Goal: Task Accomplishment & Management: Use online tool/utility

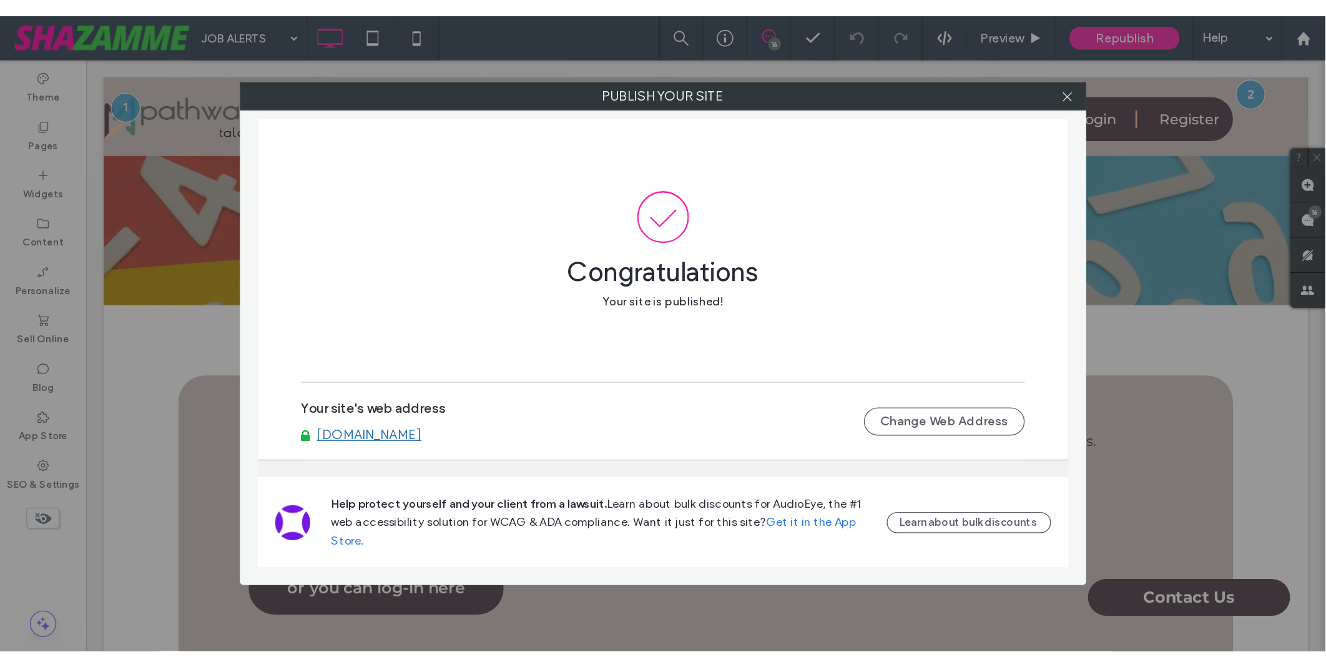
scroll to position [277, 0]
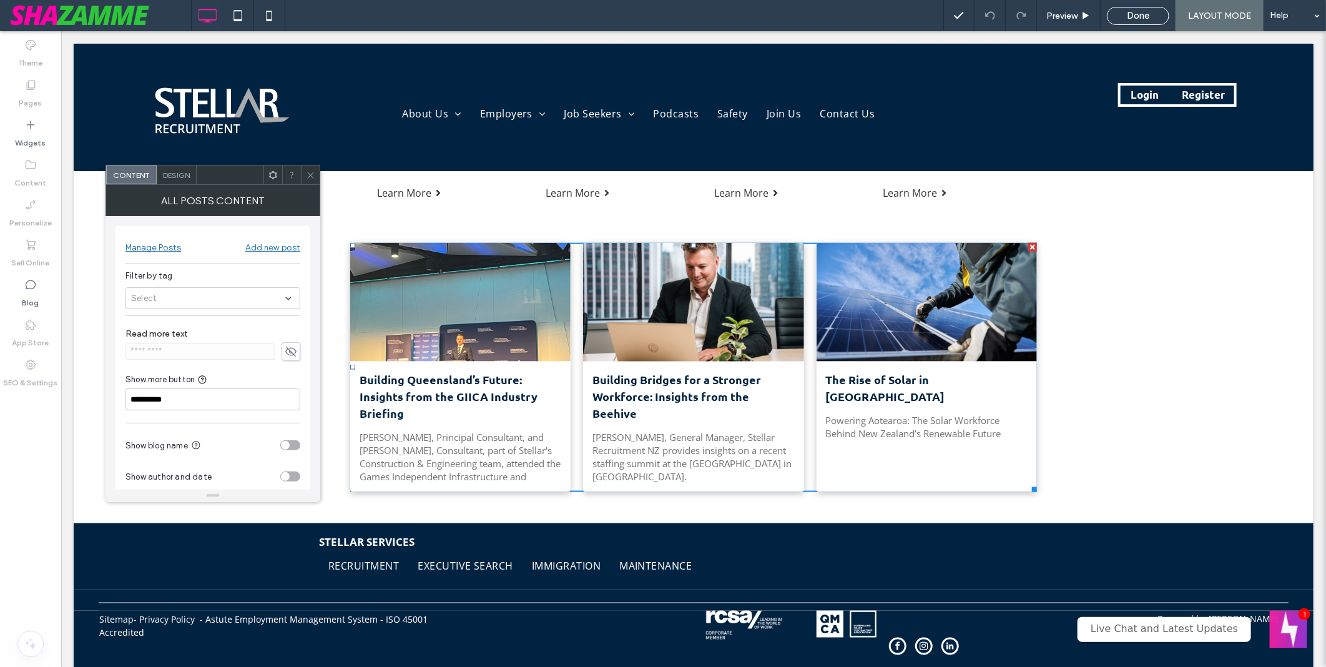
scroll to position [763, 0]
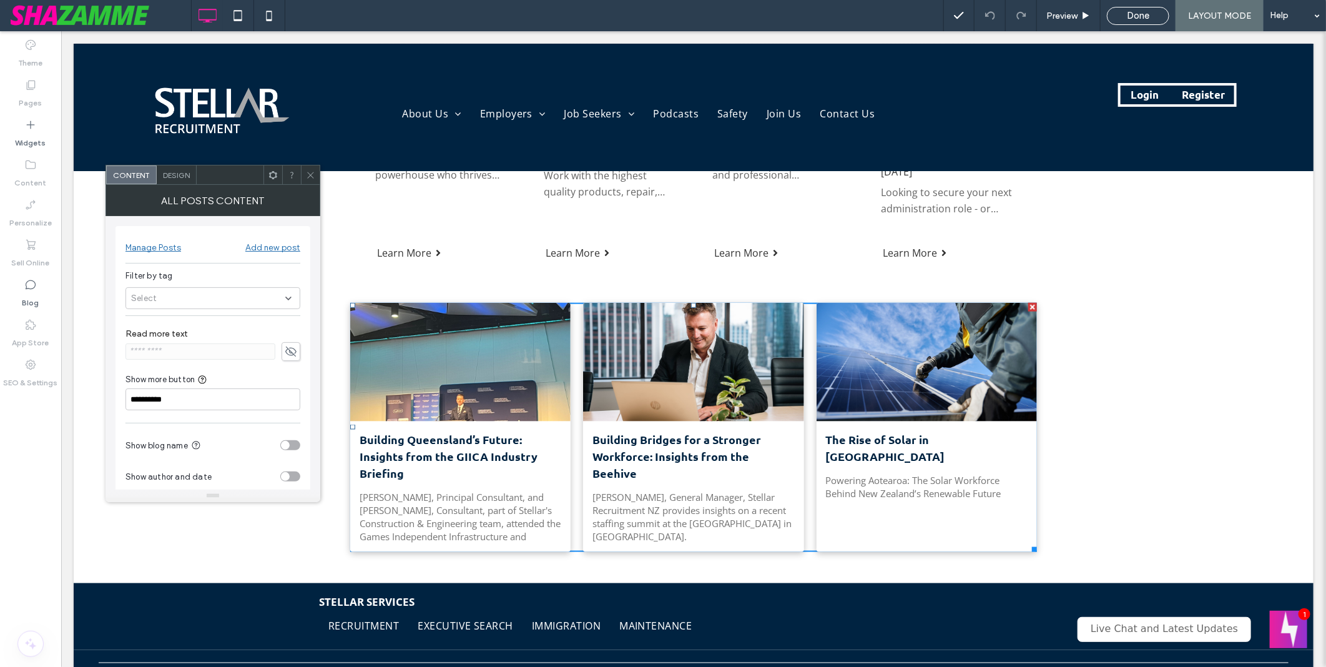
click at [309, 167] on span at bounding box center [310, 174] width 9 height 19
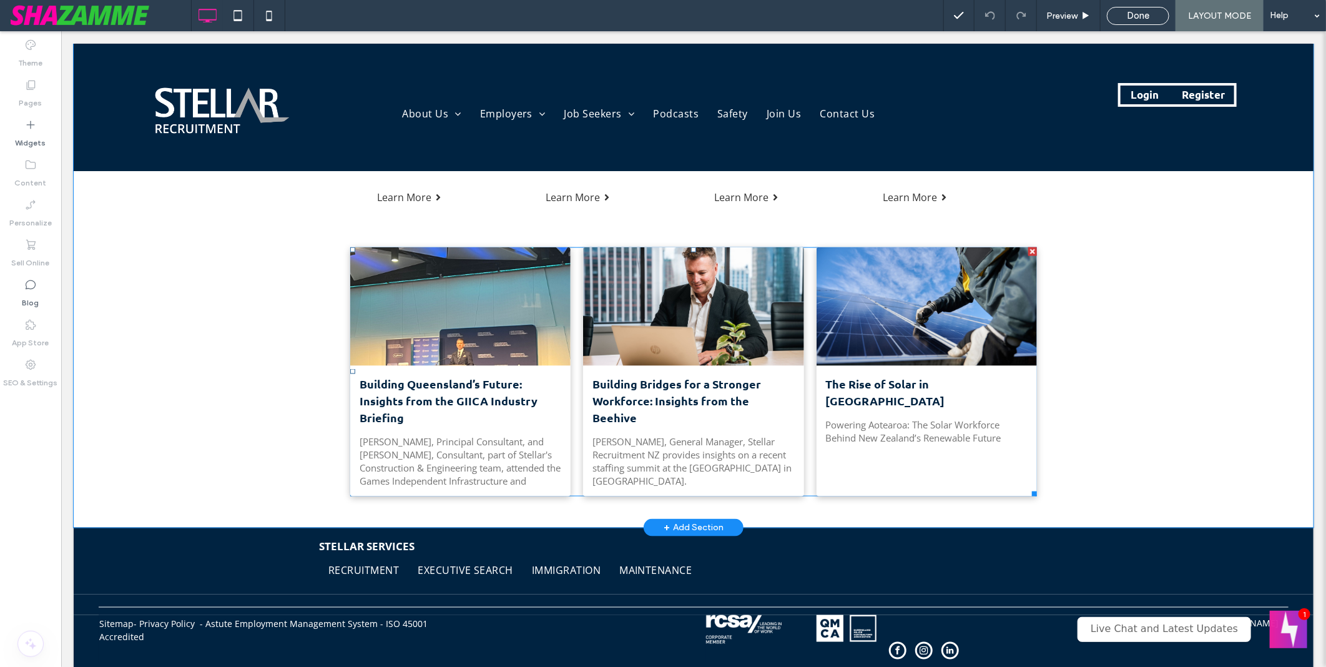
scroll to position [832, 0]
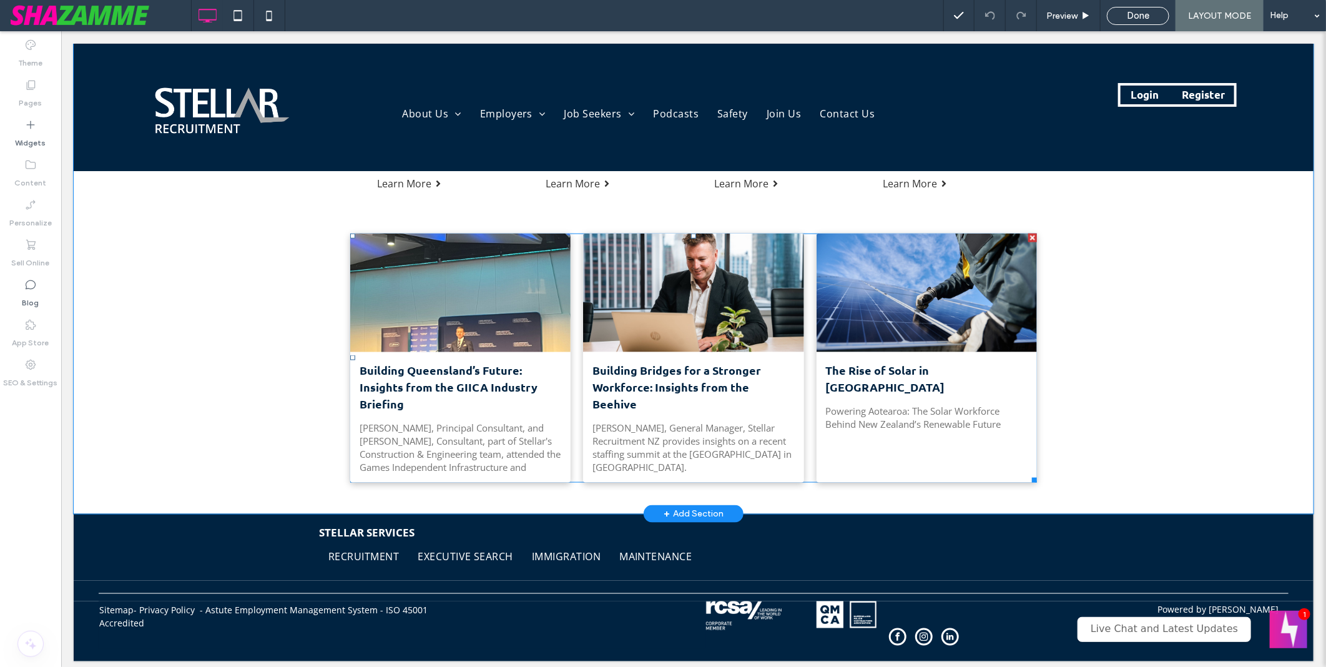
click at [553, 289] on div at bounding box center [460, 292] width 234 height 126
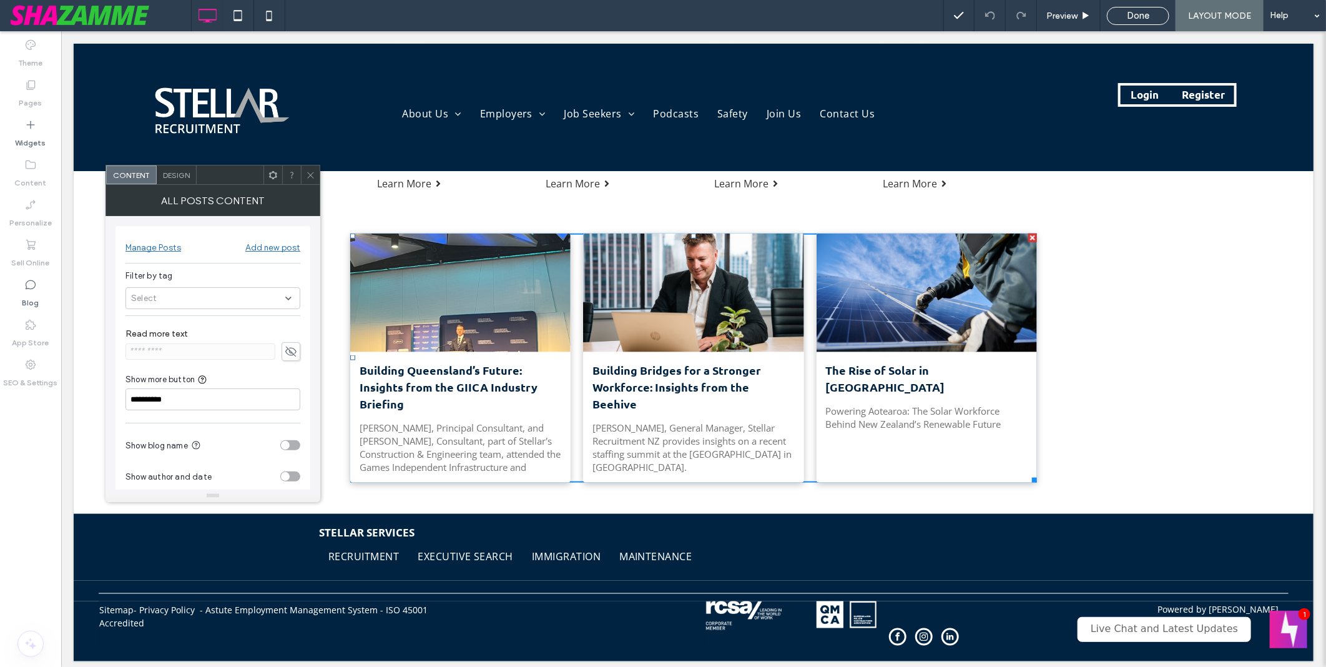
click at [224, 297] on div "Select" at bounding box center [213, 298] width 175 height 22
click at [111, 282] on div "**********" at bounding box center [213, 353] width 215 height 274
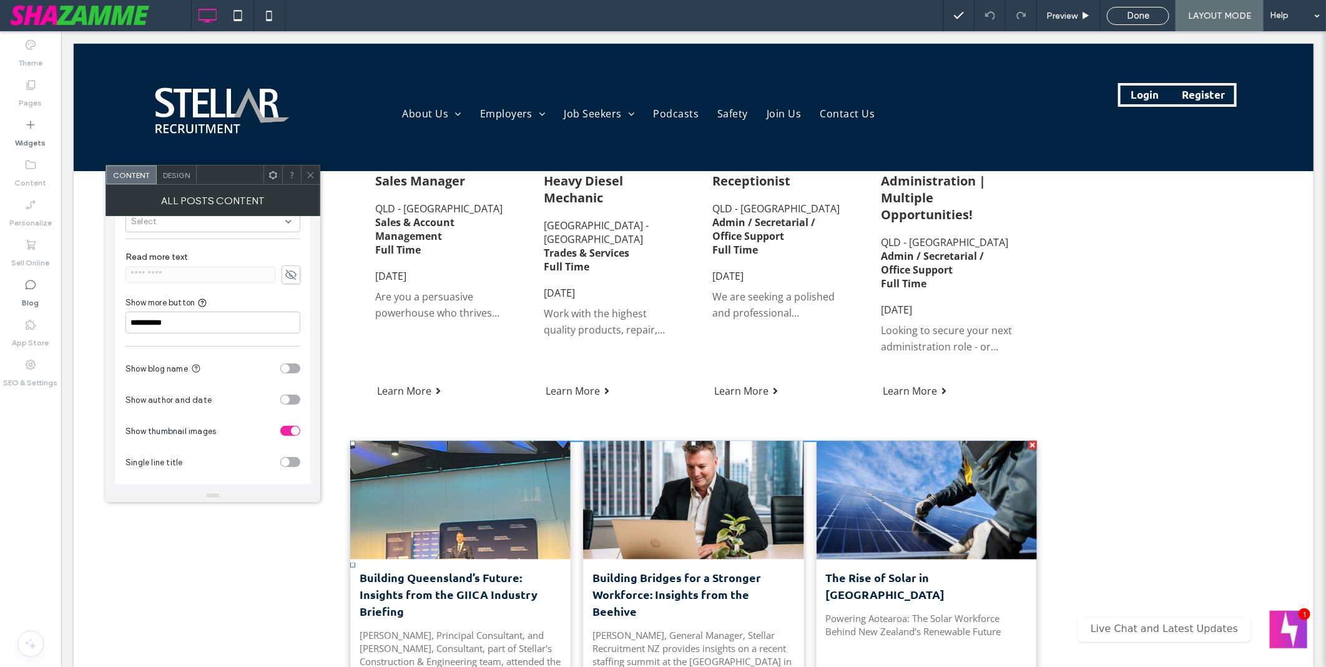
scroll to position [624, 0]
click at [40, 293] on div "Blog" at bounding box center [30, 294] width 61 height 40
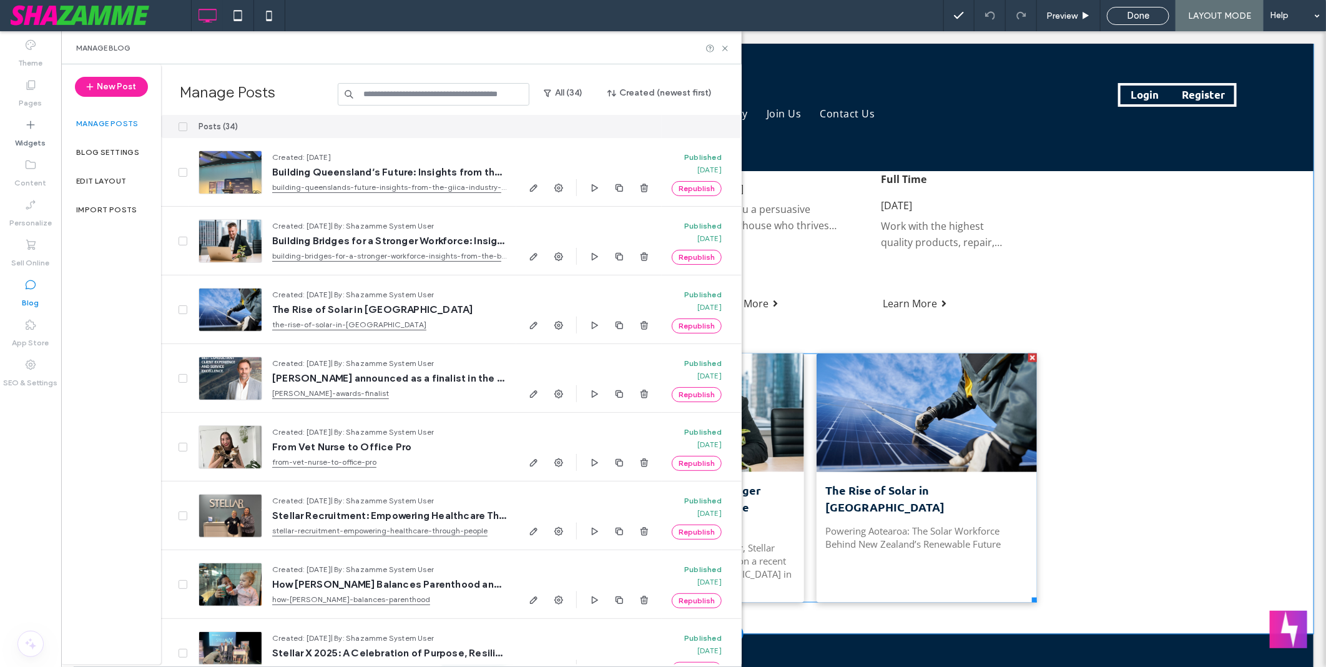
scroll to position [832, 0]
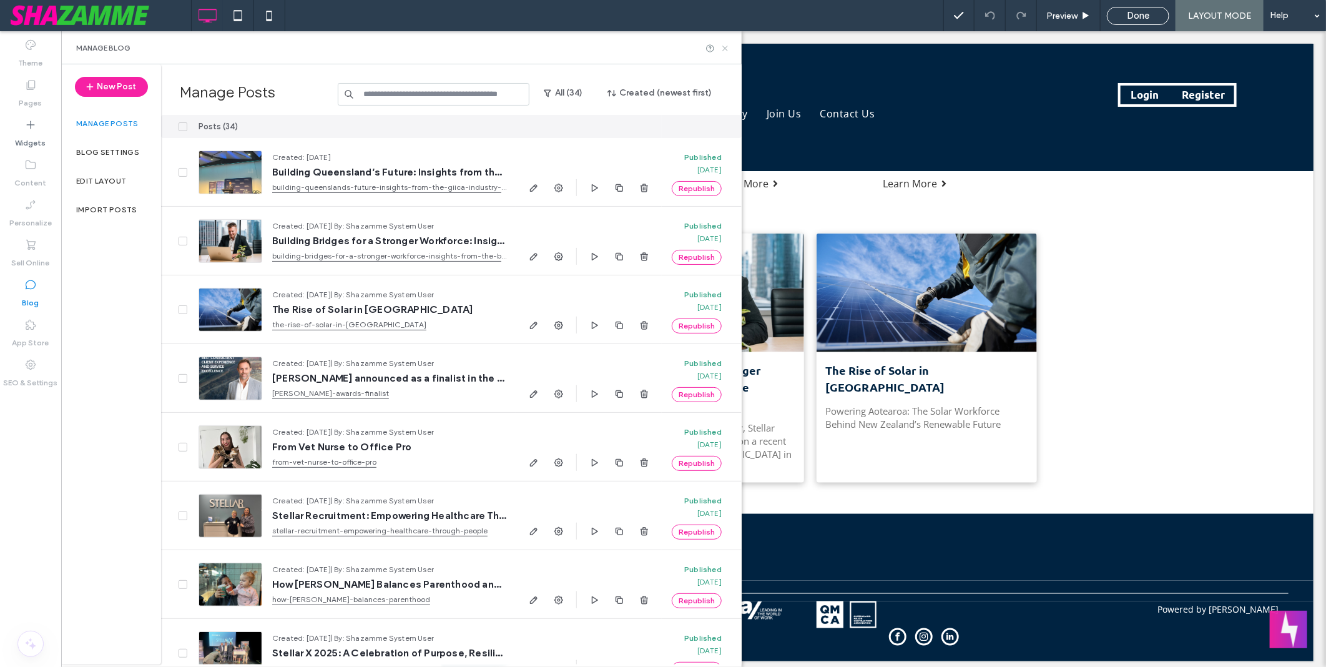
click at [723, 49] on icon at bounding box center [725, 48] width 9 height 9
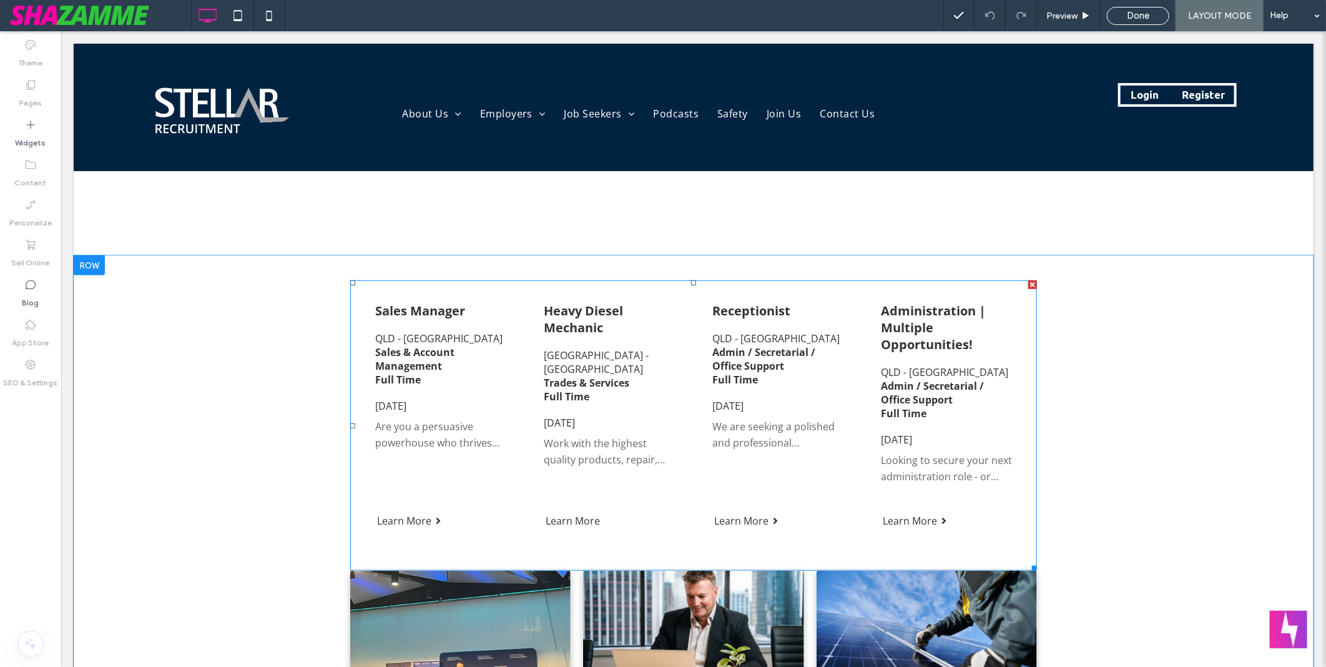
scroll to position [694, 0]
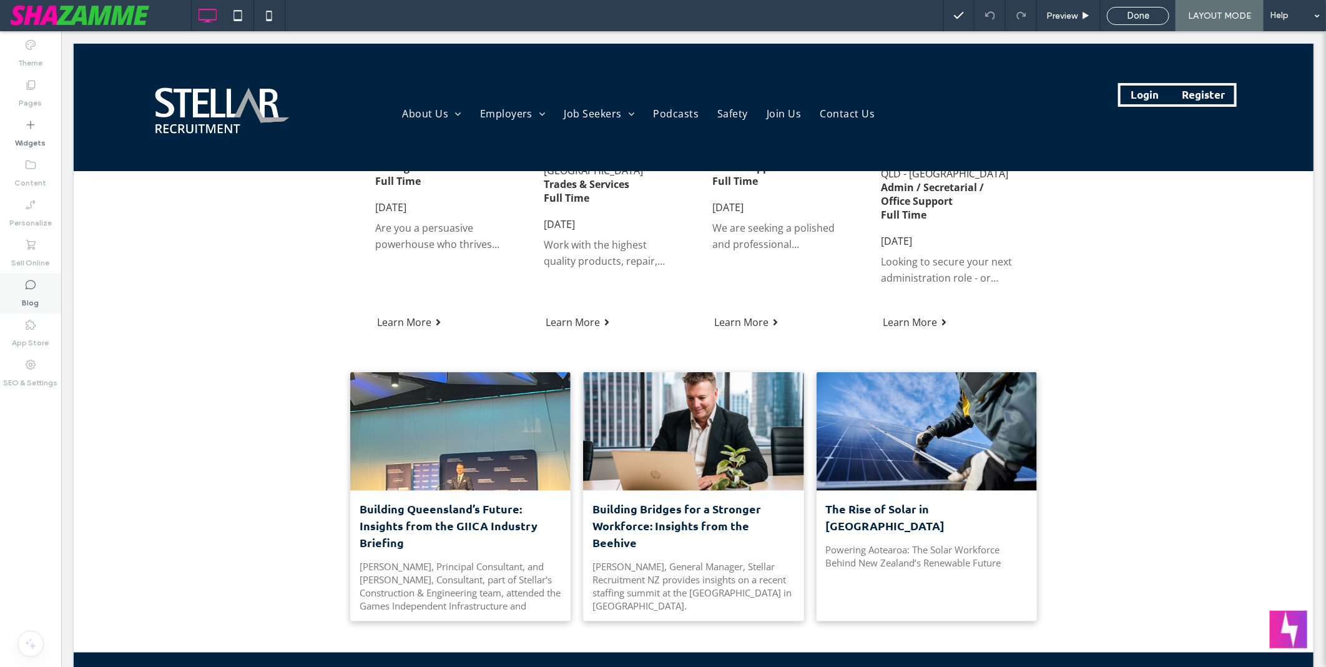
click at [36, 292] on label "Blog" at bounding box center [30, 299] width 17 height 17
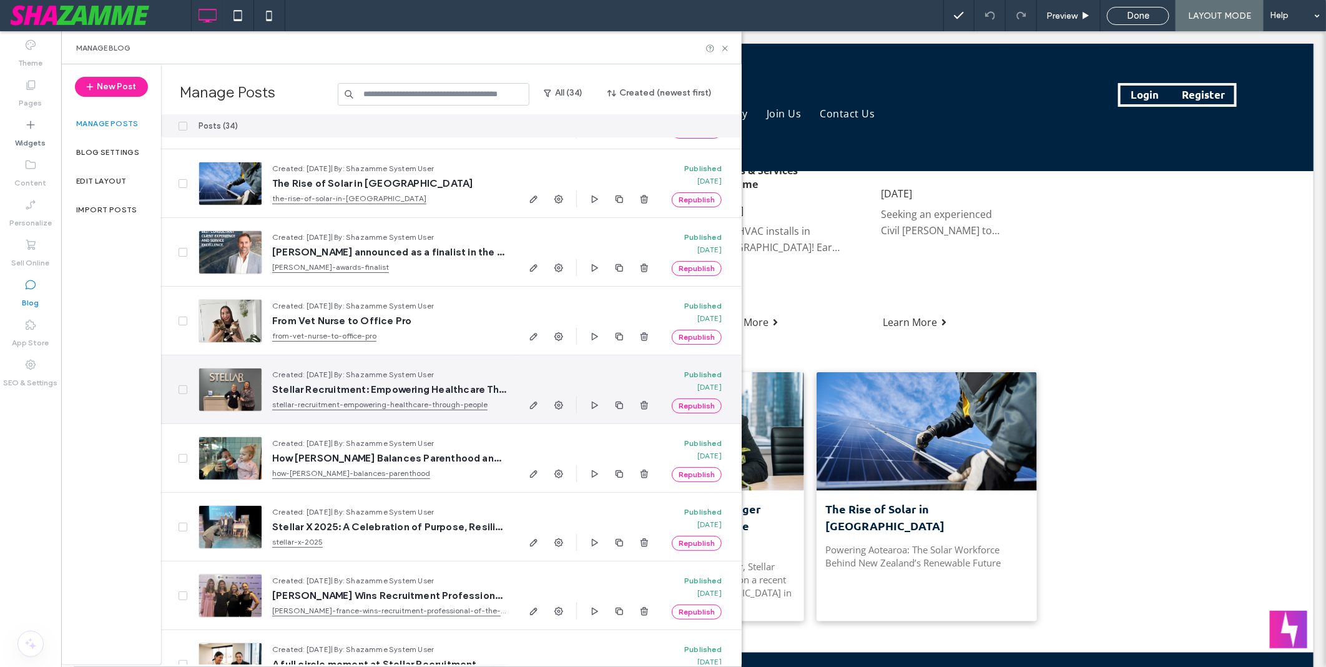
scroll to position [139, 0]
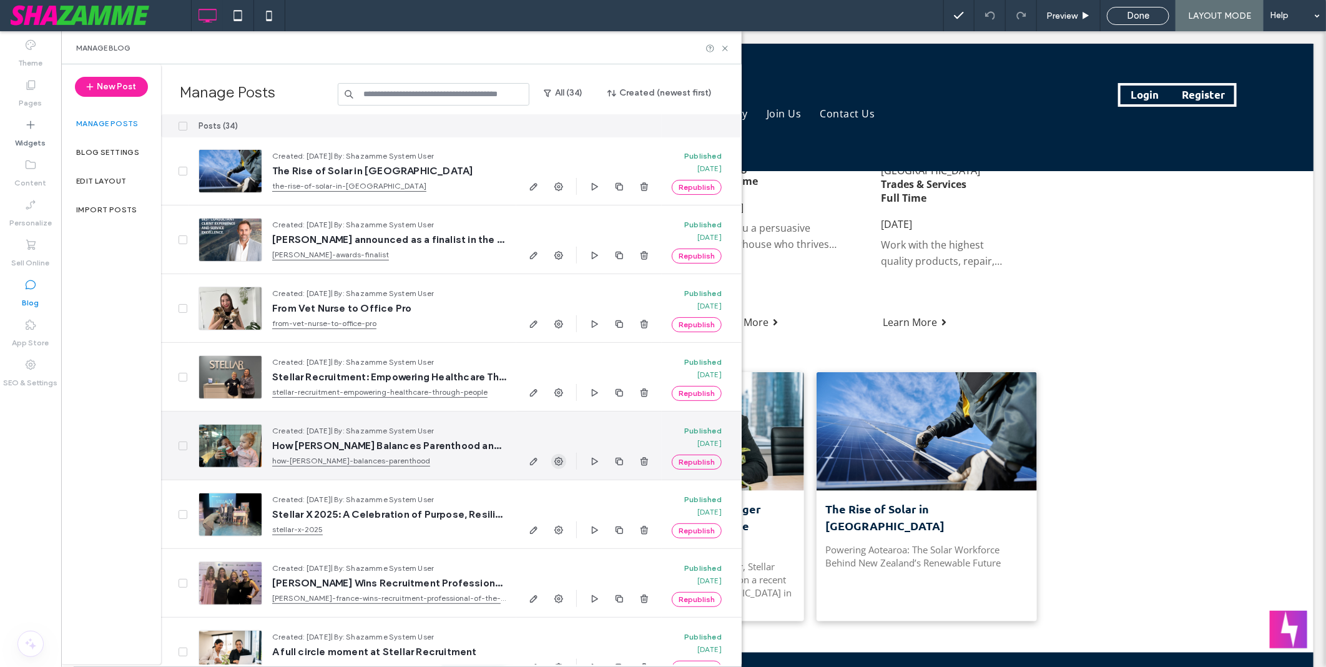
click at [559, 462] on use "button" at bounding box center [559, 461] width 9 height 9
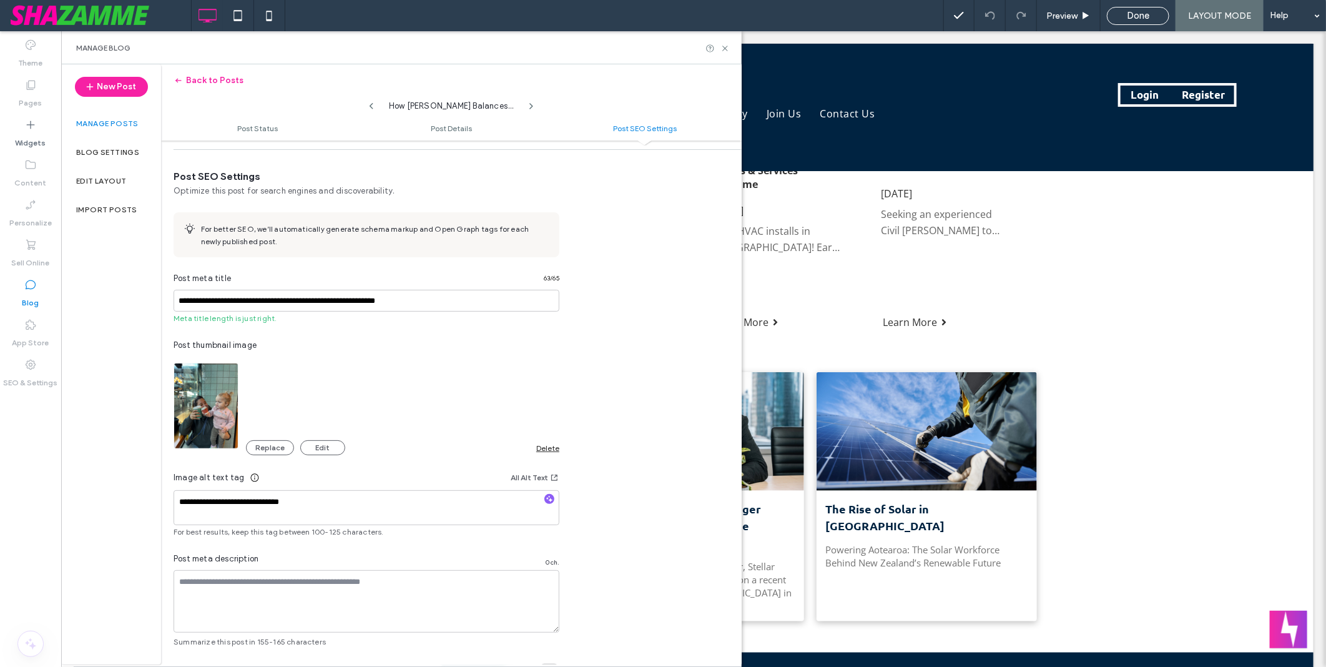
scroll to position [653, 0]
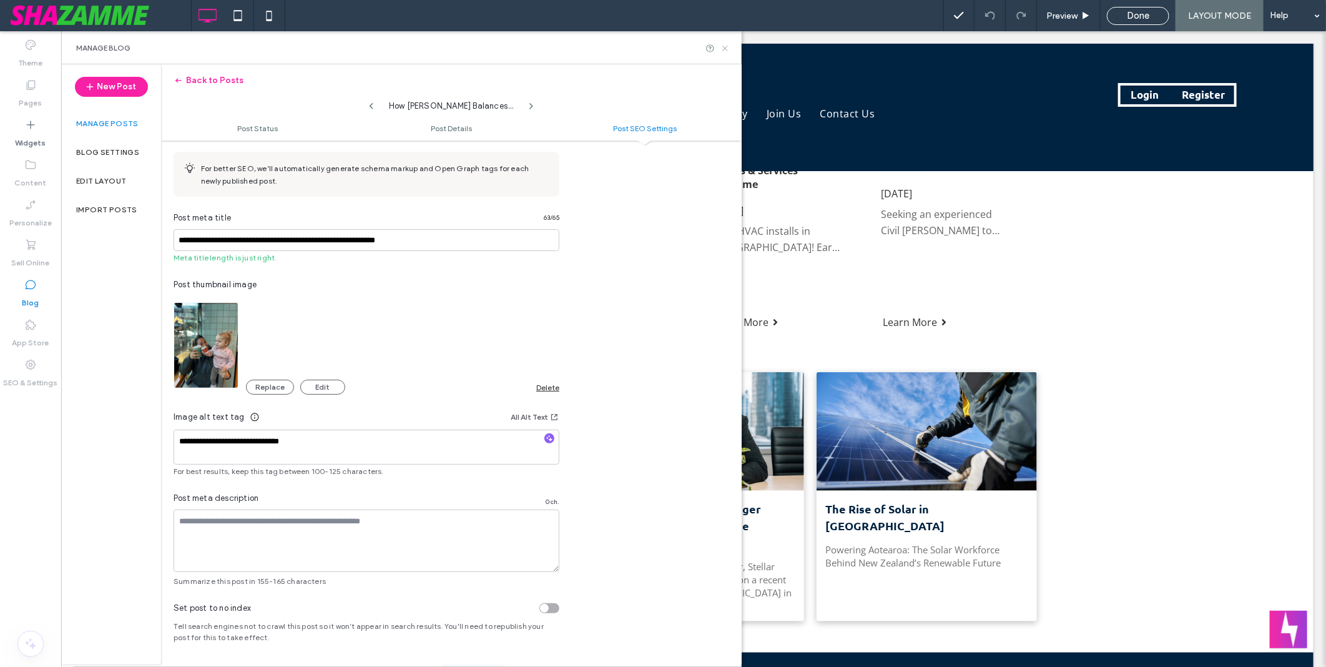
click at [728, 45] on icon at bounding box center [725, 48] width 9 height 9
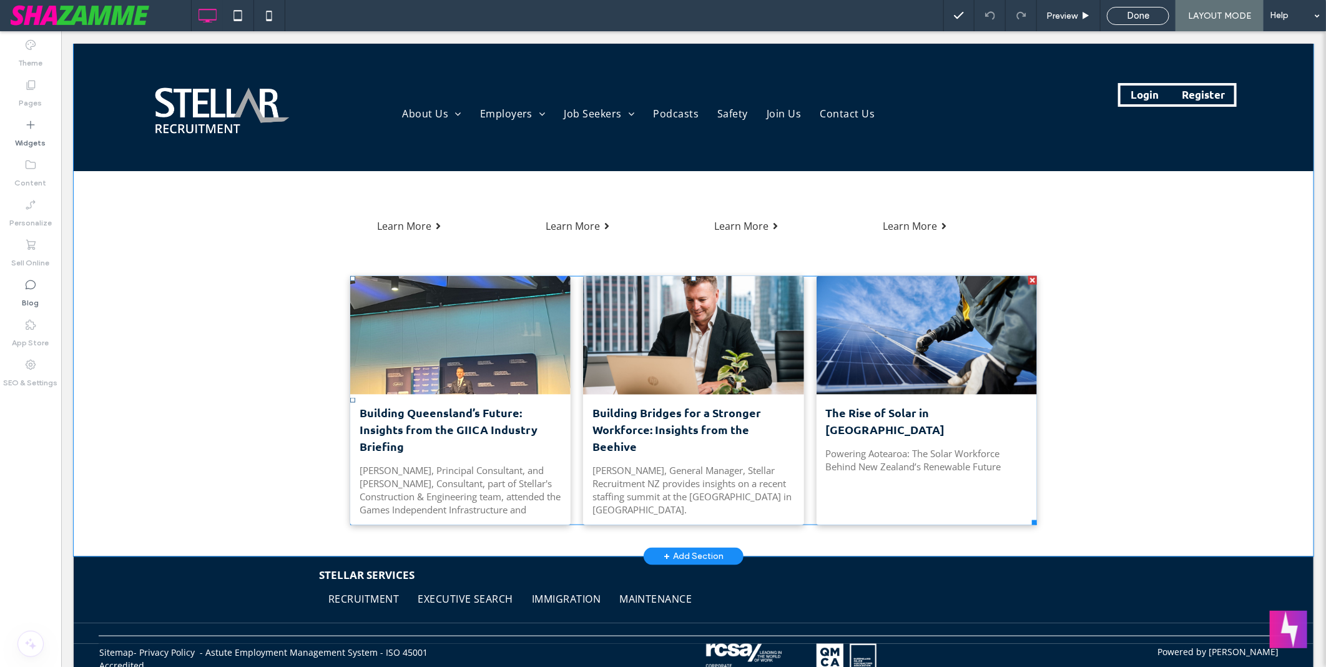
scroll to position [832, 0]
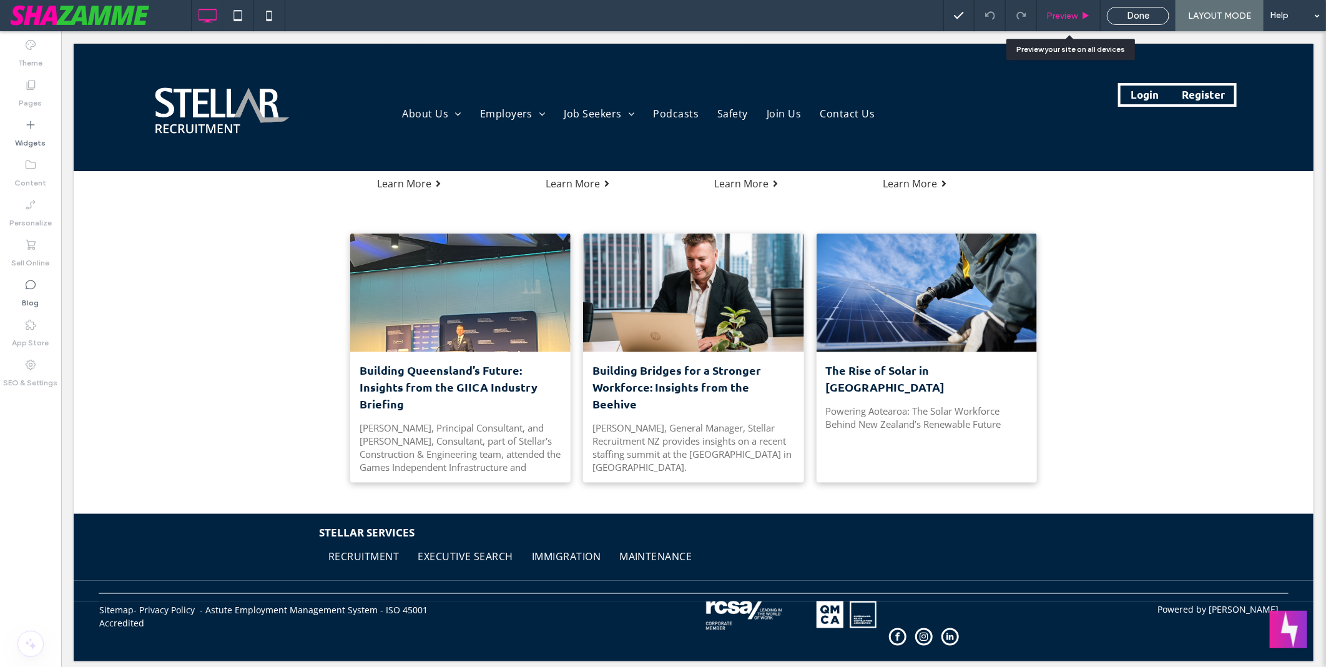
click at [1070, 15] on span "Preview" at bounding box center [1062, 16] width 31 height 11
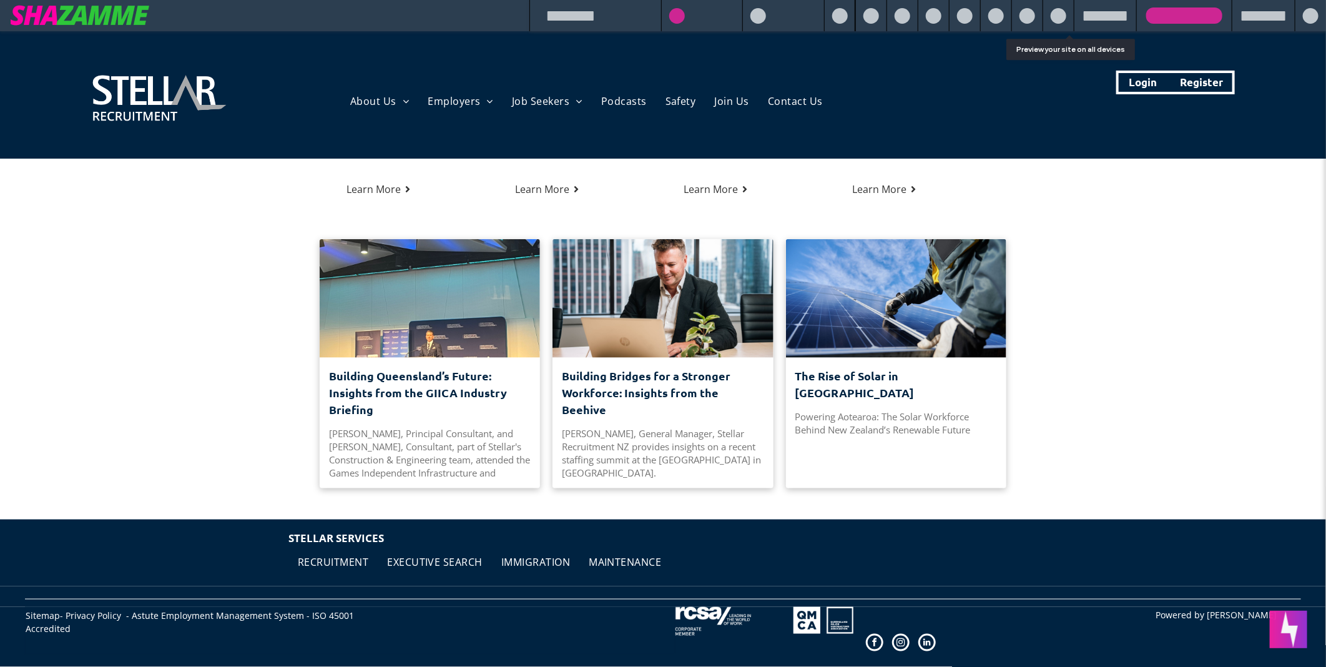
scroll to position [807, 0]
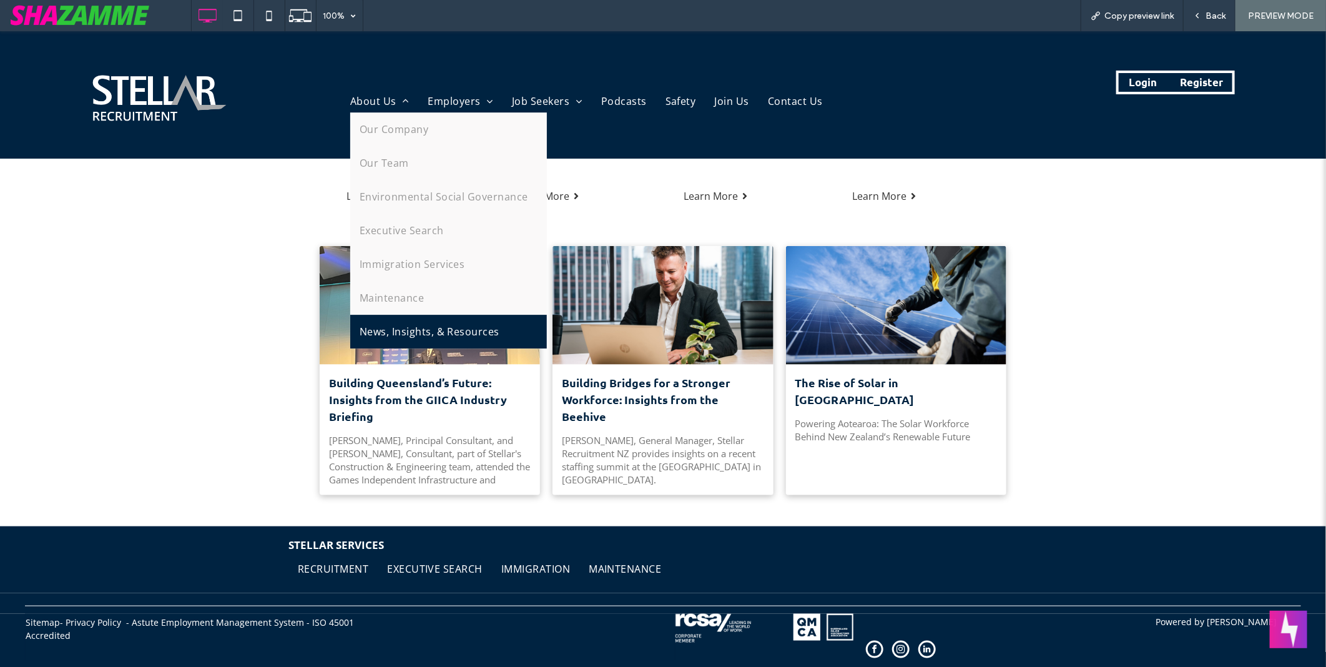
click at [434, 326] on span "News, Insights, & Resources" at bounding box center [430, 330] width 140 height 15
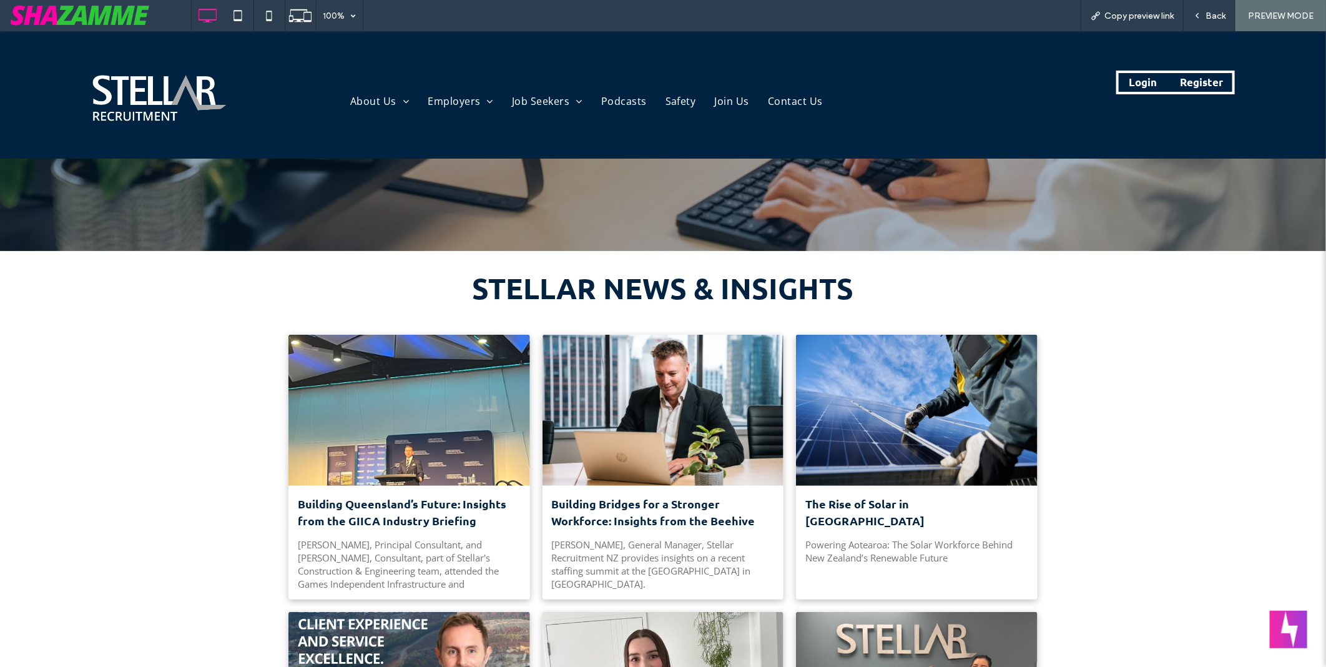
scroll to position [209, 0]
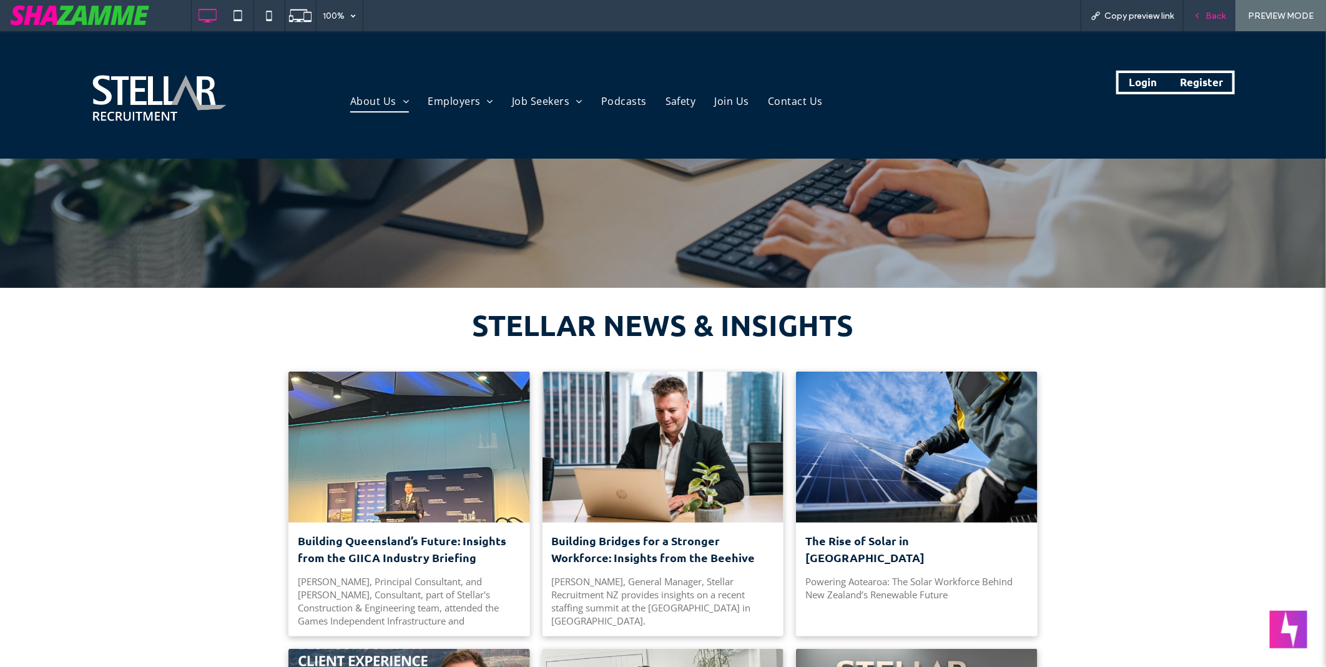
click at [1204, 17] on div "Back" at bounding box center [1209, 16] width 51 height 11
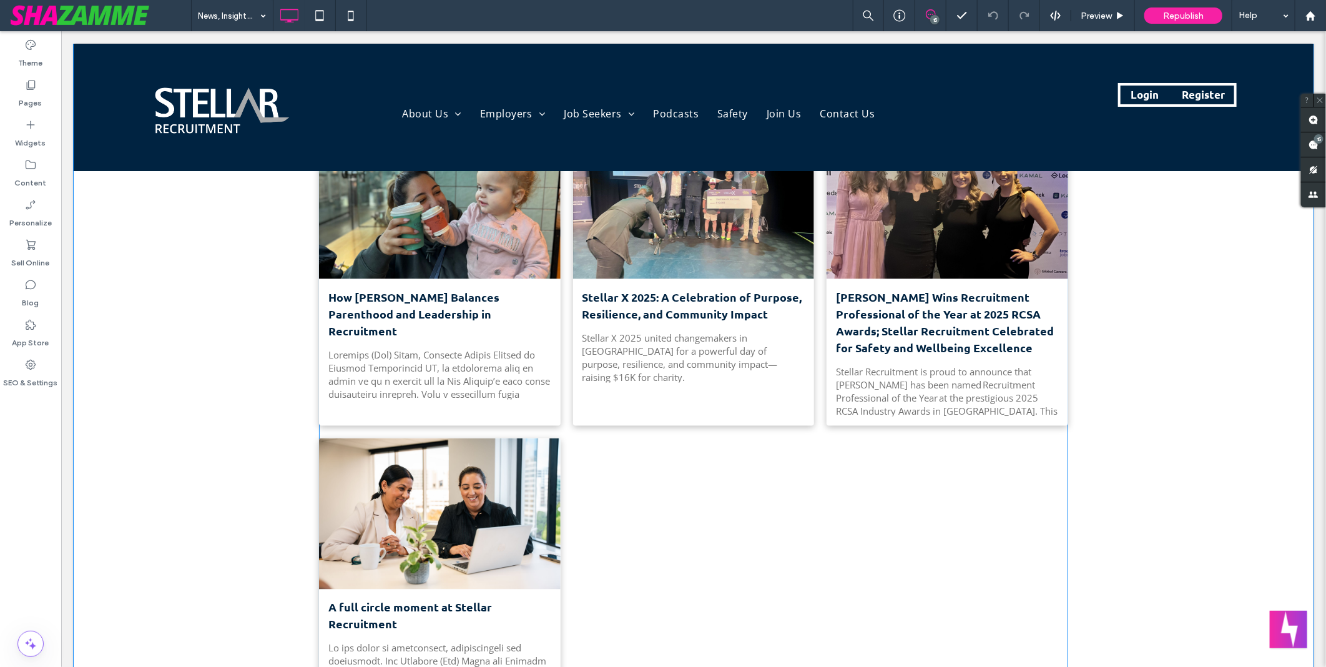
scroll to position [1180, 0]
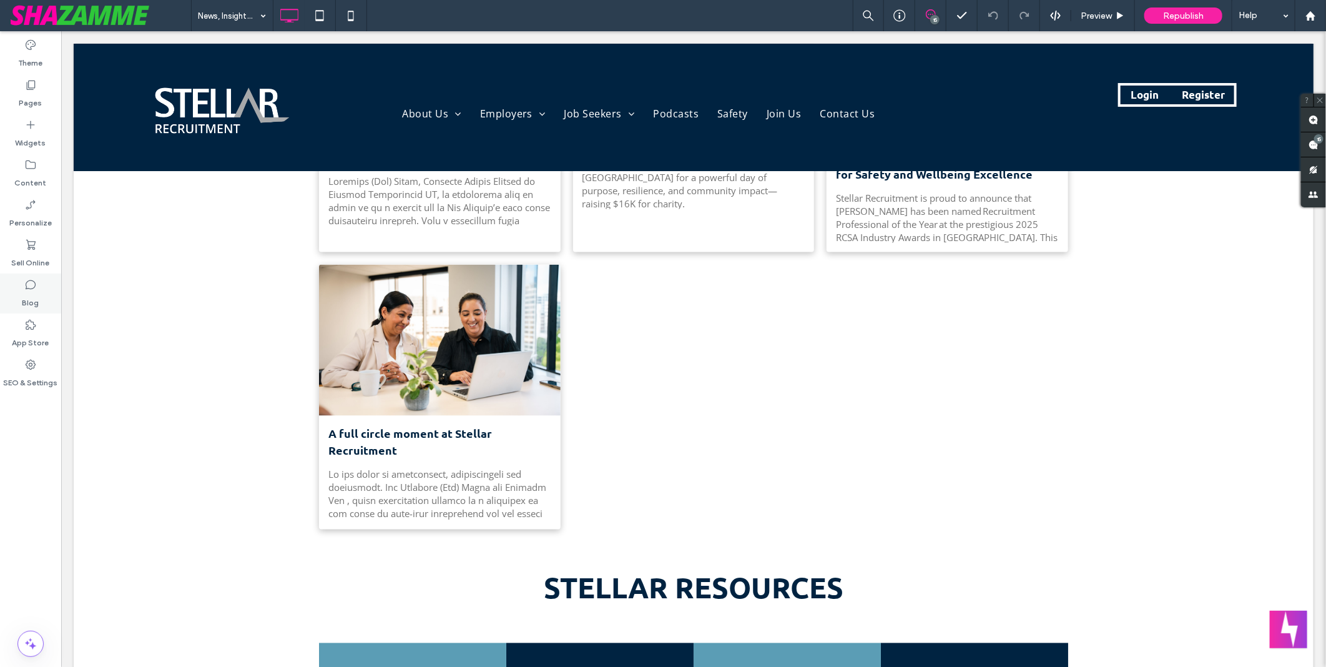
click at [45, 289] on div "Blog" at bounding box center [30, 294] width 61 height 40
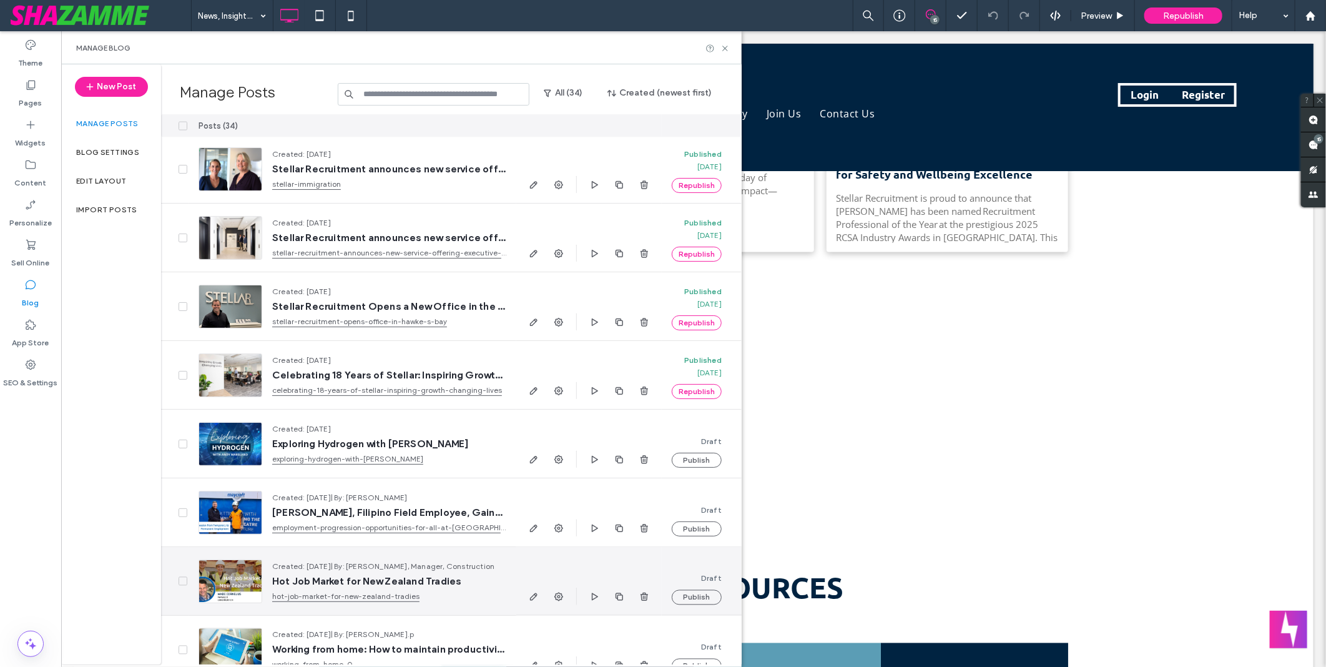
scroll to position [1388, 0]
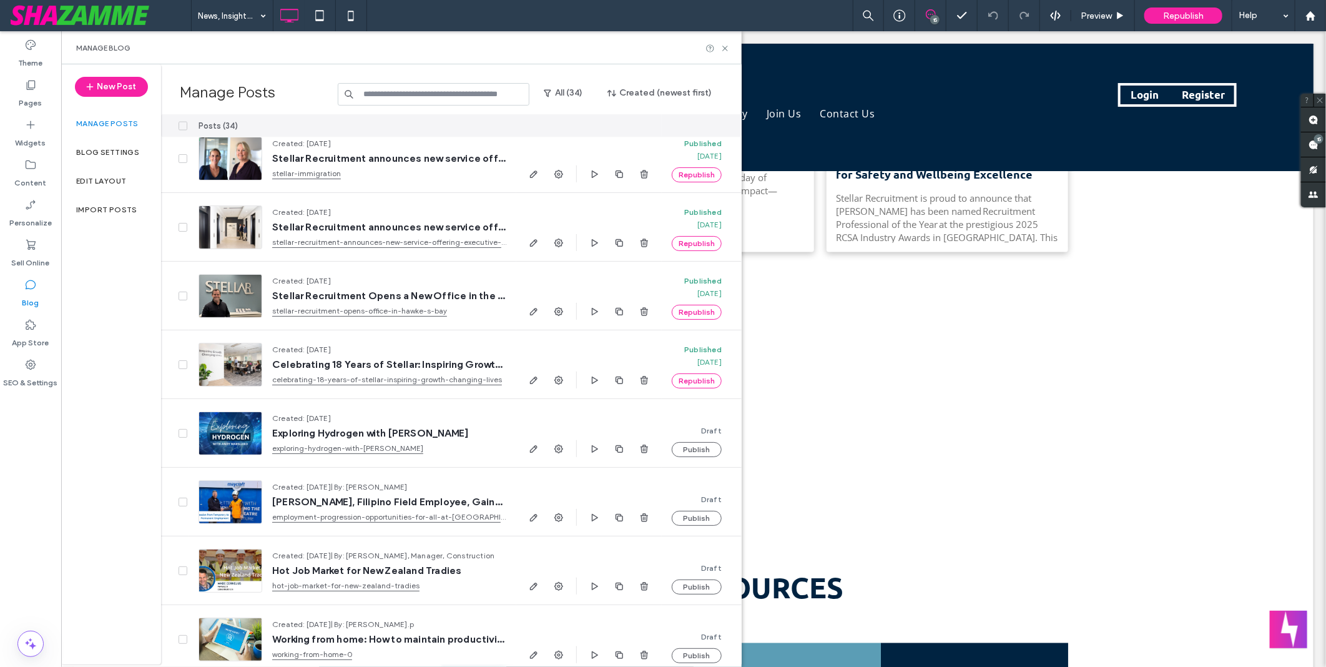
click at [722, 53] on div "Manage Blog" at bounding box center [401, 47] width 681 height 33
drag, startPoint x: 727, startPoint y: 48, endPoint x: 593, endPoint y: 129, distance: 156.4
click at [727, 48] on icon at bounding box center [725, 48] width 9 height 9
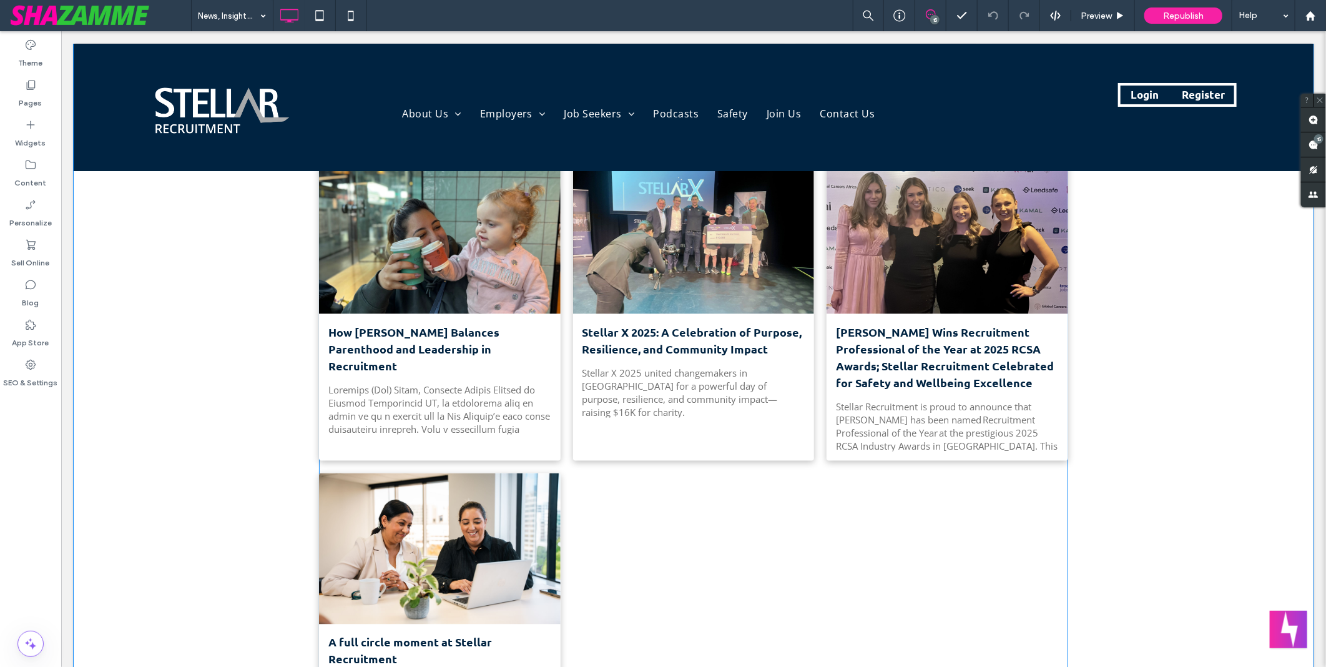
scroll to position [1250, 0]
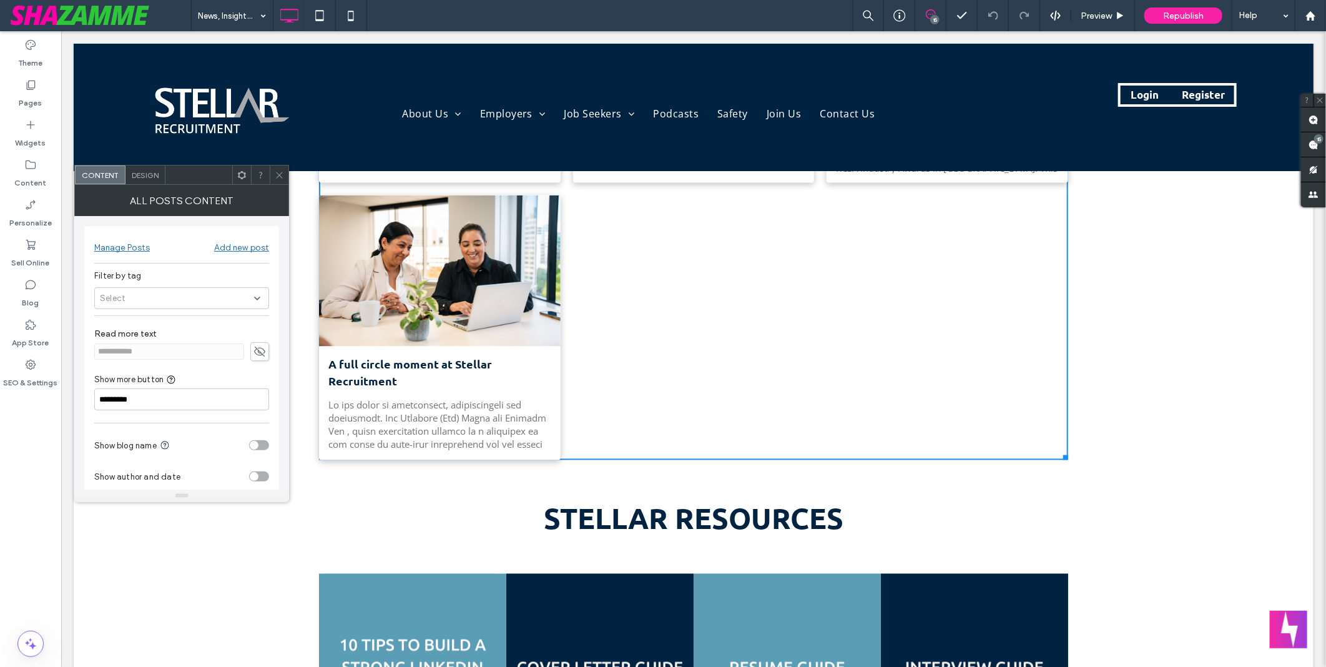
scroll to position [77, 0]
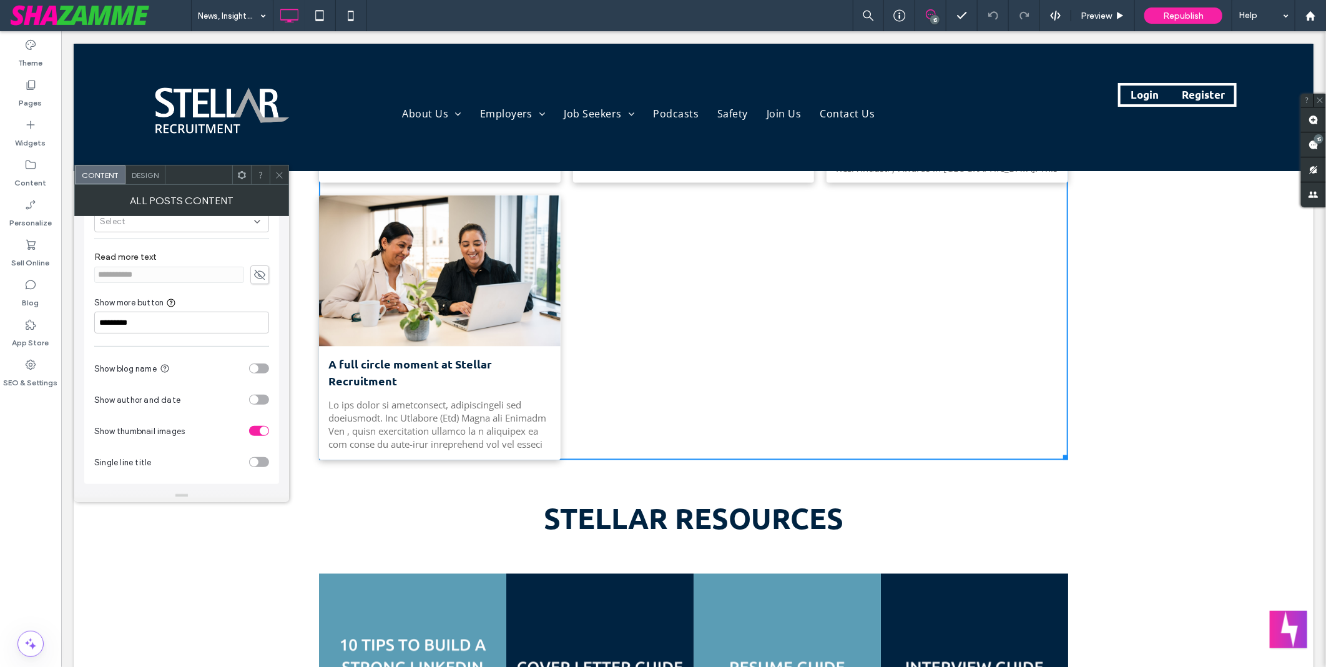
click at [132, 175] on span "Design" at bounding box center [145, 174] width 27 height 9
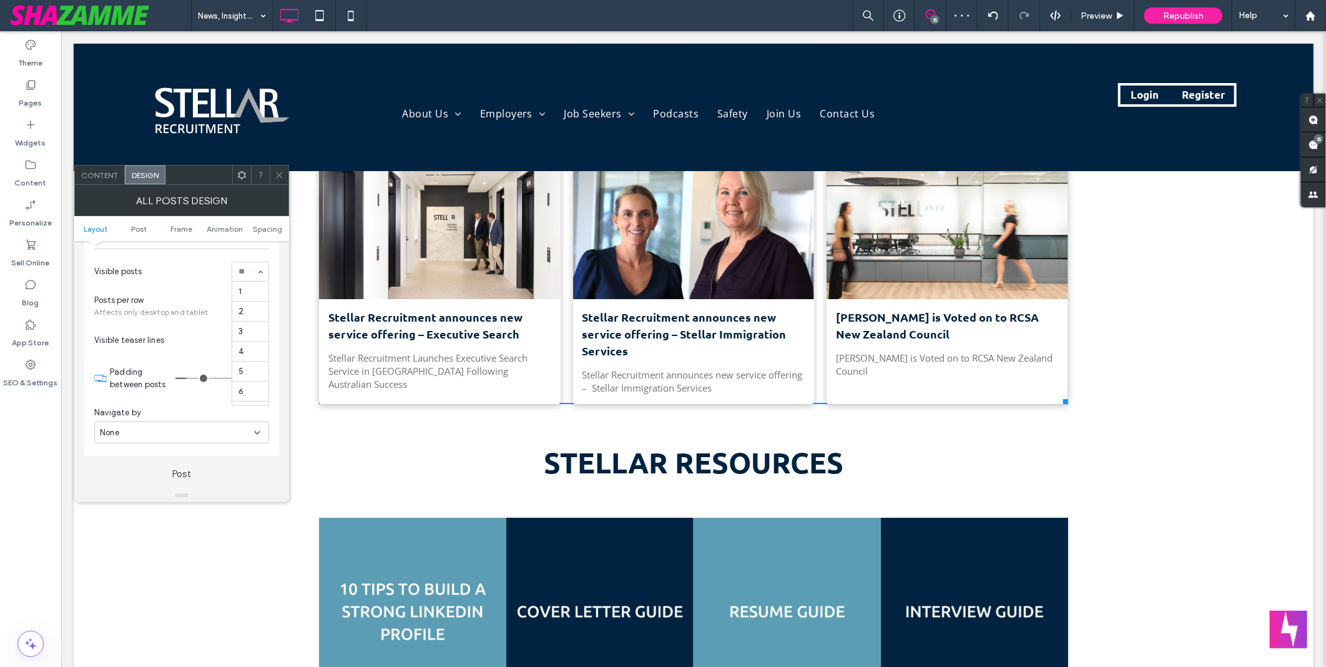
scroll to position [591, 0]
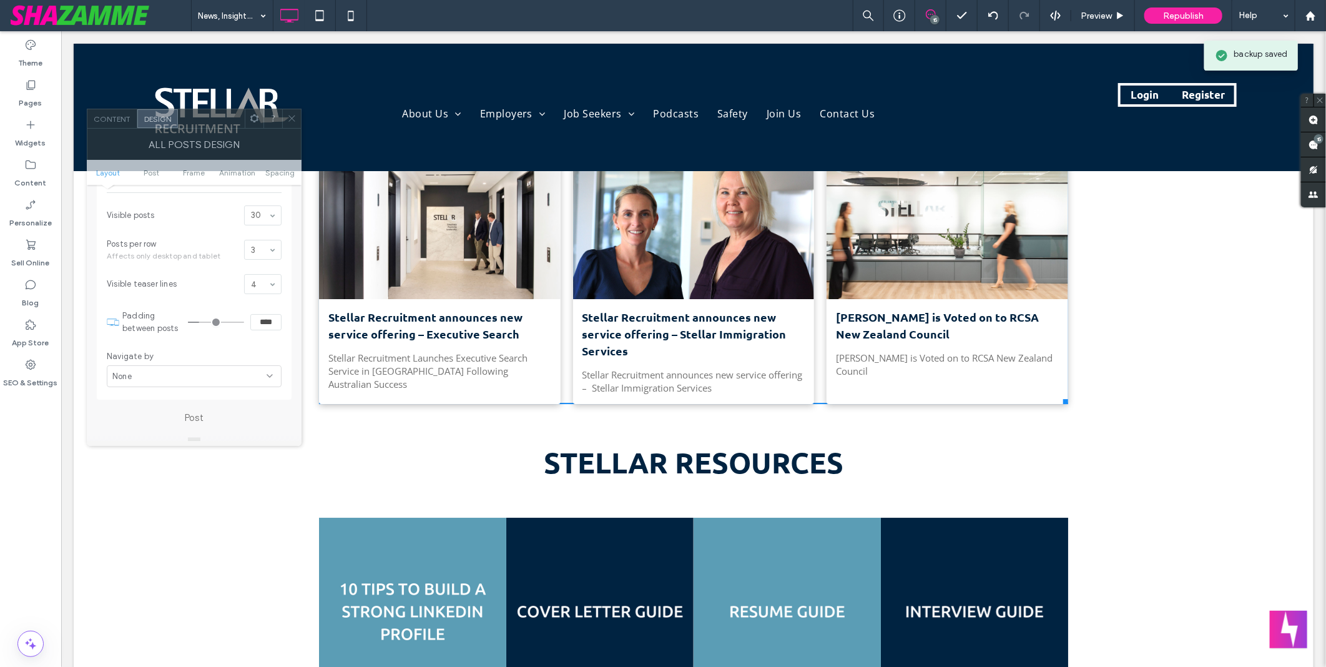
drag, startPoint x: 209, startPoint y: 177, endPoint x: 222, endPoint y: 121, distance: 57.6
click at [222, 121] on div at bounding box center [211, 118] width 67 height 19
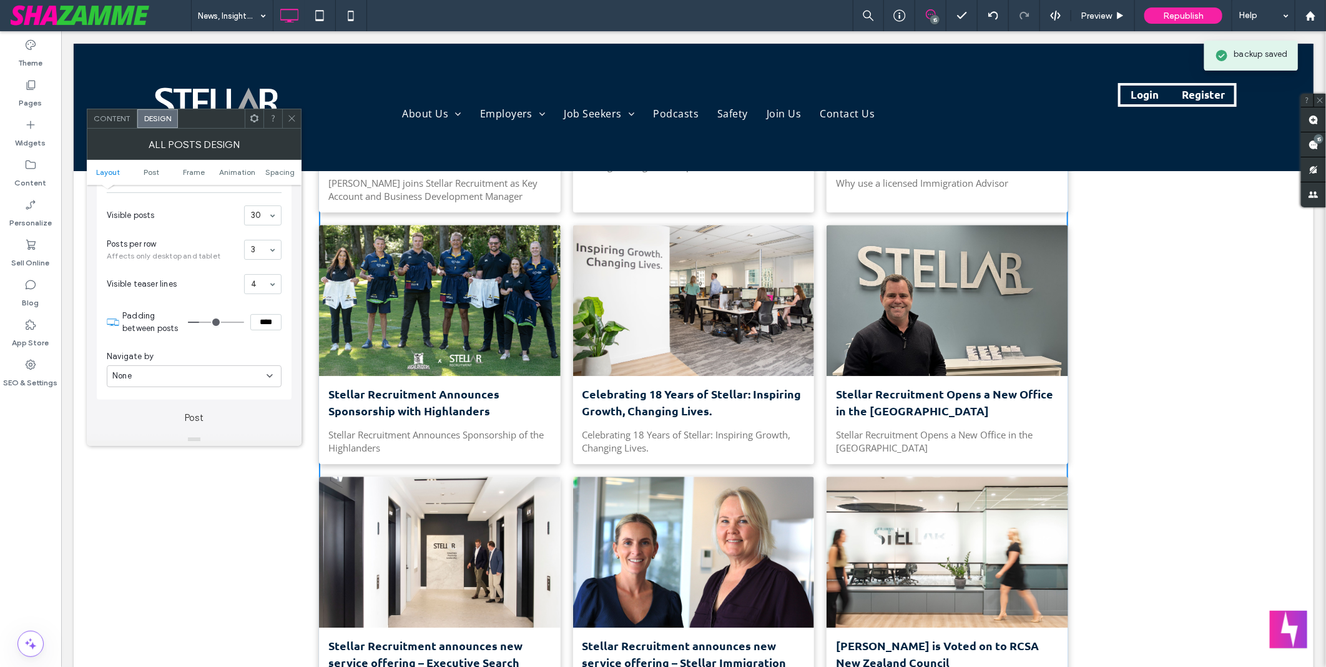
scroll to position [2151, 0]
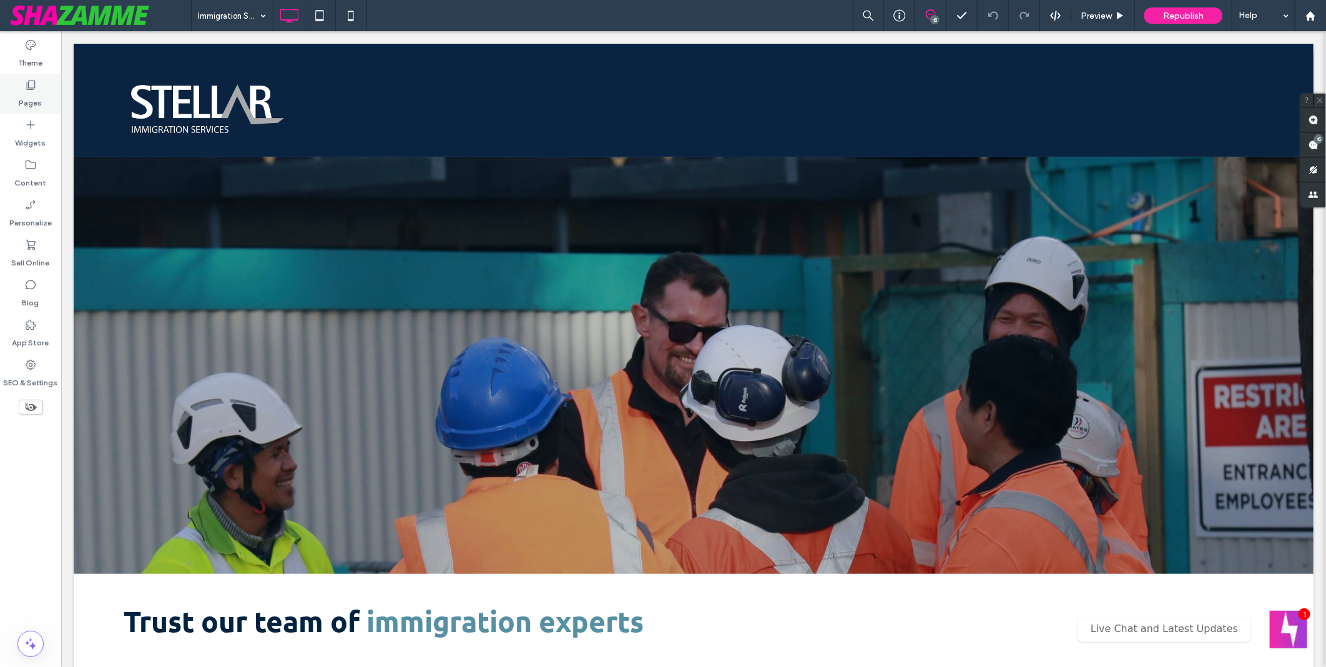
click at [33, 91] on icon at bounding box center [30, 85] width 12 height 12
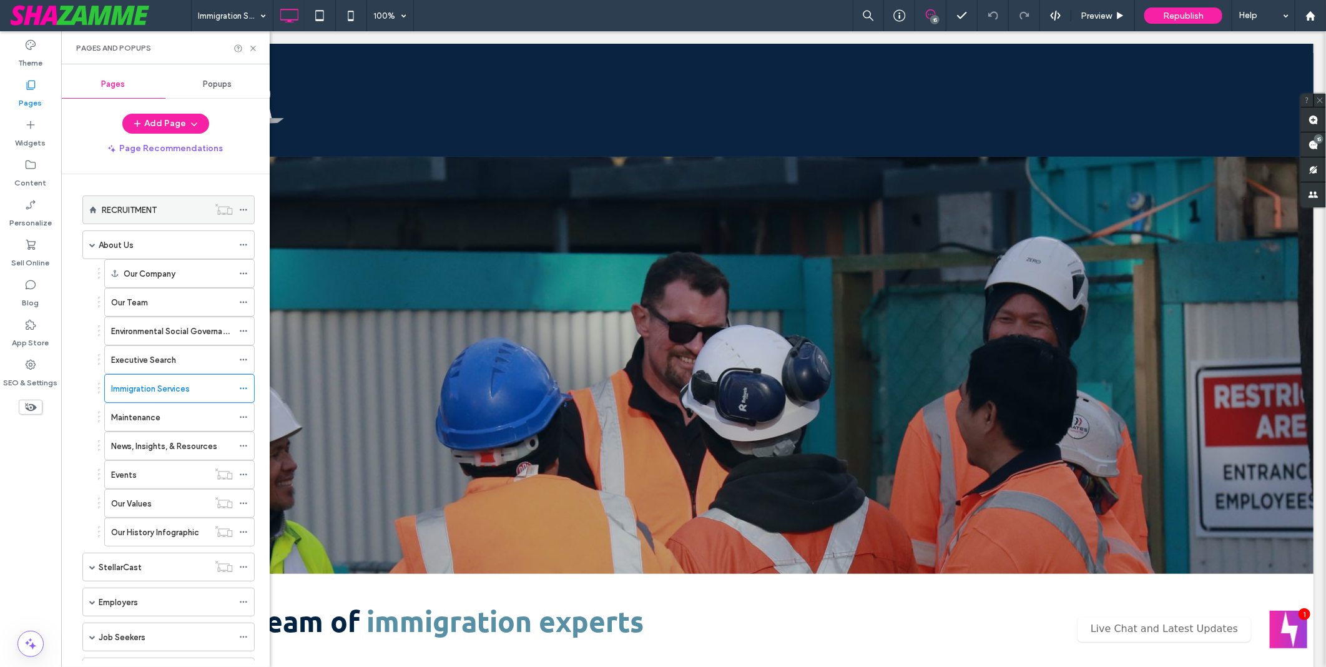
click at [117, 211] on label "RECRUITMENT" at bounding box center [129, 210] width 55 height 22
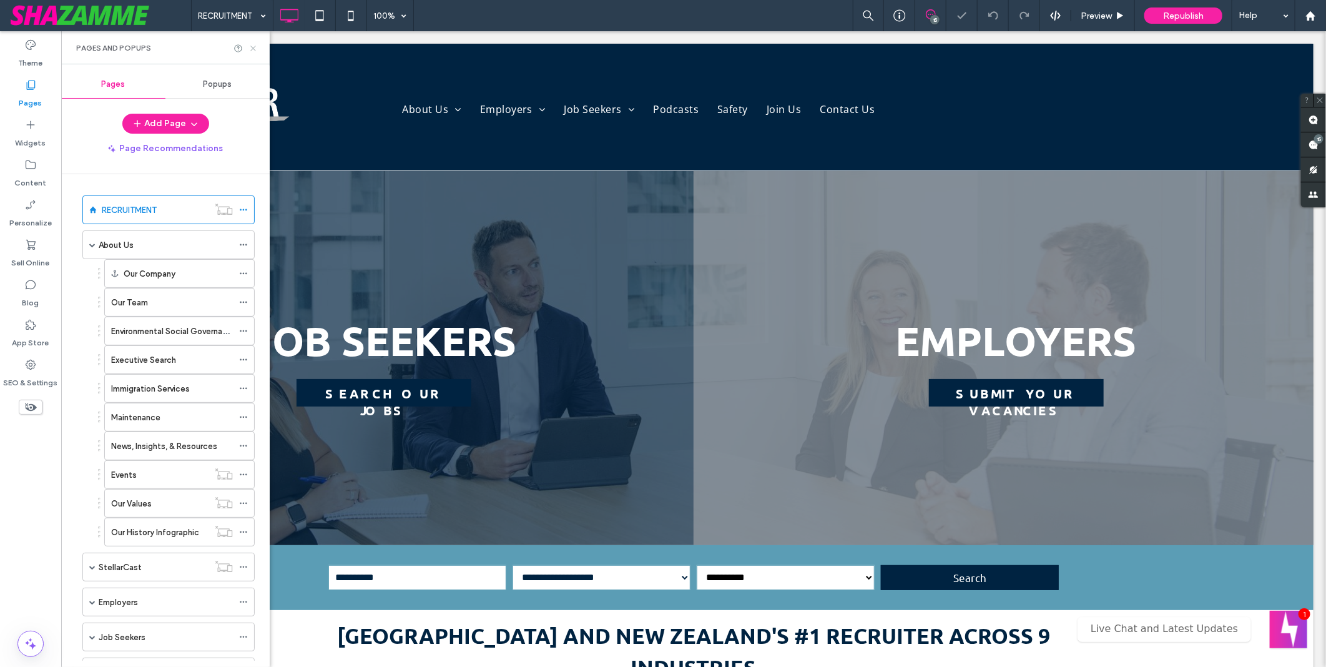
click at [253, 46] on icon at bounding box center [253, 48] width 9 height 9
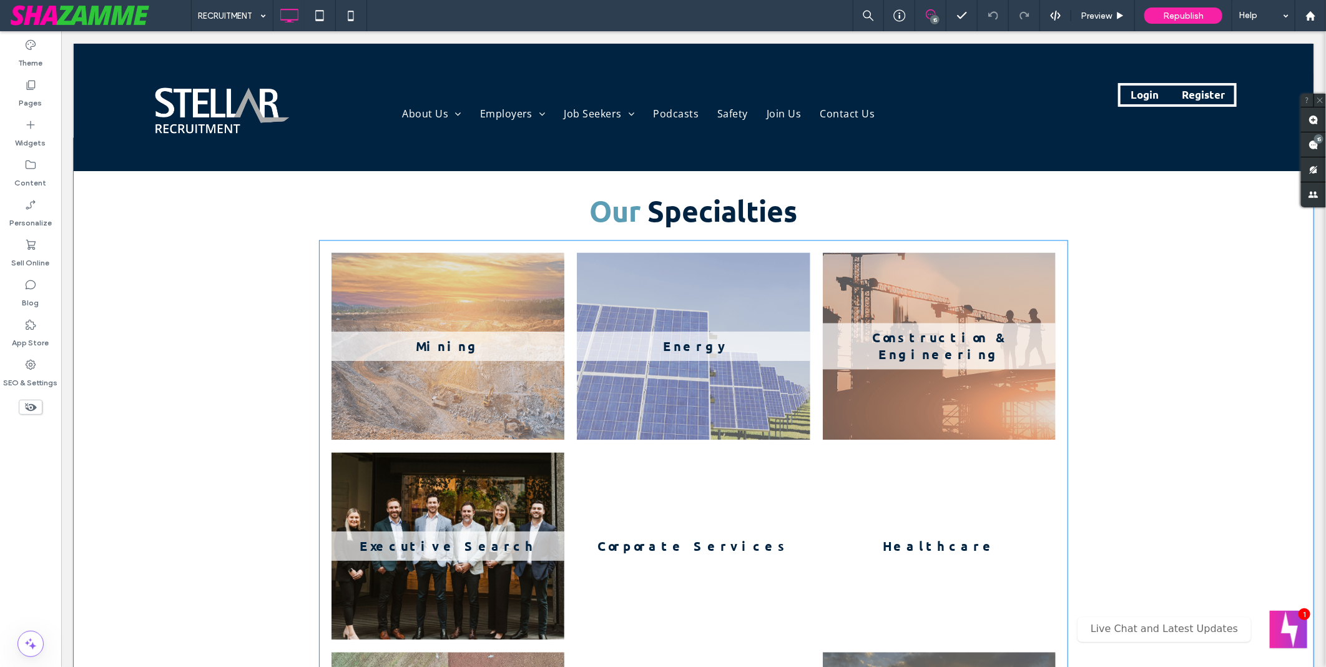
scroll to position [1318, 0]
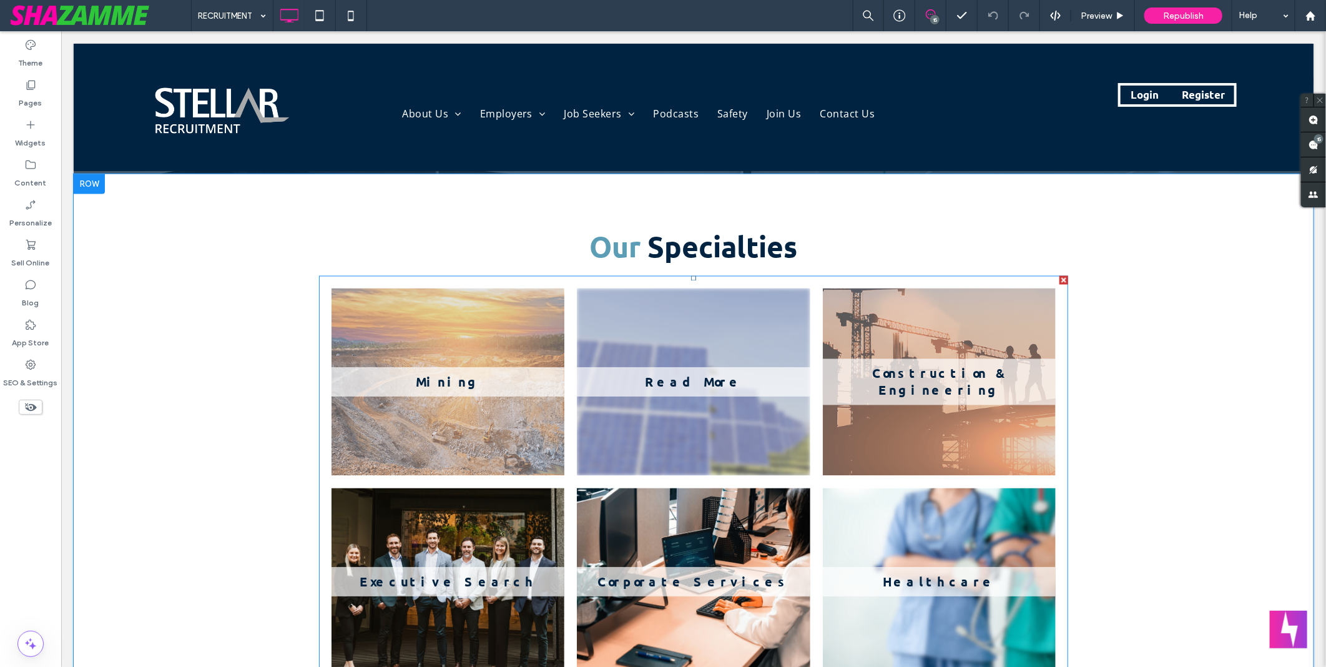
click at [659, 420] on link at bounding box center [692, 381] width 233 height 187
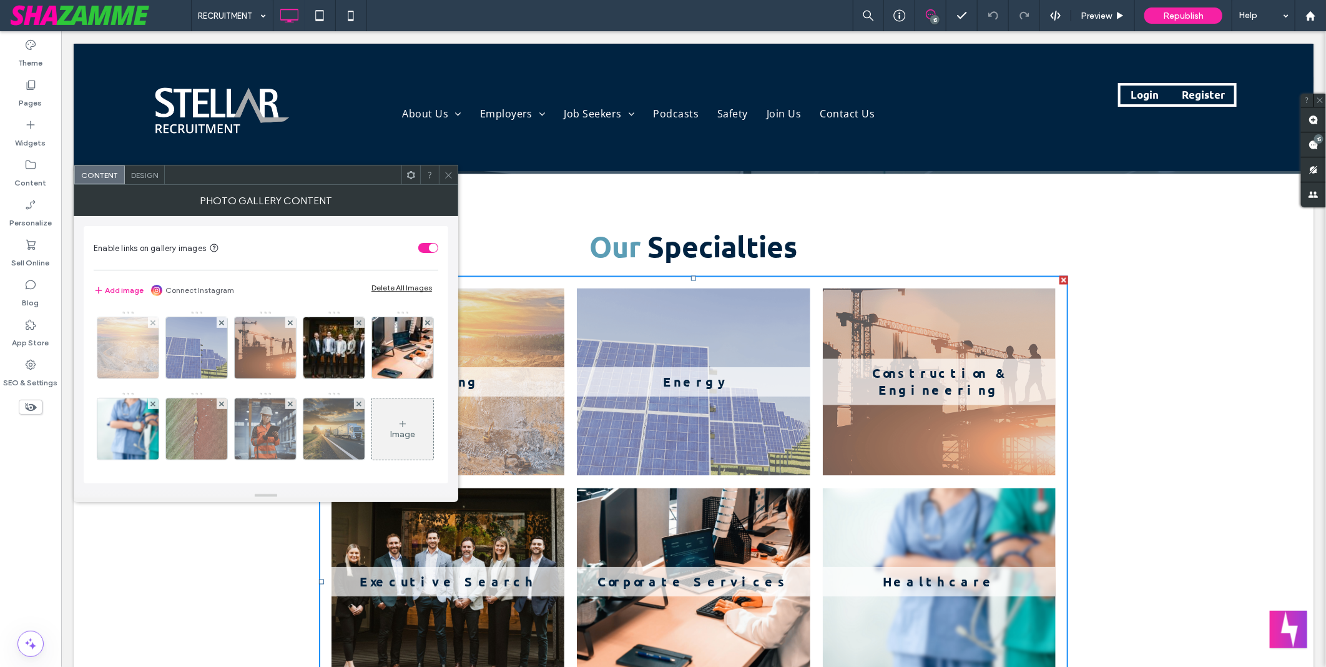
click at [132, 367] on img at bounding box center [128, 347] width 62 height 61
click at [288, 367] on img at bounding box center [334, 347] width 92 height 61
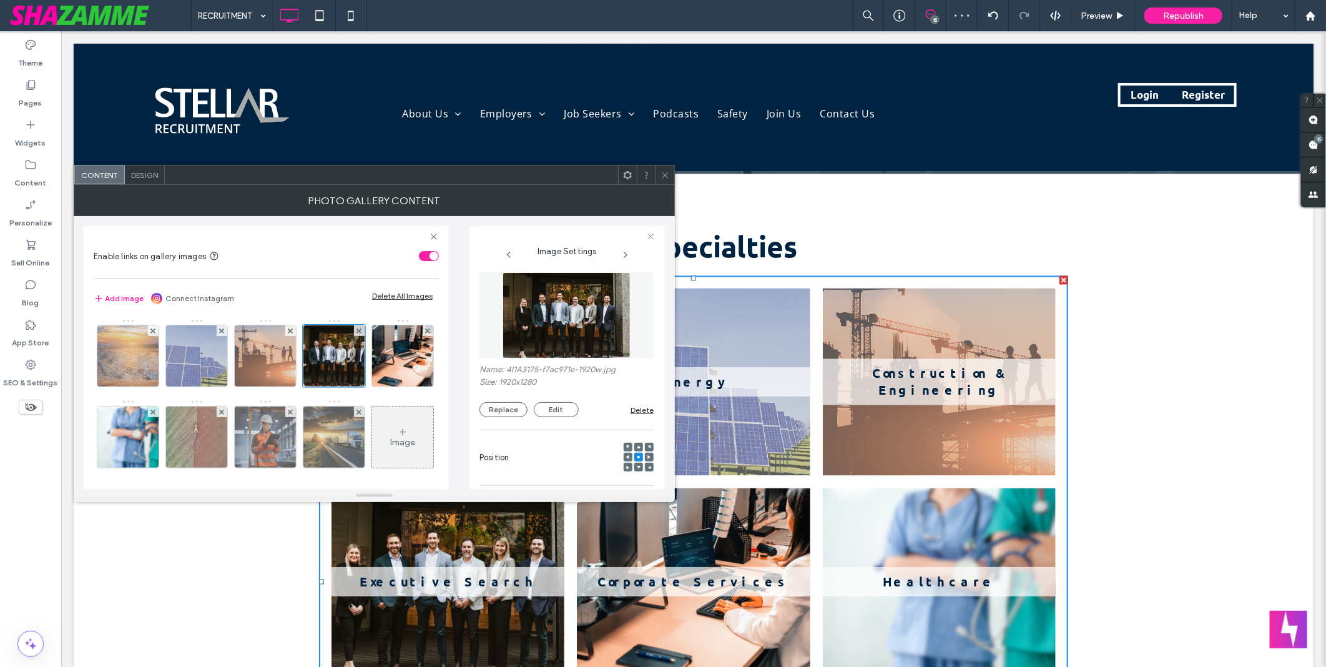
scroll to position [0, 0]
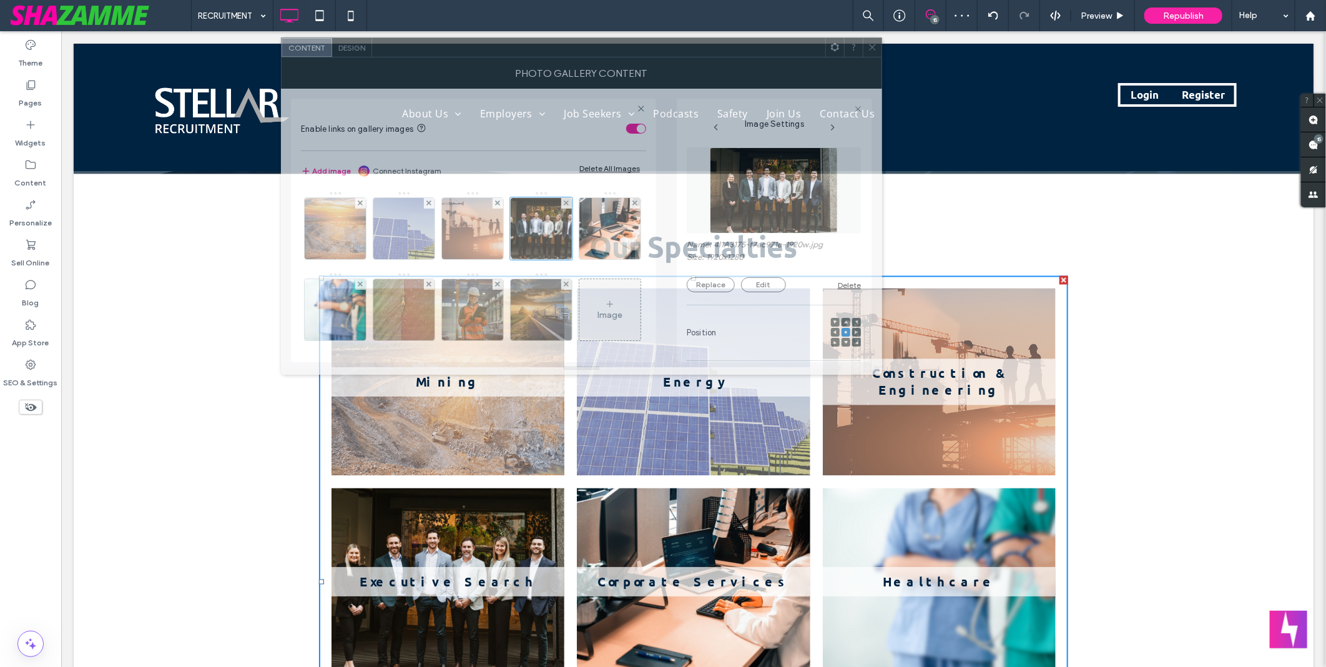
drag, startPoint x: 383, startPoint y: 180, endPoint x: 590, endPoint y: 52, distance: 243.3
click at [590, 52] on div at bounding box center [598, 47] width 453 height 19
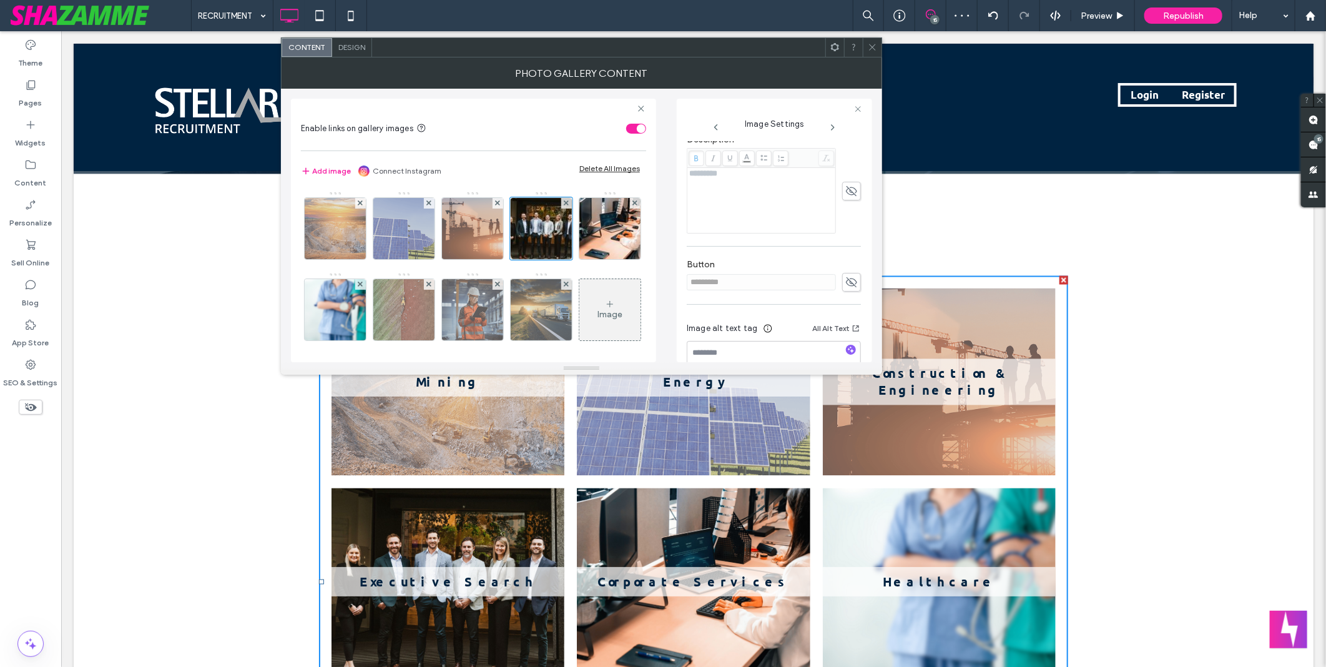
scroll to position [347, 0]
click at [400, 249] on img at bounding box center [403, 228] width 61 height 61
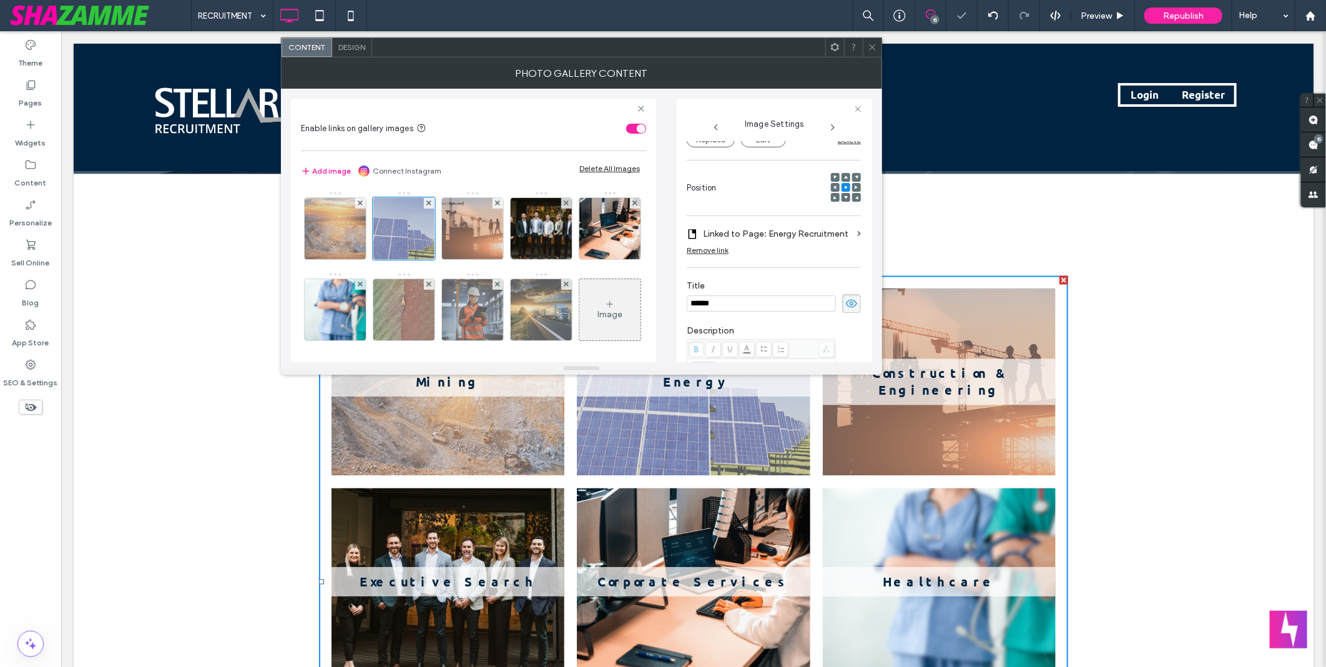
scroll to position [0, 0]
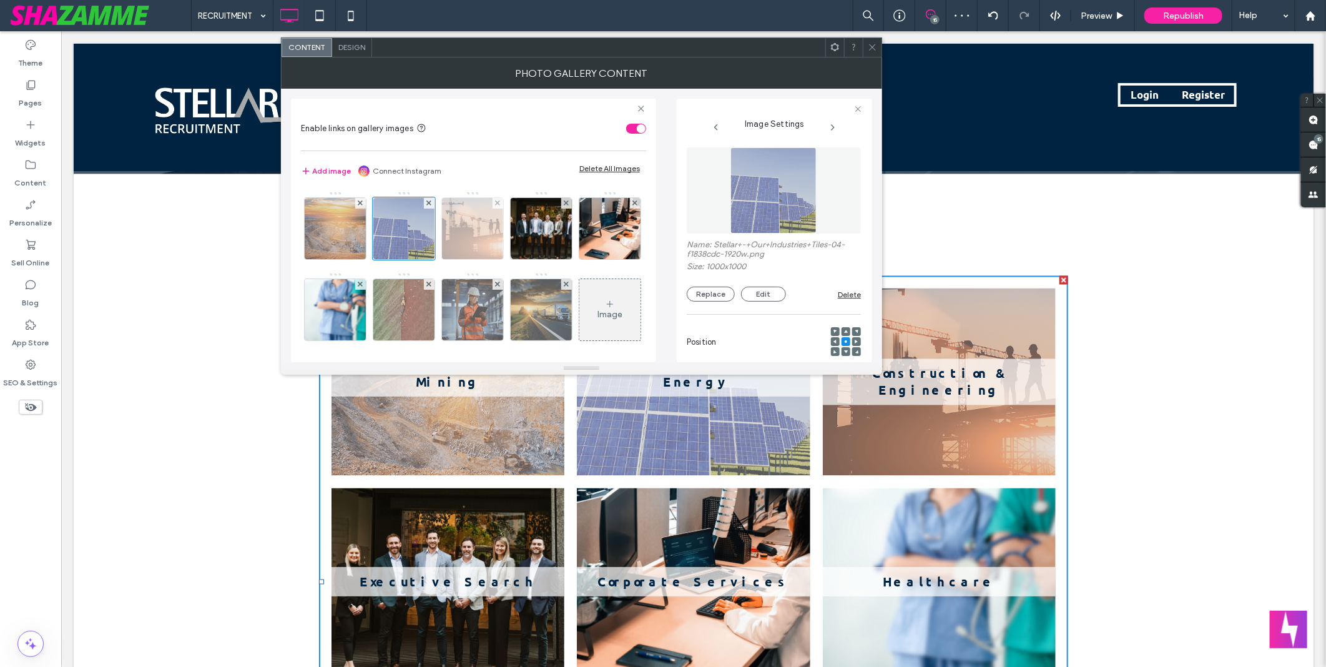
click at [465, 247] on img at bounding box center [472, 228] width 61 height 61
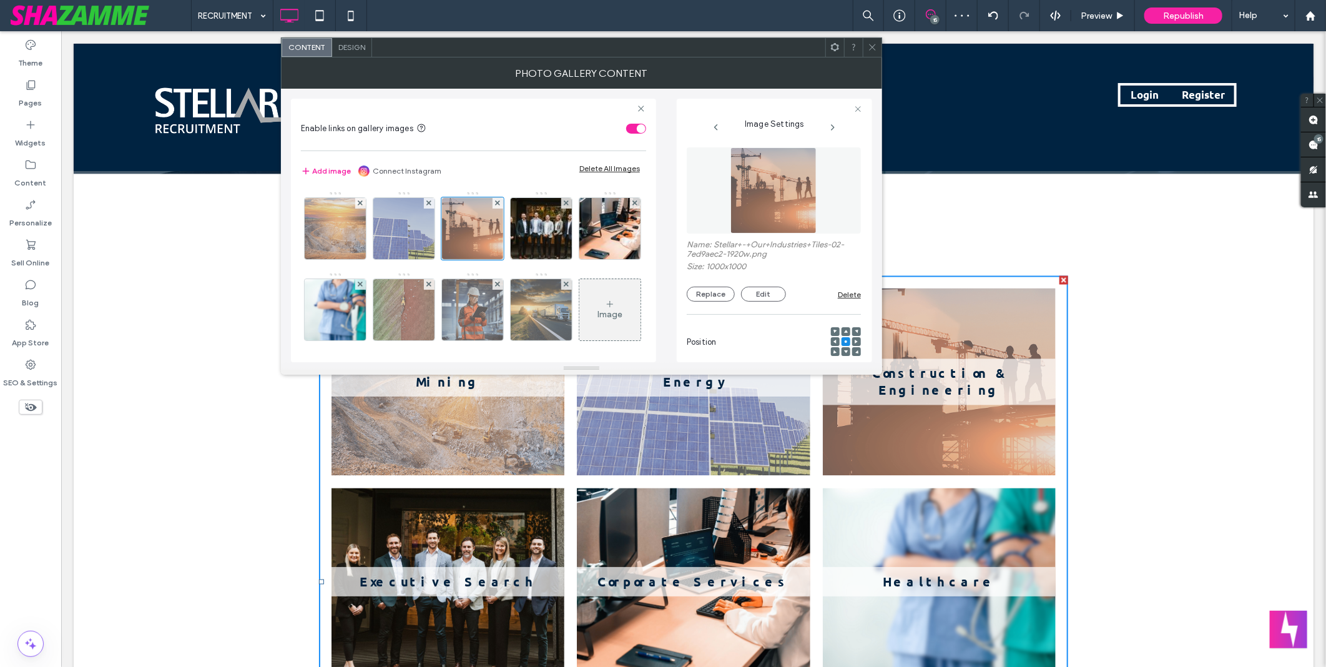
click at [872, 49] on icon at bounding box center [872, 46] width 9 height 9
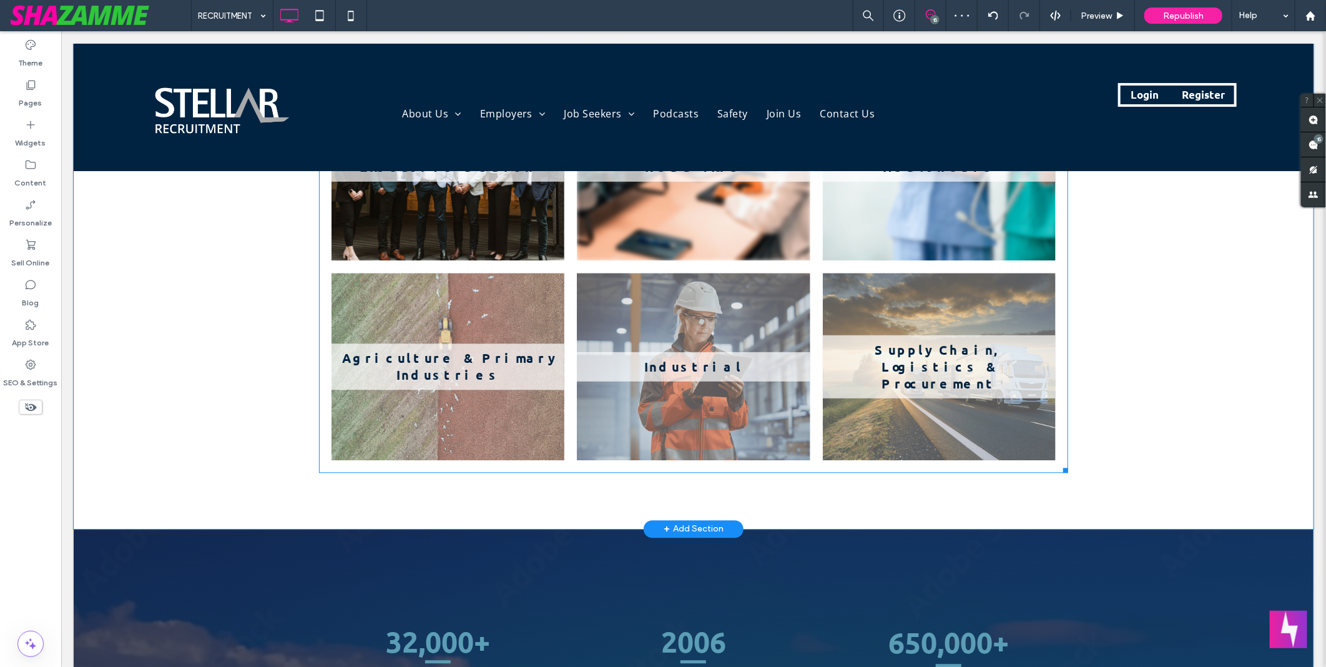
scroll to position [1733, 0]
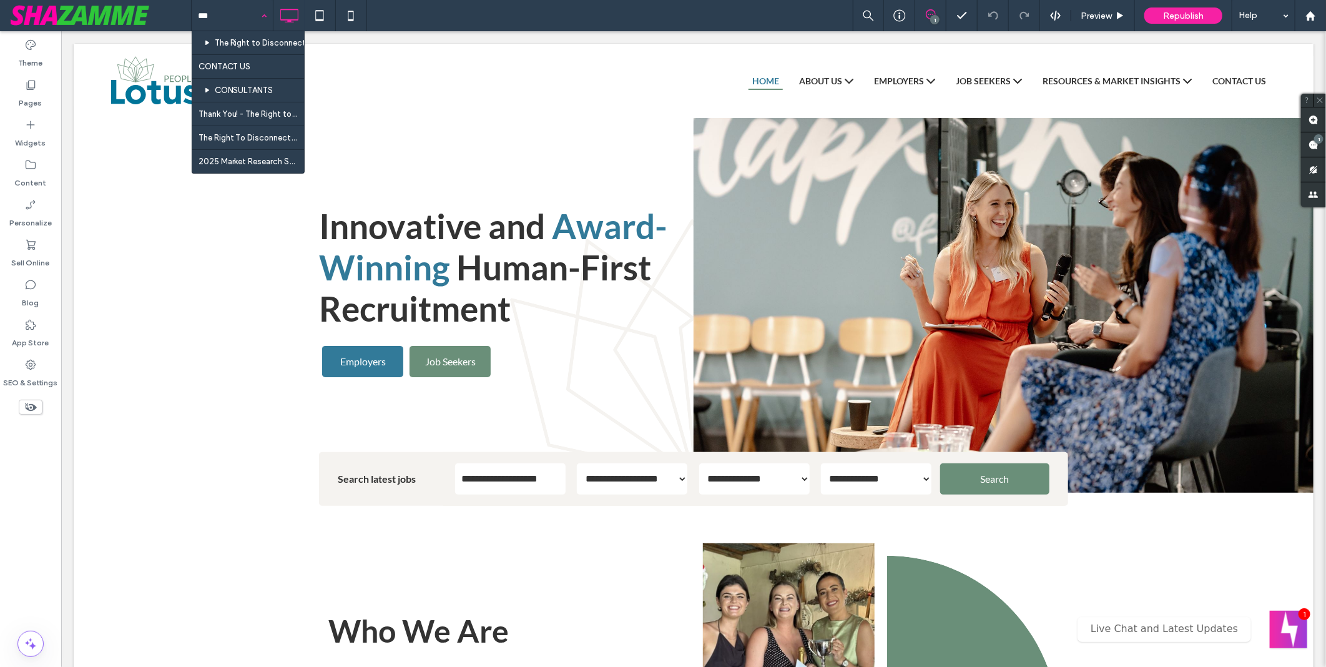
type input "****"
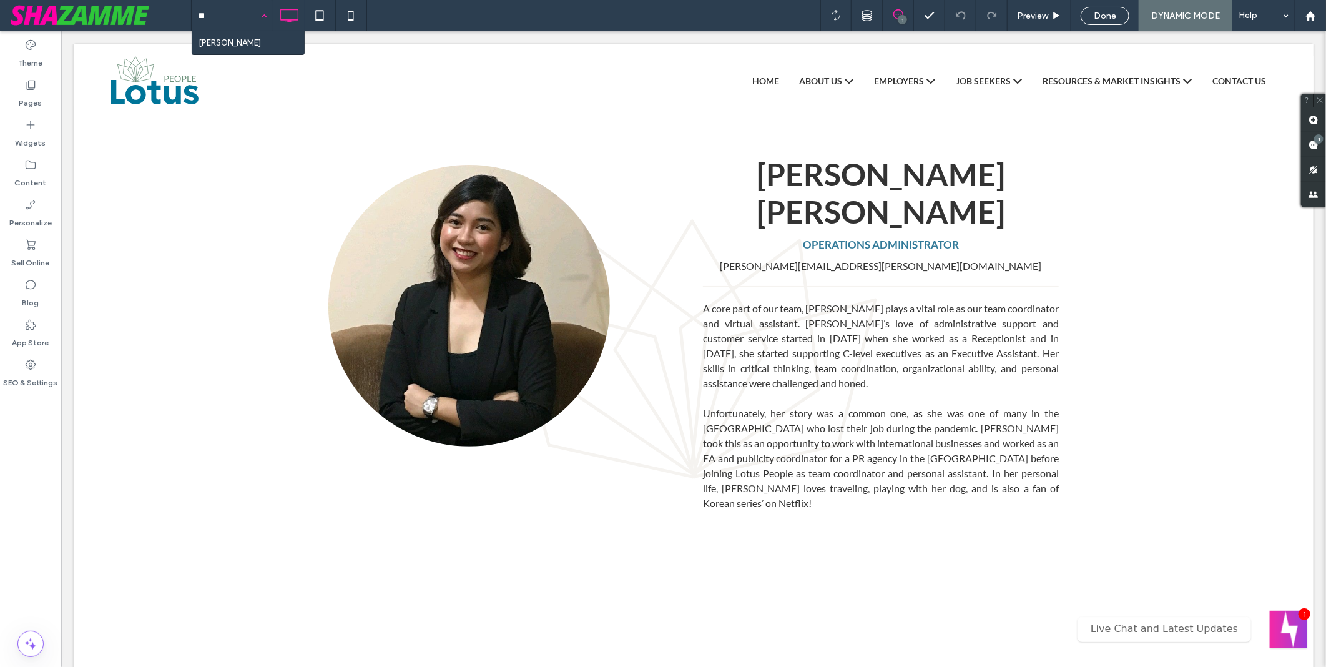
type input "***"
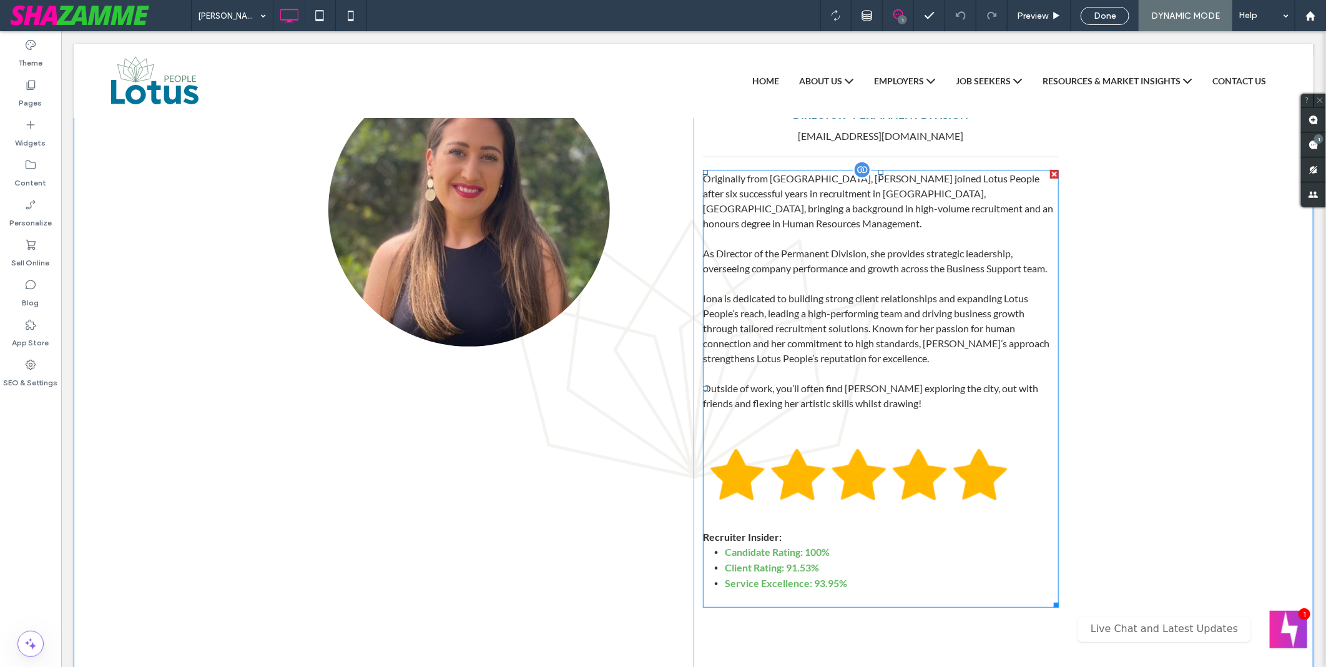
scroll to position [81, 0]
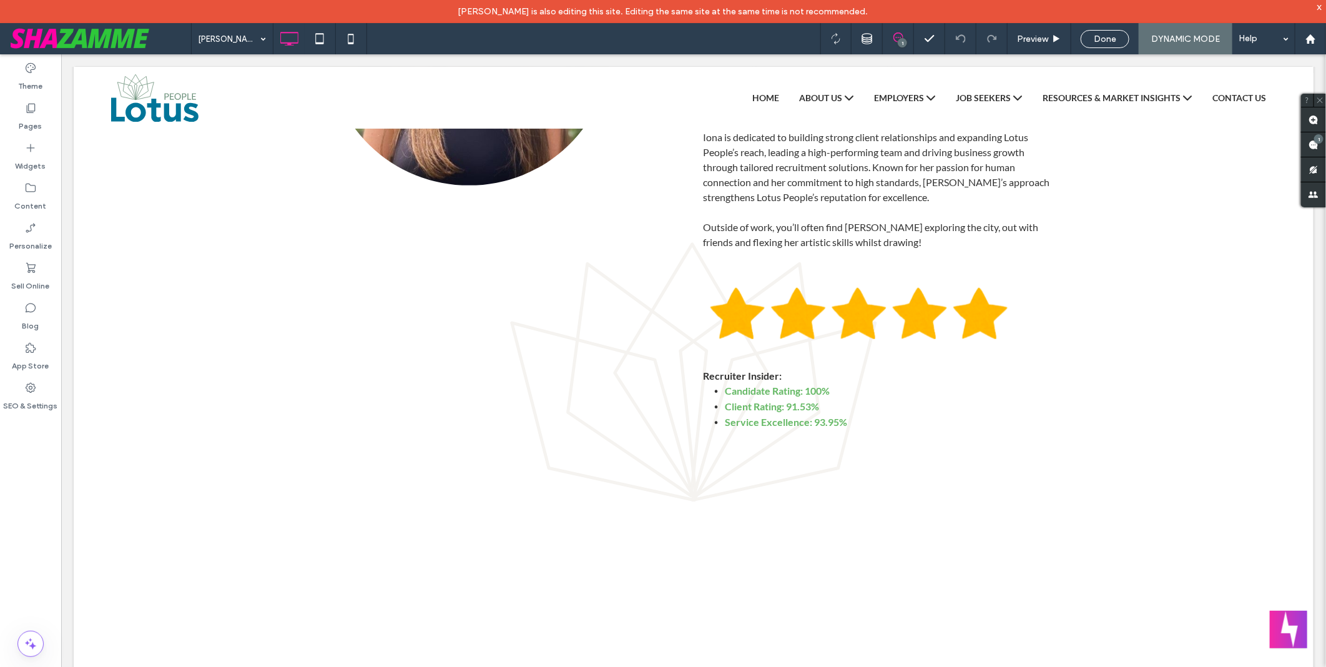
click at [498, 39] on div "IONA-COLVILLE 1 Preview Done DYNAMIC MODE Help" at bounding box center [758, 38] width 1135 height 31
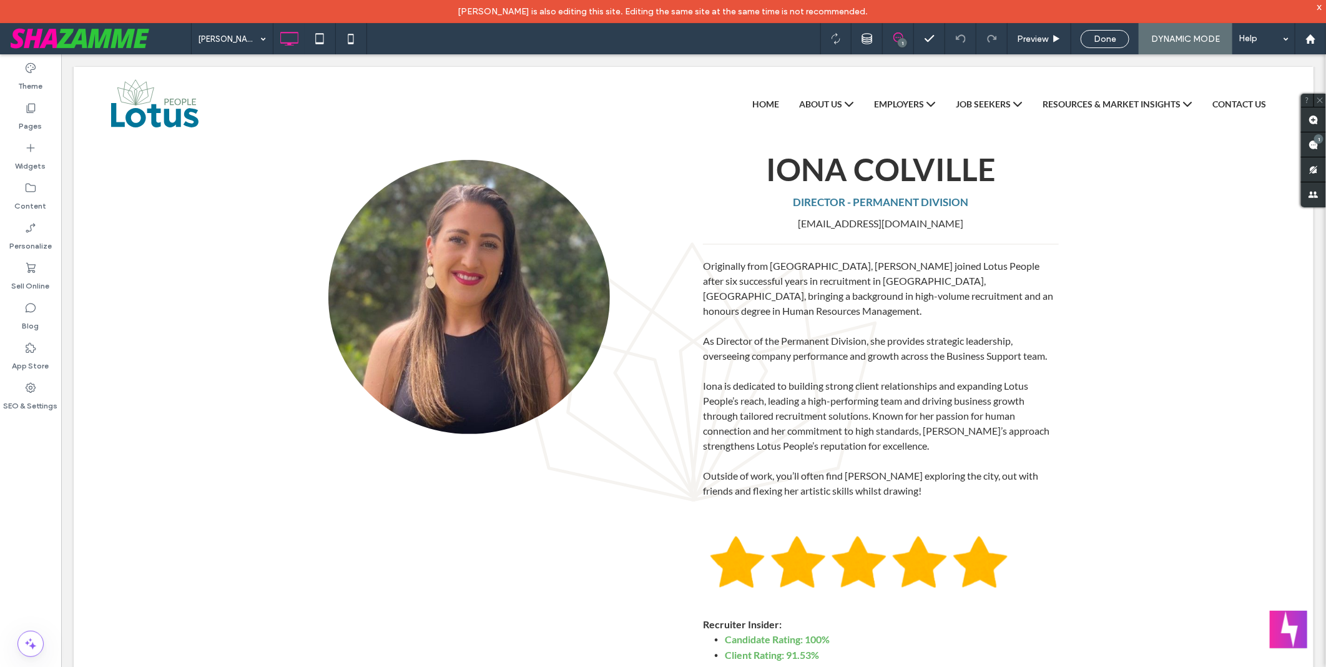
scroll to position [0, 0]
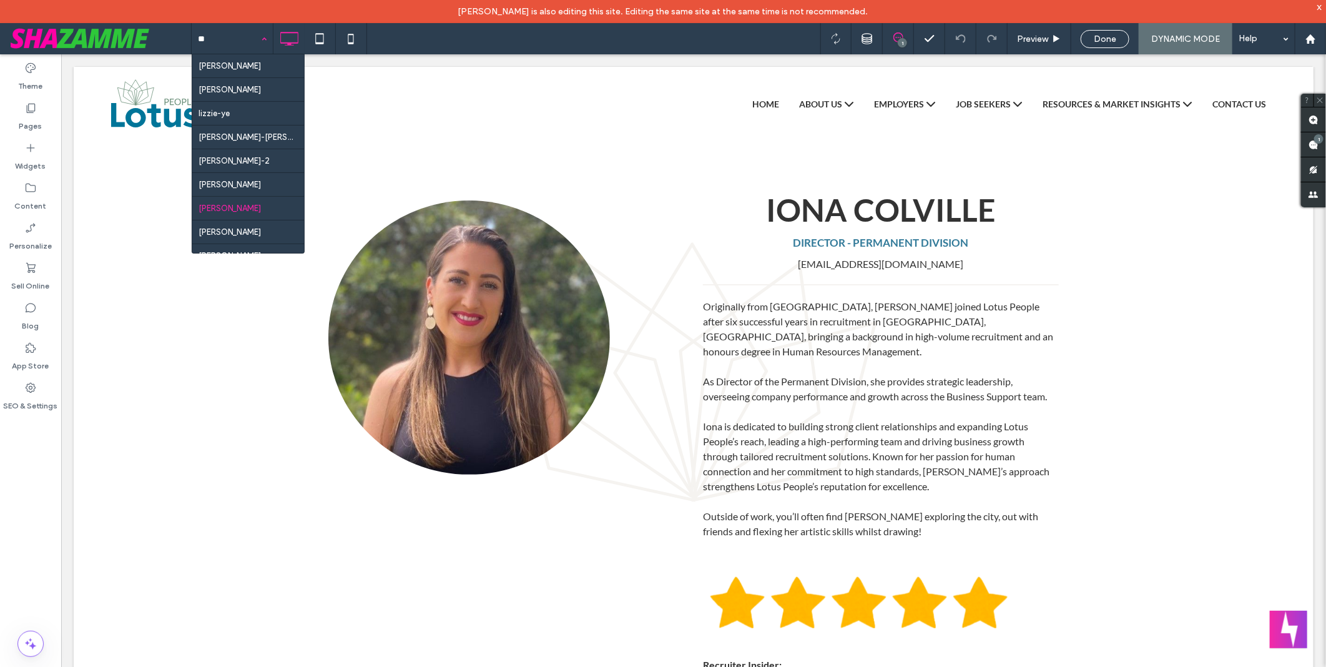
type input "***"
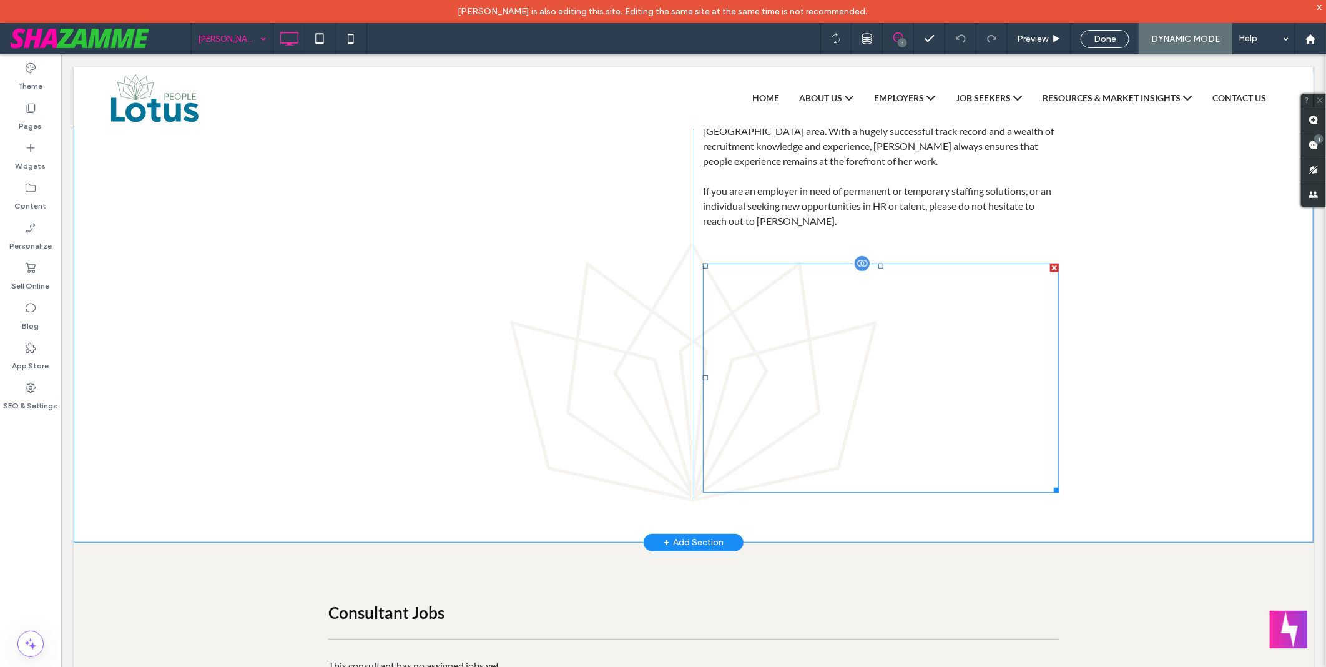
scroll to position [277, 0]
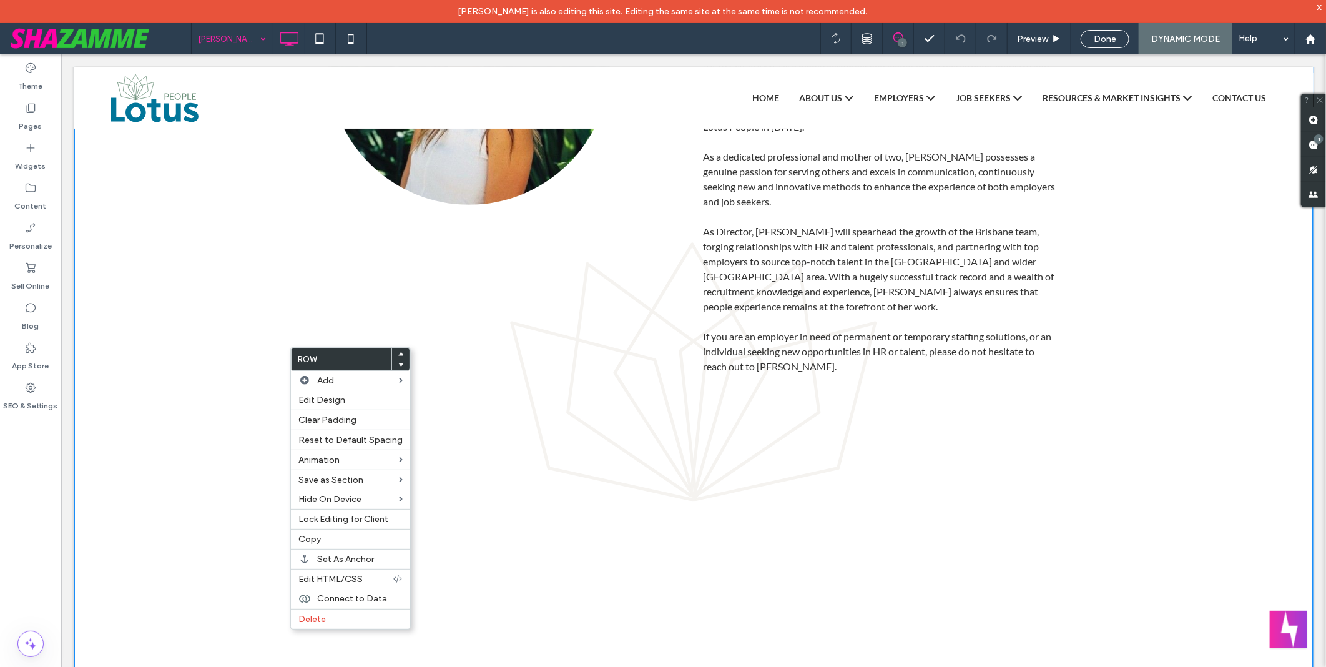
click at [561, 44] on div "sophie-thomas 1 Preview Done DYNAMIC MODE Help" at bounding box center [758, 38] width 1135 height 31
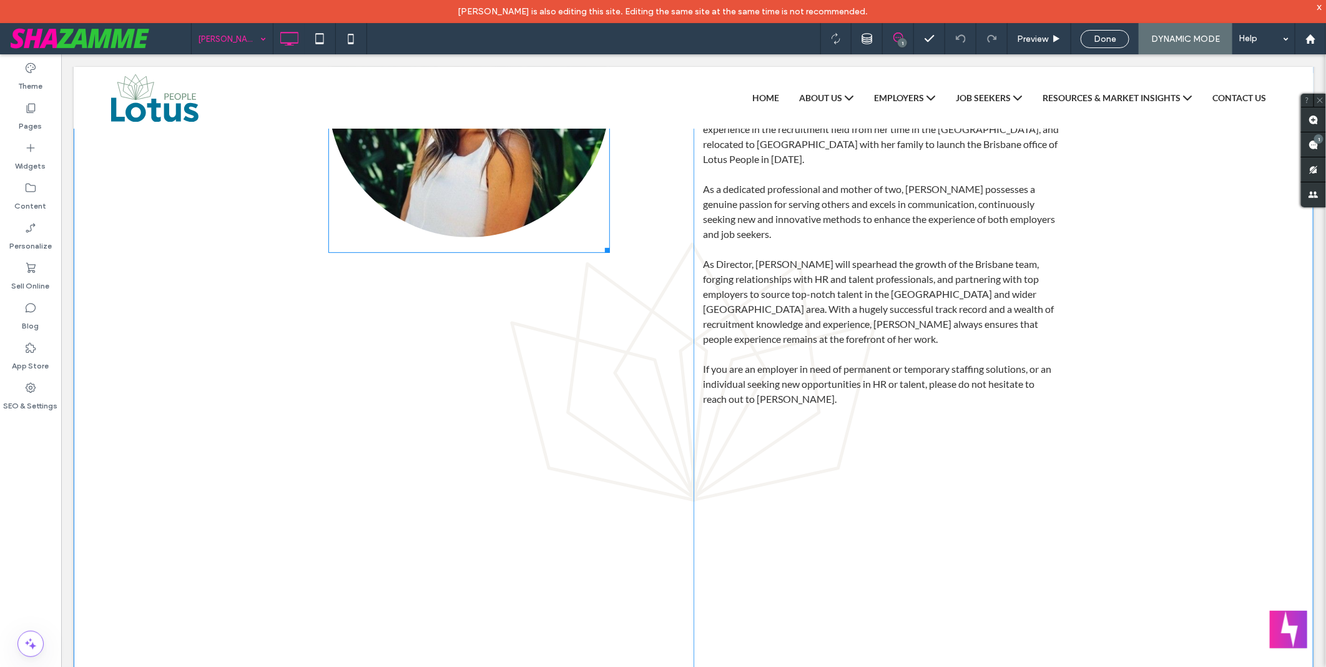
scroll to position [171, 0]
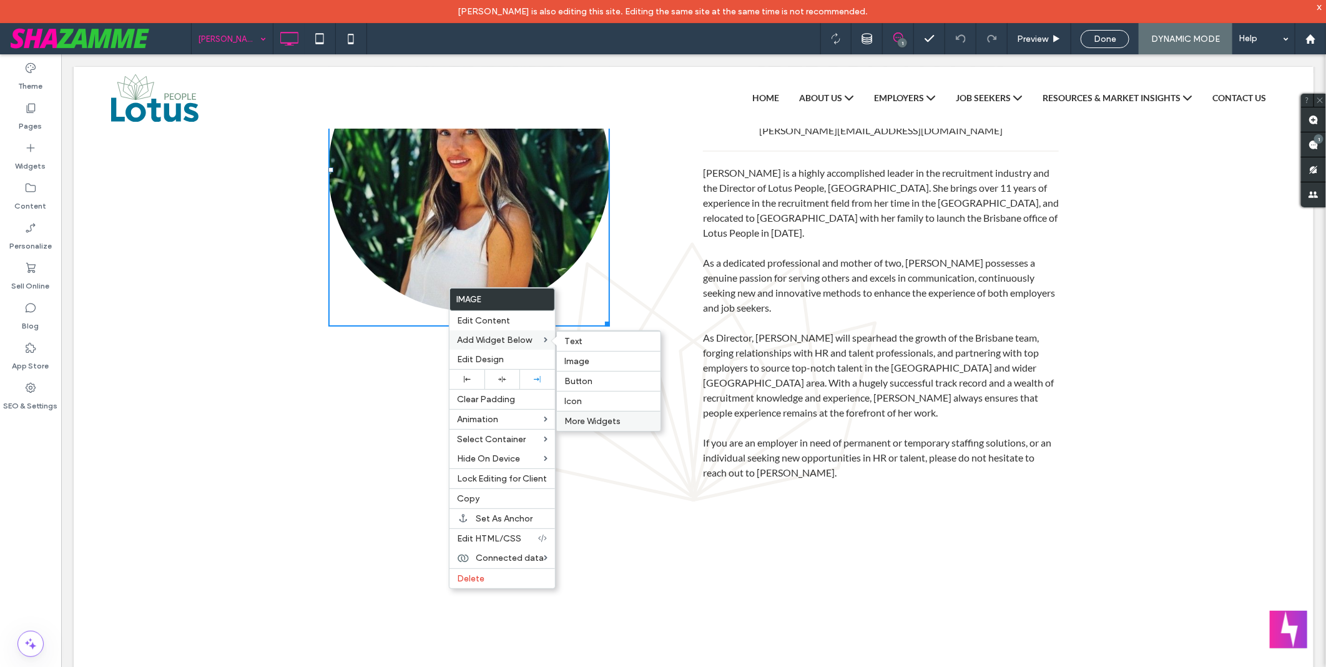
click at [632, 416] on label "More Widgets" at bounding box center [608, 421] width 89 height 11
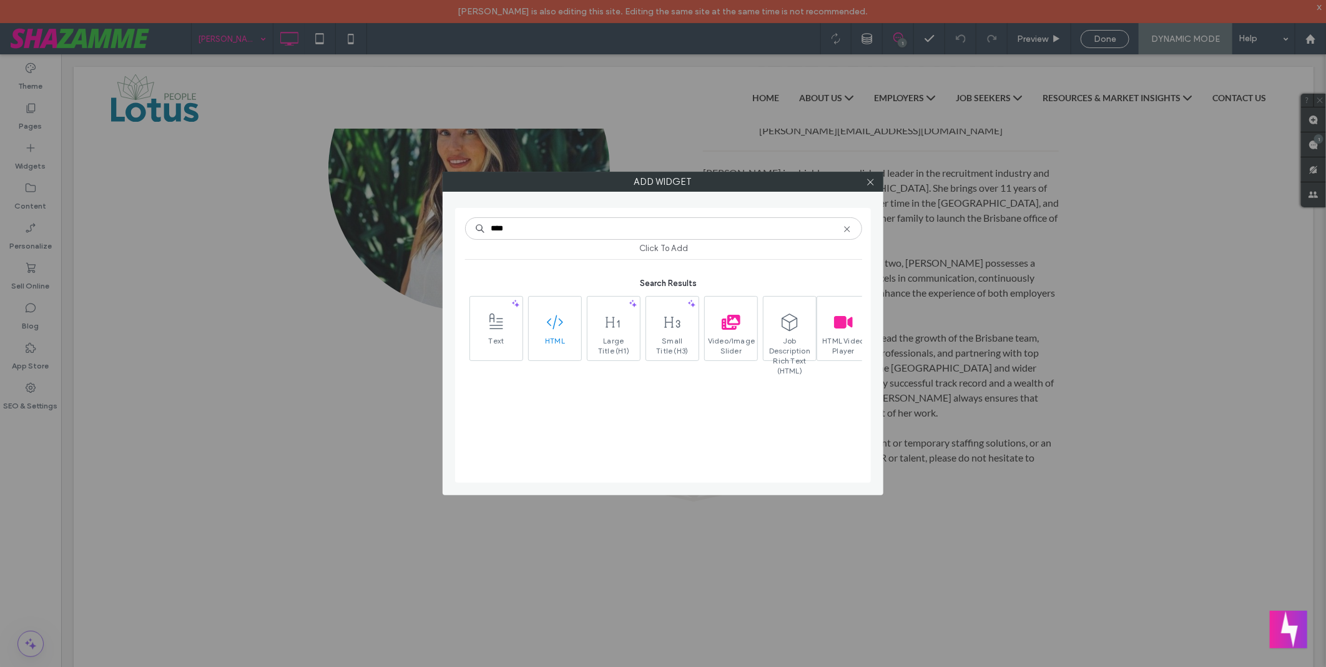
type input "****"
click at [552, 345] on span "HTML" at bounding box center [555, 344] width 52 height 17
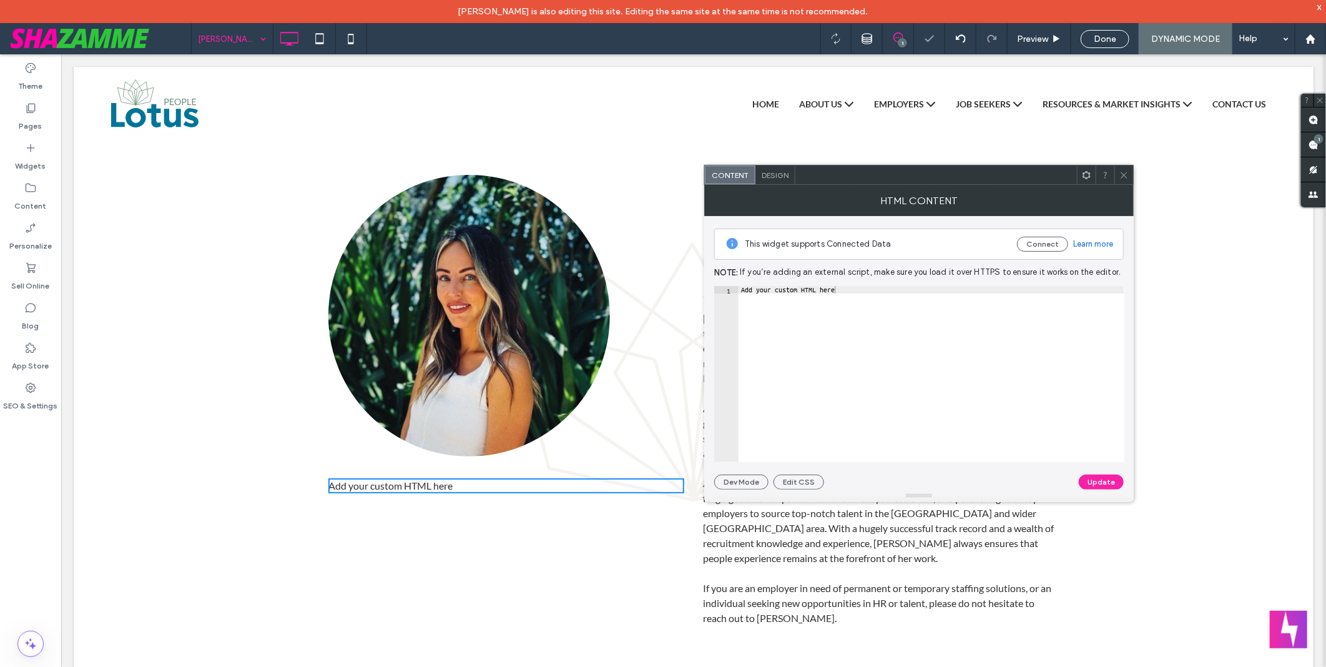
scroll to position [0, 0]
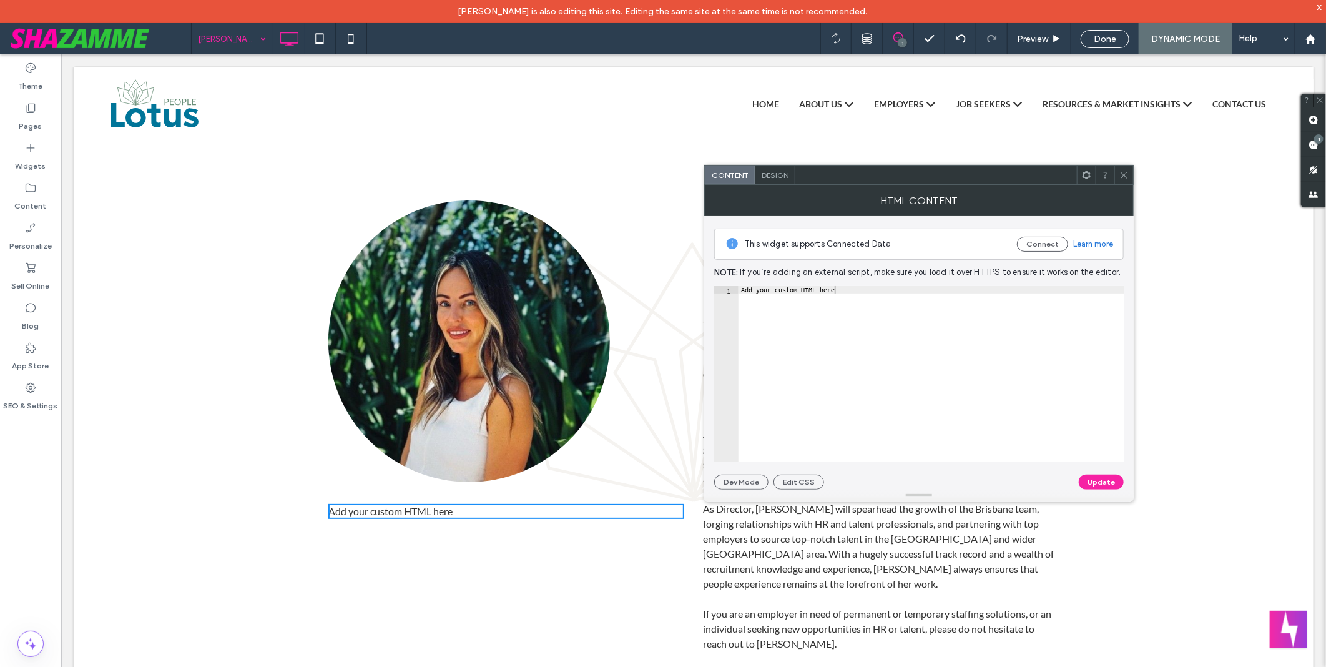
type textarea "**********"
click at [891, 330] on div "Add your custom HTML here" at bounding box center [932, 381] width 386 height 191
click at [1131, 179] on div at bounding box center [1124, 174] width 19 height 19
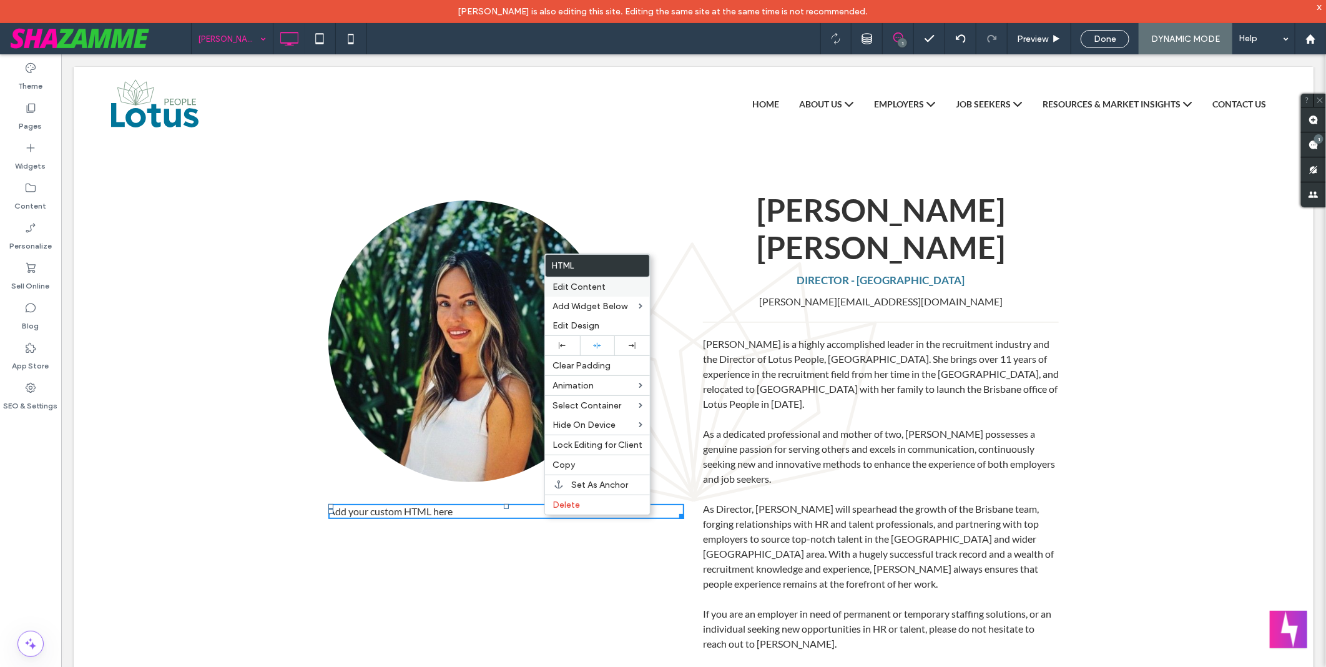
click at [616, 290] on label "Edit Content" at bounding box center [598, 287] width 90 height 11
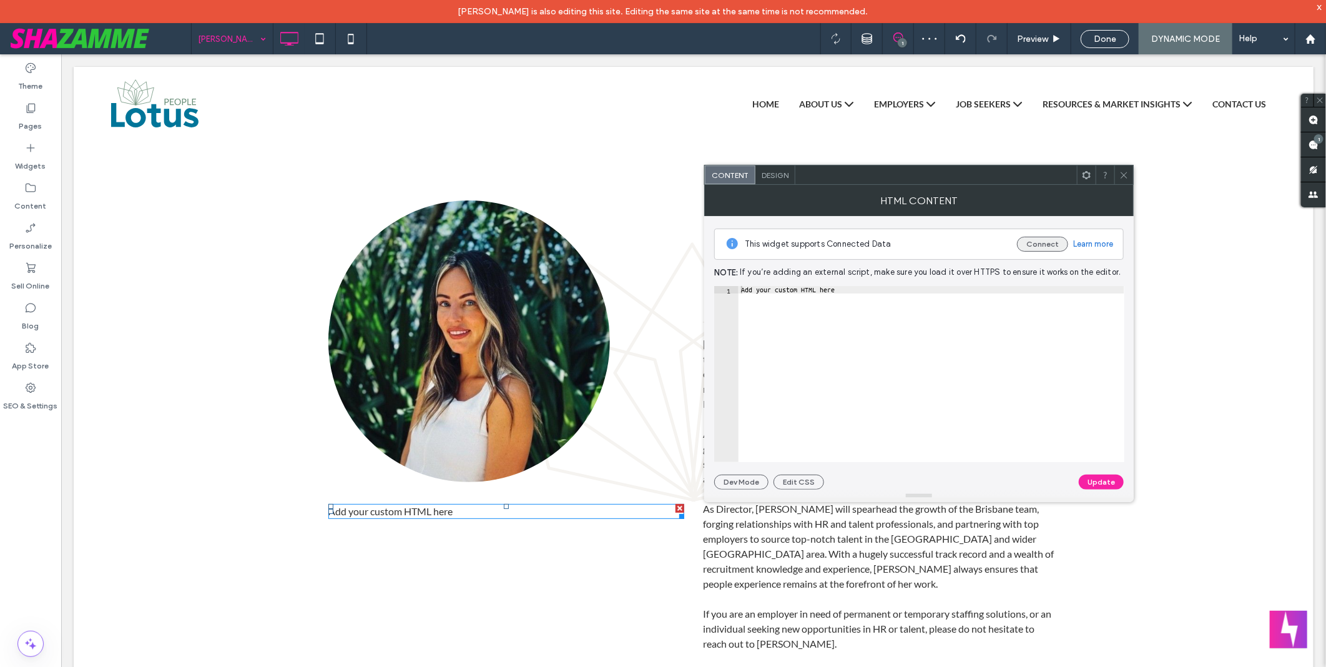
click at [1043, 246] on button "Connect" at bounding box center [1042, 244] width 51 height 15
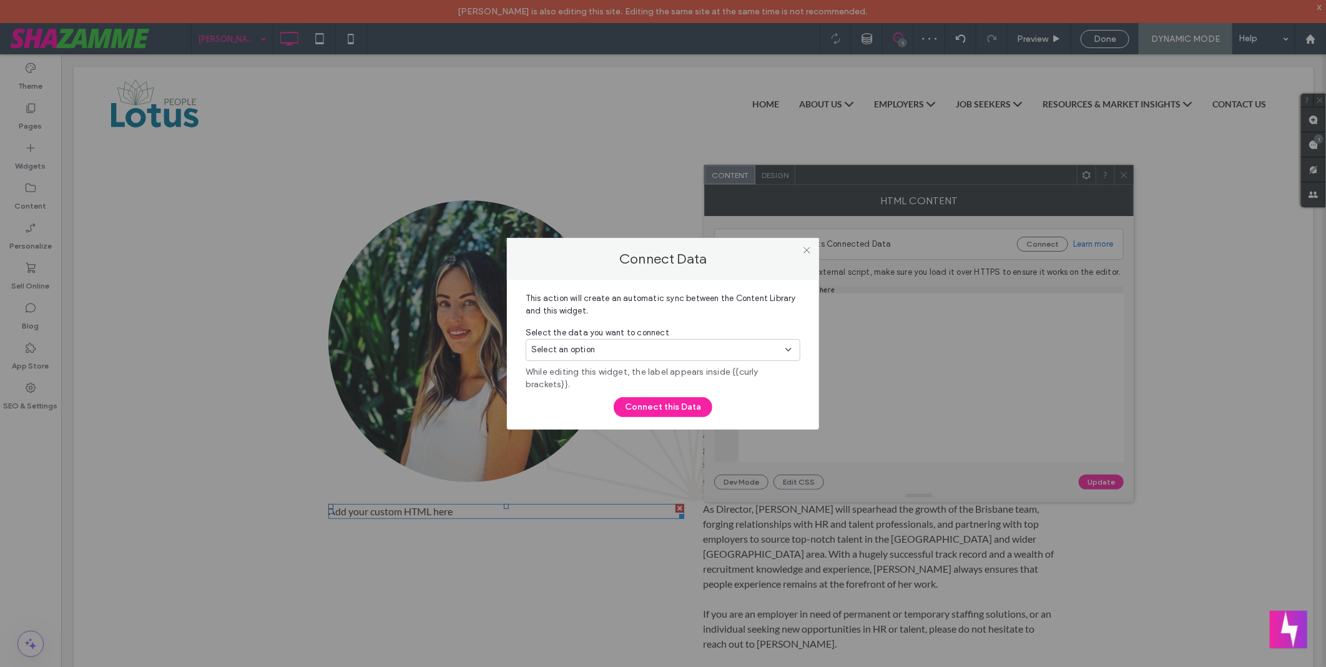
click at [701, 345] on div "Select an option" at bounding box center [655, 349] width 249 height 12
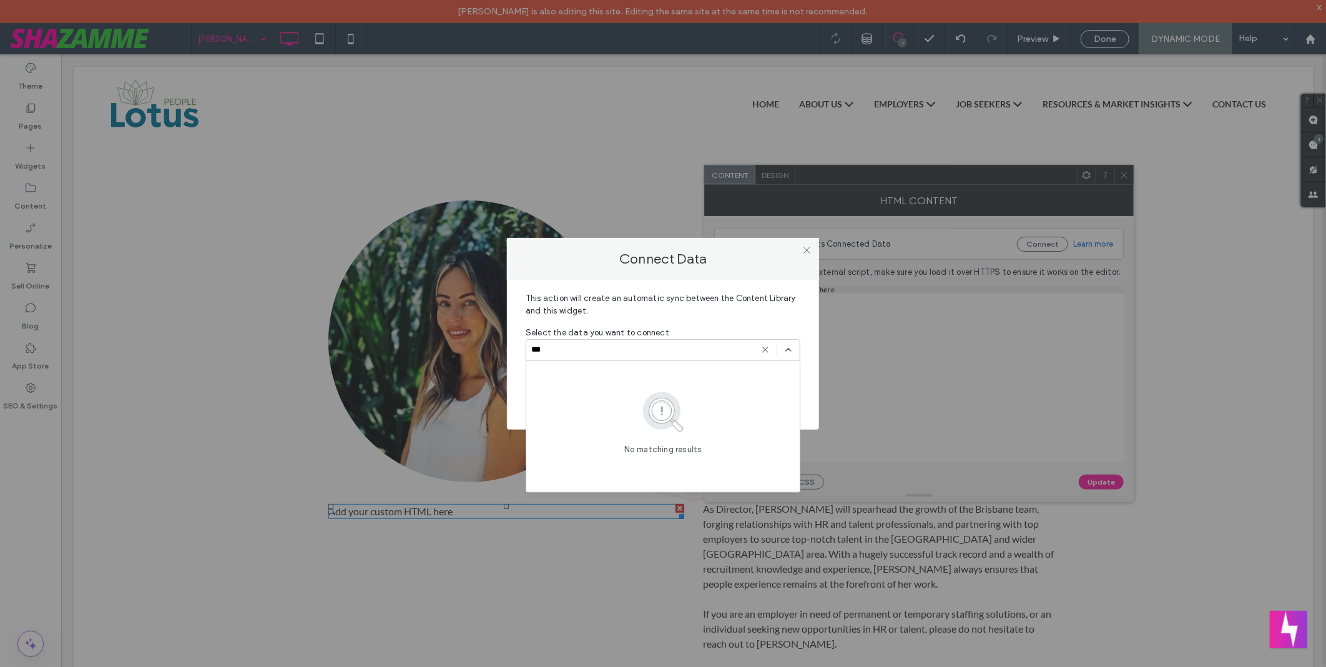
type input "***"
click at [767, 351] on icon at bounding box center [766, 350] width 10 height 10
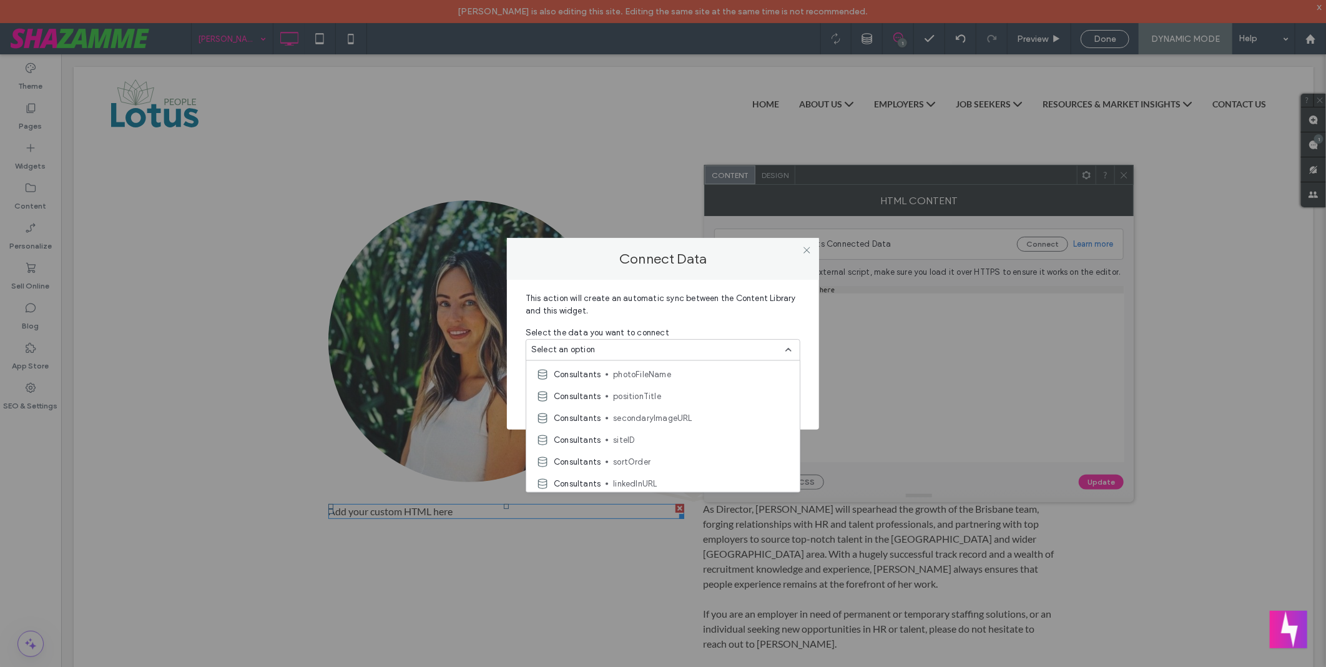
scroll to position [699, 0]
click at [806, 250] on icon at bounding box center [806, 249] width 9 height 9
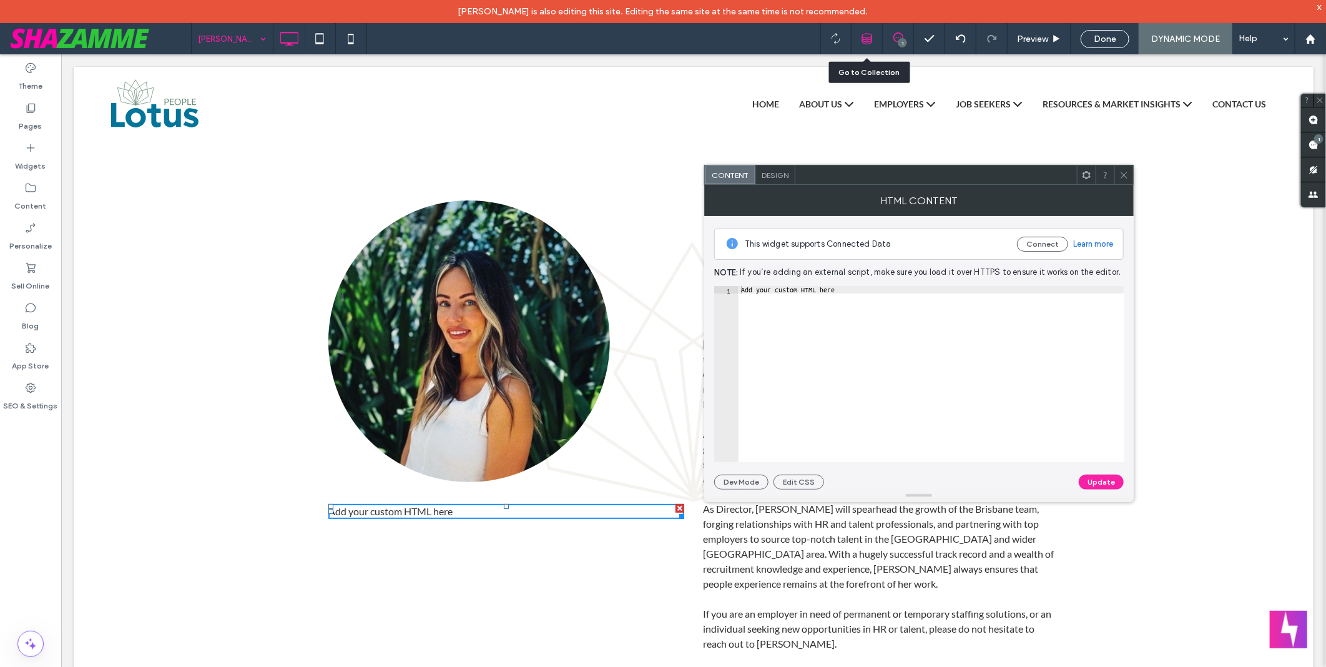
click at [870, 45] on div at bounding box center [867, 38] width 31 height 31
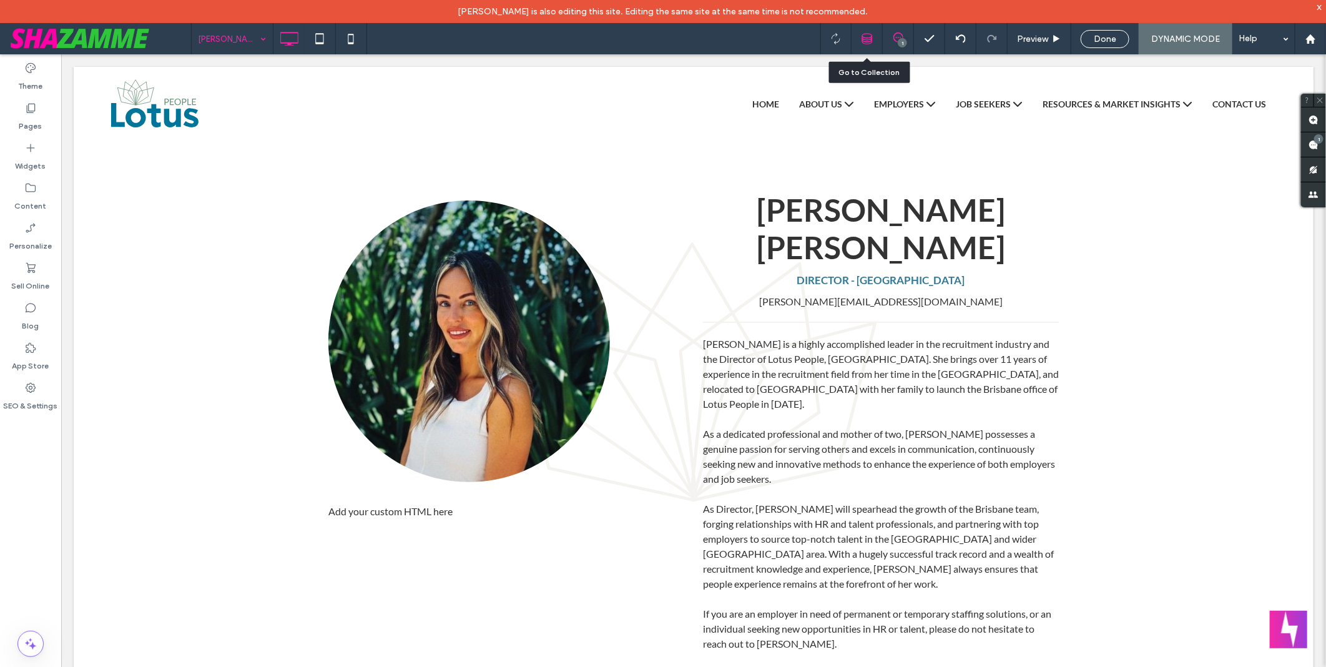
click at [867, 36] on icon at bounding box center [867, 38] width 11 height 11
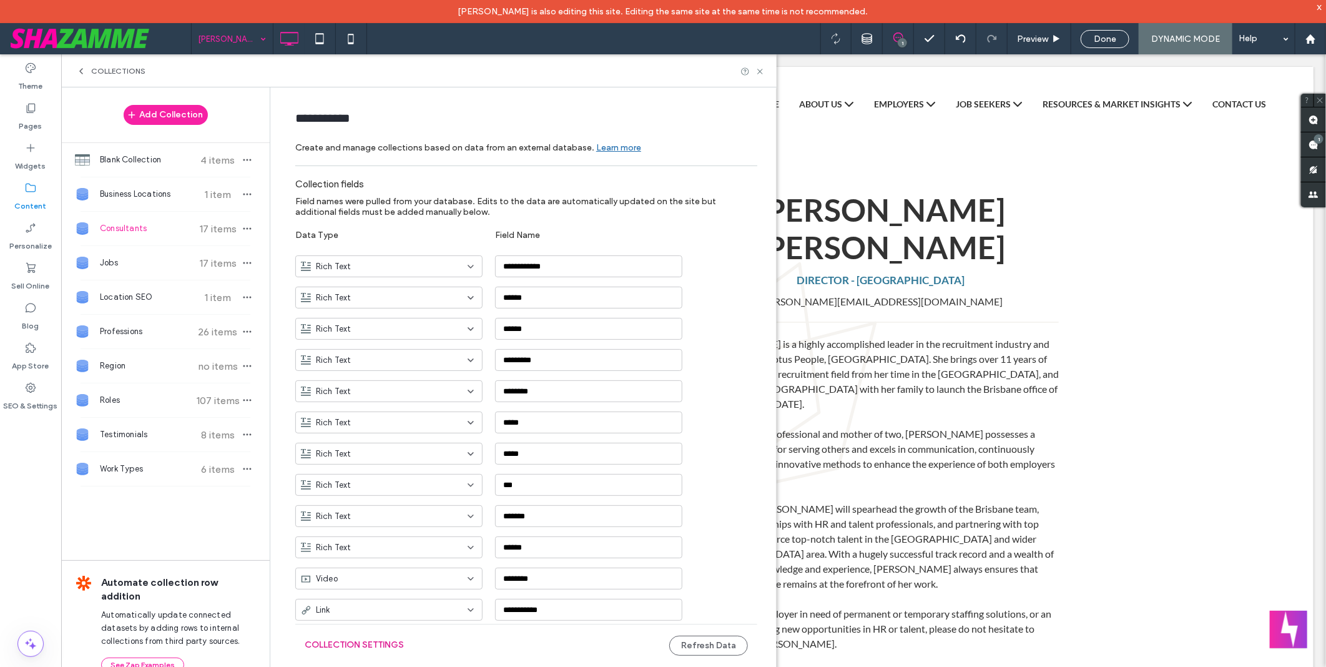
click at [372, 649] on button "Collection Settings" at bounding box center [354, 645] width 99 height 20
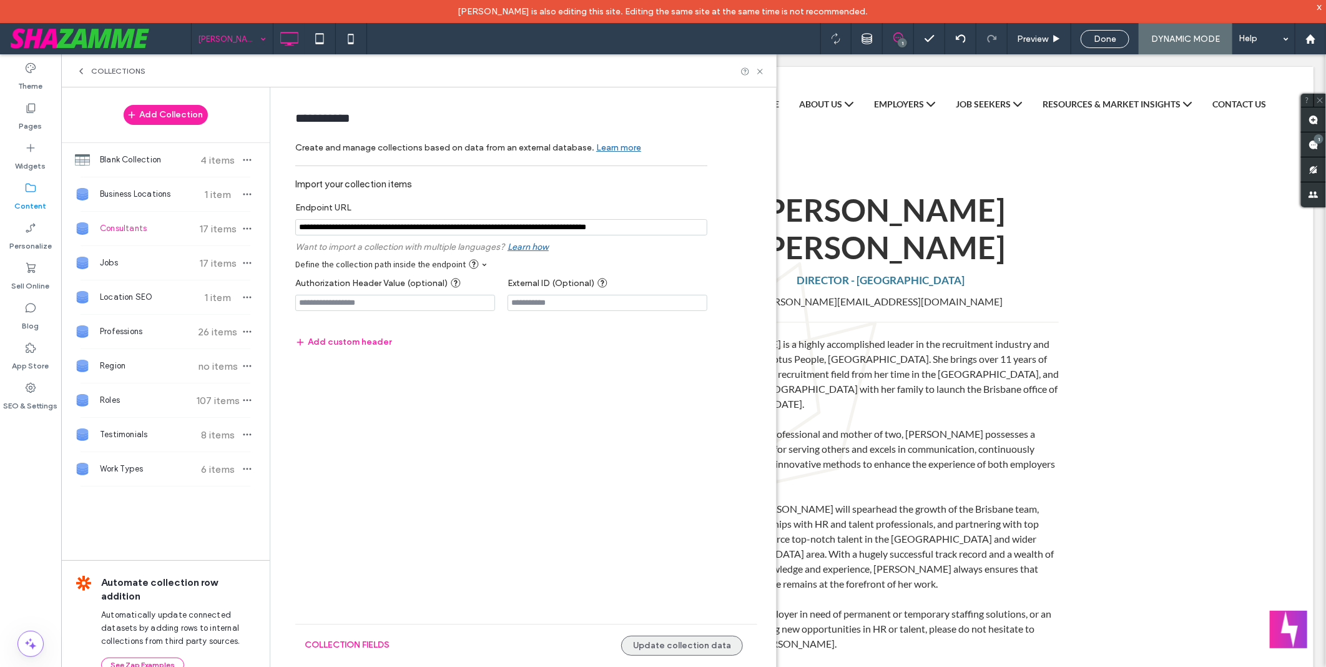
click at [679, 649] on button "Update collection data" at bounding box center [682, 646] width 122 height 20
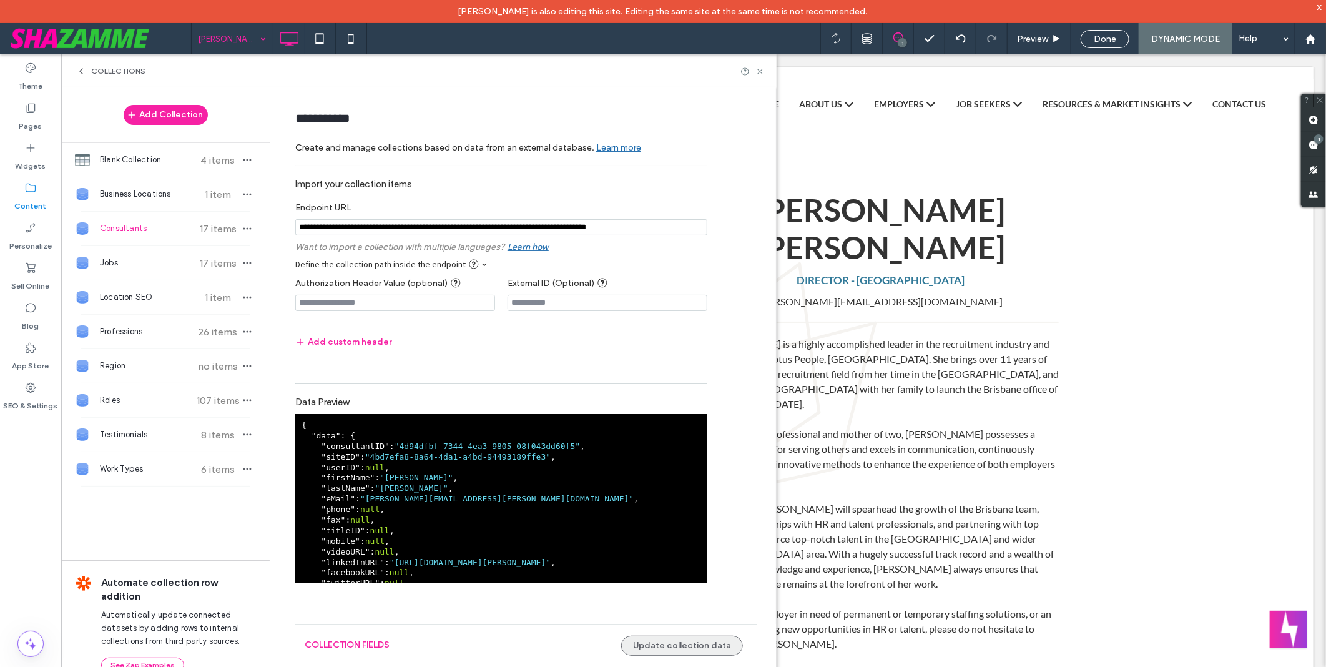
scroll to position [248, 0]
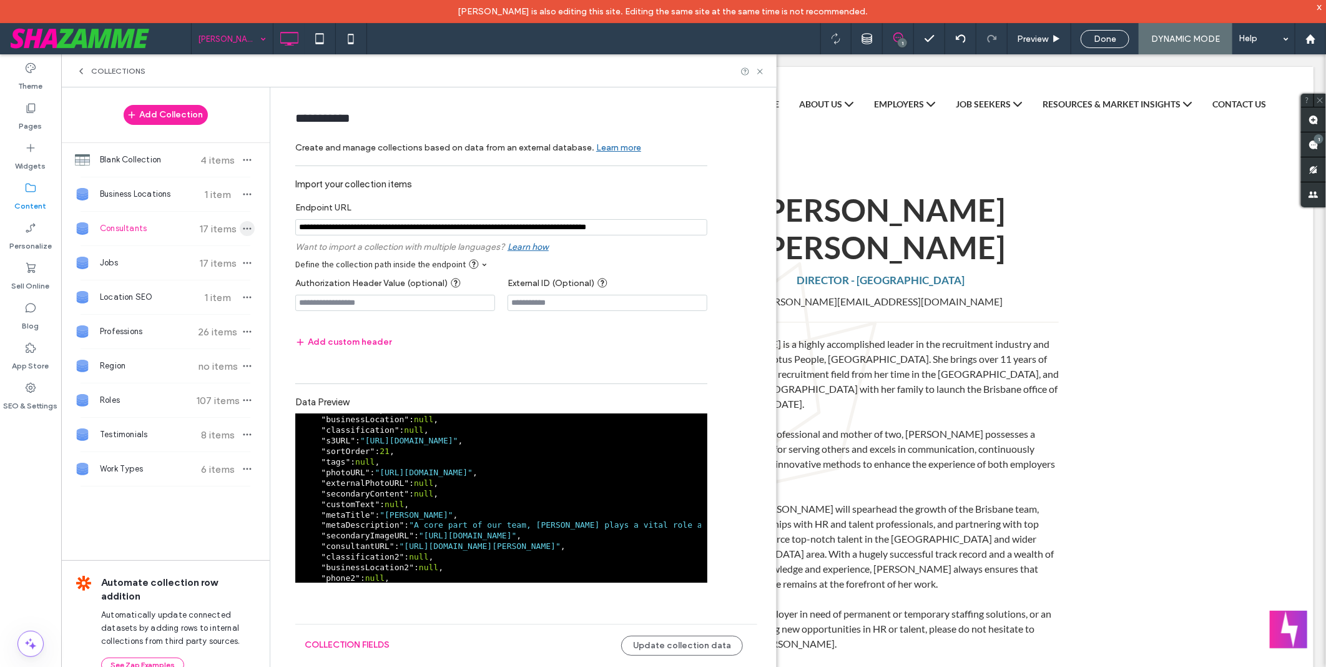
click at [250, 225] on icon "button" at bounding box center [247, 229] width 10 height 10
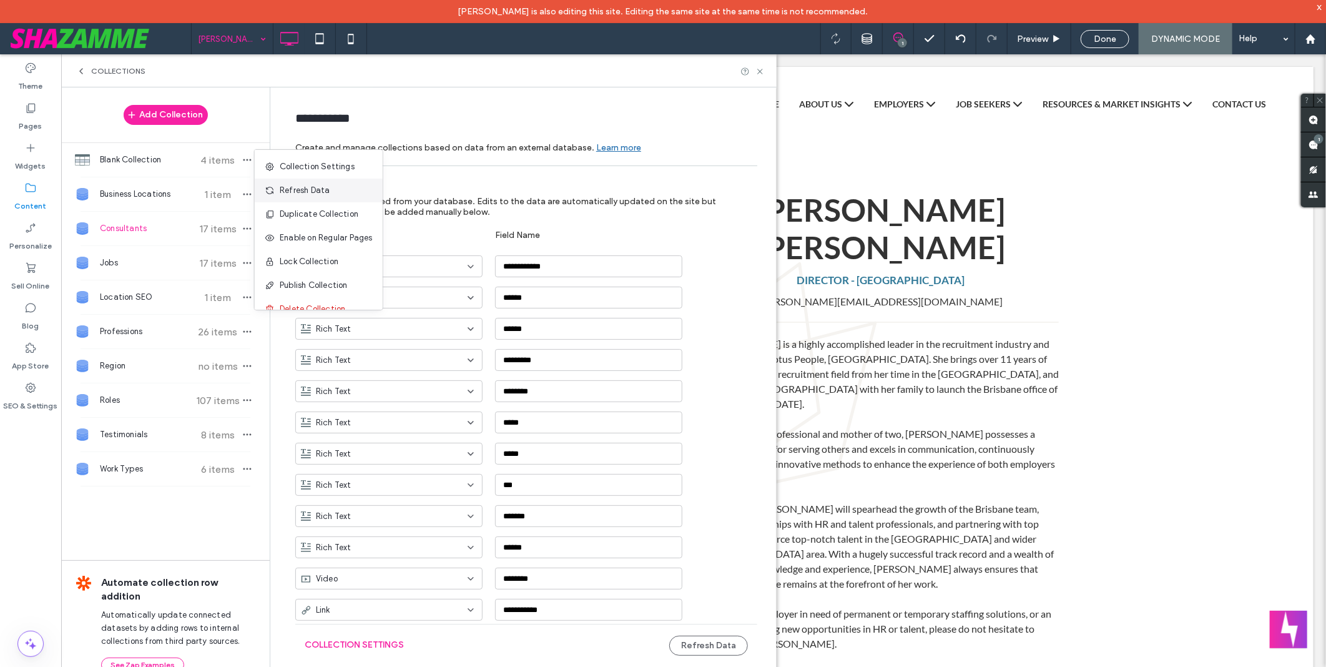
click at [310, 183] on div "Refresh Data" at bounding box center [319, 191] width 128 height 24
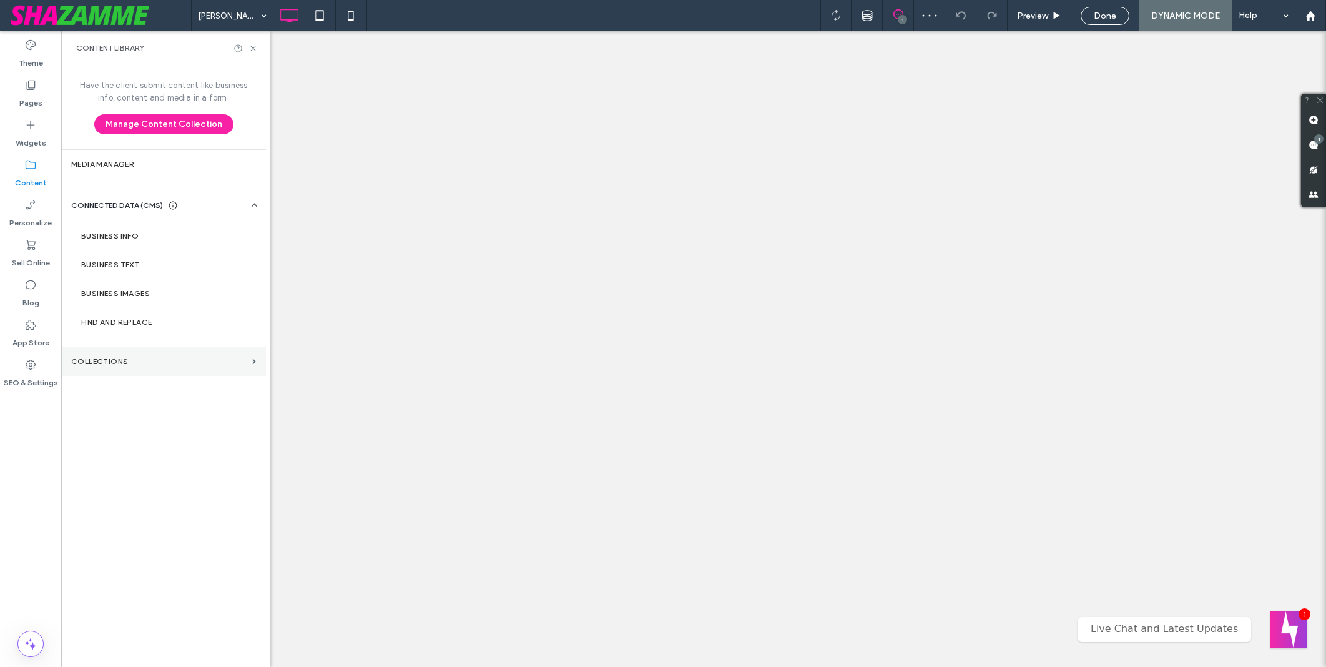
click at [127, 359] on label "Collections" at bounding box center [159, 361] width 176 height 9
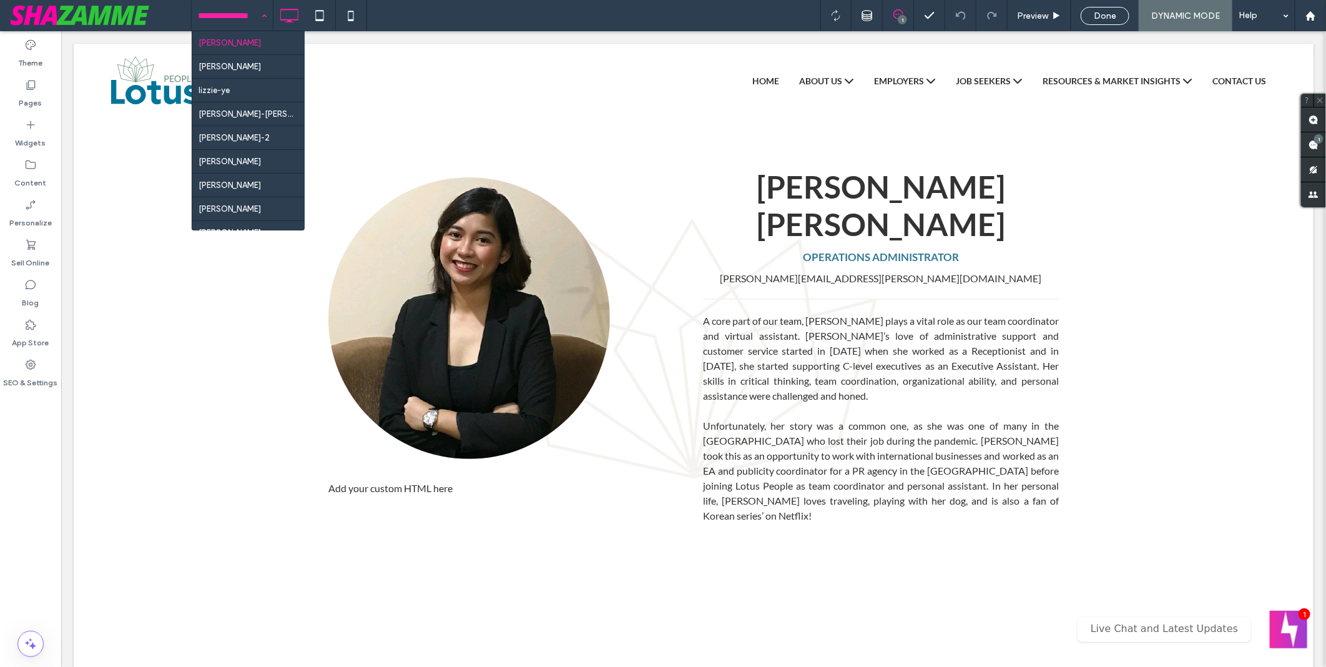
click at [222, 7] on input at bounding box center [229, 15] width 62 height 31
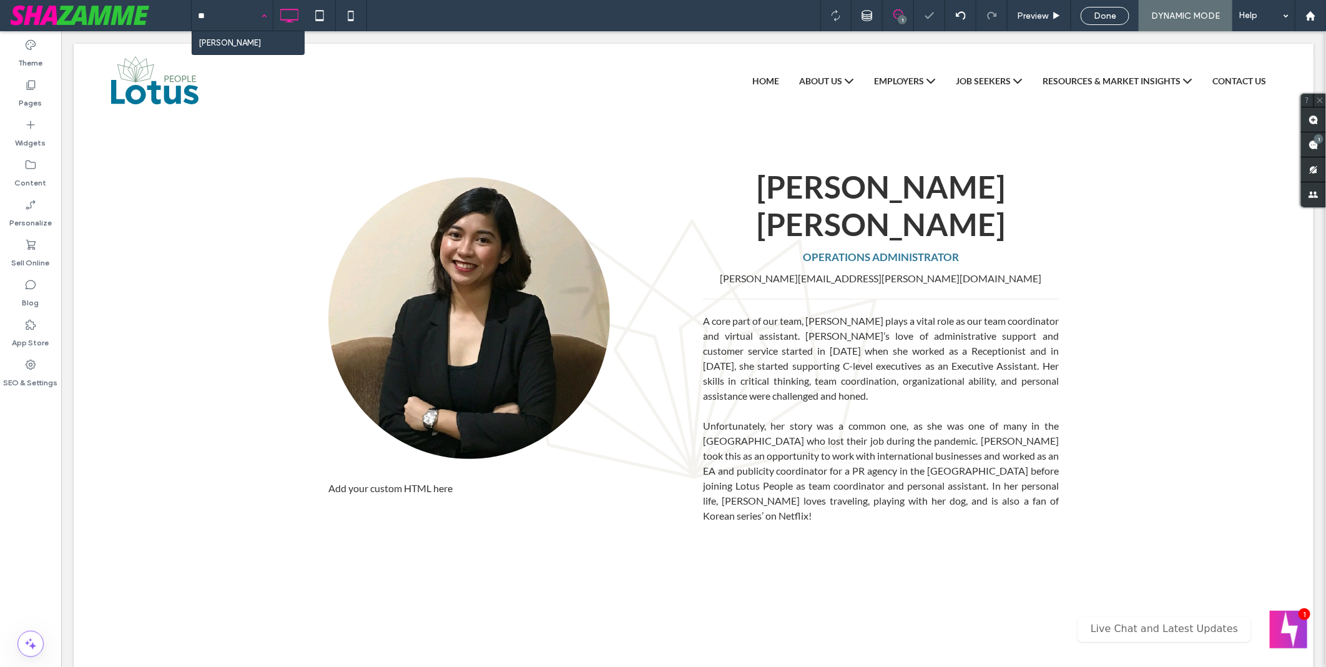
type input "***"
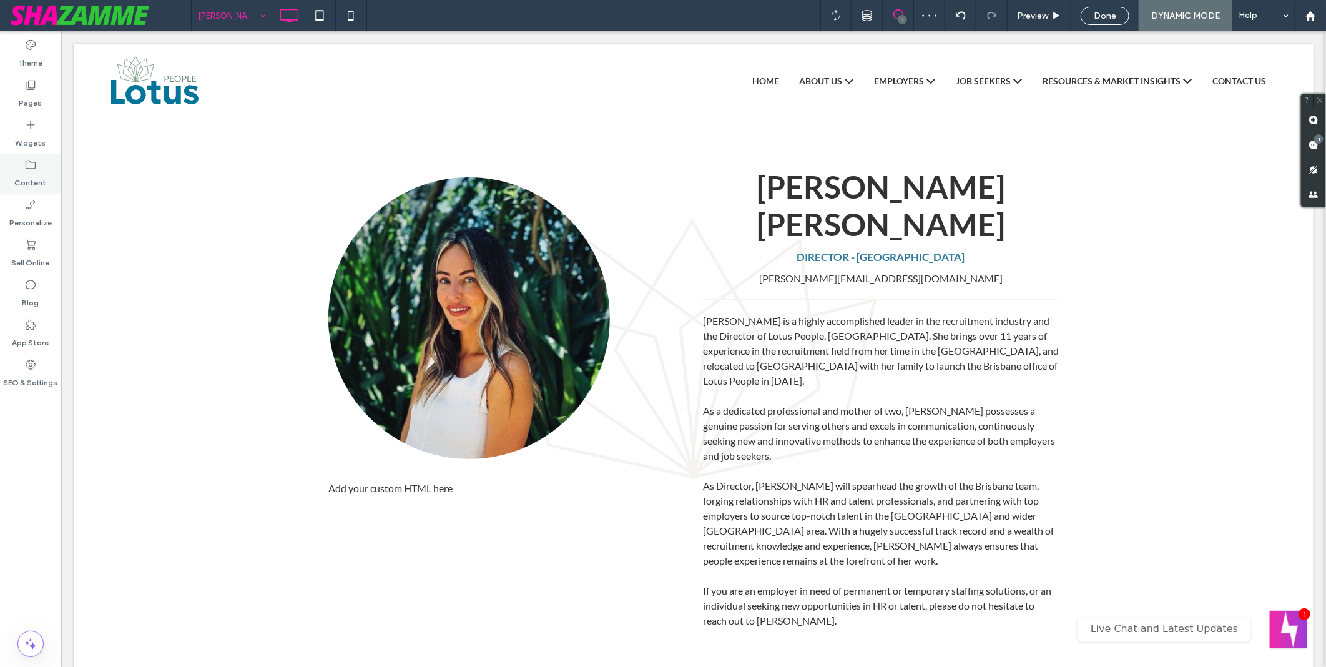
click at [24, 161] on icon at bounding box center [30, 165] width 12 height 12
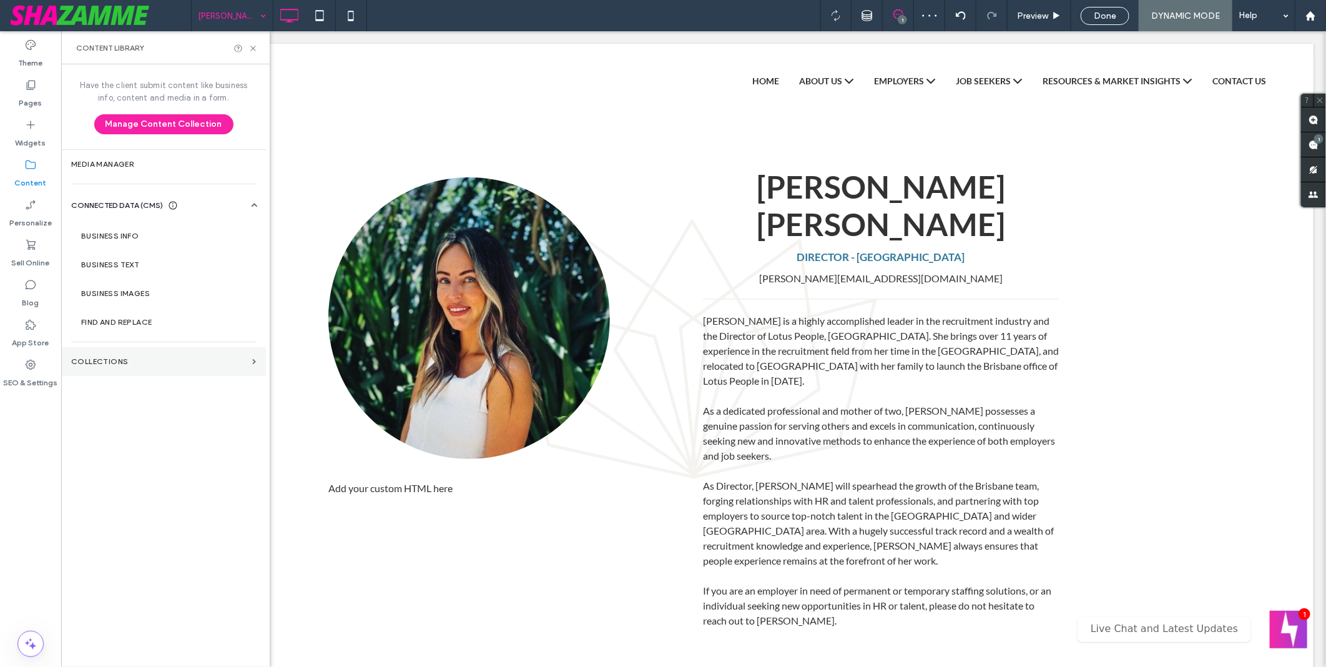
click at [136, 359] on label "Collections" at bounding box center [159, 361] width 176 height 9
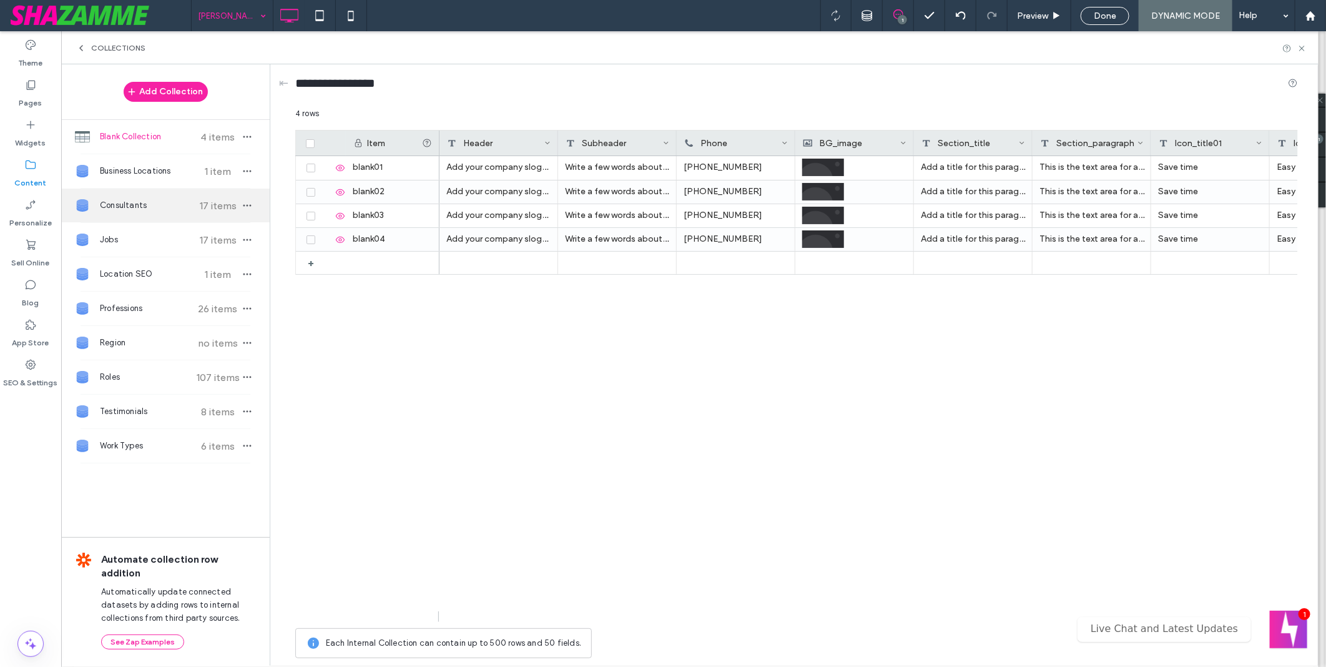
click at [166, 207] on span "Consultants" at bounding box center [146, 205] width 93 height 12
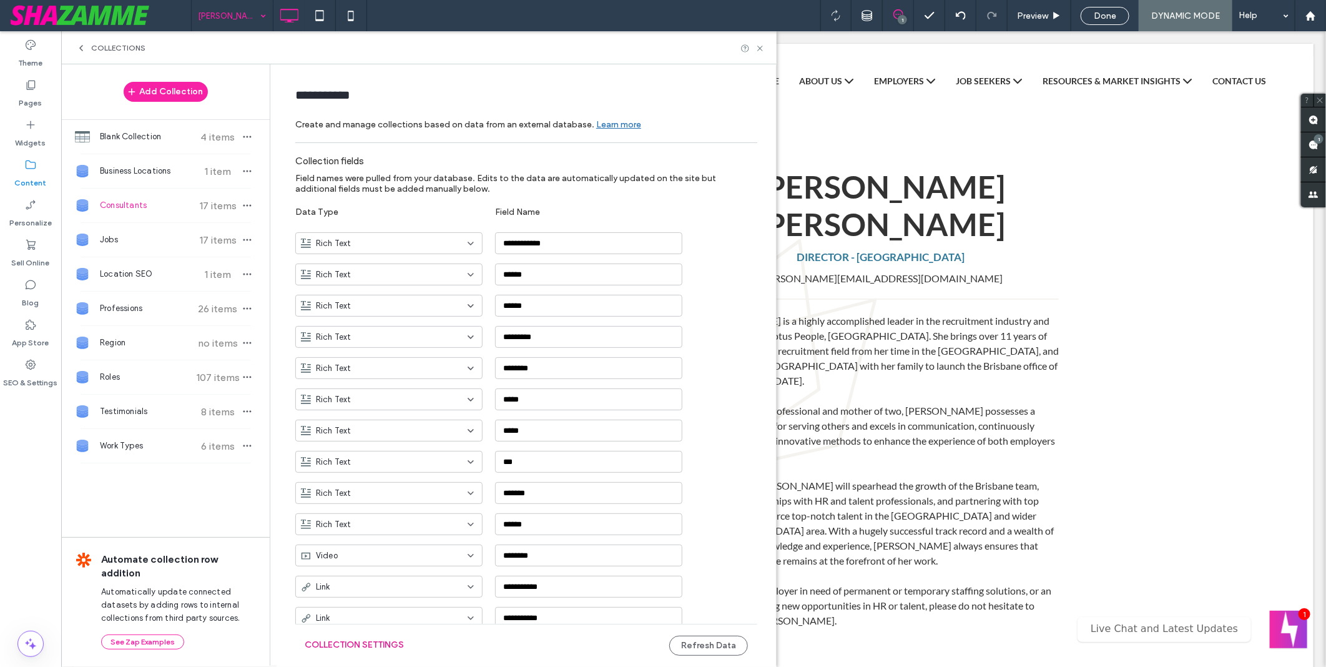
click at [392, 648] on button "Collection Settings" at bounding box center [354, 645] width 99 height 20
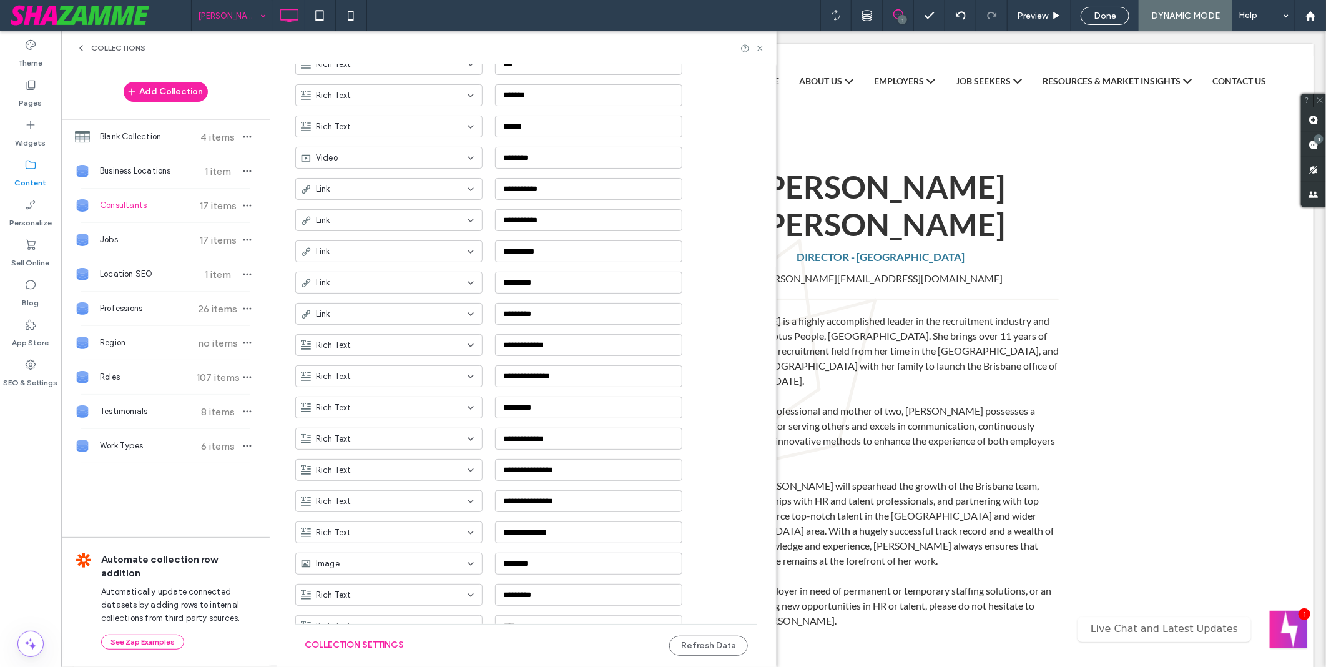
scroll to position [555, 0]
click at [376, 649] on button "Collection Settings" at bounding box center [354, 645] width 99 height 20
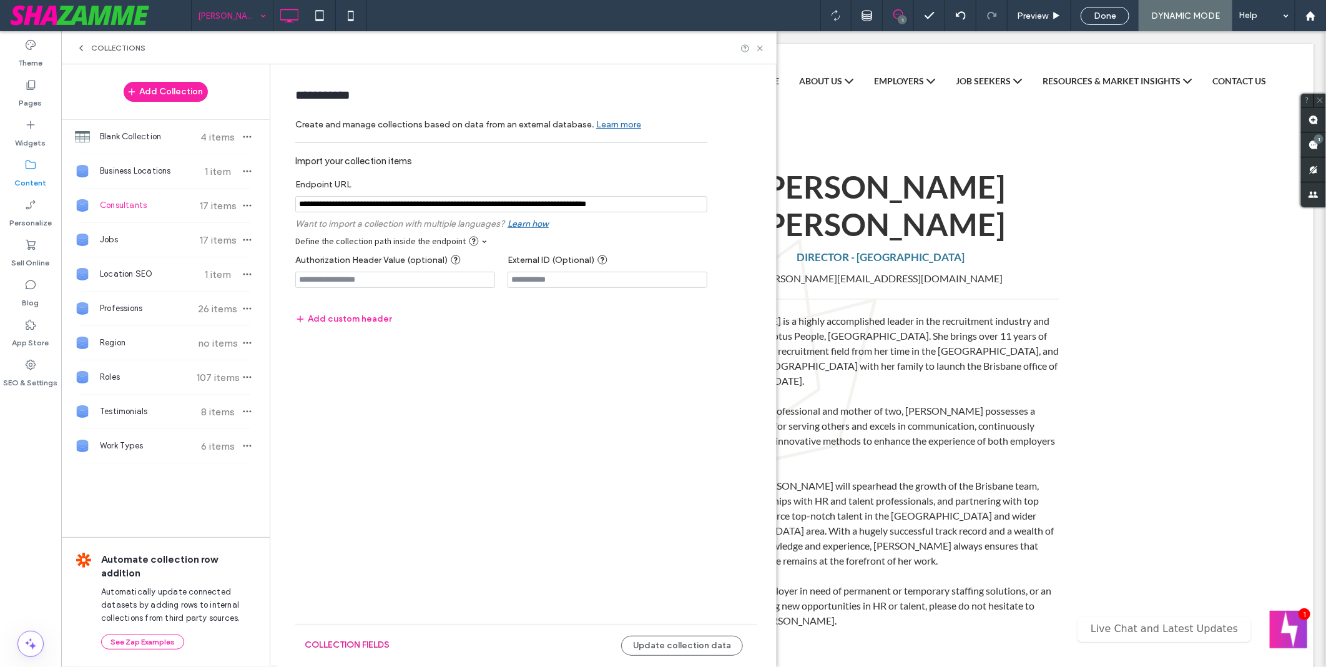
scroll to position [0, 0]
click at [676, 644] on button "Update collection data" at bounding box center [682, 646] width 122 height 20
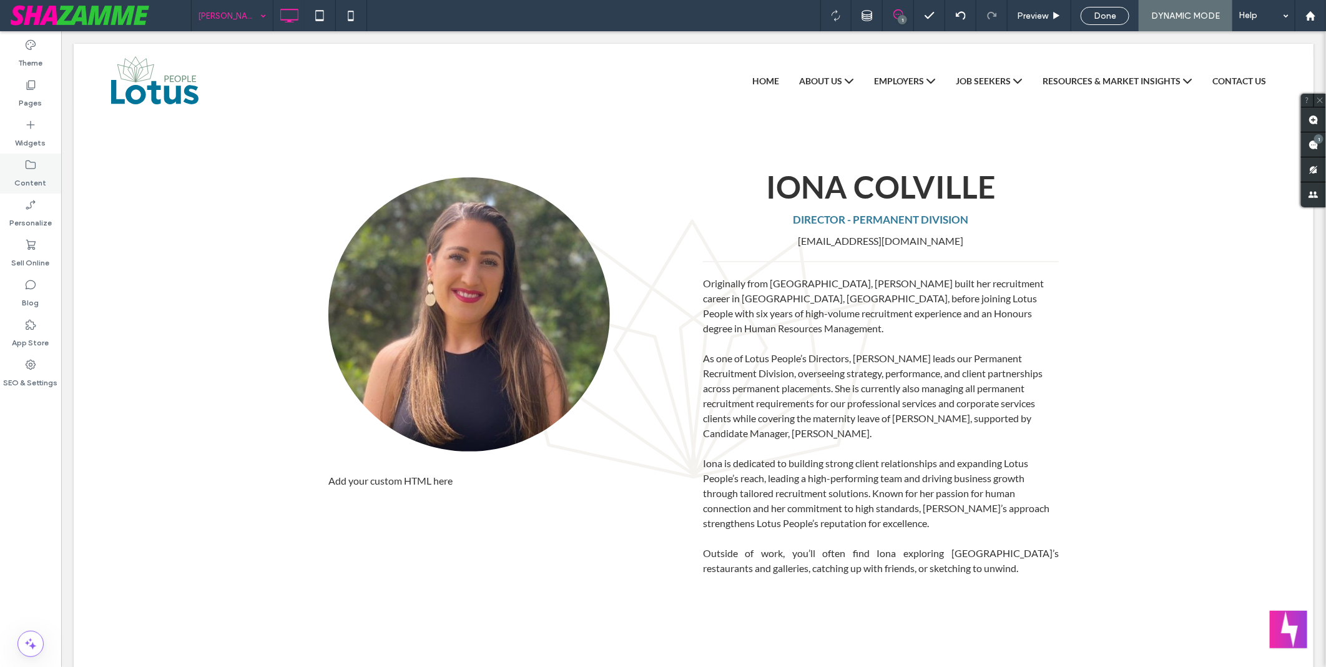
click at [26, 172] on label "Content" at bounding box center [31, 179] width 32 height 17
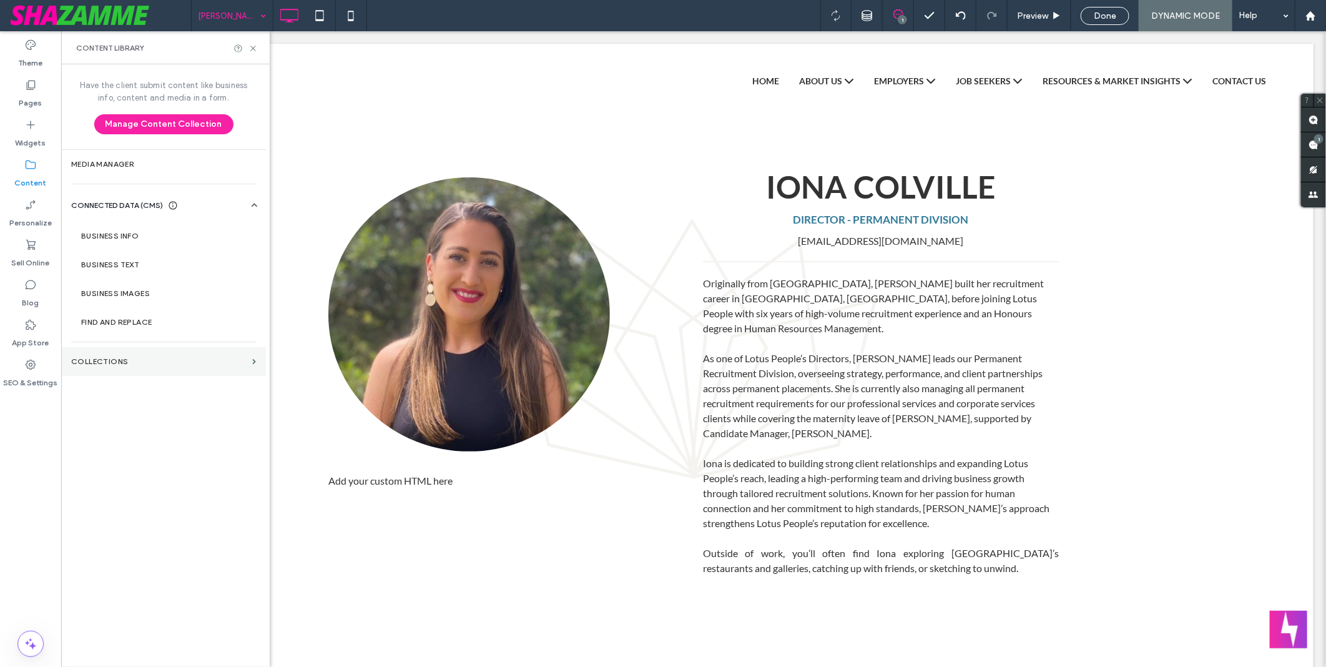
click at [129, 360] on label "Collections" at bounding box center [159, 361] width 176 height 9
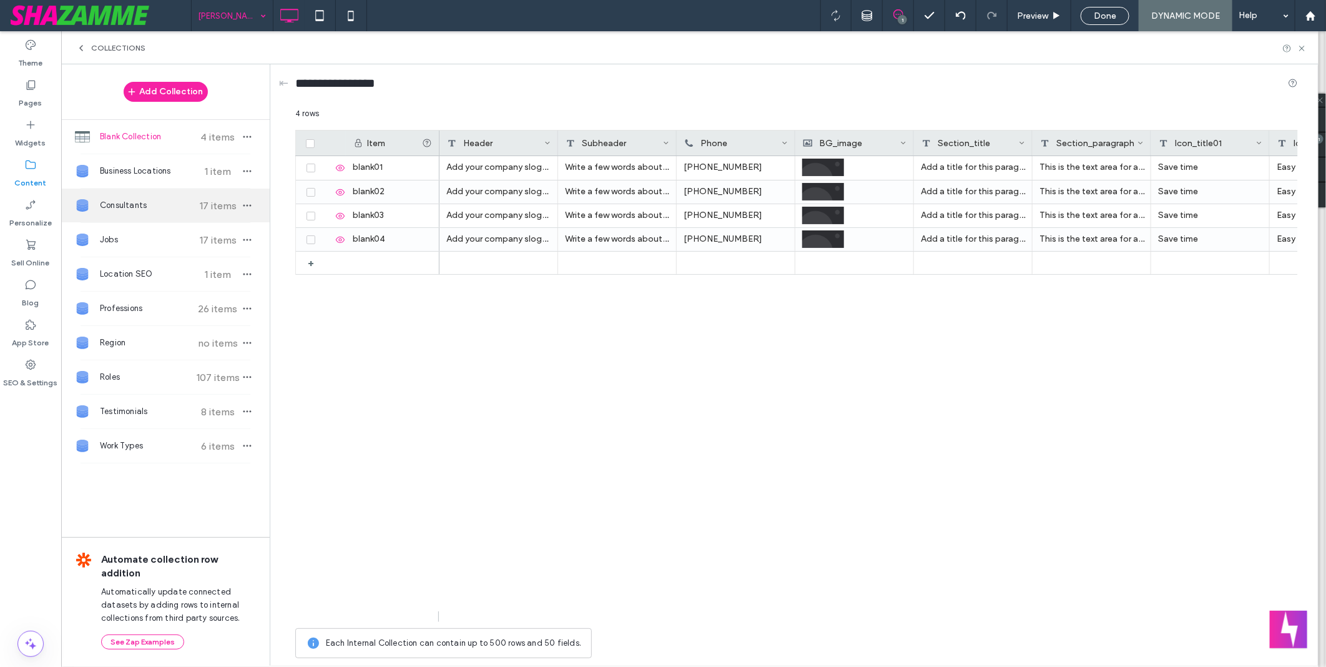
click at [166, 214] on div "Consultants 17 items" at bounding box center [165, 206] width 209 height 34
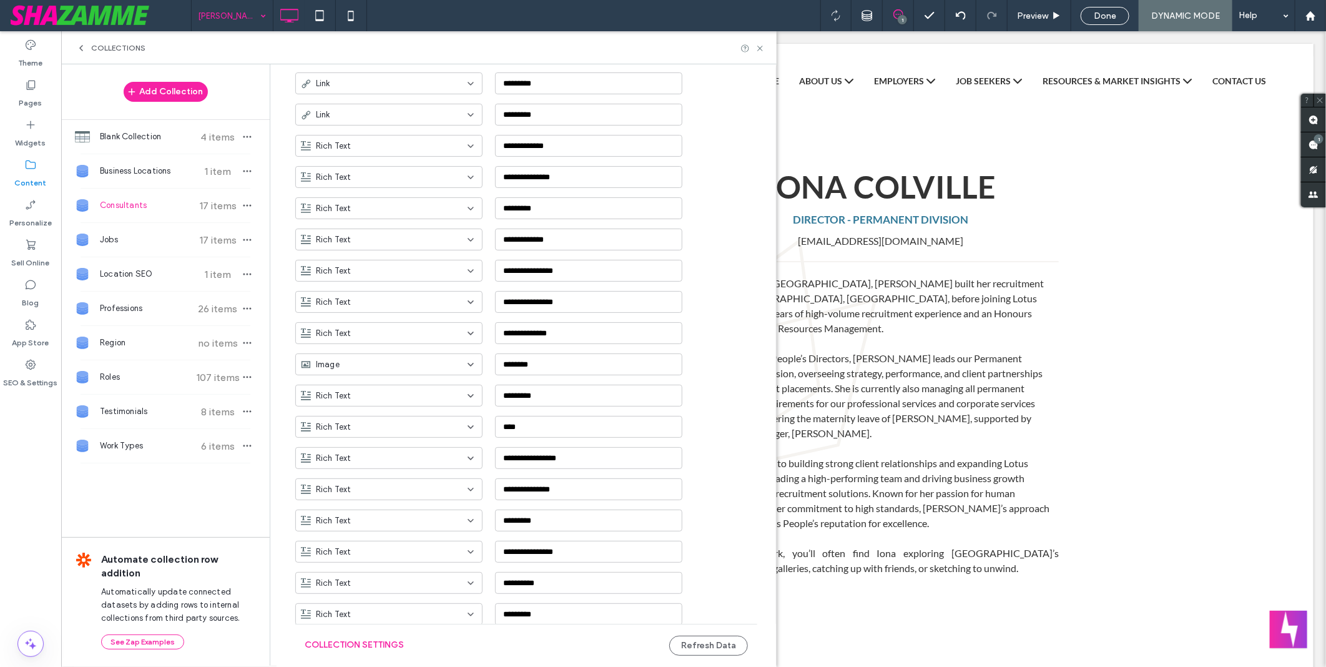
scroll to position [633, 0]
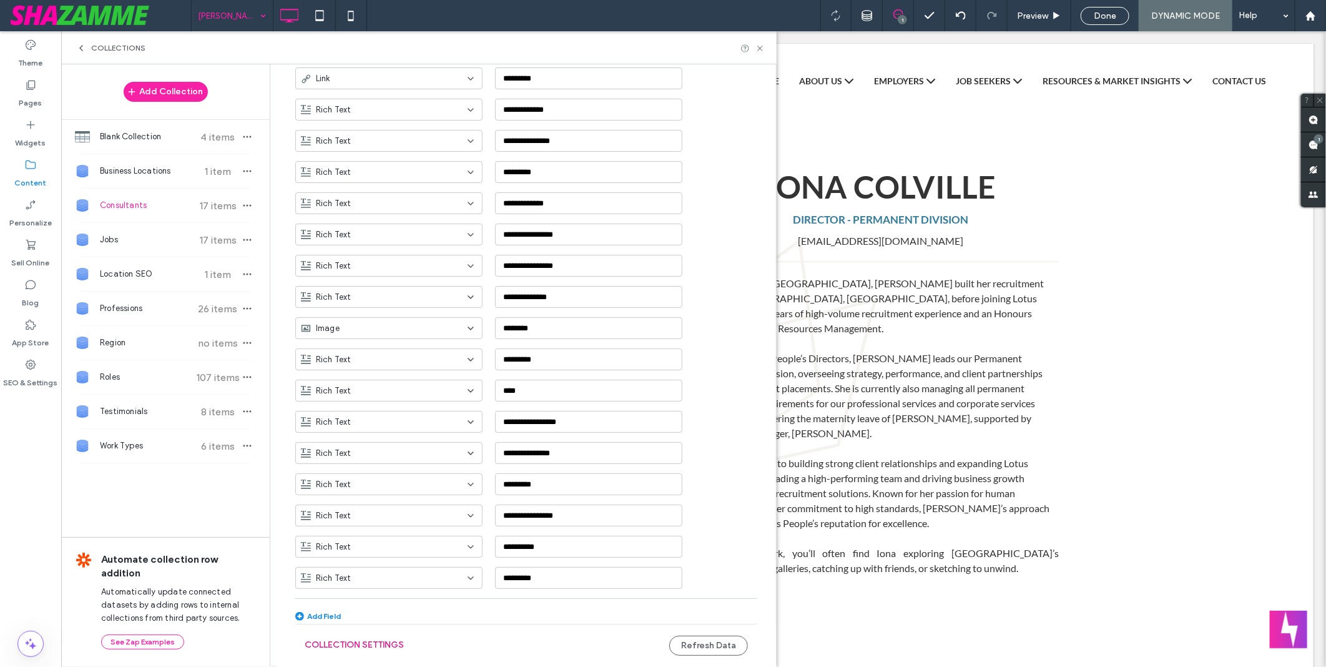
click at [380, 643] on button "Collection Settings" at bounding box center [354, 645] width 99 height 20
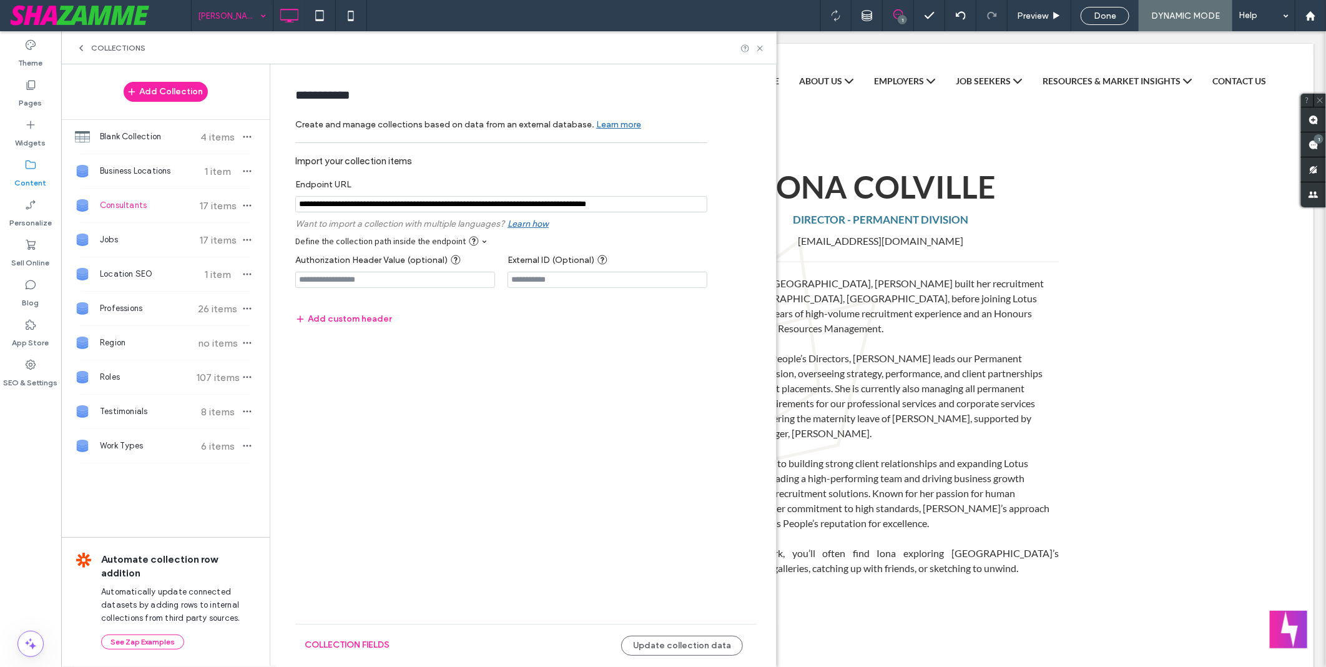
scroll to position [0, 0]
click at [733, 643] on button "Update collection data" at bounding box center [682, 646] width 122 height 20
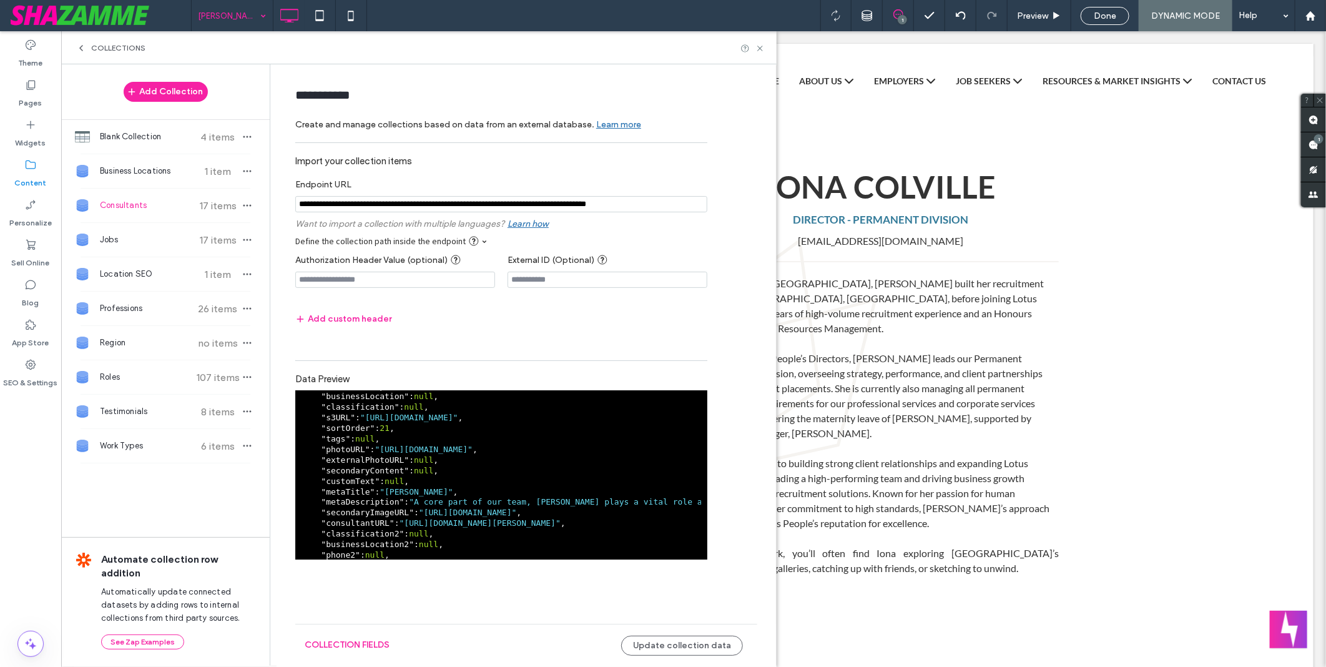
scroll to position [132, 0]
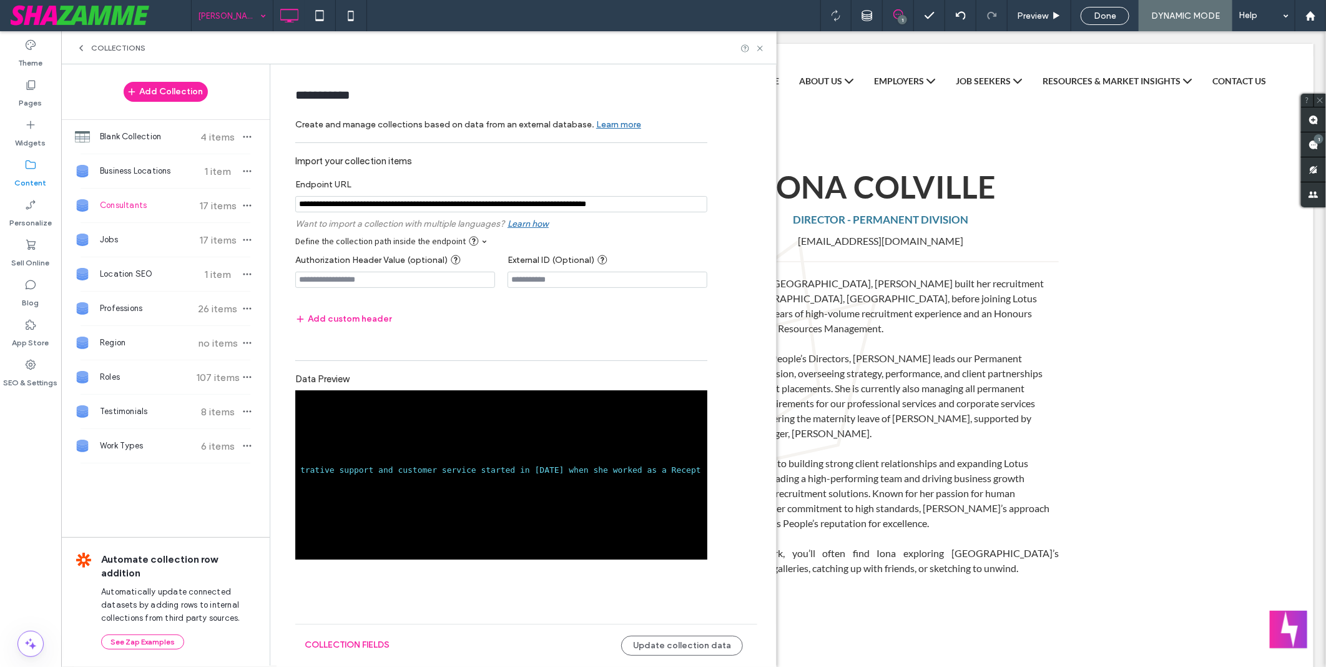
click at [483, 583] on form "**********" at bounding box center [527, 346] width 500 height 540
click at [370, 645] on button "collection fields" at bounding box center [347, 645] width 85 height 20
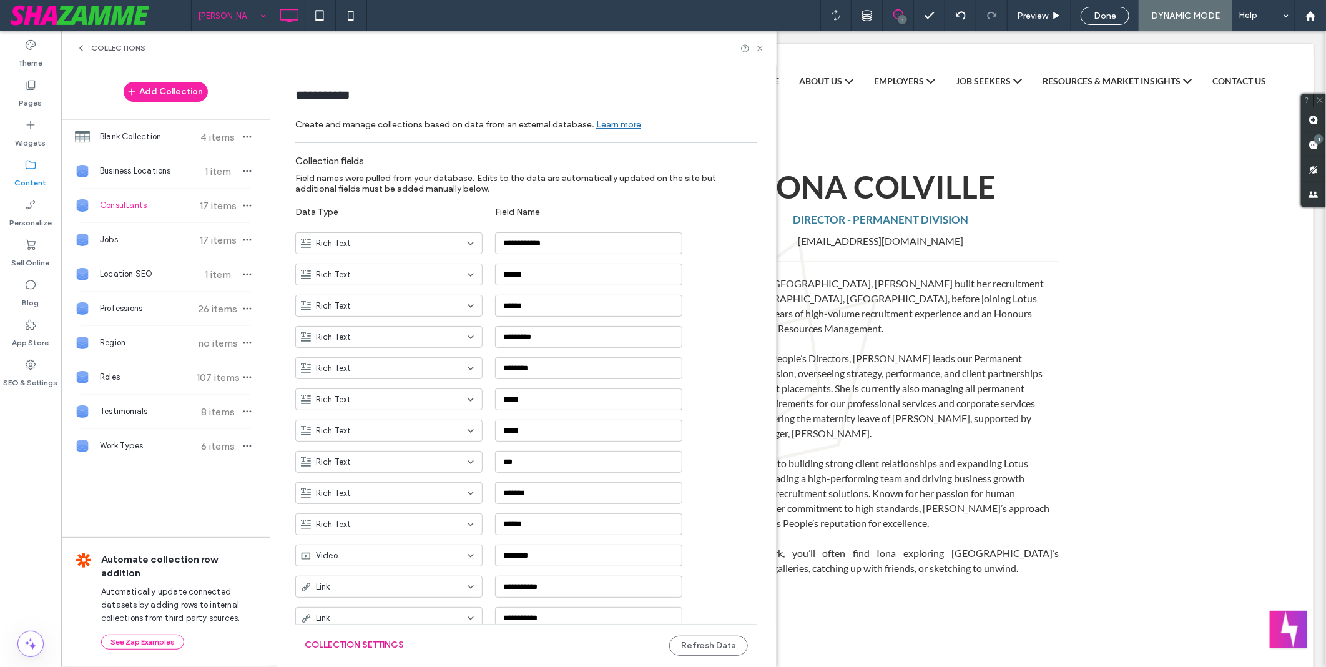
click at [382, 644] on button "Collection Settings" at bounding box center [354, 645] width 99 height 20
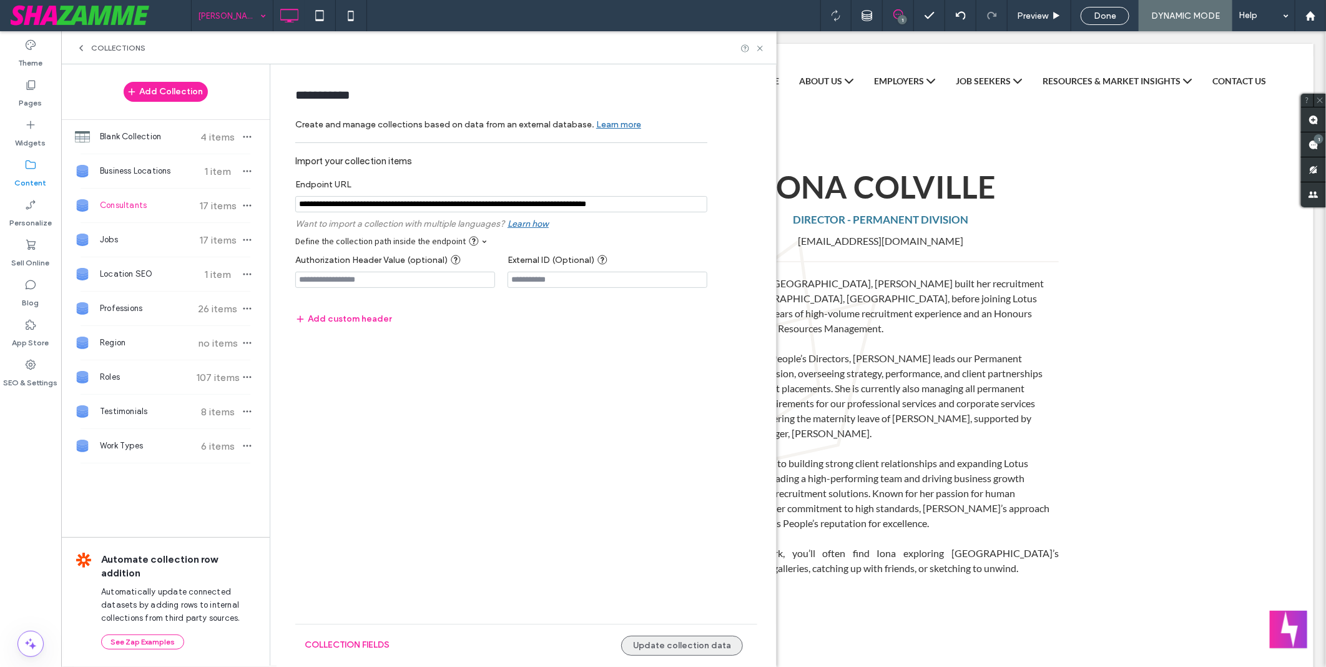
click at [676, 641] on button "Update collection data" at bounding box center [682, 646] width 122 height 20
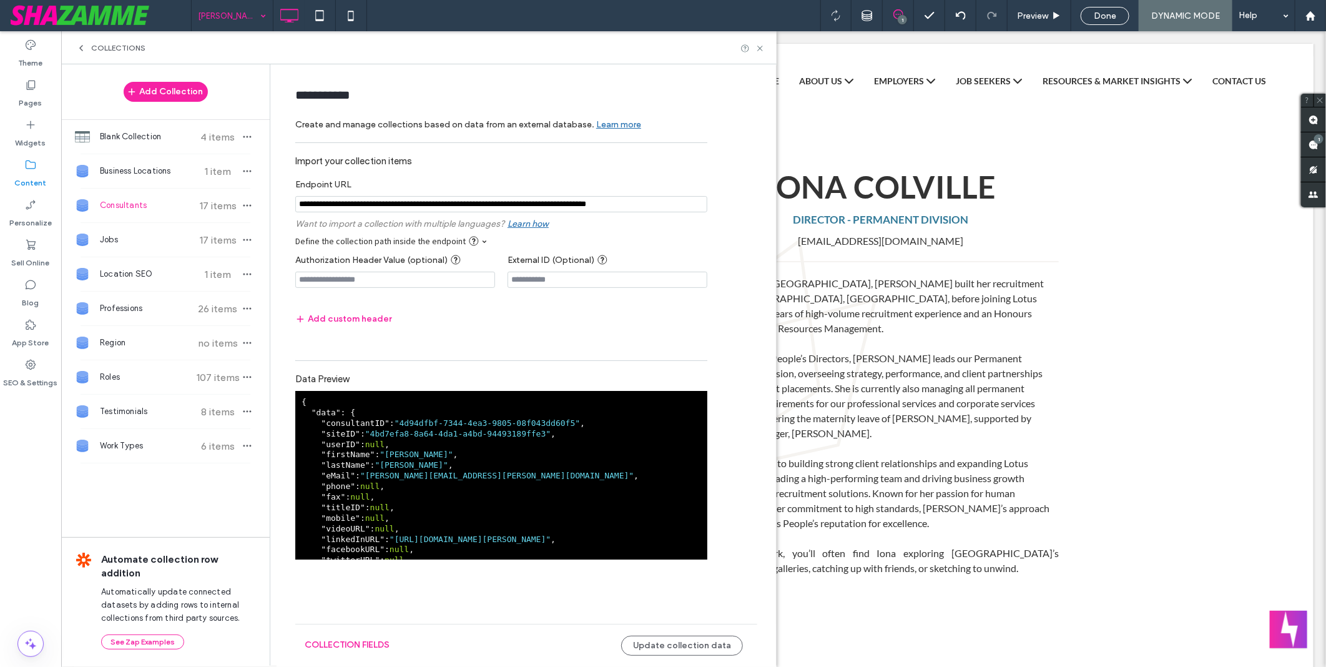
click at [584, 460] on pre "{ " data ": { " consultantID ": "4d94dfbf-7344-4ea3-9805-08f043dd60f5" , " site…" at bounding box center [502, 639] width 400 height 485
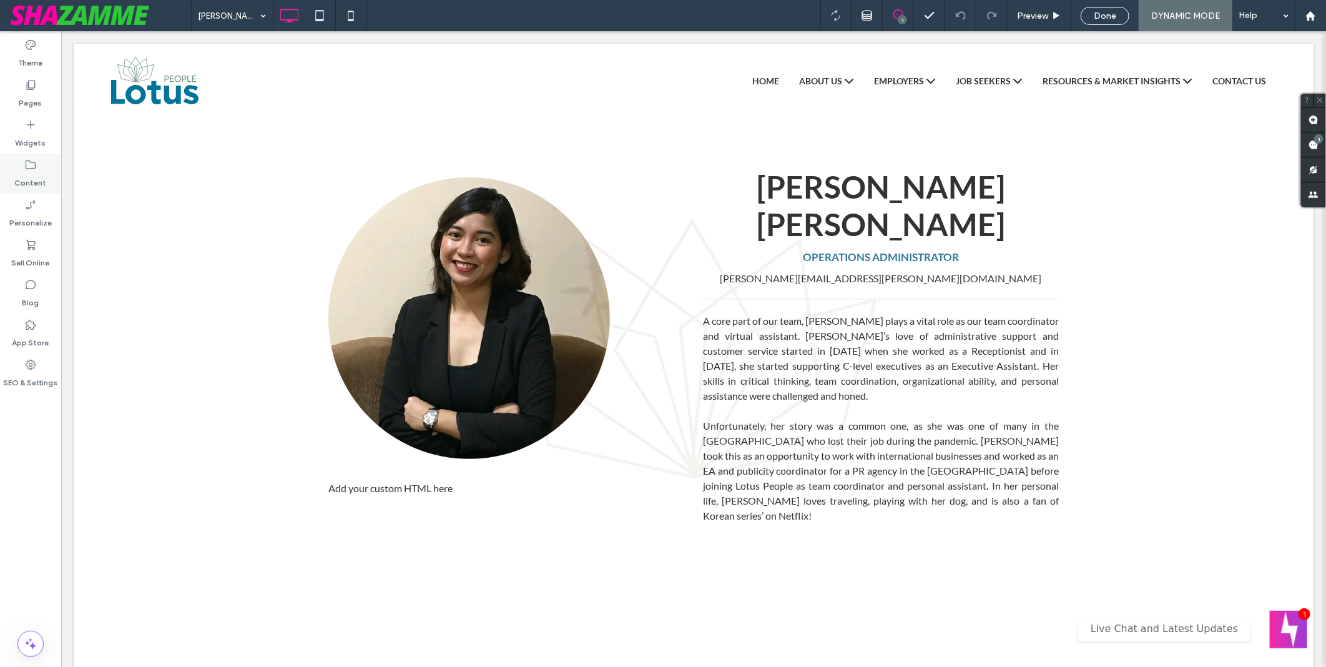
click at [39, 181] on label "Content" at bounding box center [31, 179] width 32 height 17
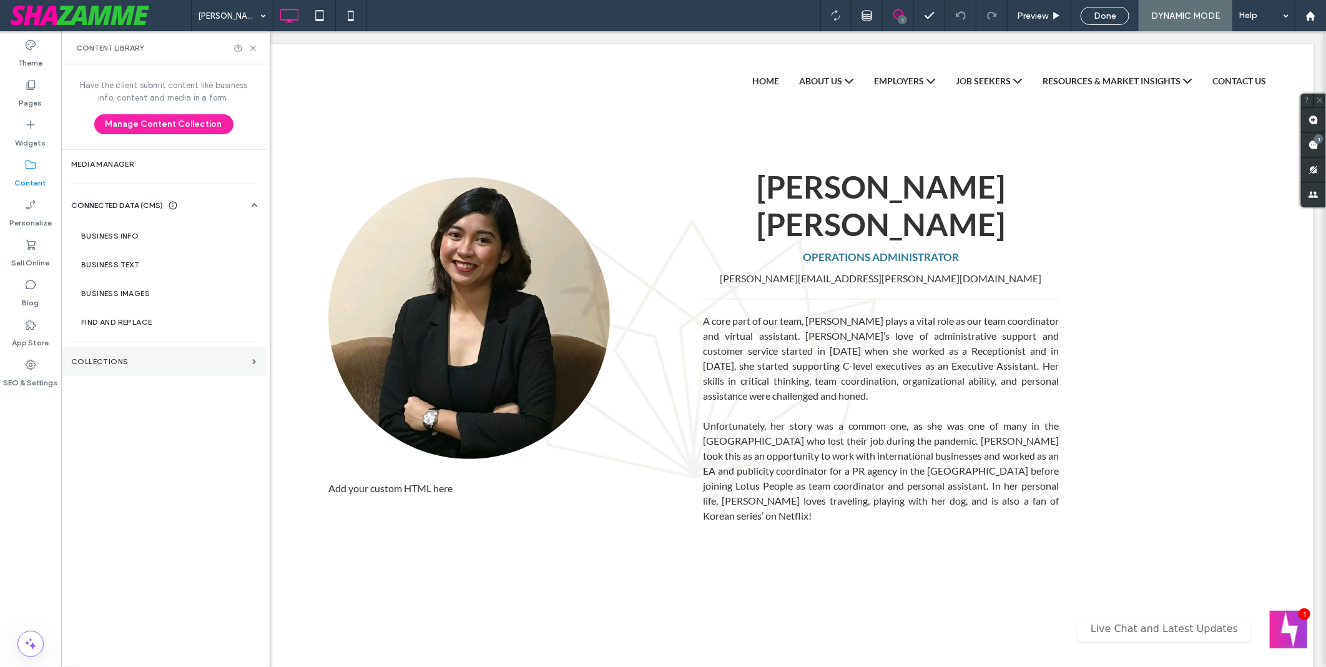
click at [145, 363] on label "Collections" at bounding box center [159, 361] width 176 height 9
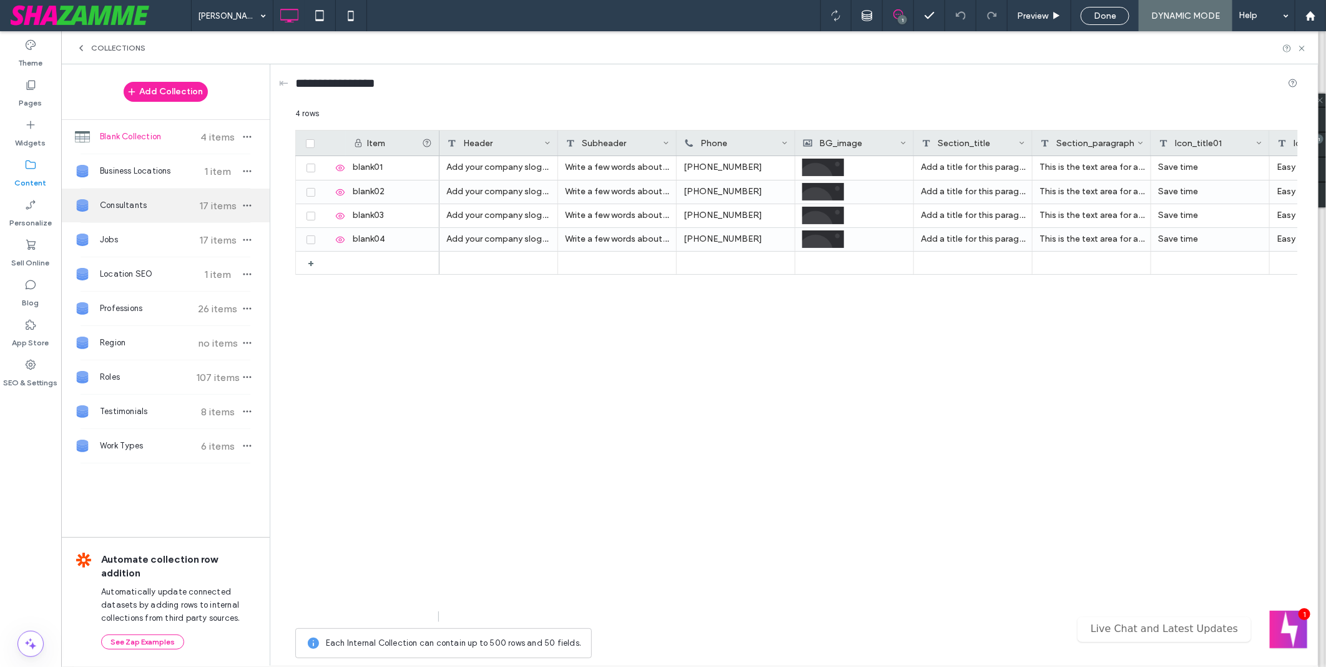
click at [134, 205] on span "Consultants" at bounding box center [146, 205] width 93 height 12
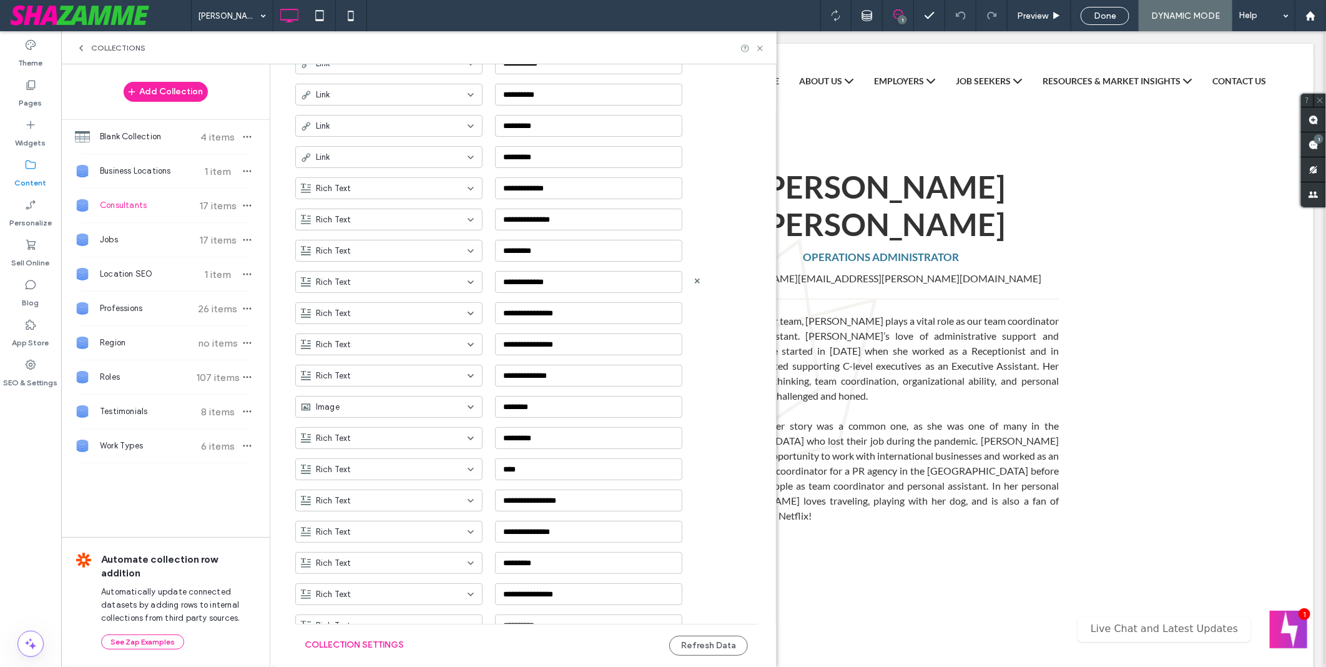
scroll to position [633, 0]
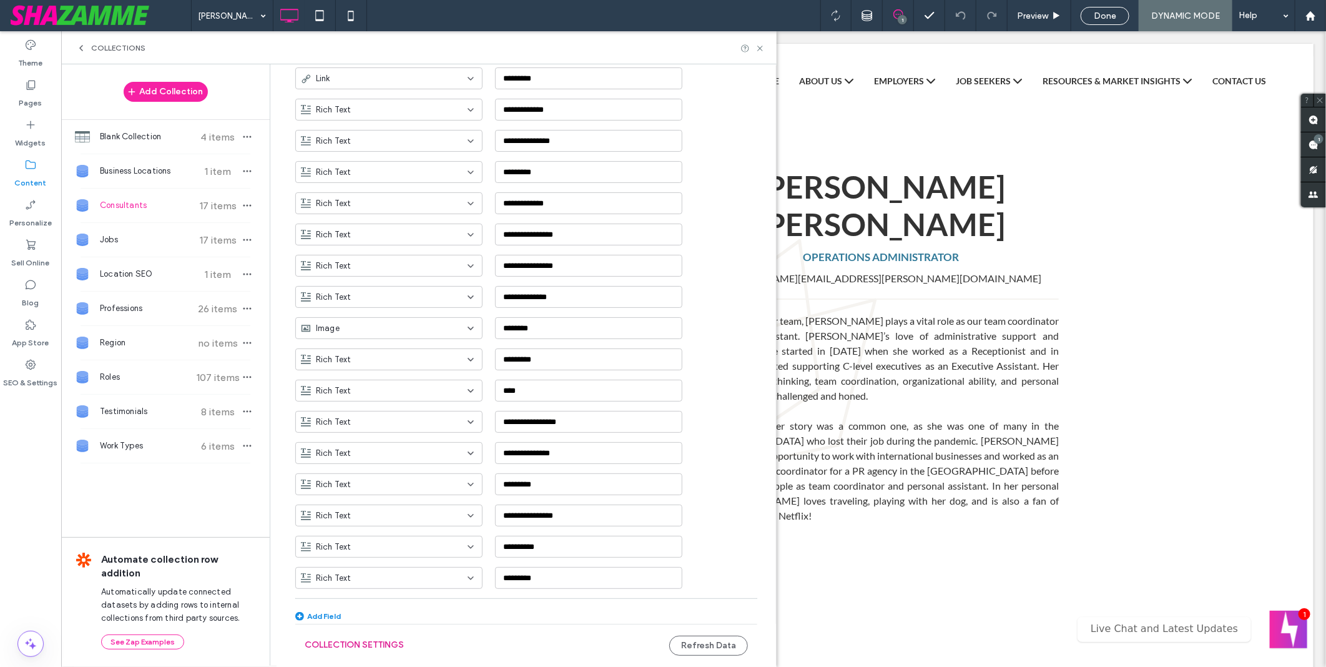
click at [356, 643] on button "Collection Settings" at bounding box center [354, 645] width 99 height 20
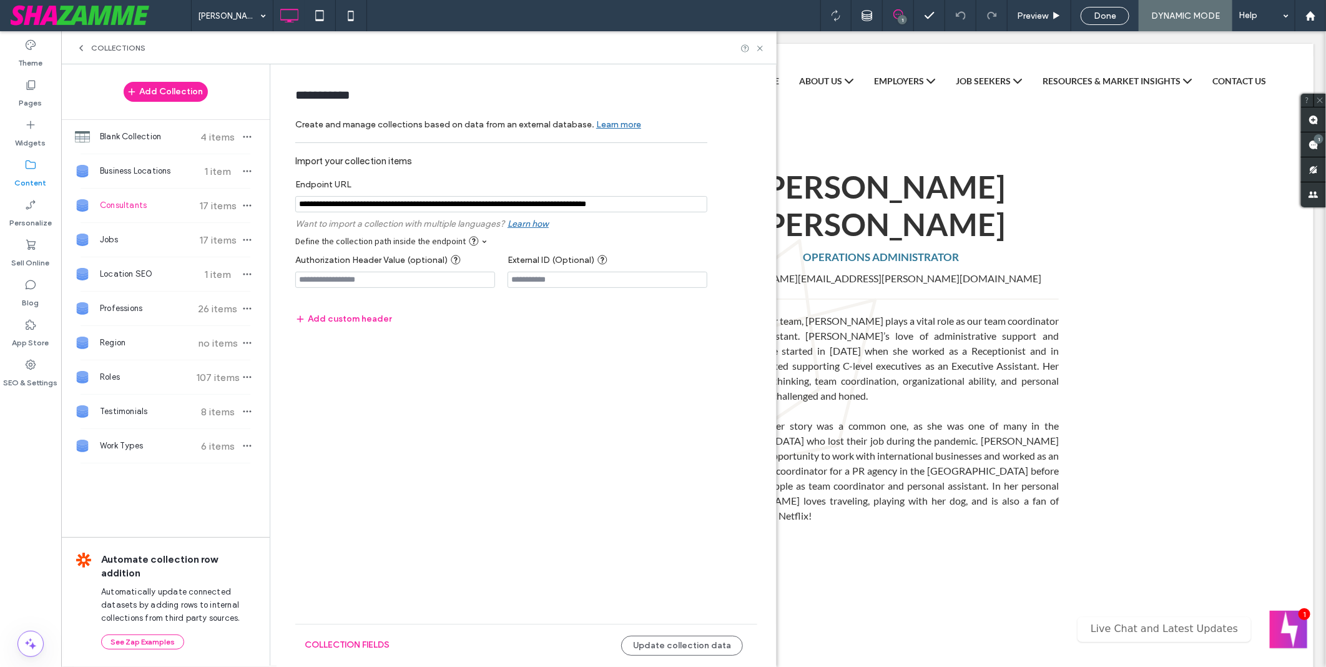
scroll to position [0, 0]
click at [673, 639] on button "Update collection data" at bounding box center [682, 646] width 122 height 20
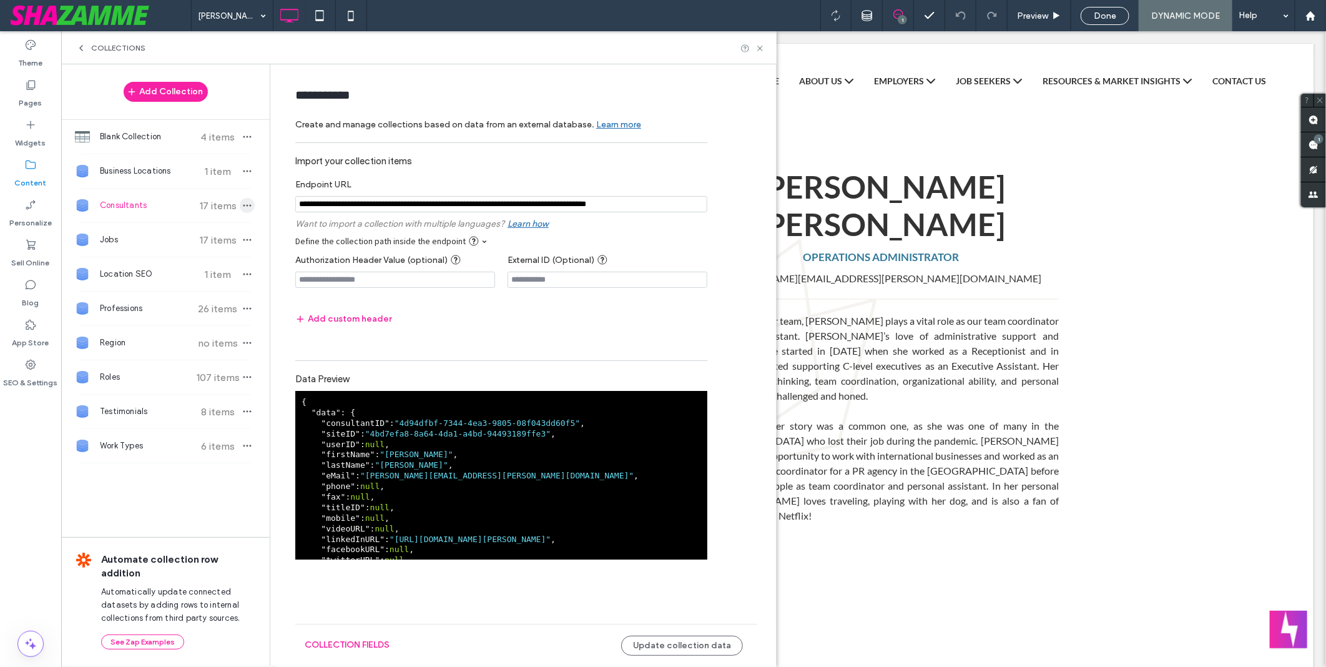
click at [250, 206] on use "button" at bounding box center [248, 206] width 8 height 2
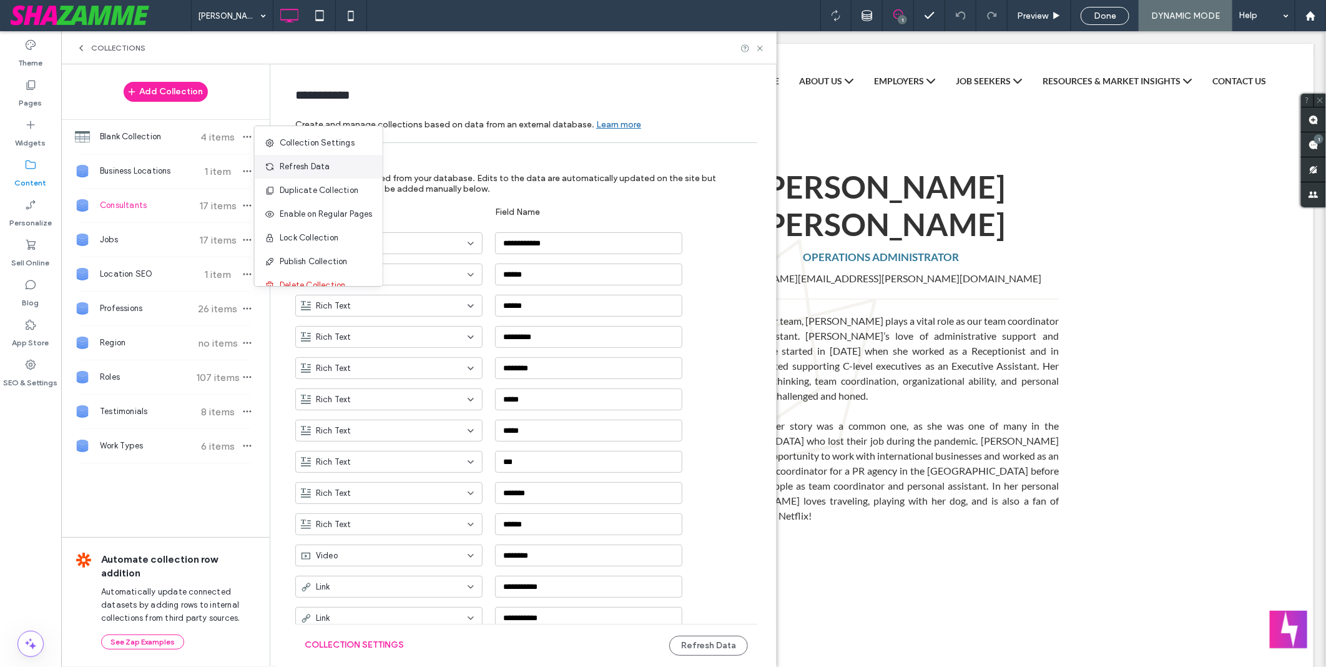
click at [322, 165] on span "Refresh Data" at bounding box center [305, 166] width 50 height 12
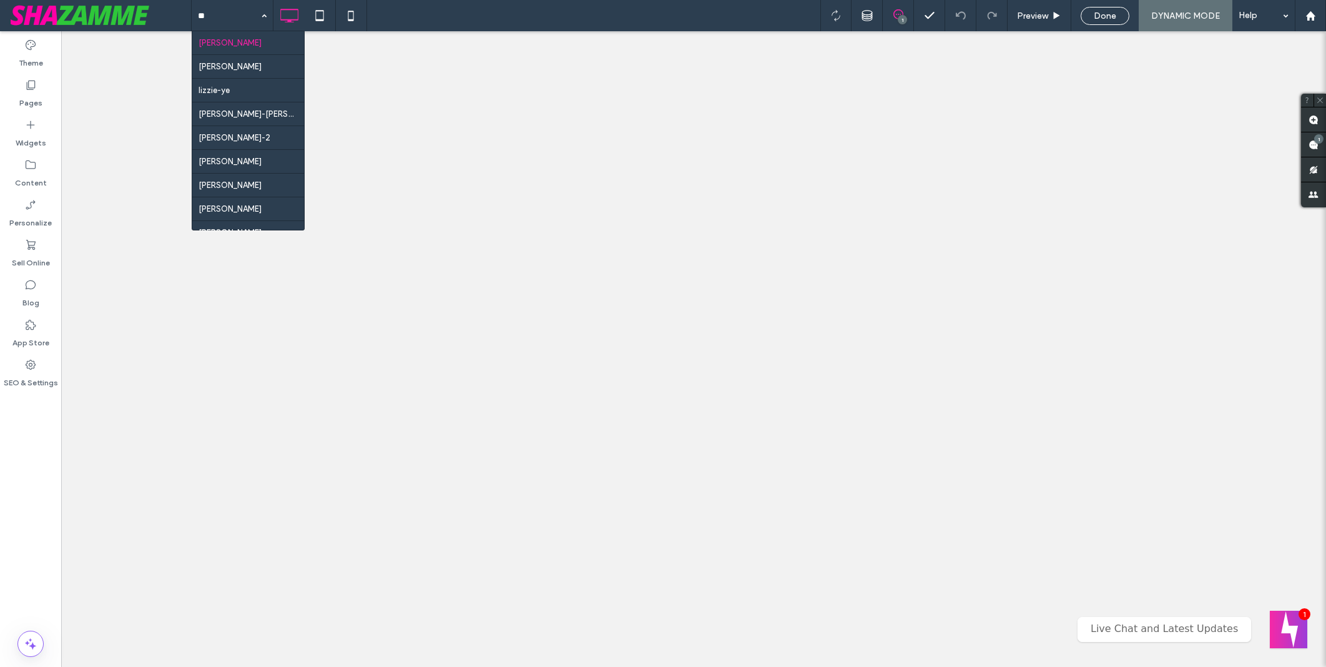
type input "***"
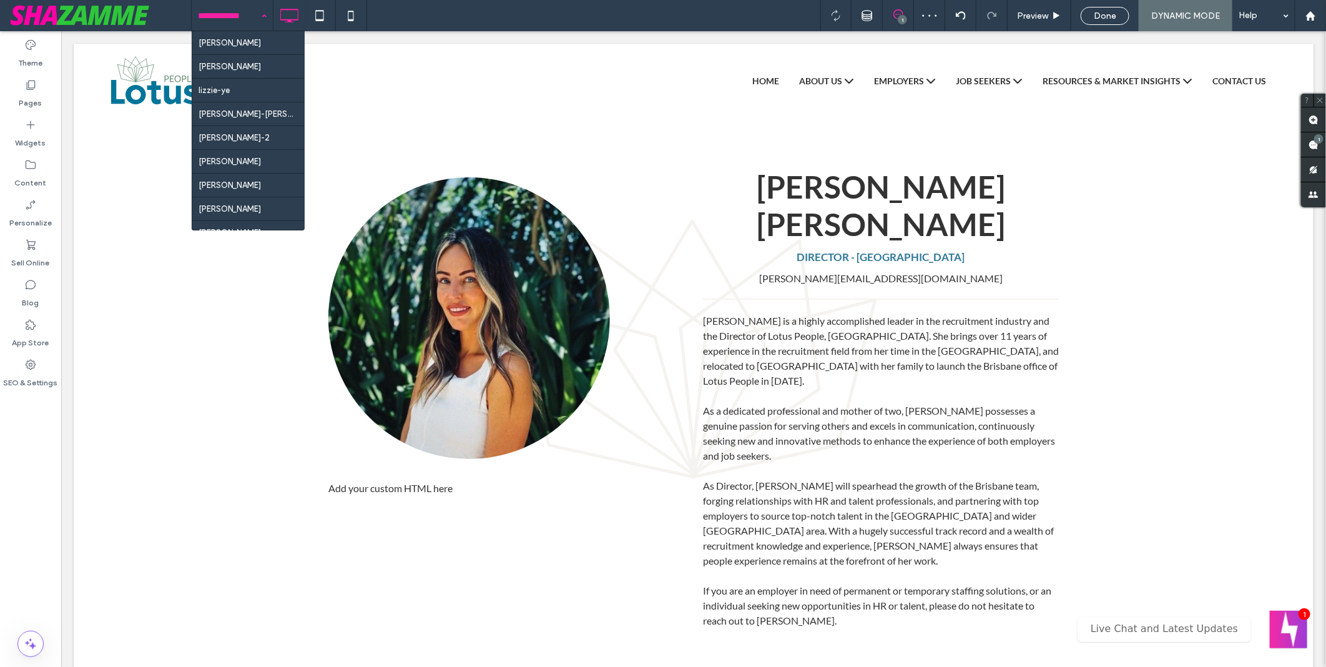
click at [591, 16] on div "[PERSON_NAME]-ye [PERSON_NAME]-[PERSON_NAME]-2 [PERSON_NAME]-2 [PERSON_NAME] [P…" at bounding box center [758, 15] width 1135 height 31
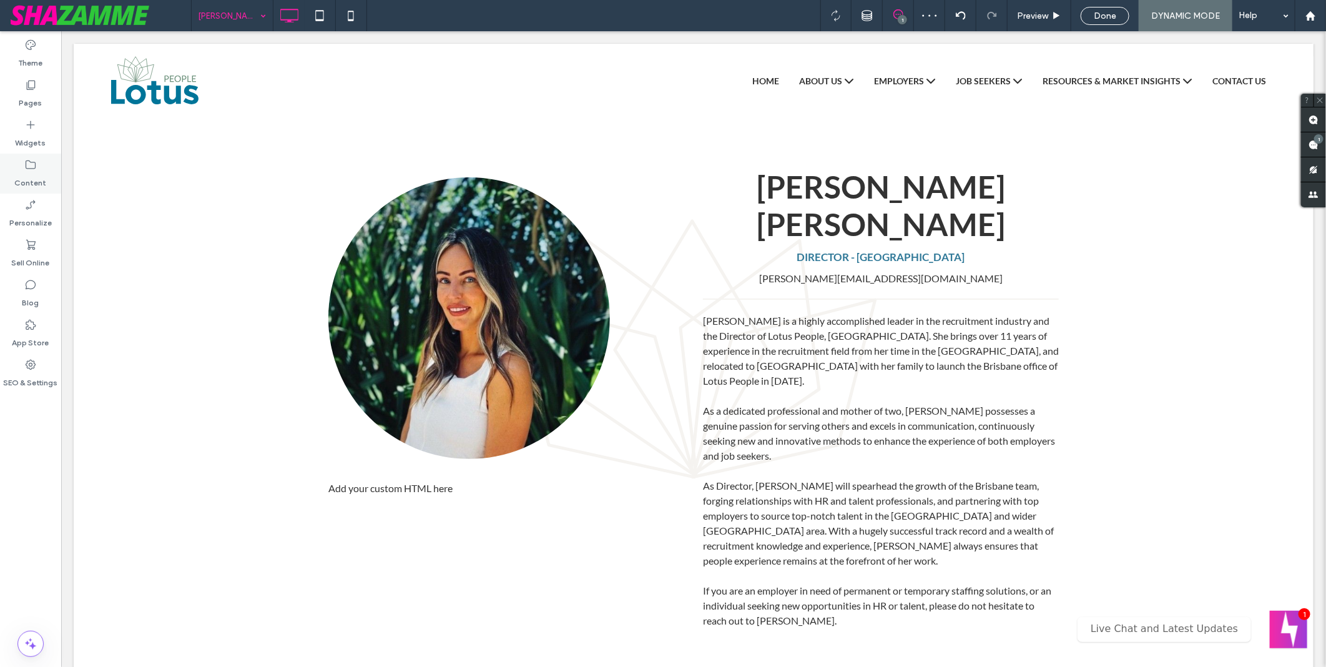
click at [41, 173] on label "Content" at bounding box center [31, 179] width 32 height 17
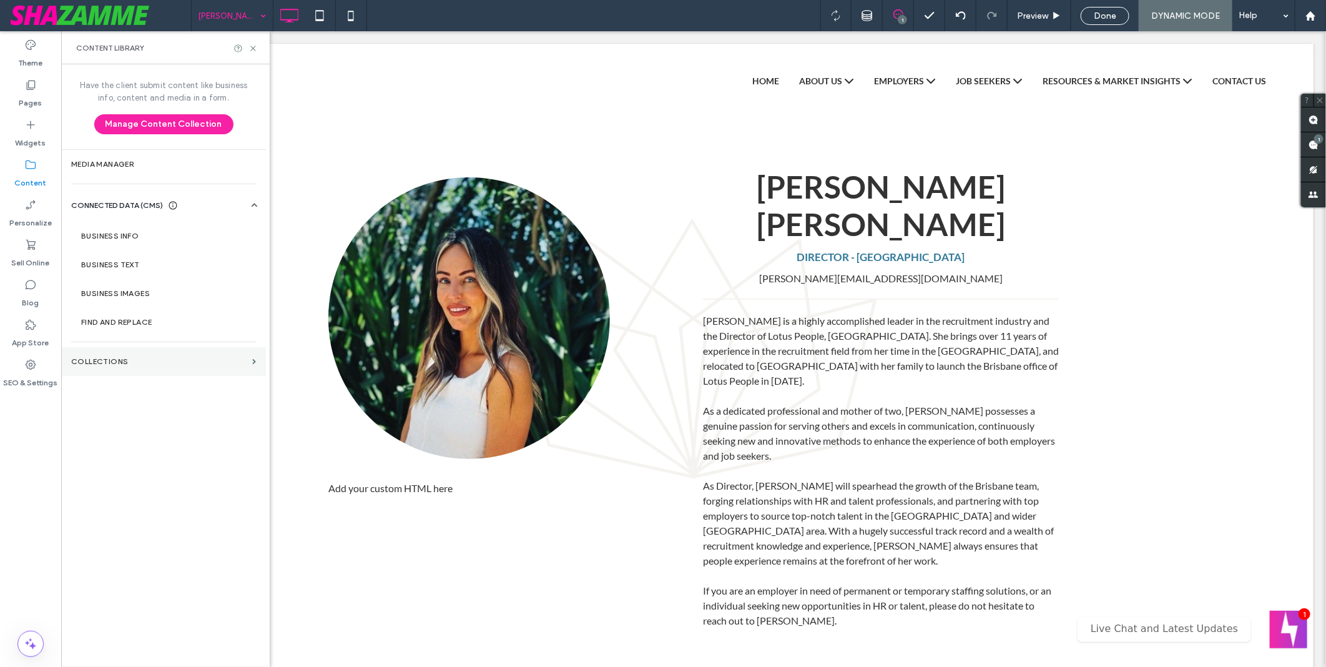
click at [182, 366] on section "Collections" at bounding box center [163, 361] width 205 height 29
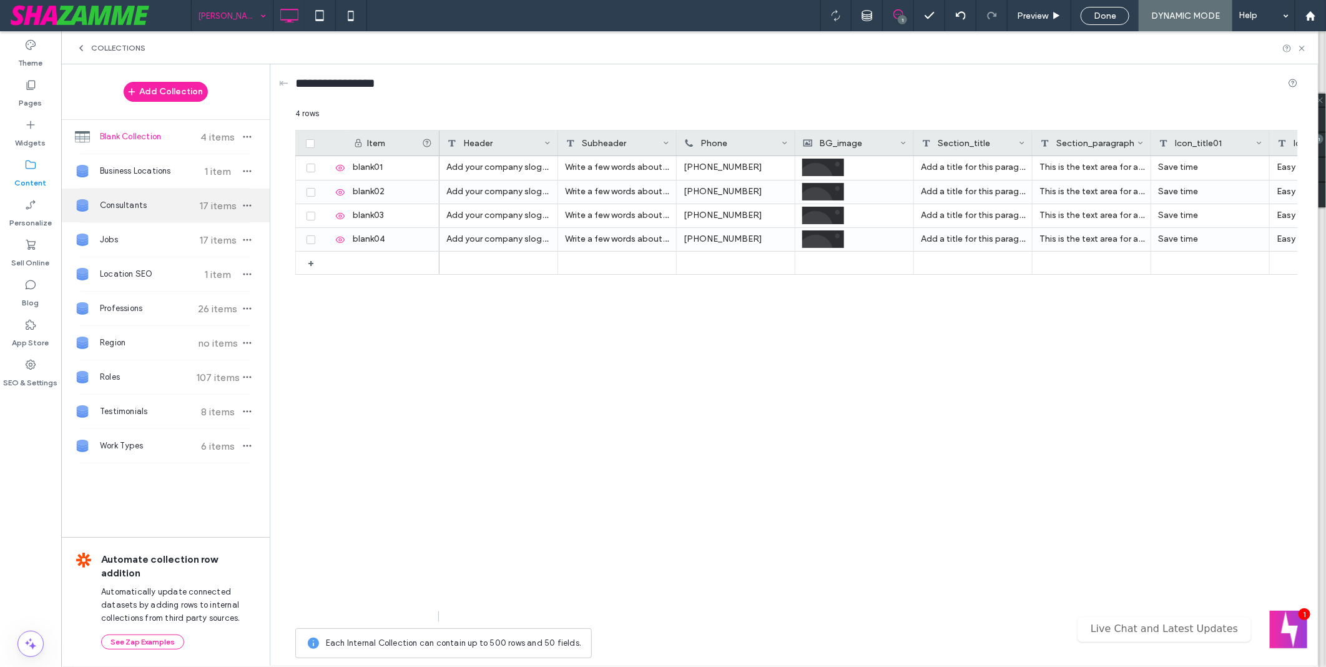
click at [178, 212] on span "Consultants" at bounding box center [146, 205] width 93 height 12
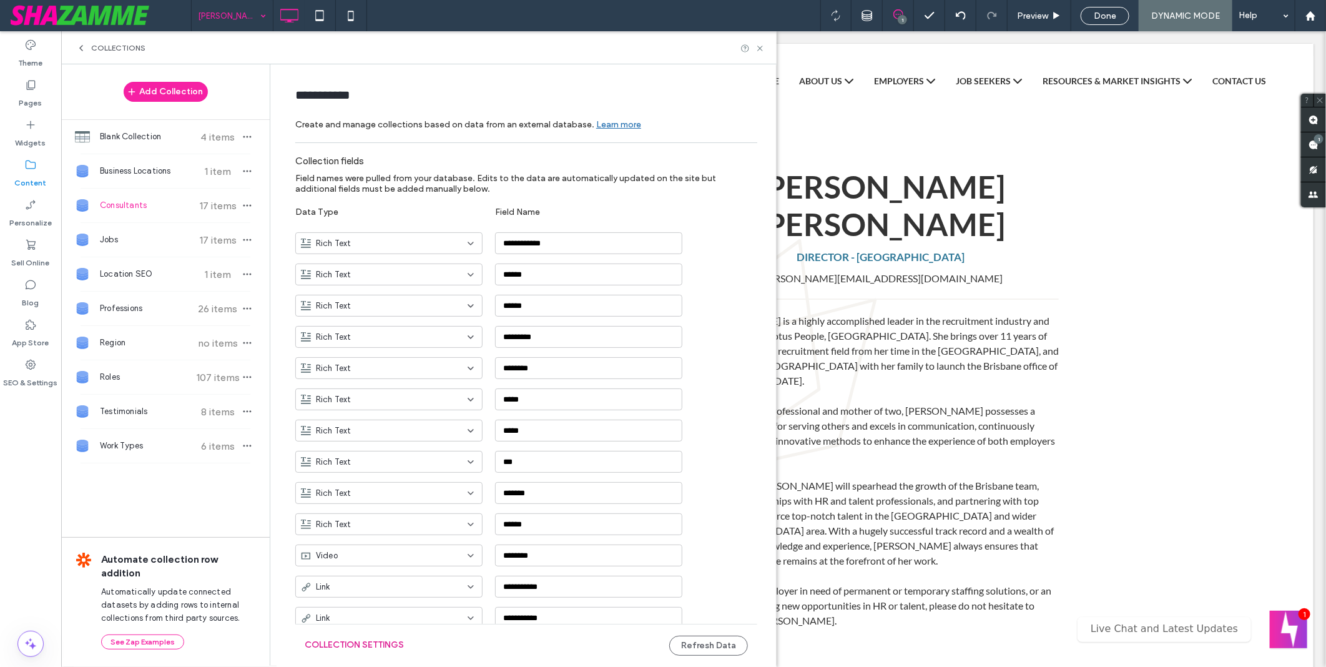
click at [375, 648] on button "Collection Settings" at bounding box center [354, 645] width 99 height 20
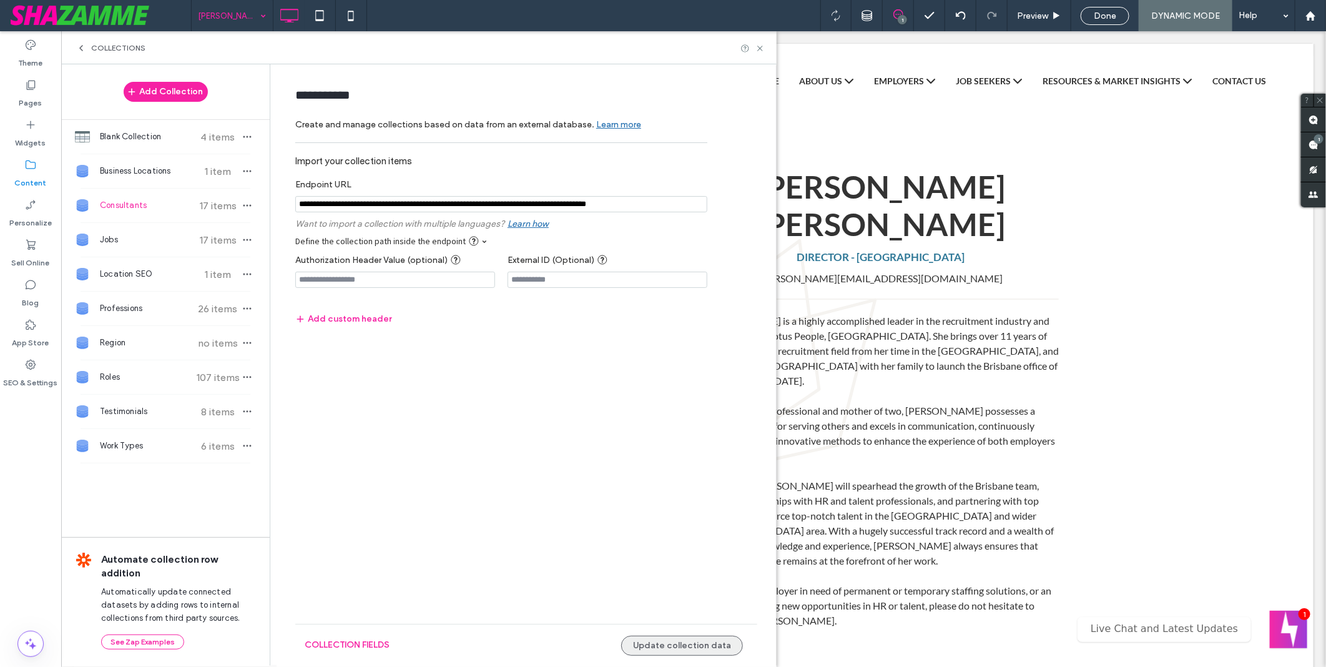
click at [709, 640] on button "Update collection data" at bounding box center [682, 646] width 122 height 20
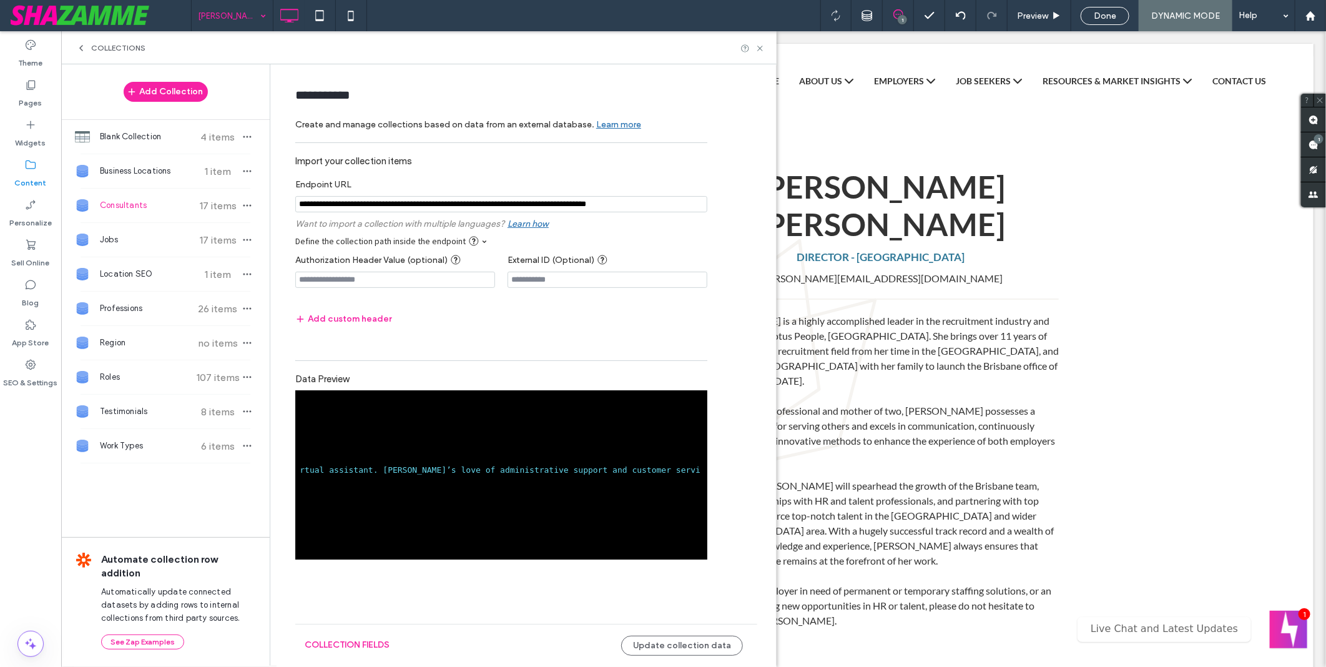
scroll to position [259, 0]
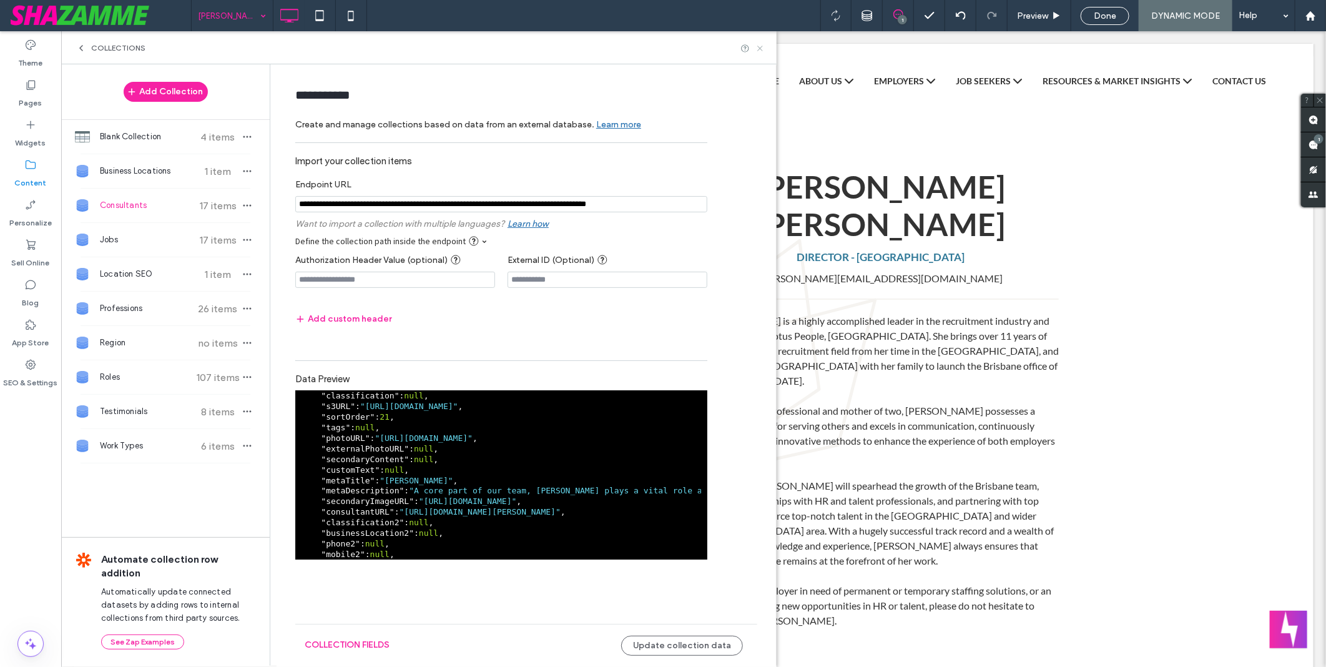
click at [757, 45] on icon at bounding box center [760, 48] width 9 height 9
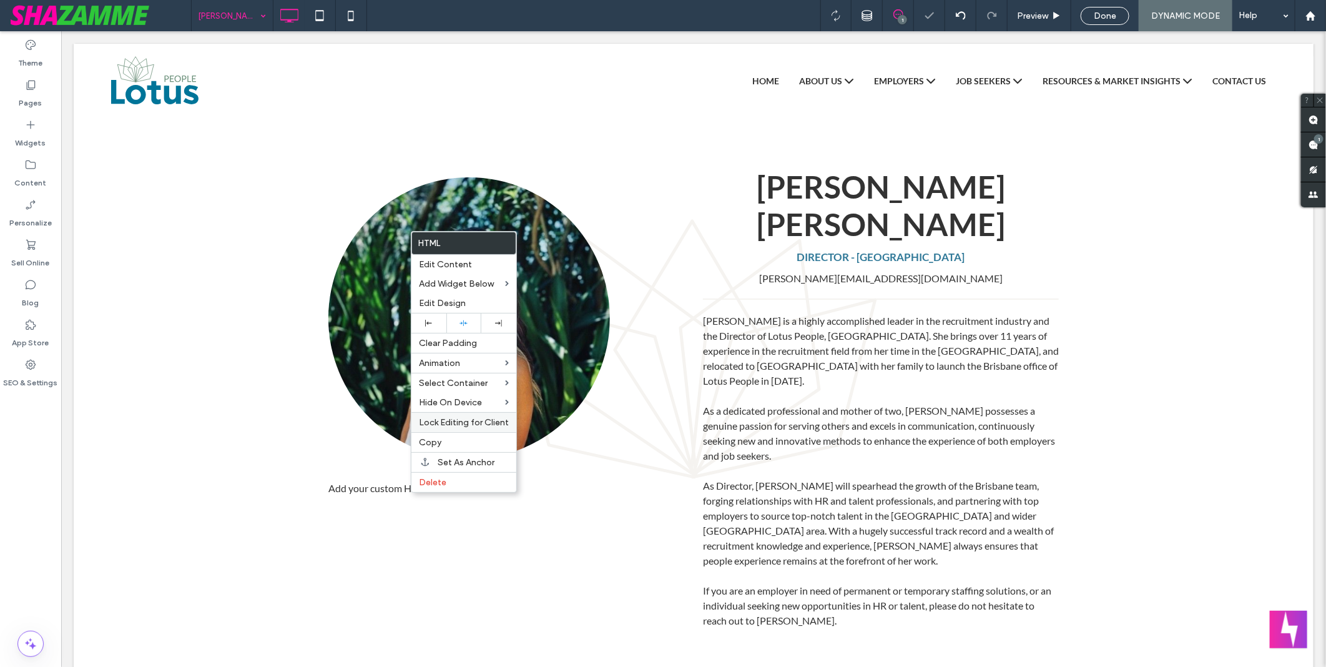
scroll to position [0, 0]
click at [544, 12] on div "sophie-thomas 1 Preview Done DYNAMIC MODE Help" at bounding box center [758, 15] width 1135 height 31
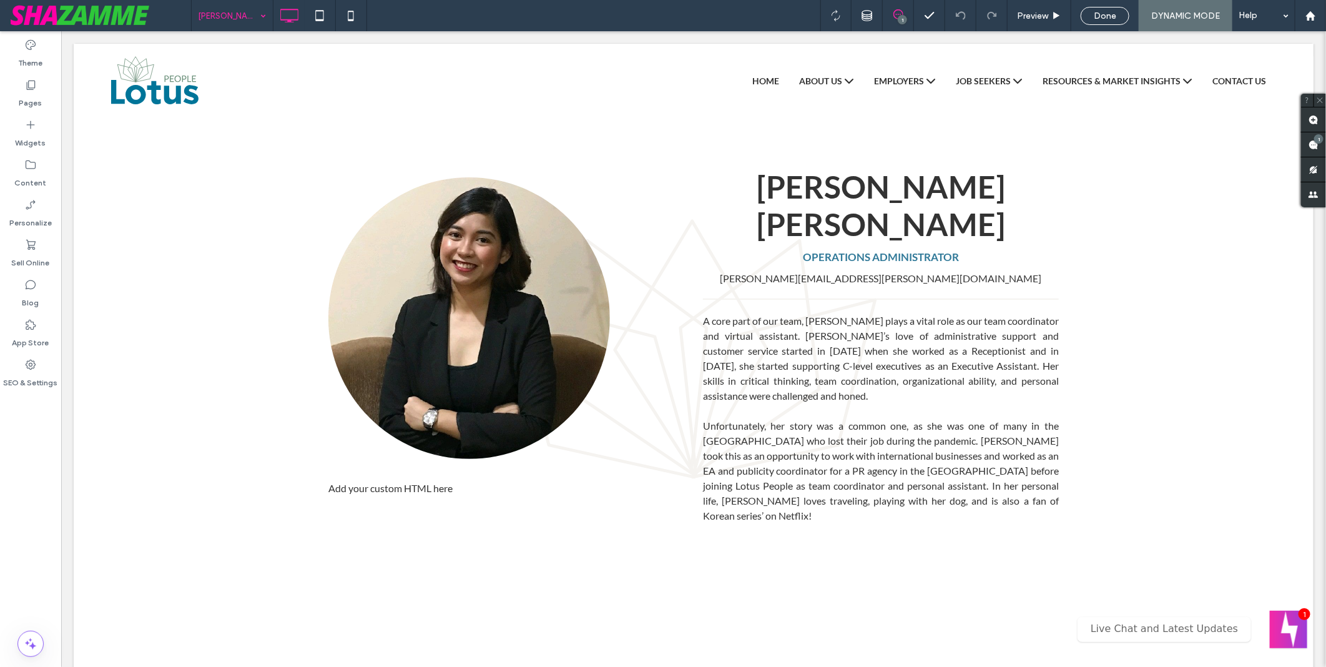
click at [232, 14] on input at bounding box center [229, 15] width 62 height 31
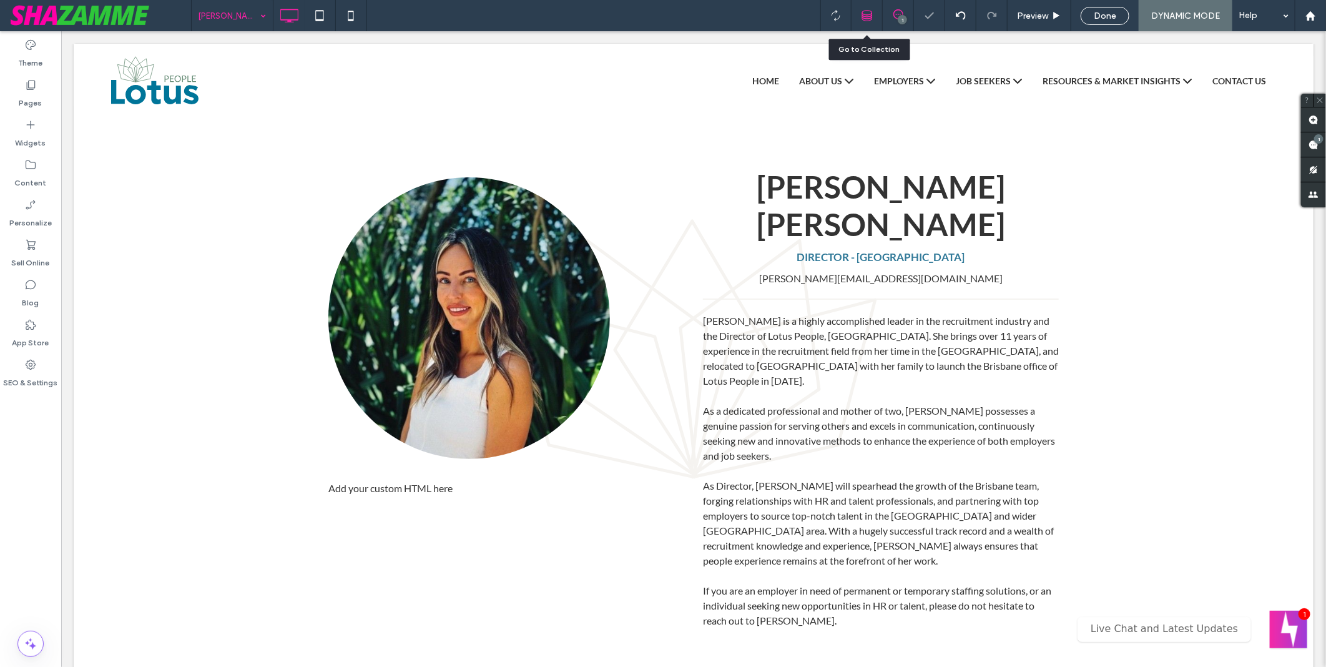
click at [862, 16] on icon at bounding box center [867, 15] width 11 height 11
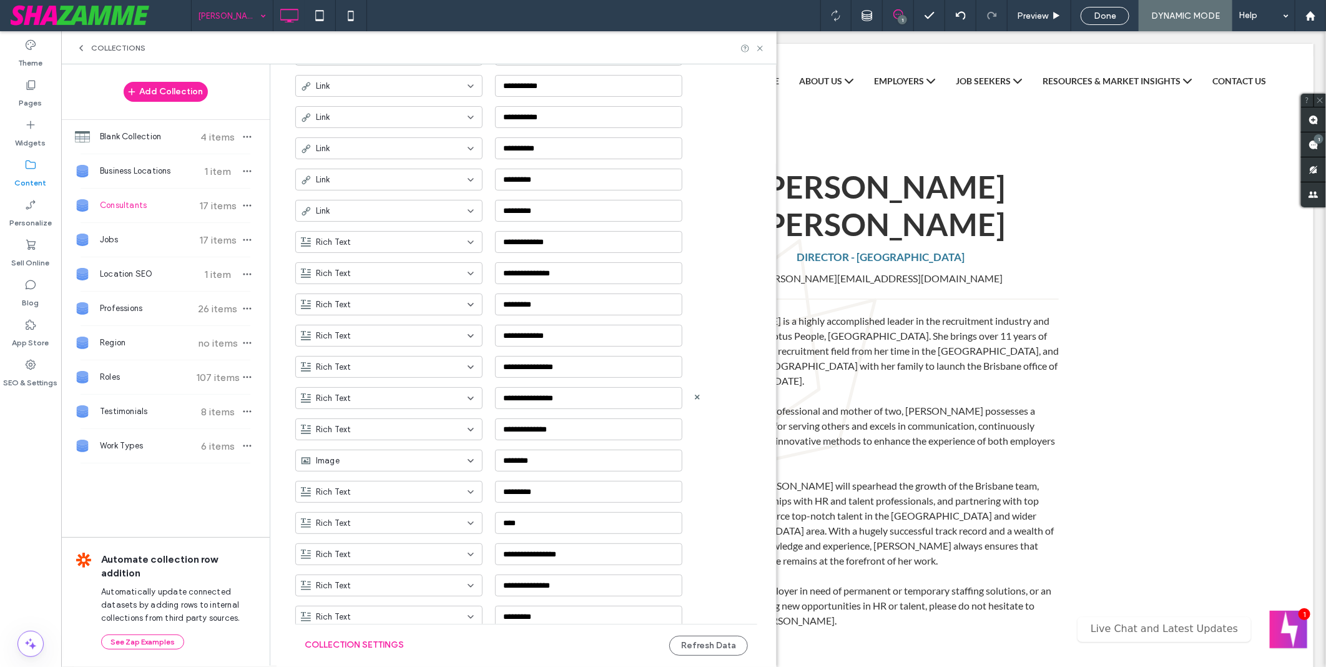
scroll to position [555, 0]
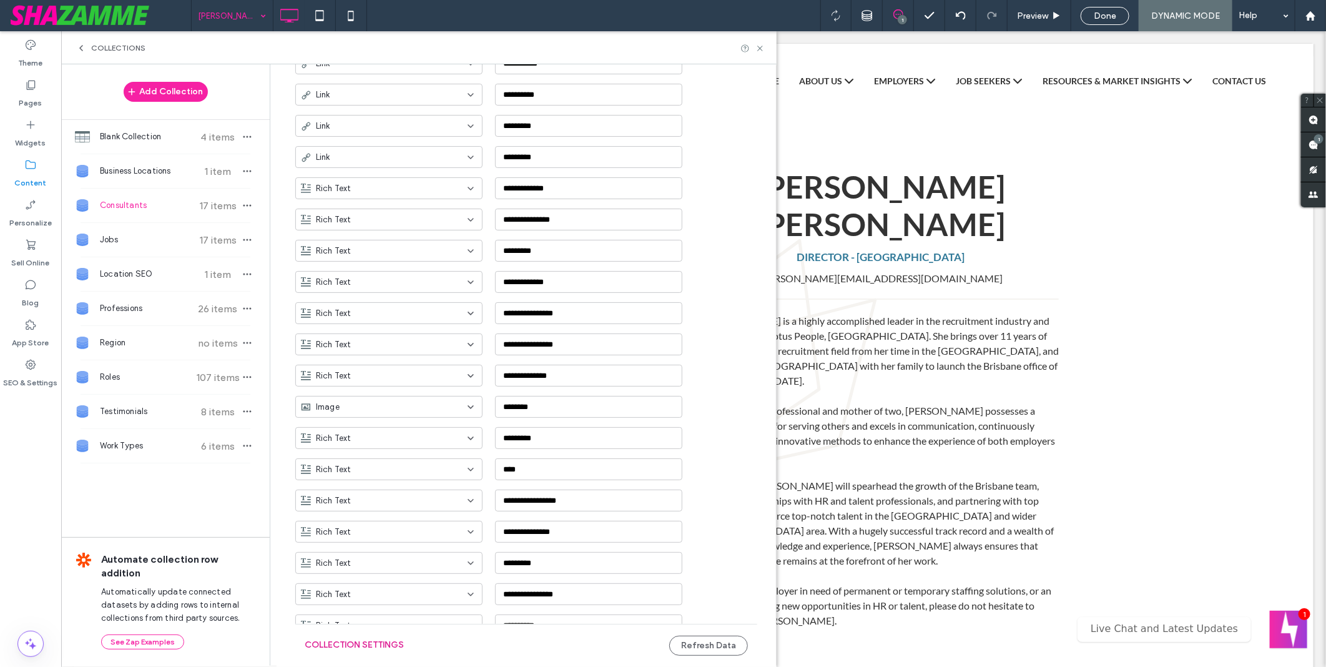
click at [383, 646] on button "Collection Settings" at bounding box center [354, 645] width 99 height 20
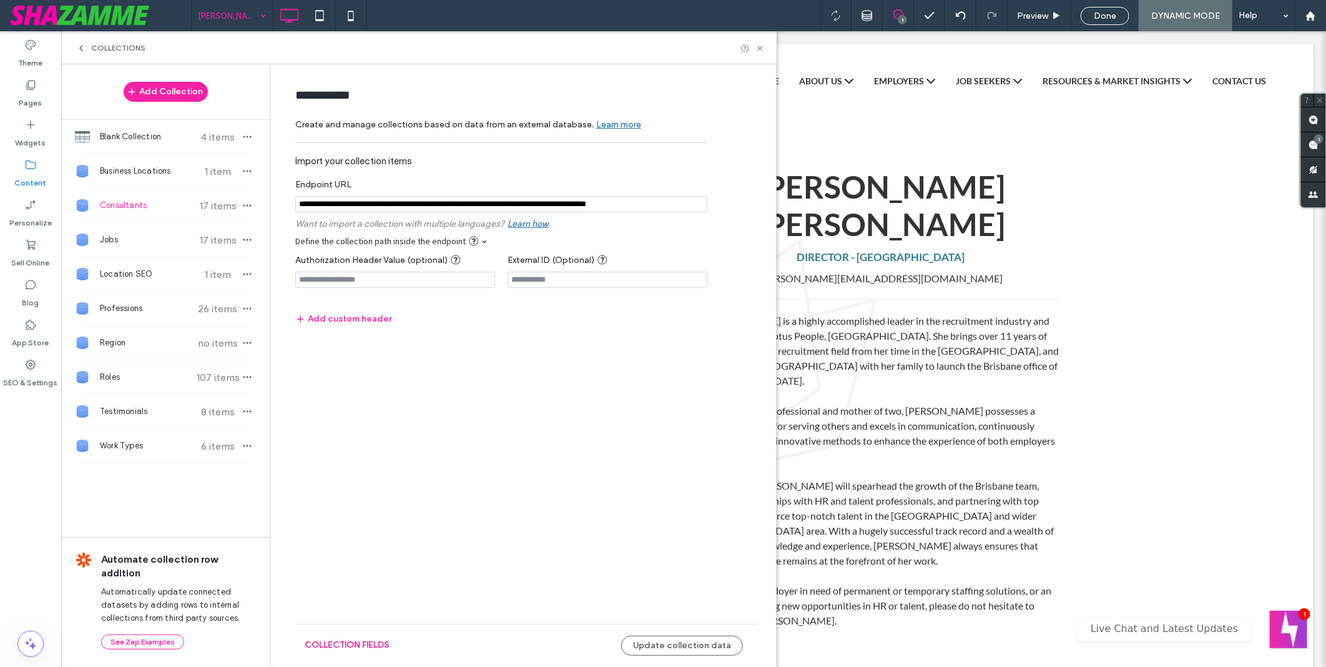
scroll to position [0, 0]
click at [719, 646] on button "Update collection data" at bounding box center [682, 646] width 122 height 20
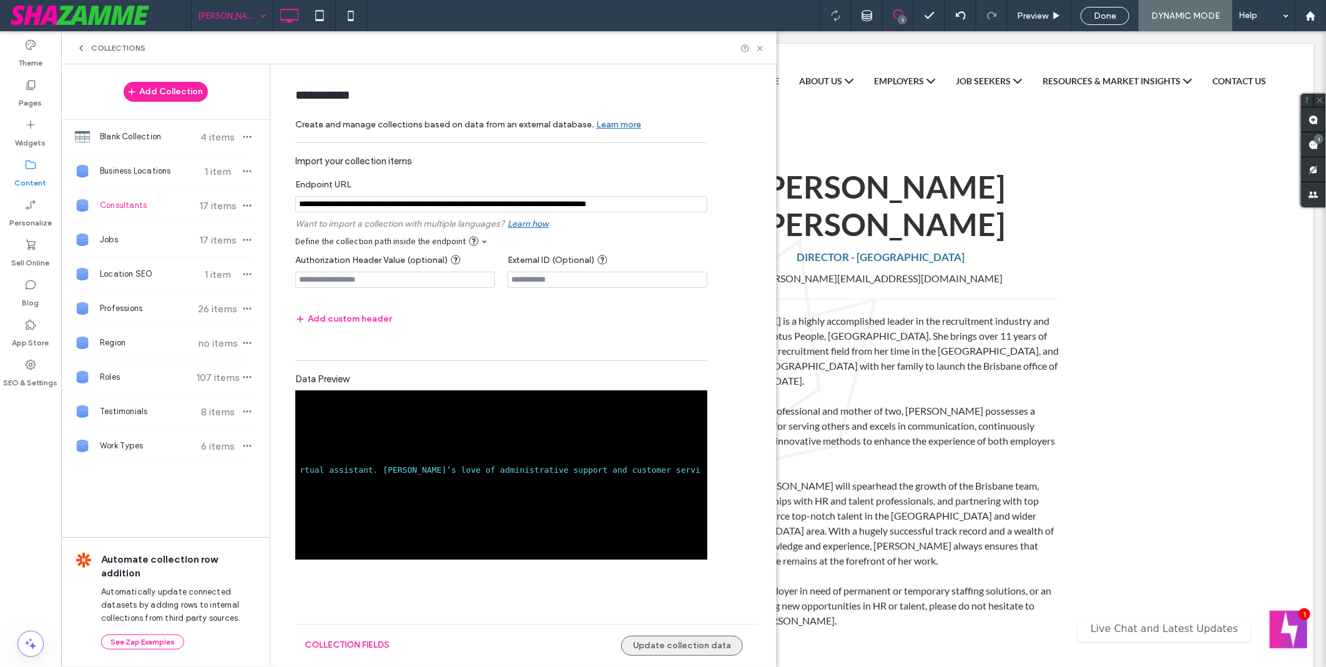
scroll to position [259, 0]
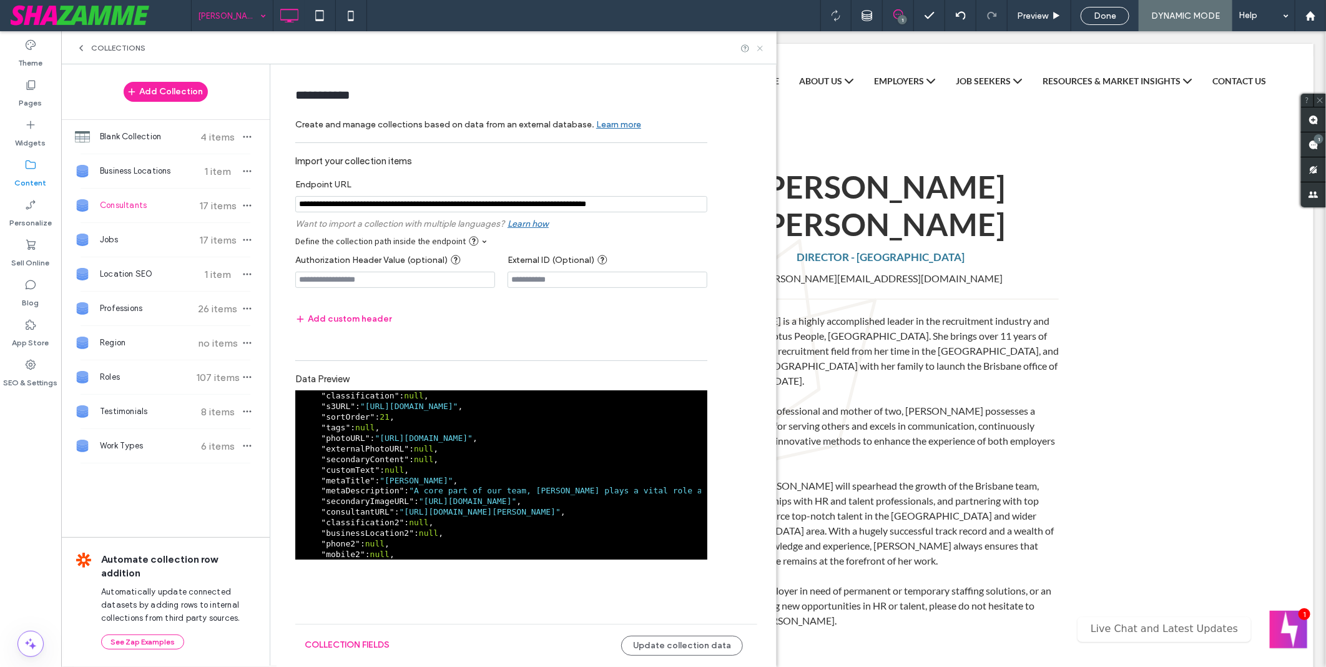
click at [763, 48] on icon at bounding box center [760, 48] width 9 height 9
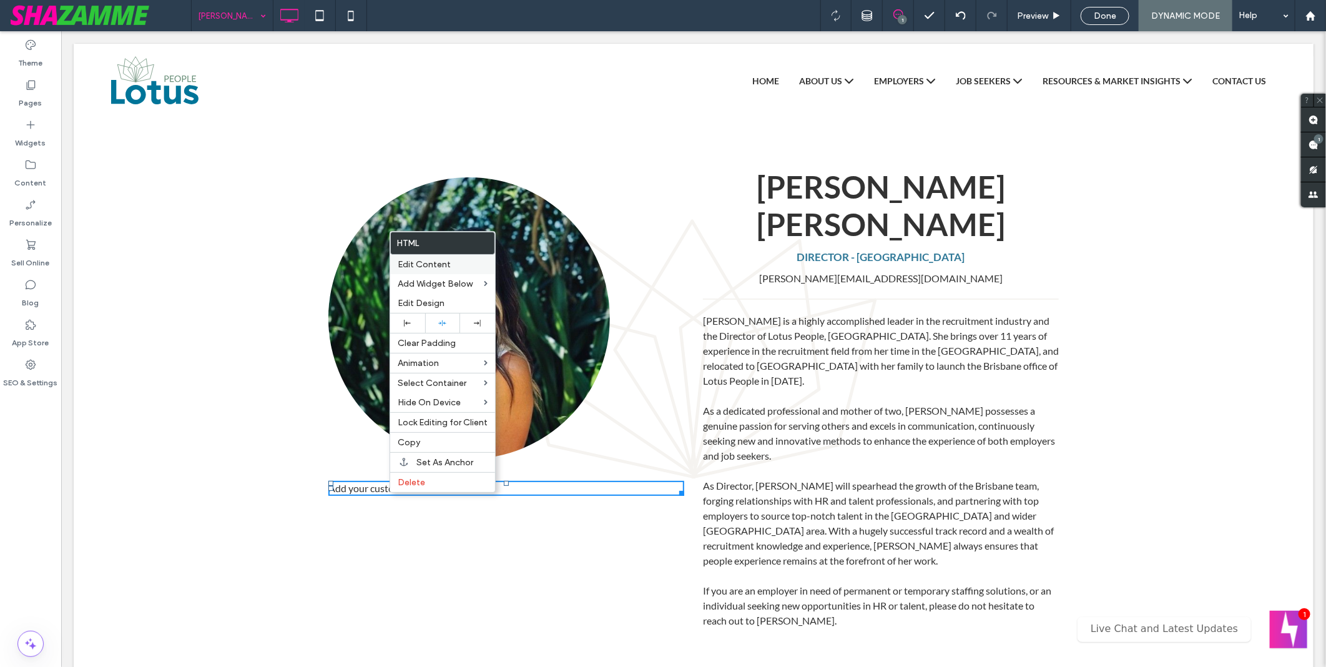
click at [450, 262] on span "Edit Content" at bounding box center [424, 264] width 53 height 11
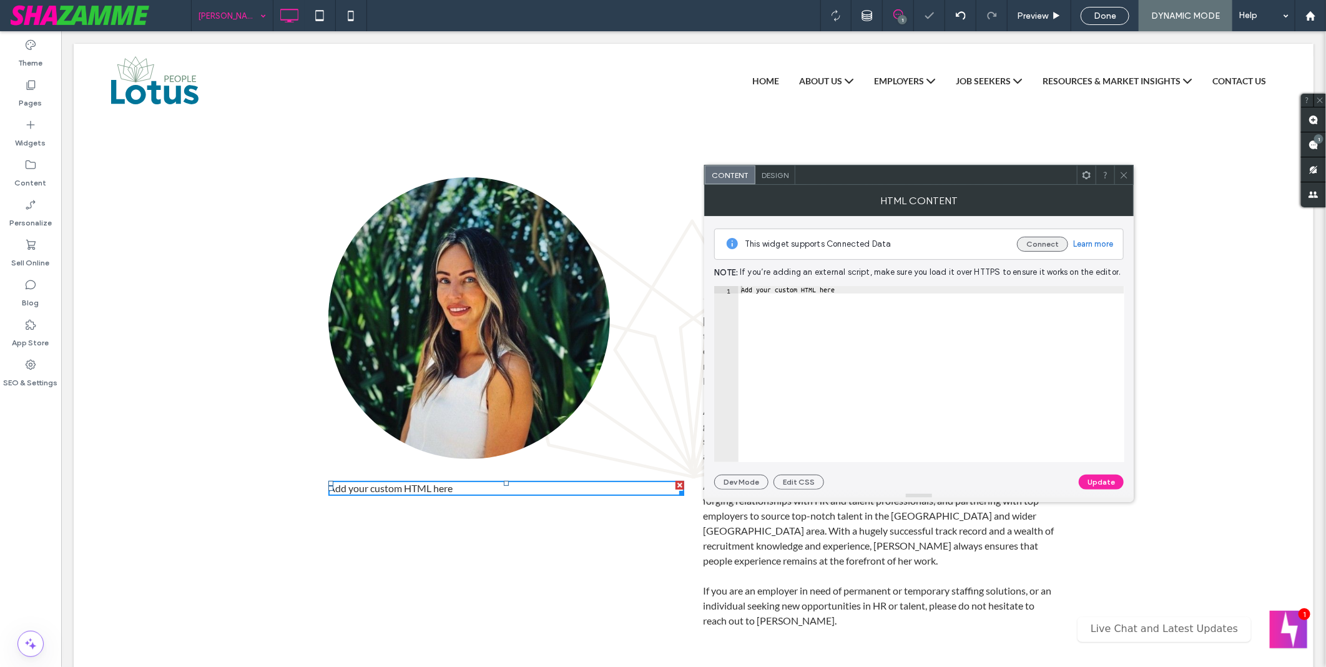
click at [1025, 244] on button "Connect" at bounding box center [1042, 244] width 51 height 15
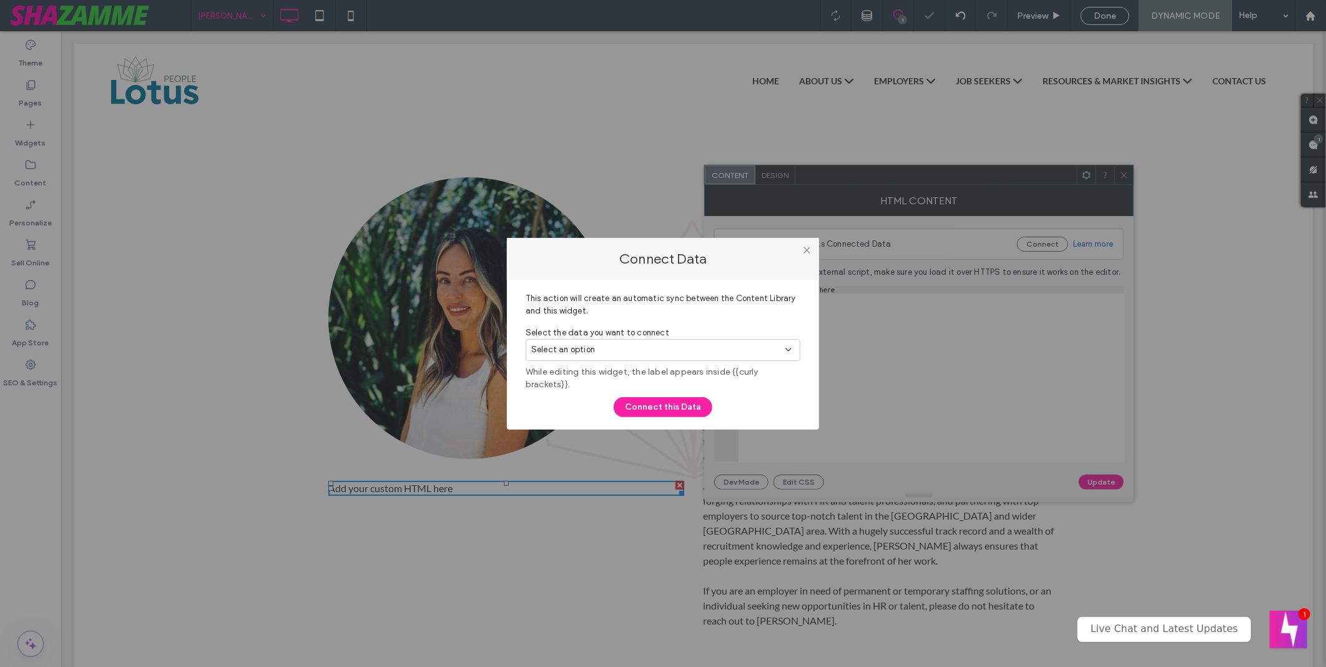
click at [602, 353] on div "Select an option" at bounding box center [655, 349] width 249 height 12
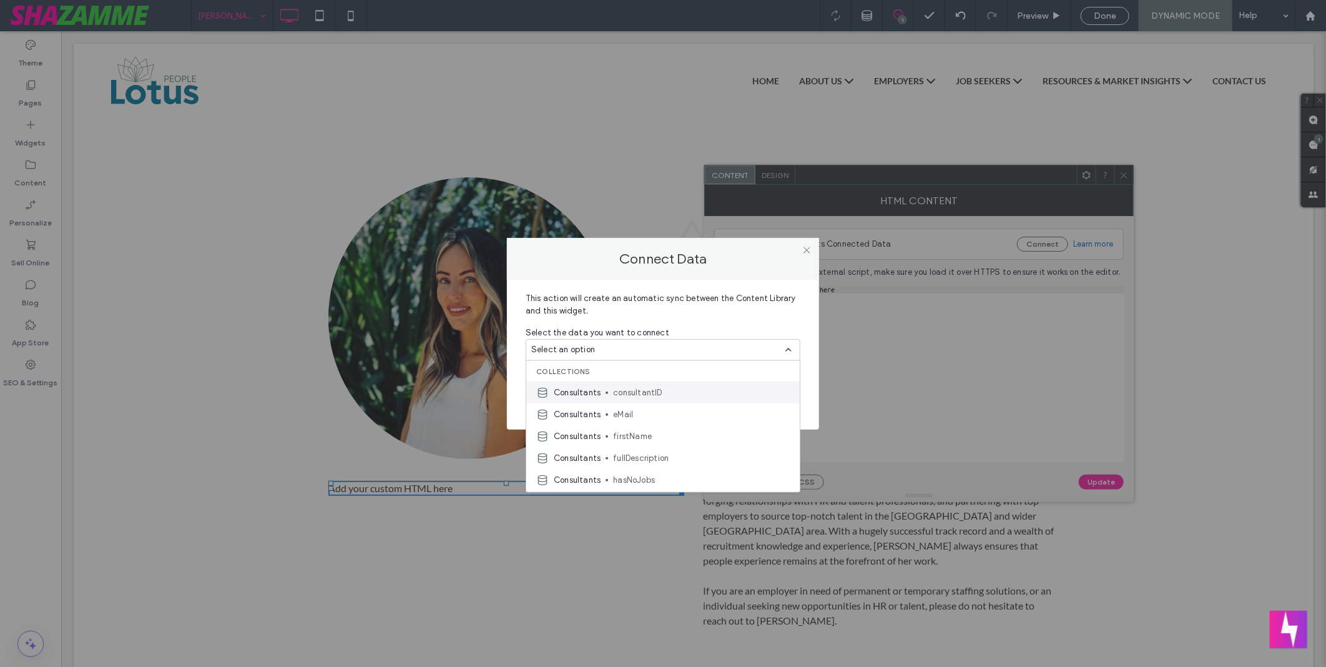
scroll to position [491, 0]
click at [804, 247] on icon at bounding box center [806, 249] width 9 height 9
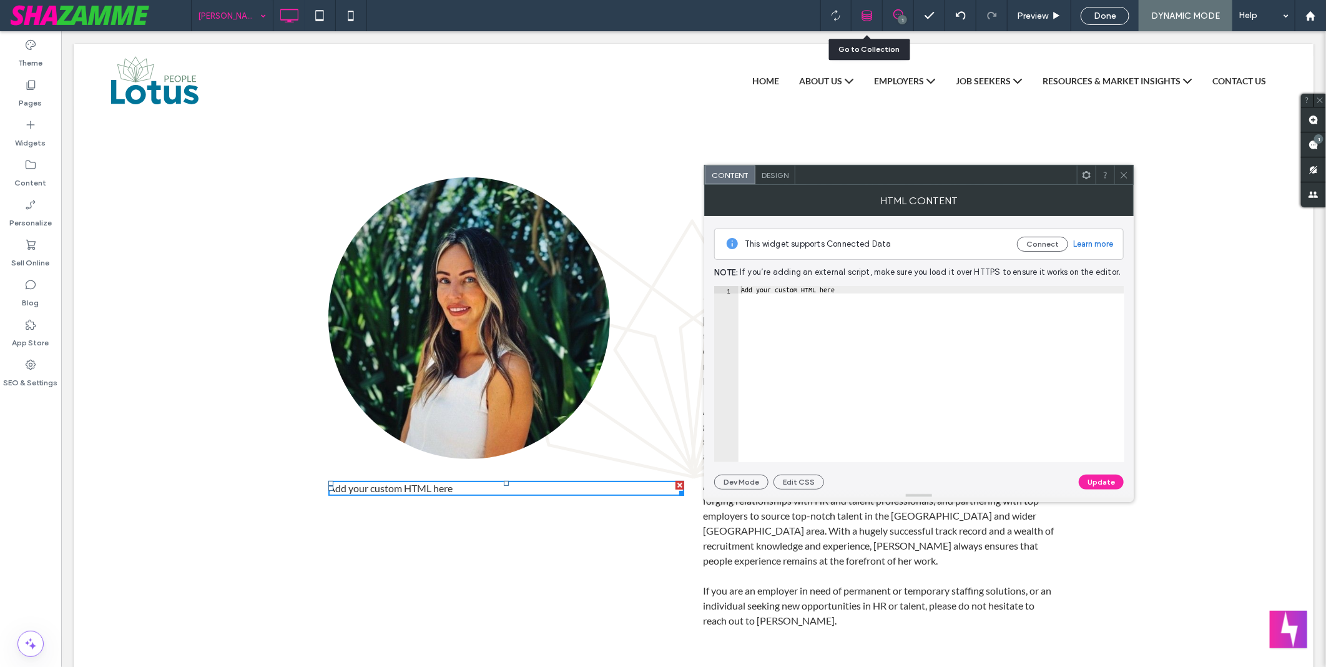
click at [864, 16] on use at bounding box center [867, 16] width 10 height 10
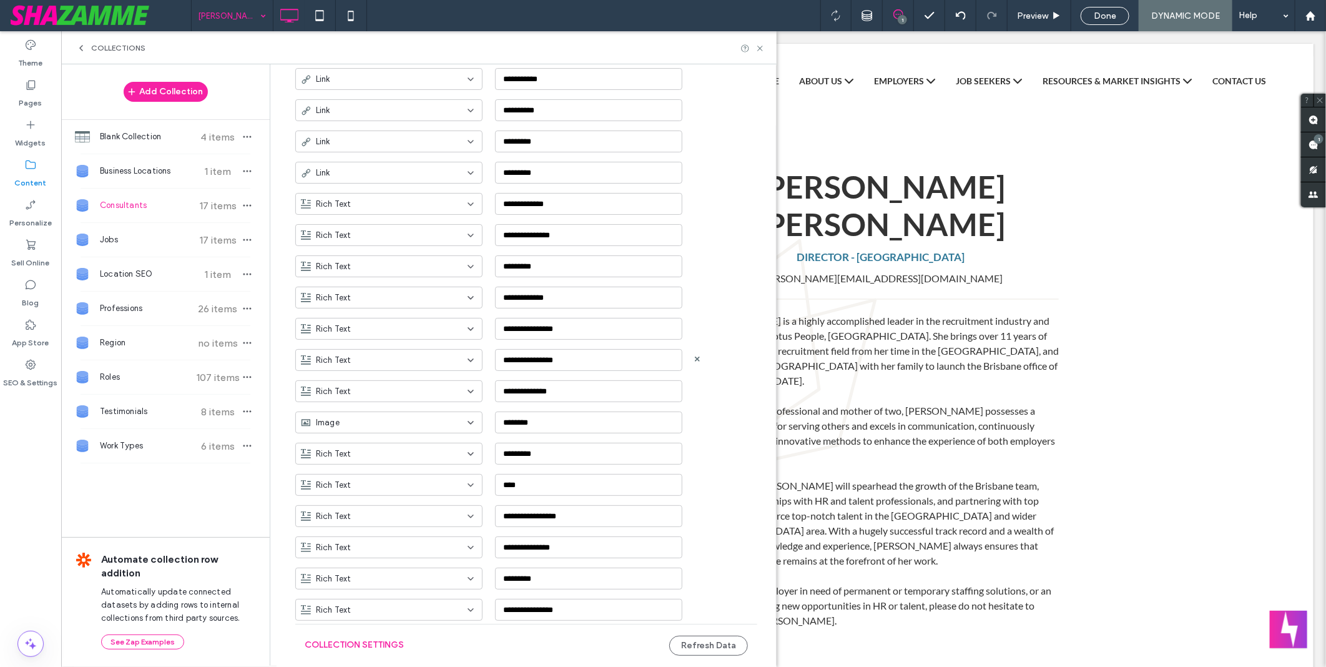
scroll to position [633, 0]
click at [724, 644] on button "Refresh Data" at bounding box center [708, 646] width 79 height 20
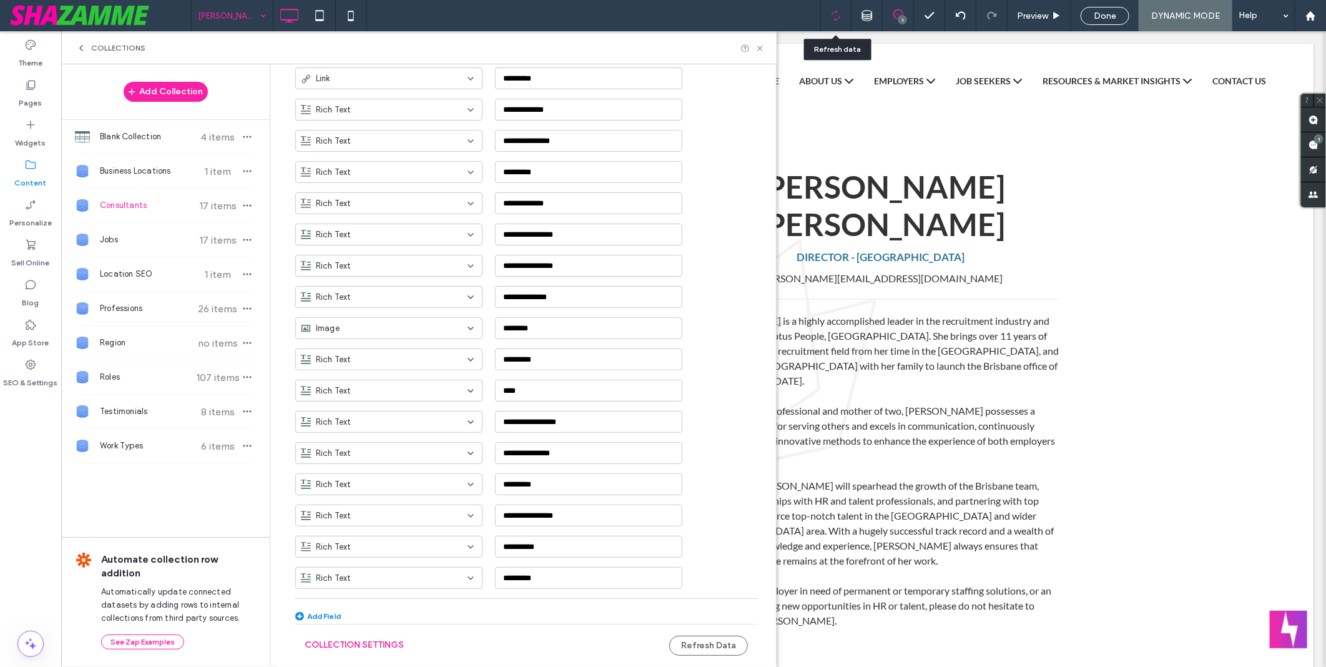
click at [826, 16] on div at bounding box center [836, 15] width 30 height 11
click at [762, 47] on icon at bounding box center [760, 48] width 9 height 9
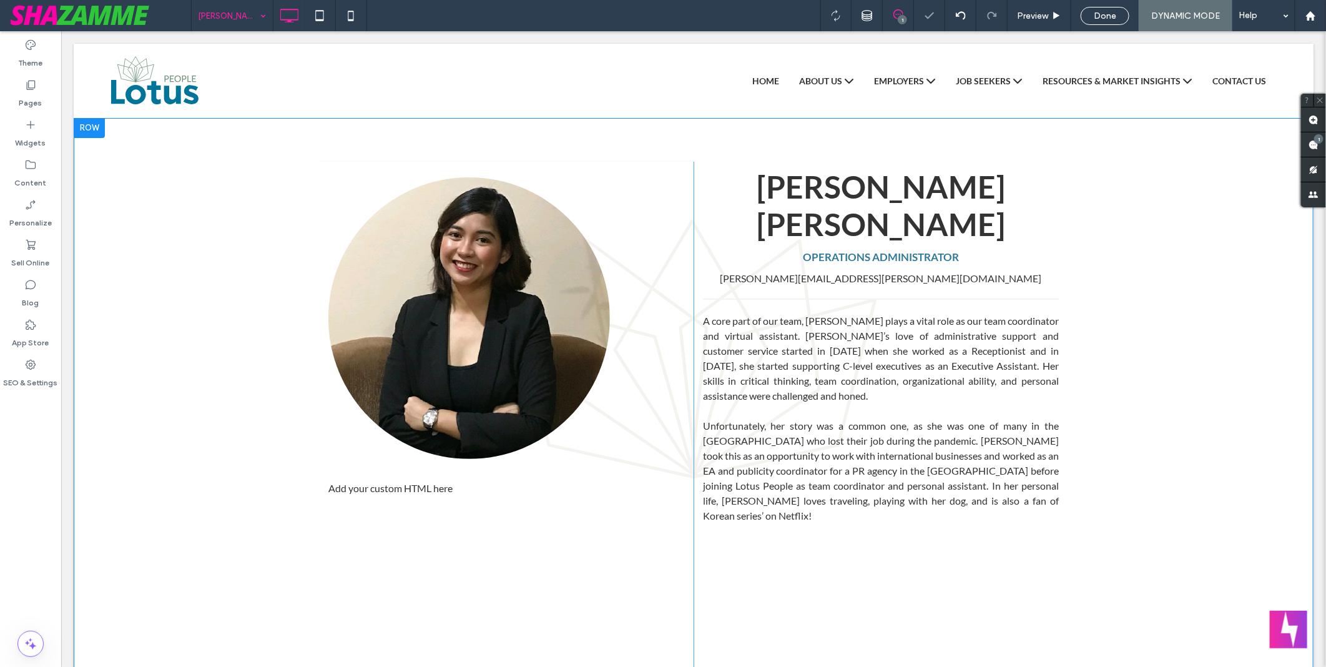
scroll to position [0, 0]
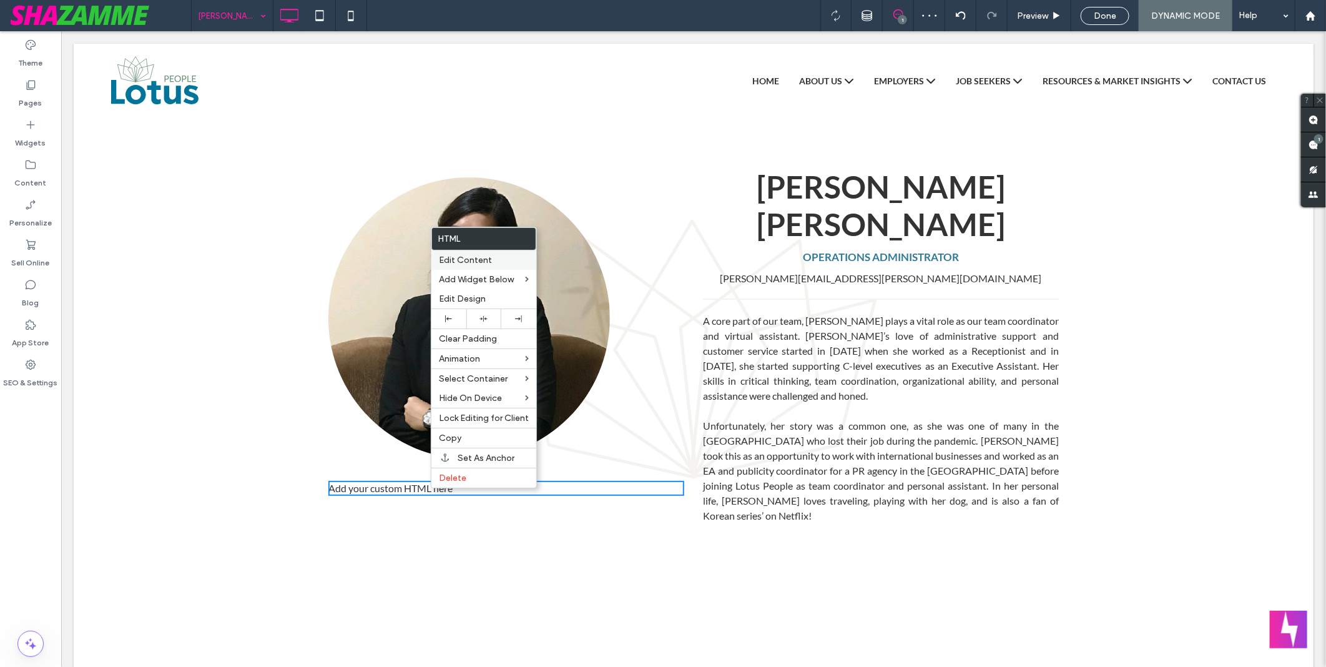
click at [504, 255] on label "Edit Content" at bounding box center [484, 260] width 90 height 11
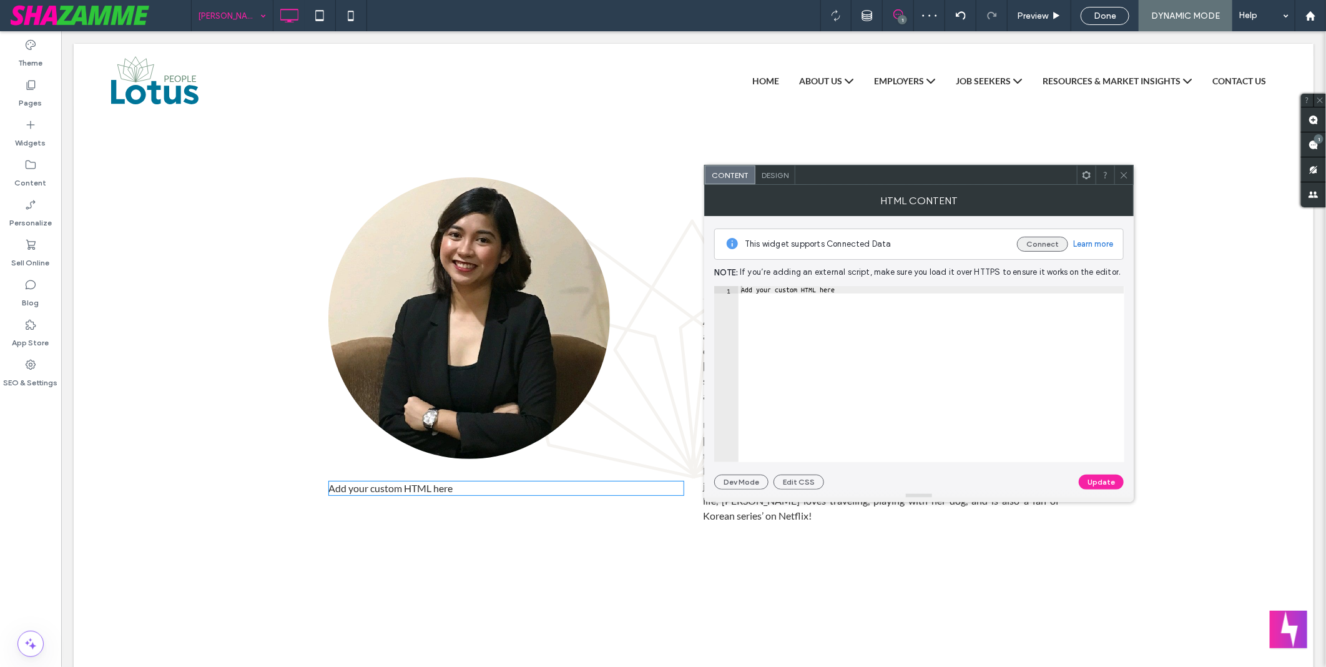
click at [1037, 241] on button "Connect" at bounding box center [1042, 244] width 51 height 15
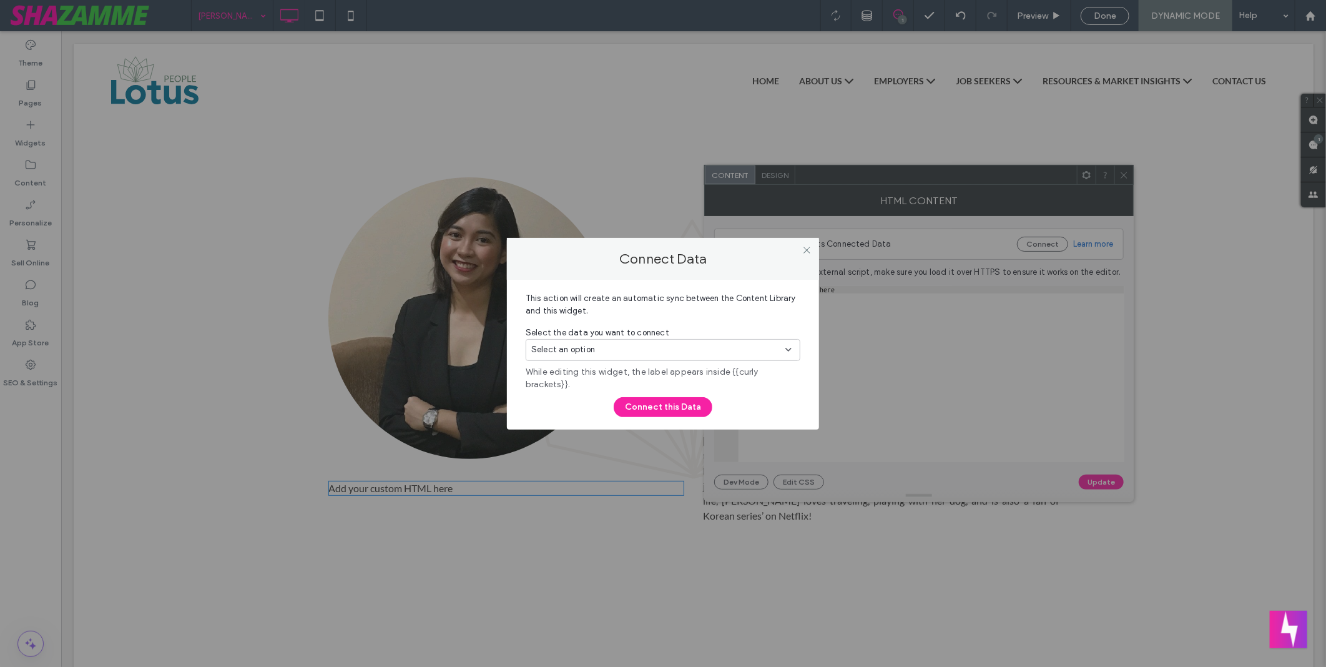
click at [677, 336] on span "Select the data you want to connect" at bounding box center [663, 333] width 275 height 12
click at [707, 350] on div "Select an option" at bounding box center [655, 349] width 249 height 12
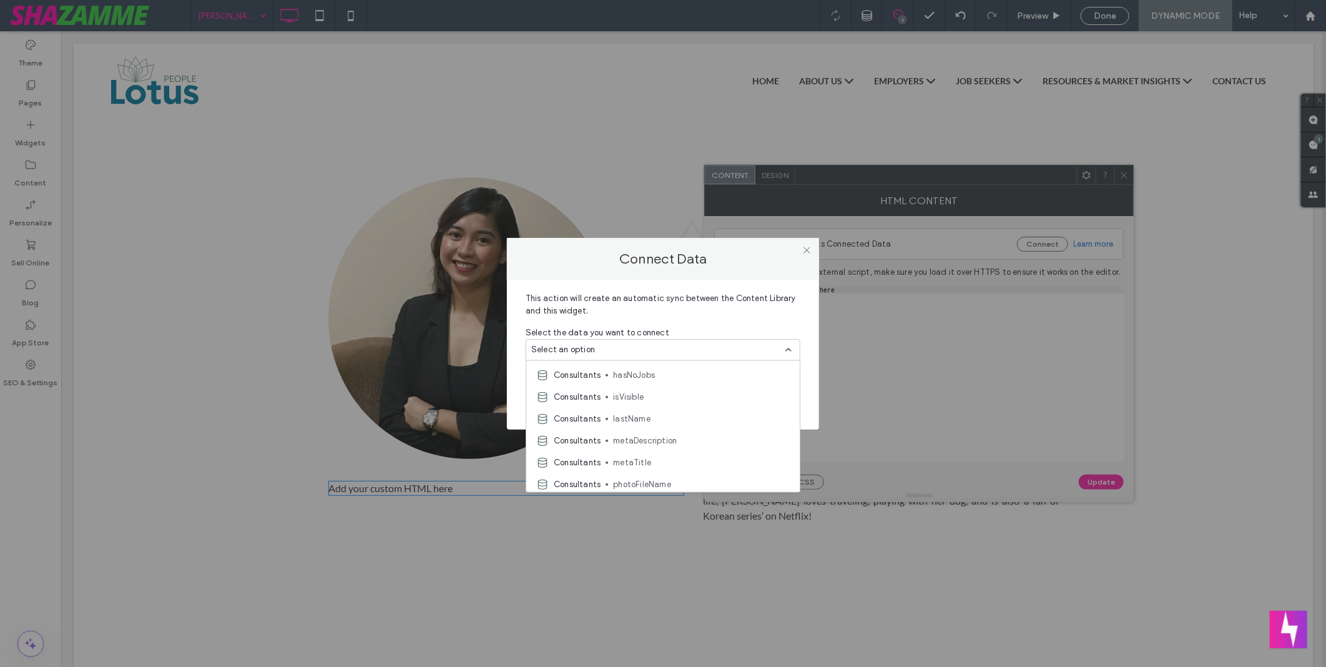
scroll to position [560, 0]
click at [803, 248] on icon at bounding box center [806, 249] width 9 height 9
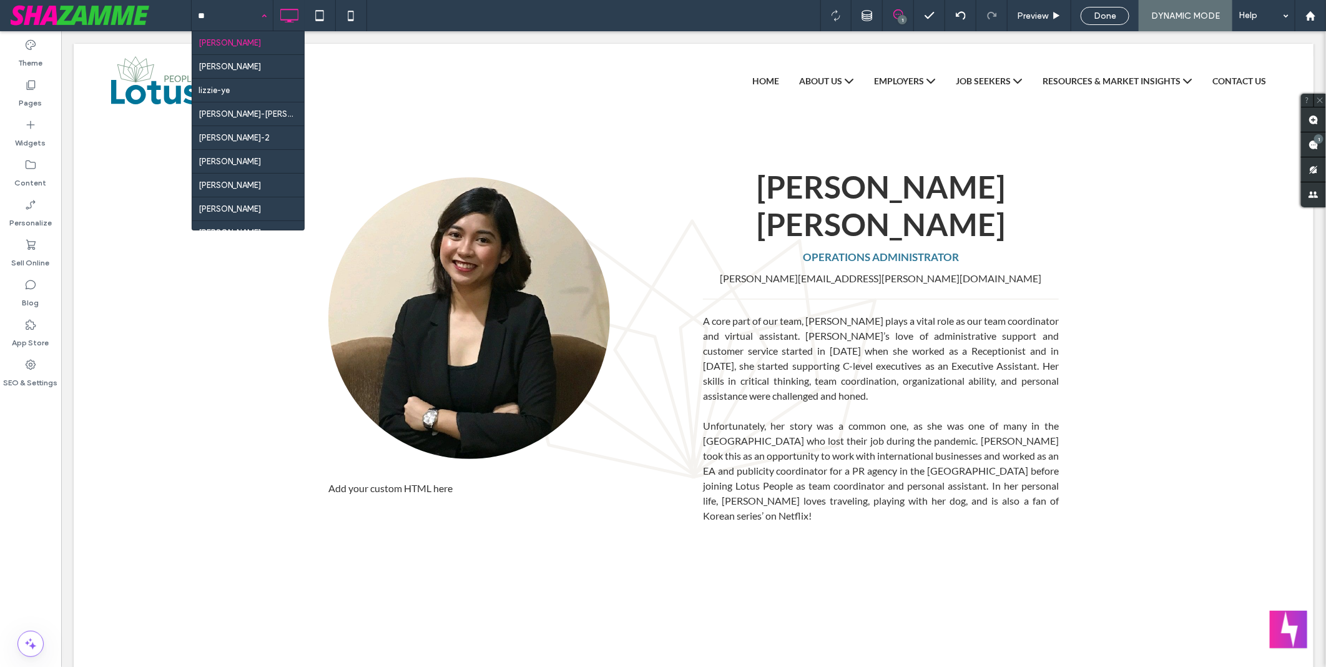
type input "***"
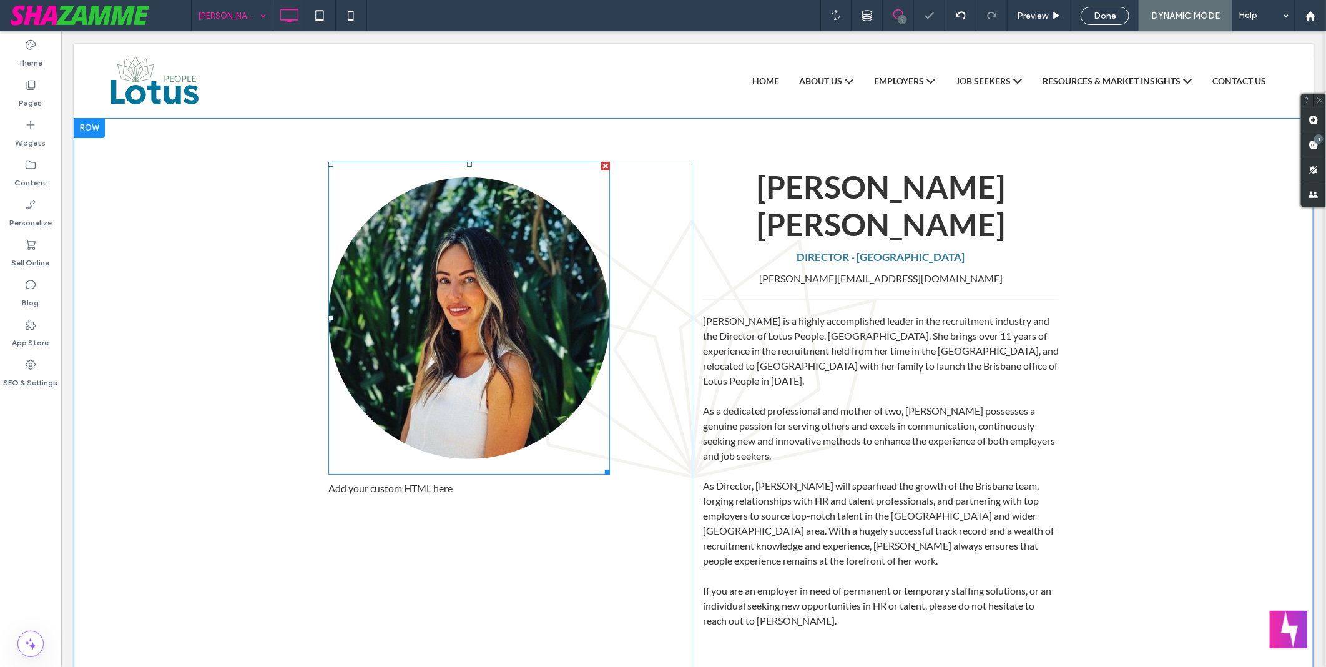
scroll to position [0, 0]
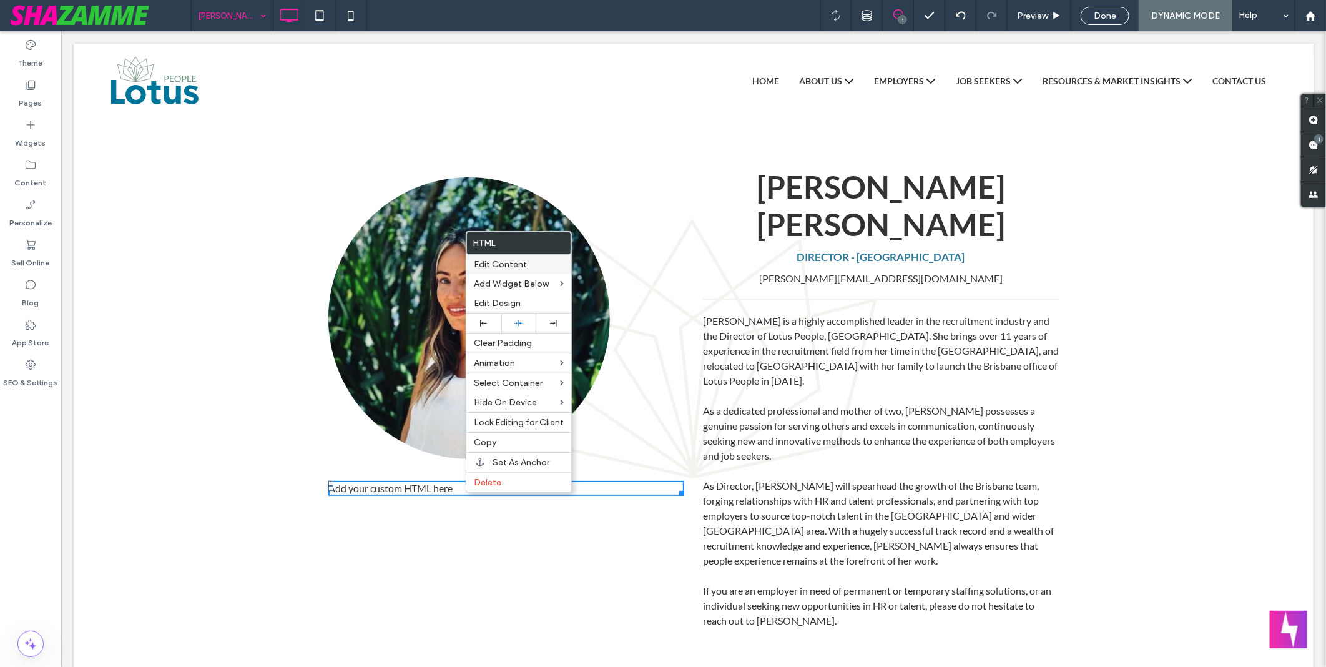
click at [527, 267] on label "Edit Content" at bounding box center [519, 264] width 90 height 11
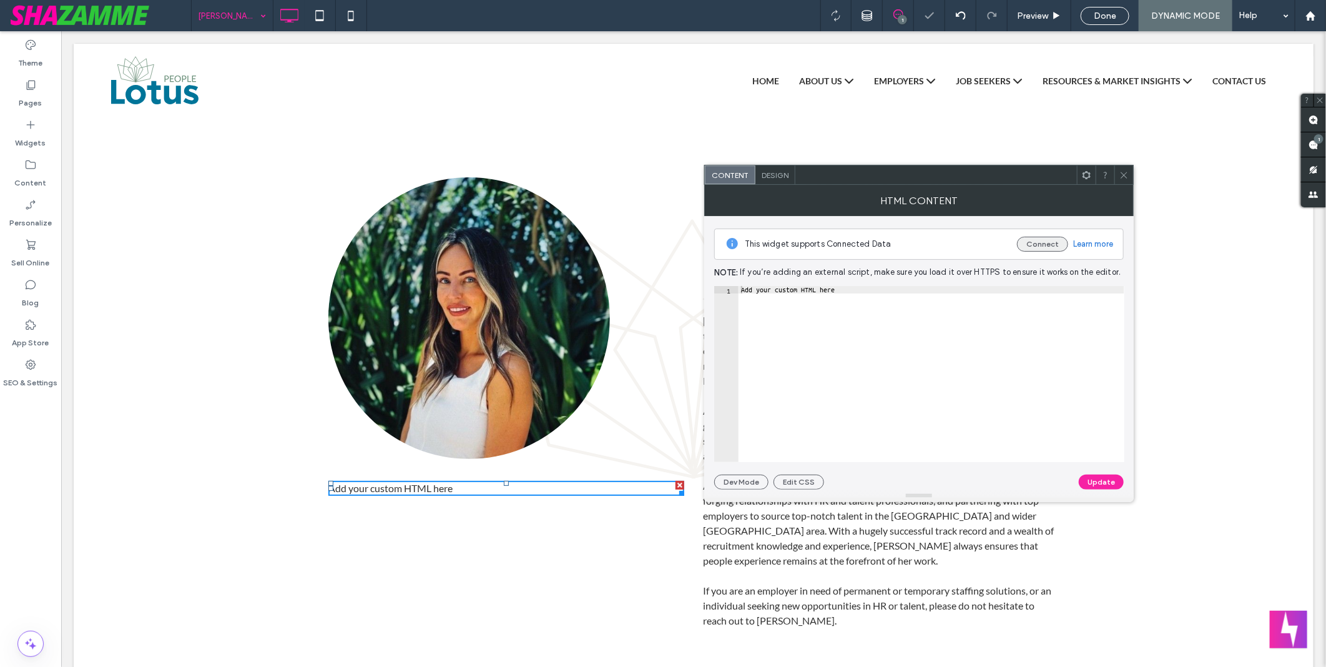
click at [1027, 242] on button "Connect" at bounding box center [1042, 244] width 51 height 15
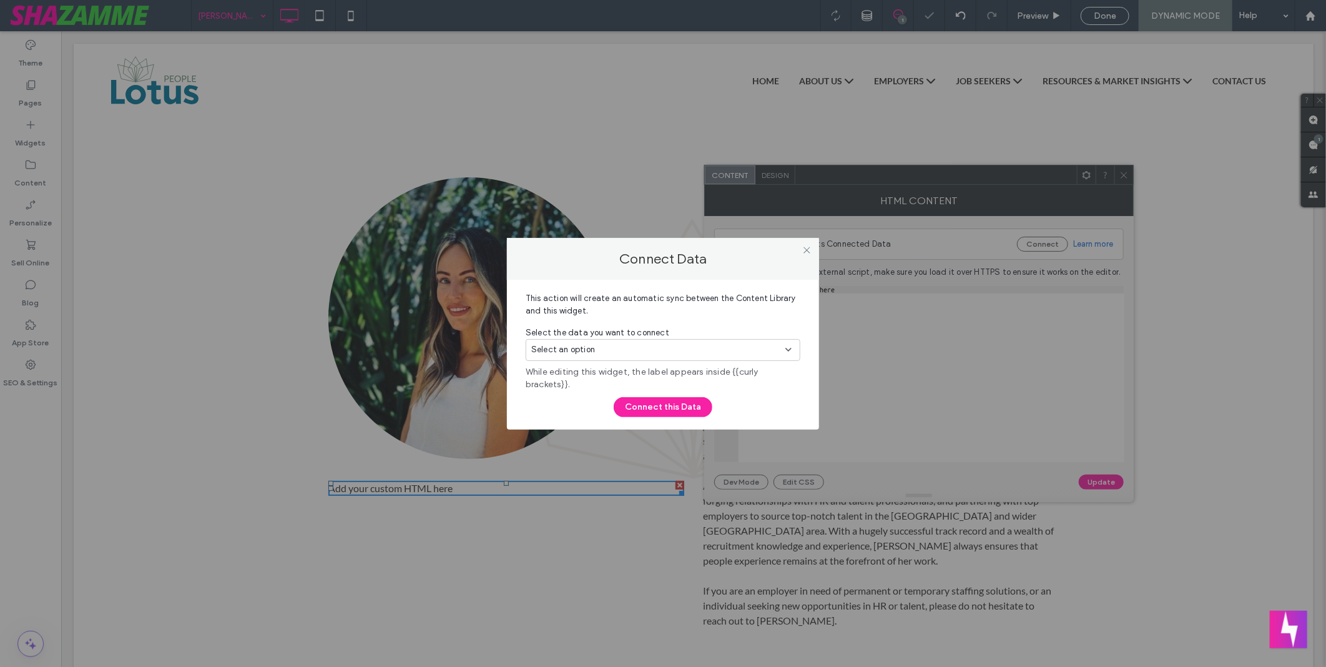
click at [651, 343] on div "Select an option" at bounding box center [655, 349] width 249 height 12
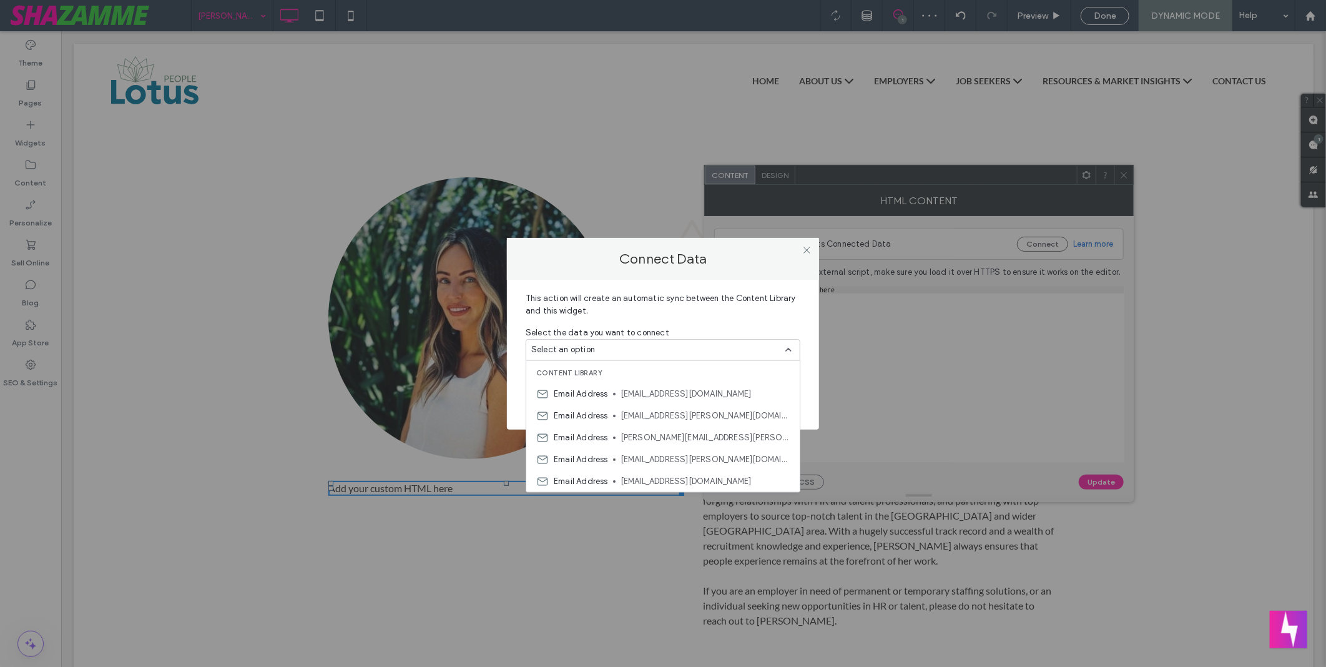
click at [521, 30] on div "Connect Data This action will create an automatic sync between the Content Libr…" at bounding box center [663, 333] width 1326 height 667
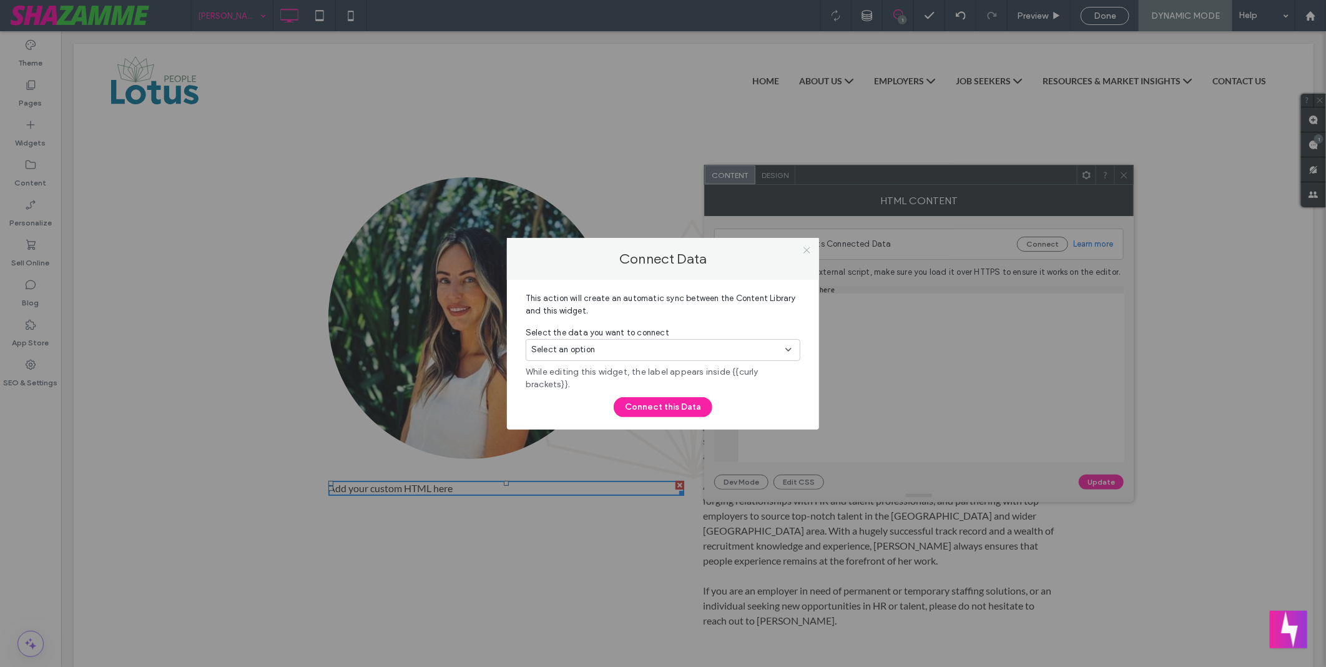
click at [807, 253] on icon at bounding box center [806, 249] width 9 height 9
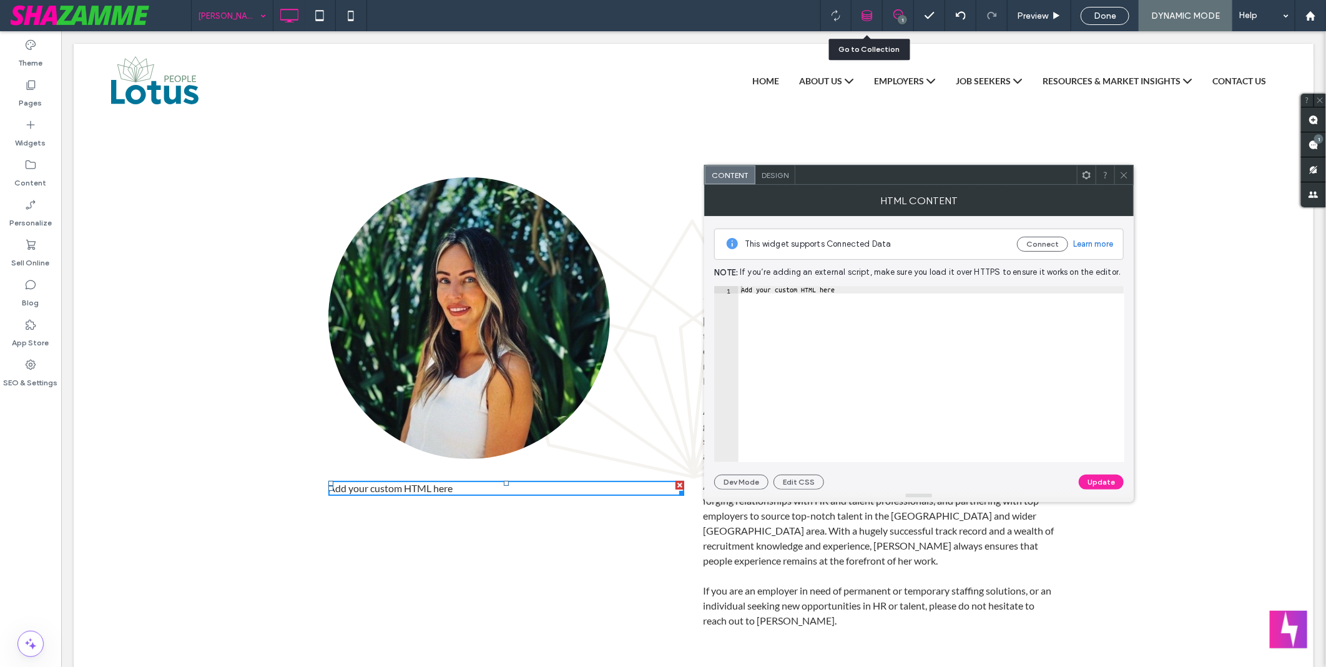
click at [865, 14] on icon at bounding box center [867, 15] width 11 height 11
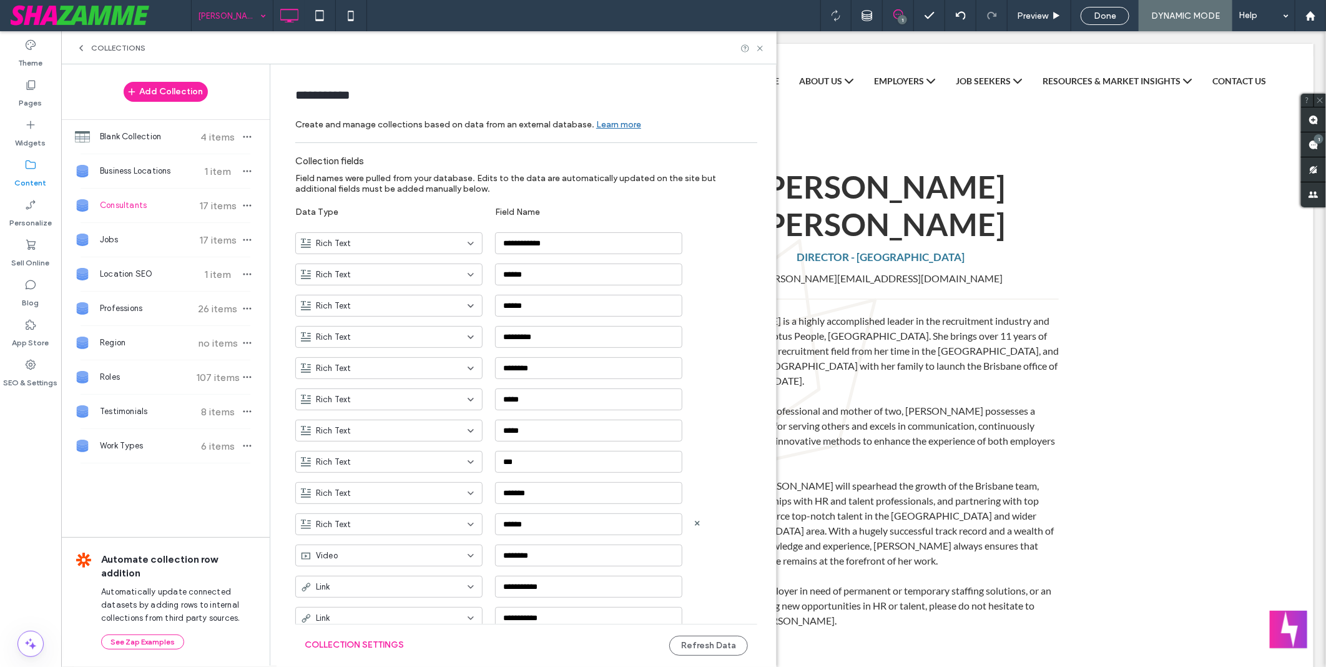
scroll to position [347, 0]
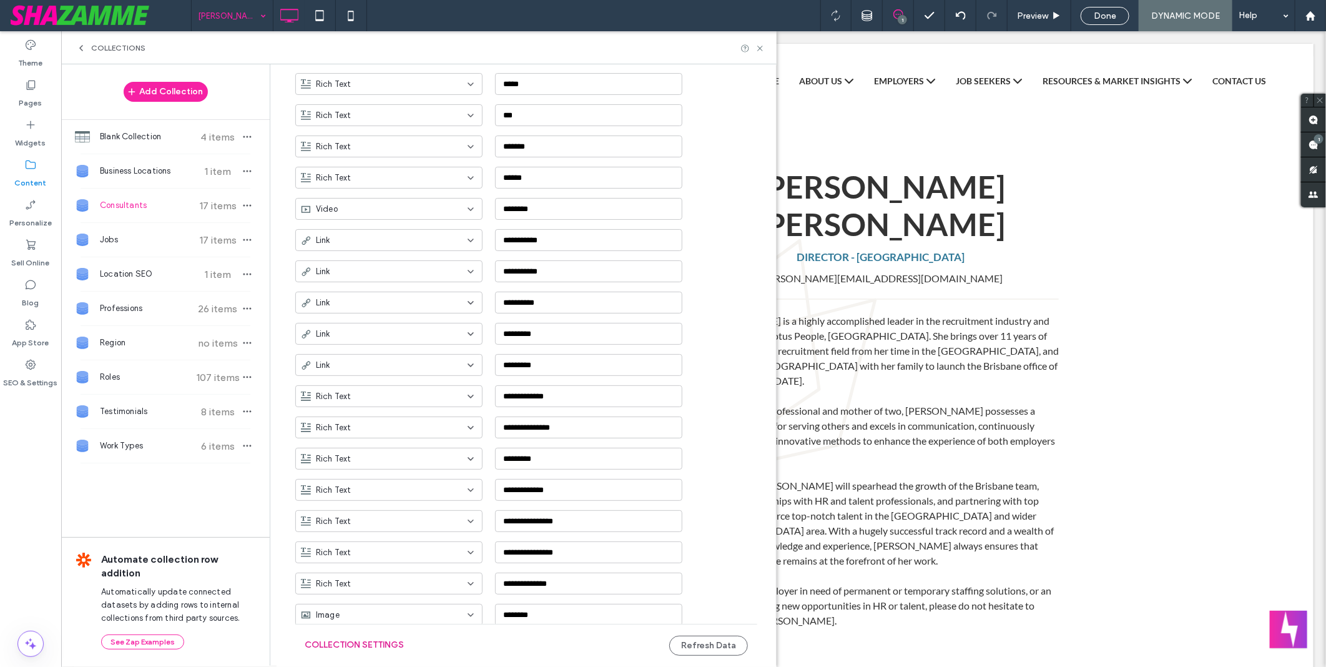
click at [377, 651] on button "Collection Settings" at bounding box center [354, 645] width 99 height 20
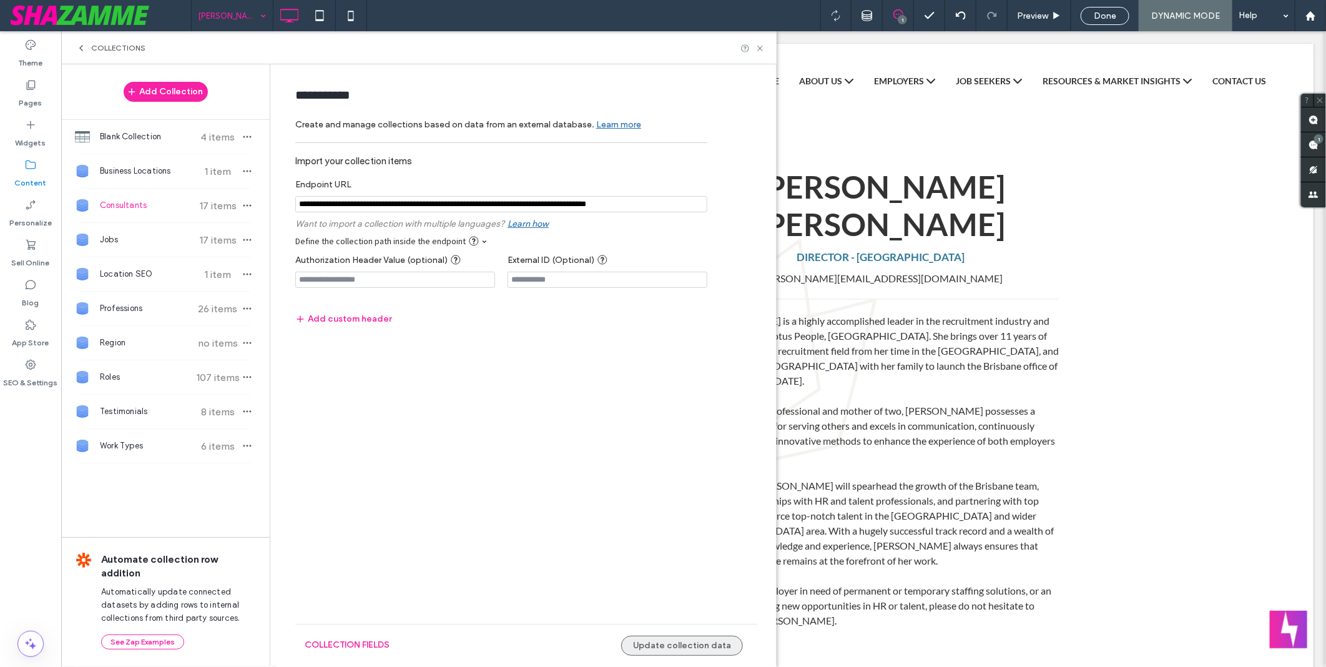
click at [691, 643] on button "Update collection data" at bounding box center [682, 646] width 122 height 20
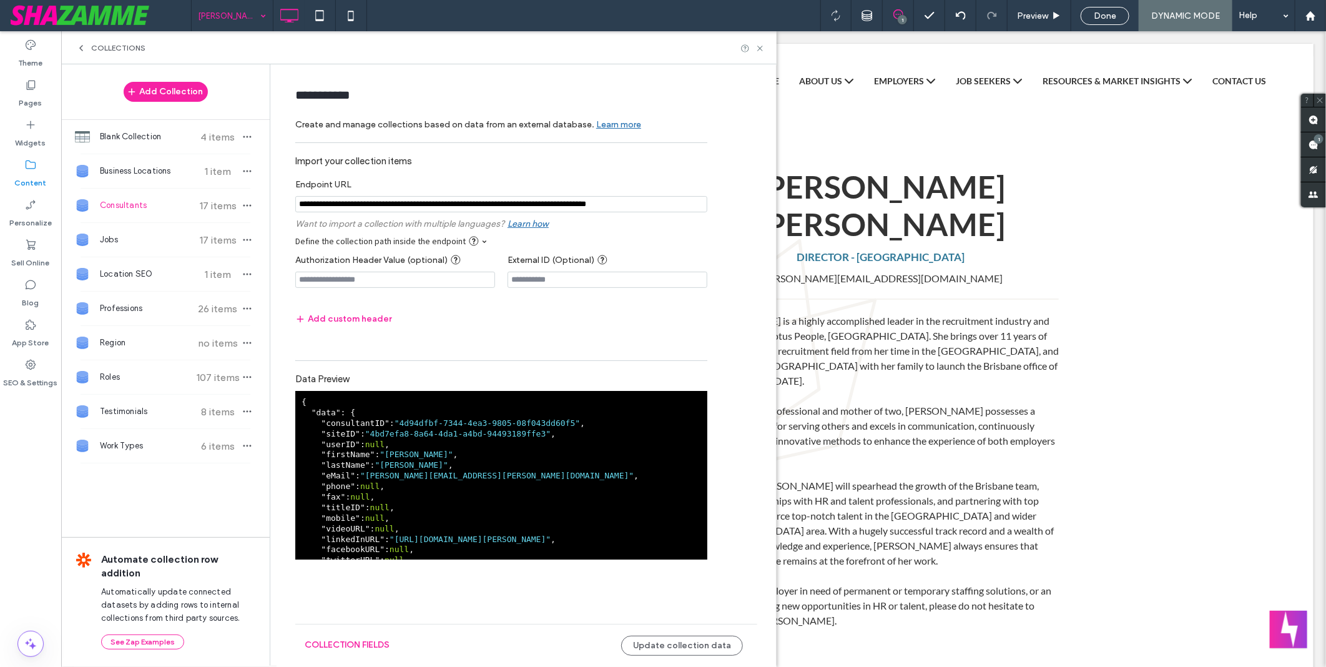
scroll to position [277, 0]
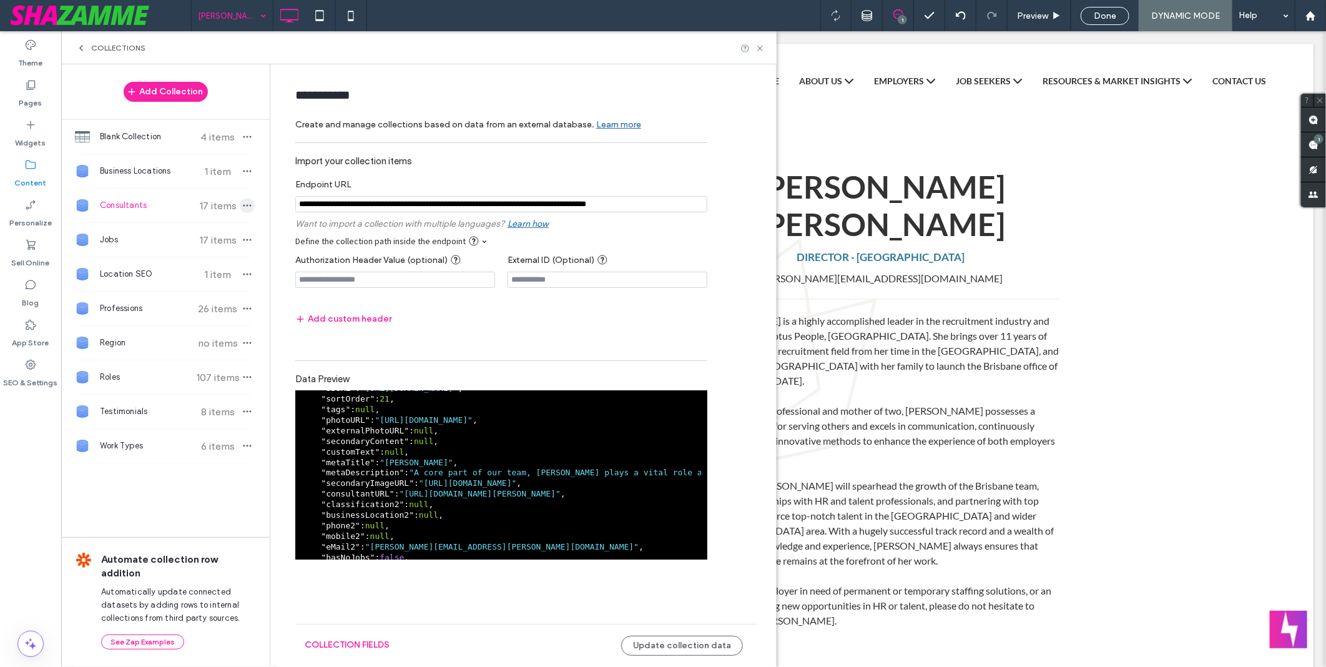
click at [249, 209] on icon "button" at bounding box center [247, 205] width 10 height 10
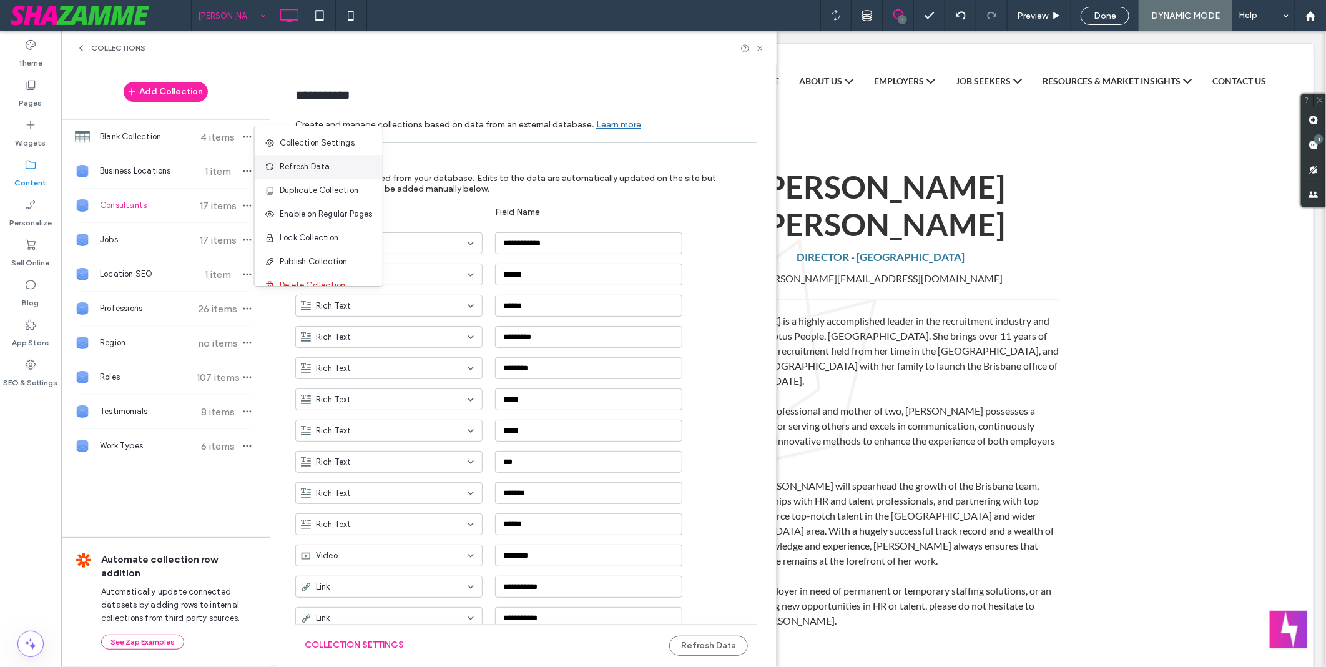
click at [345, 172] on div "Refresh Data" at bounding box center [319, 167] width 128 height 24
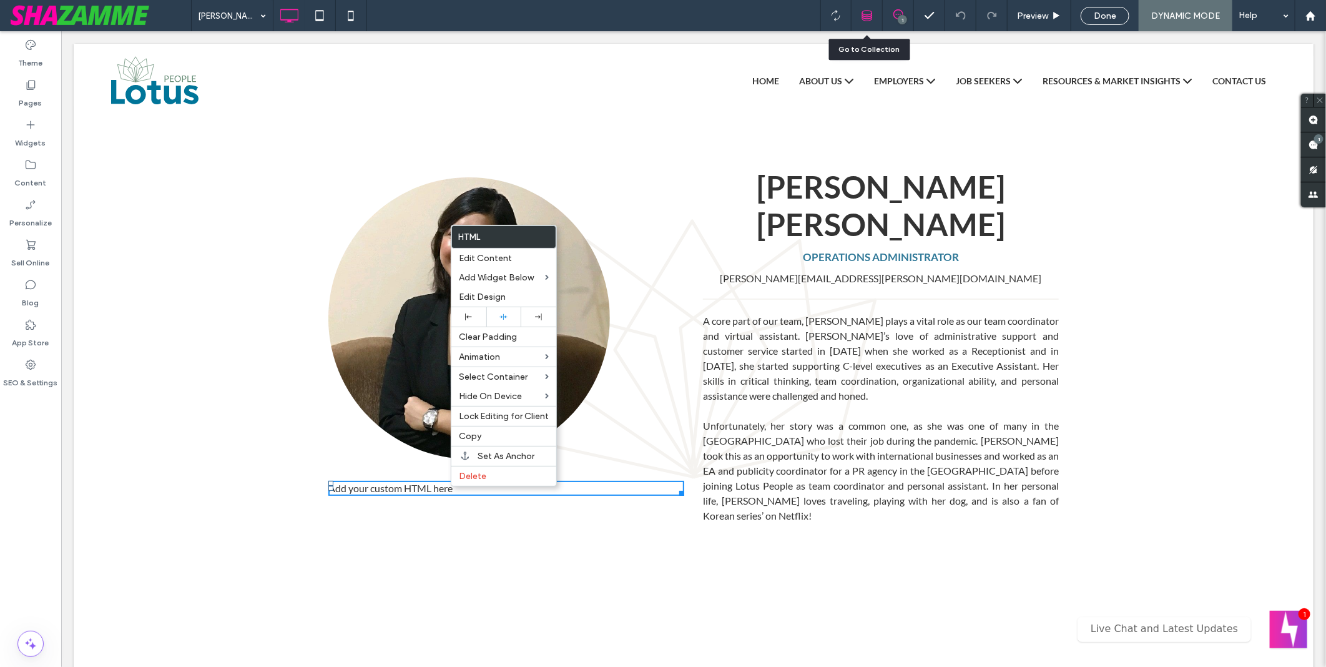
click at [869, 14] on use at bounding box center [867, 16] width 10 height 10
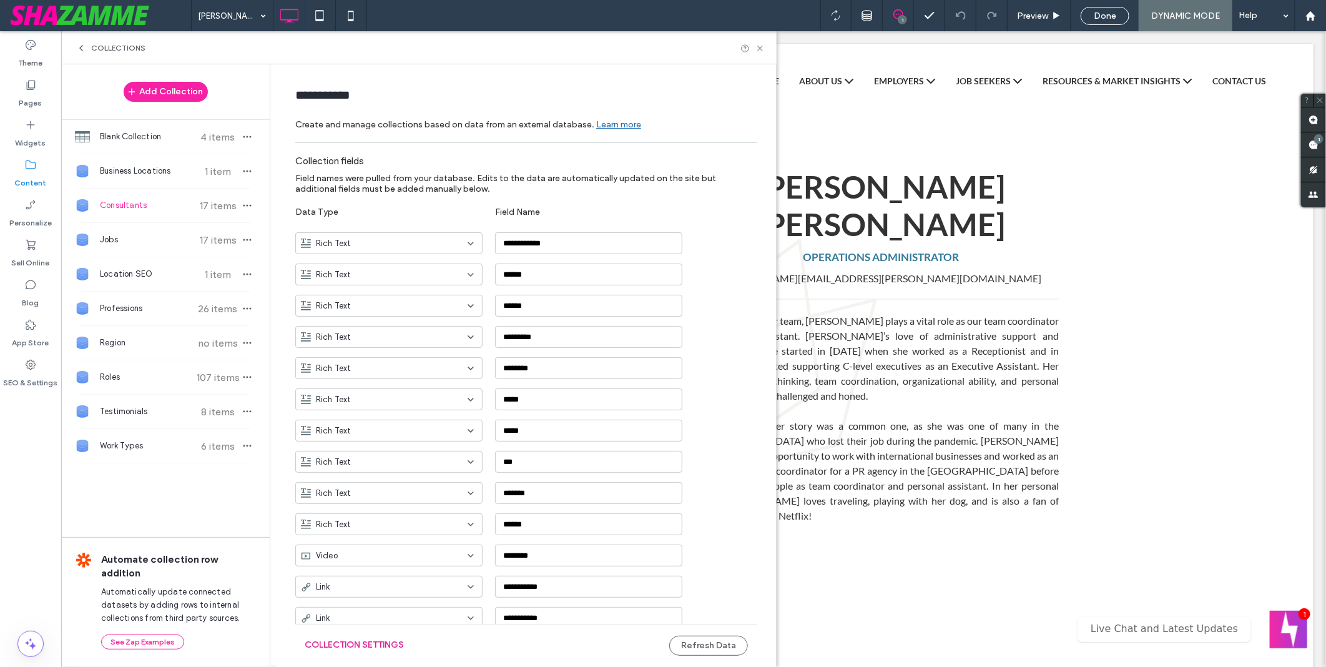
click at [373, 645] on button "Collection Settings" at bounding box center [354, 645] width 99 height 20
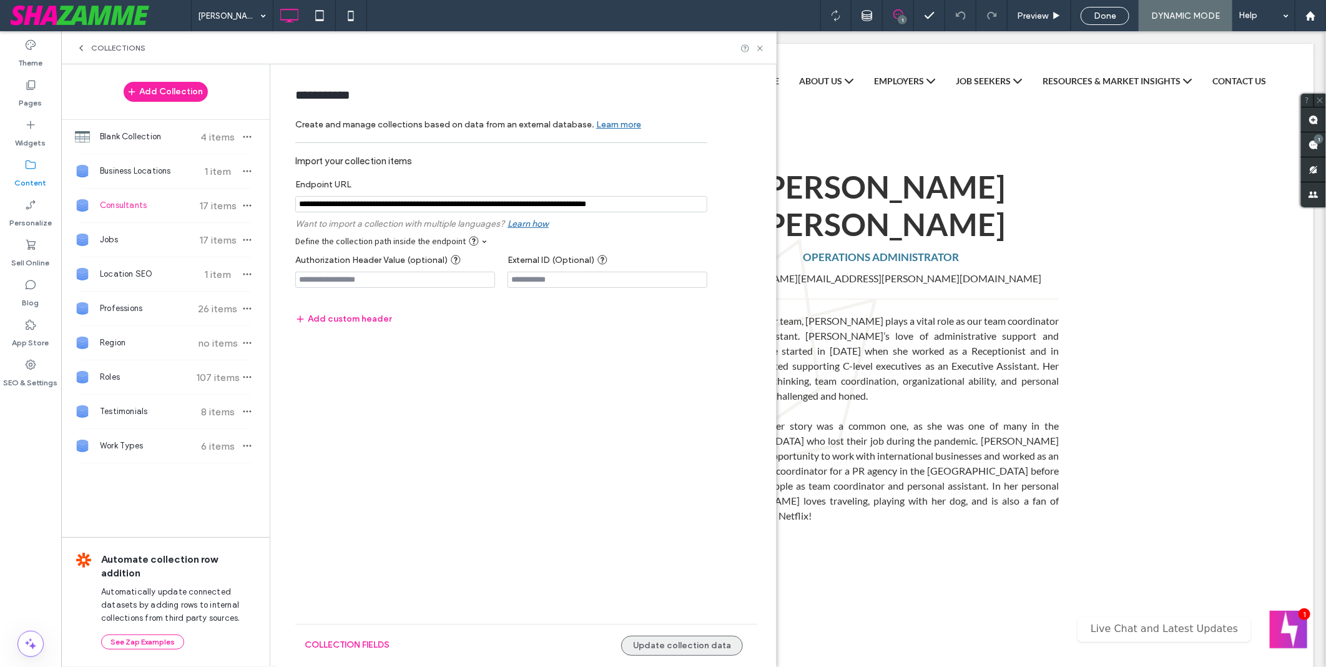
click at [719, 643] on button "Update collection data" at bounding box center [682, 646] width 122 height 20
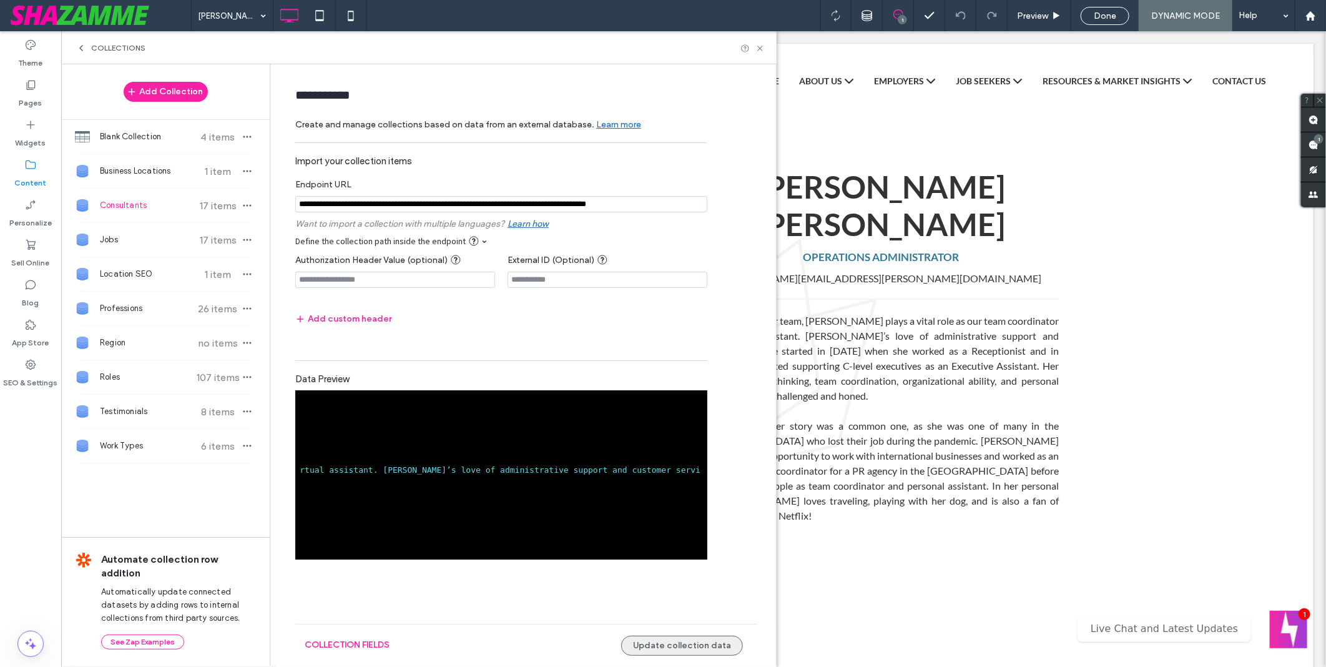
scroll to position [259, 0]
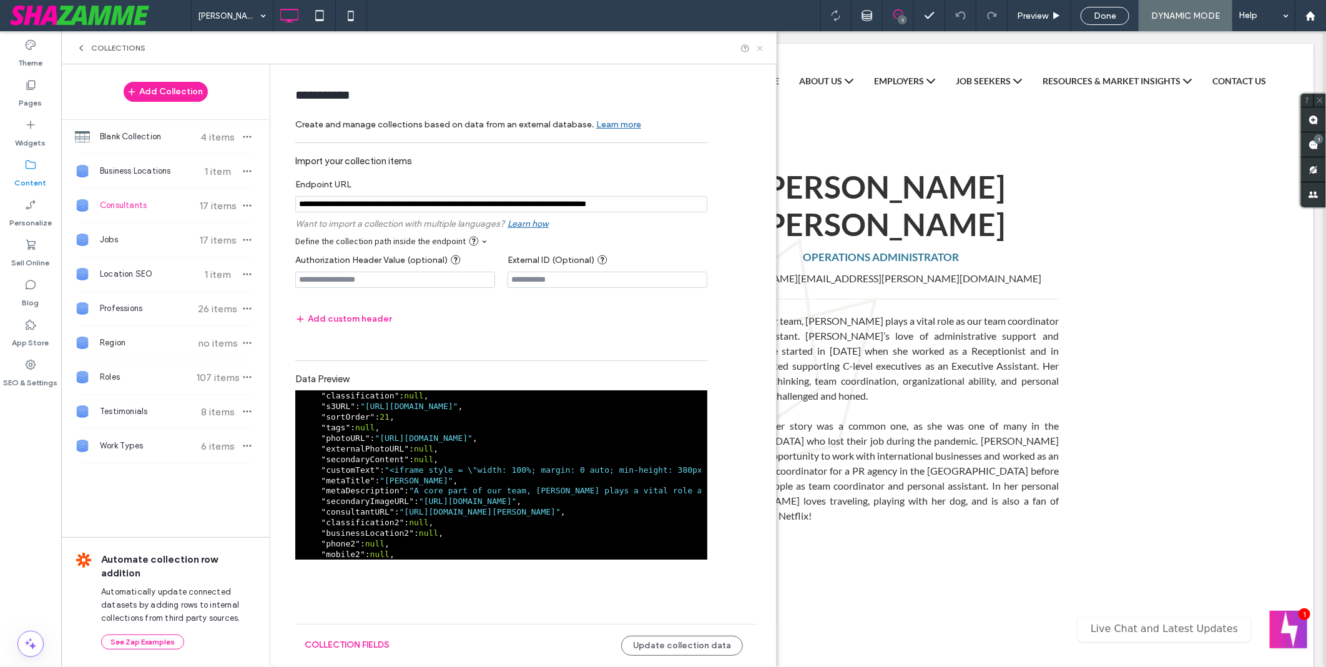
drag, startPoint x: 762, startPoint y: 52, endPoint x: 692, endPoint y: 33, distance: 73.0
click at [762, 52] on icon at bounding box center [760, 48] width 9 height 9
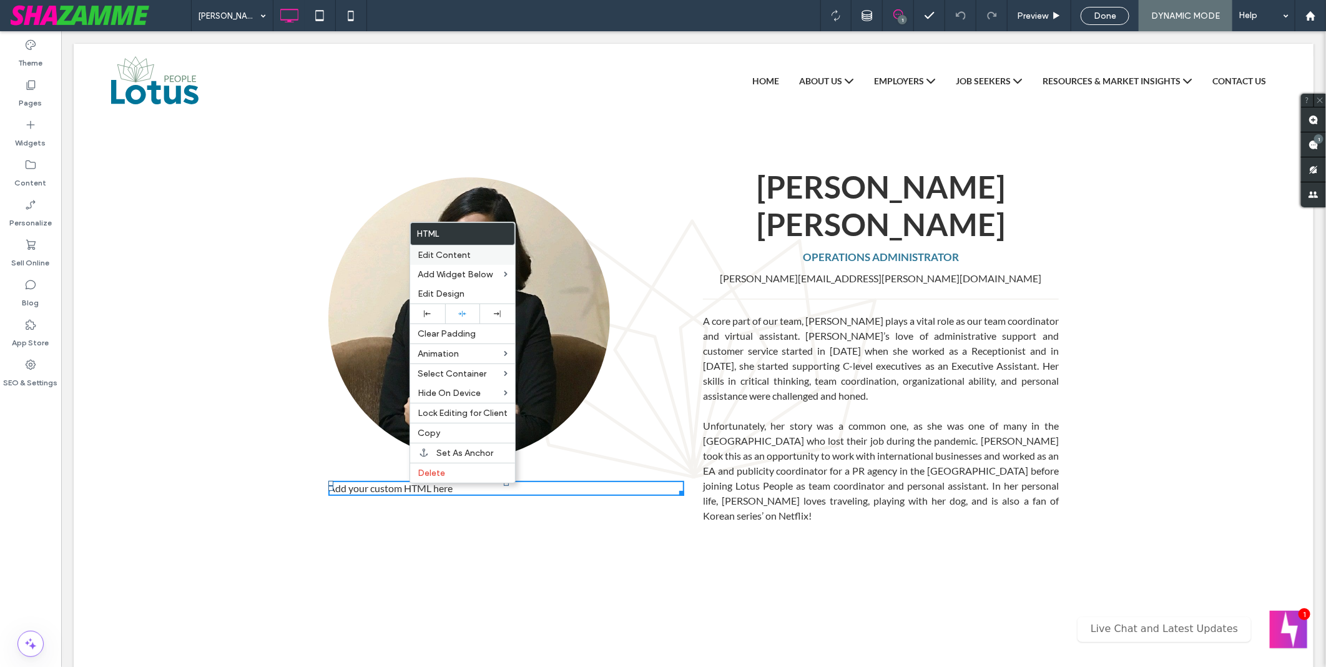
click at [476, 260] on div "Edit Content" at bounding box center [462, 254] width 105 height 19
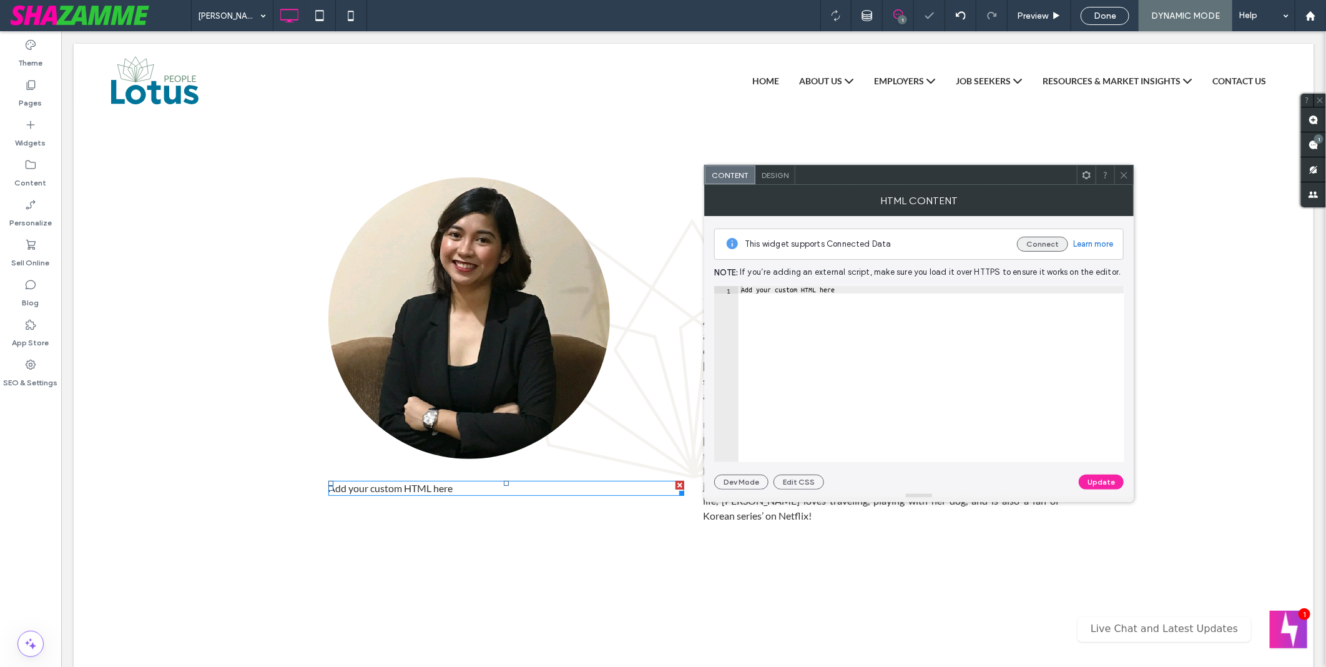
click at [1045, 242] on button "Connect" at bounding box center [1042, 244] width 51 height 15
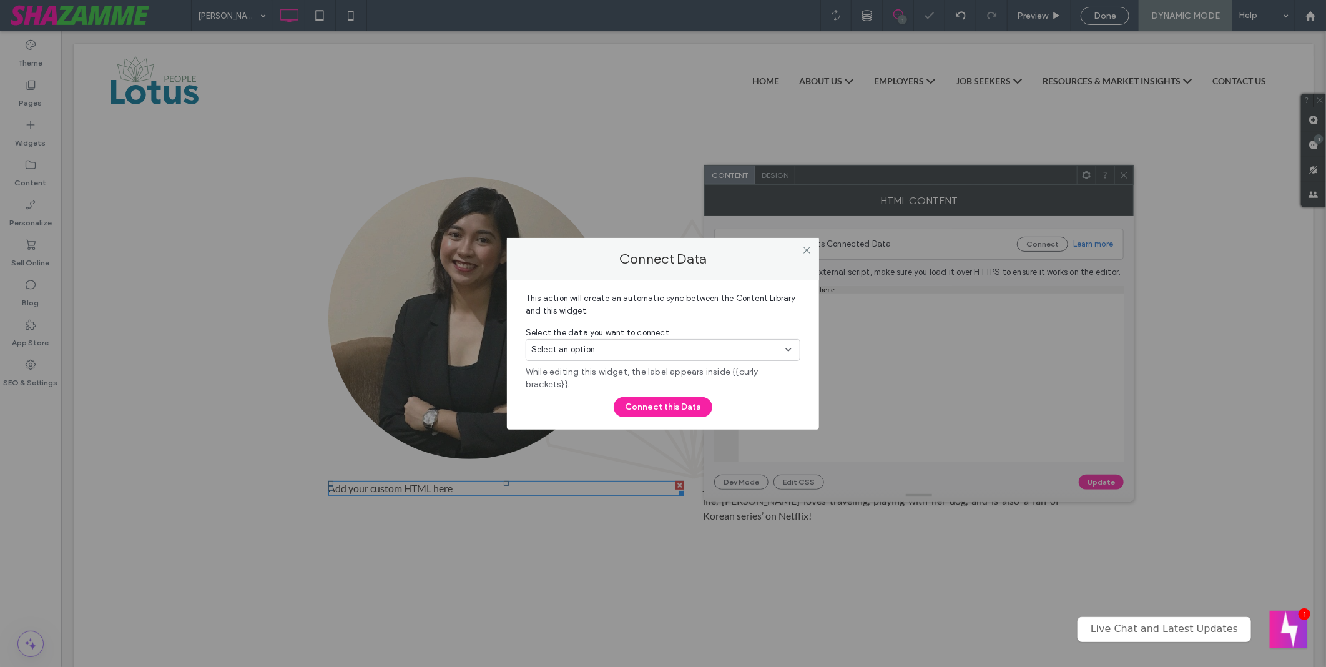
click at [744, 342] on div "Select an option" at bounding box center [663, 350] width 275 height 22
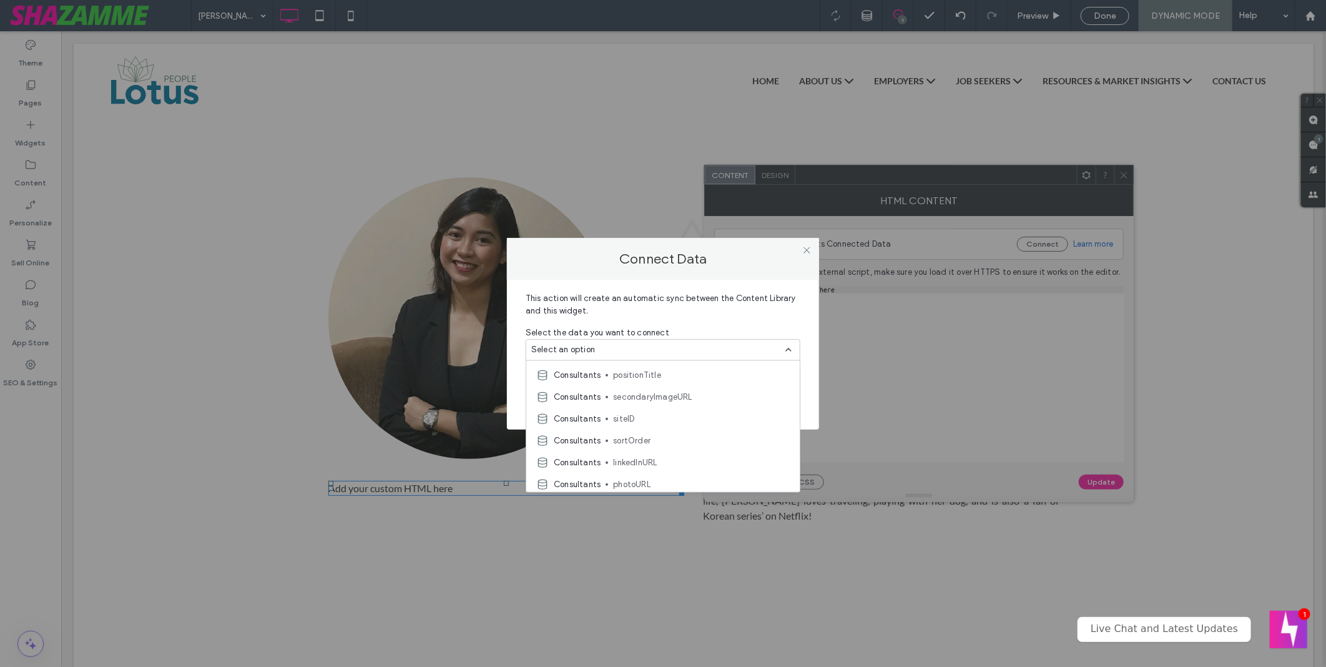
scroll to position [699, 0]
click at [811, 252] on icon at bounding box center [806, 249] width 9 height 9
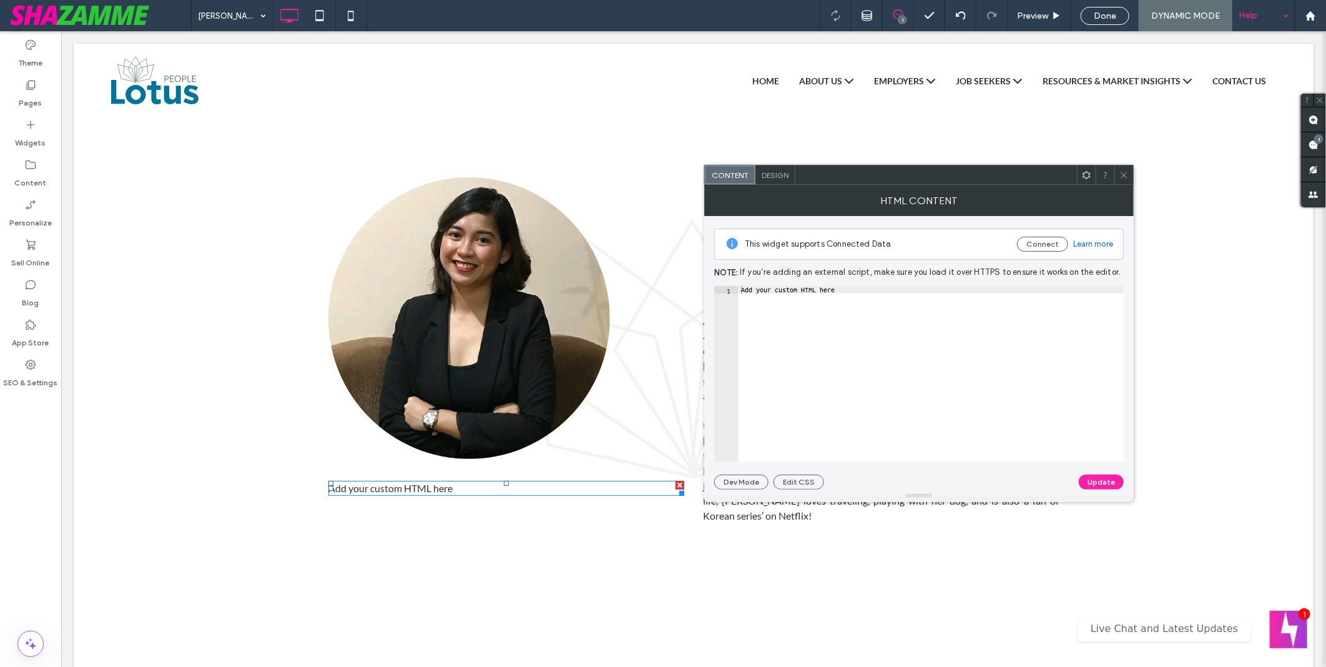
click at [1251, 21] on div "Help" at bounding box center [1264, 15] width 62 height 31
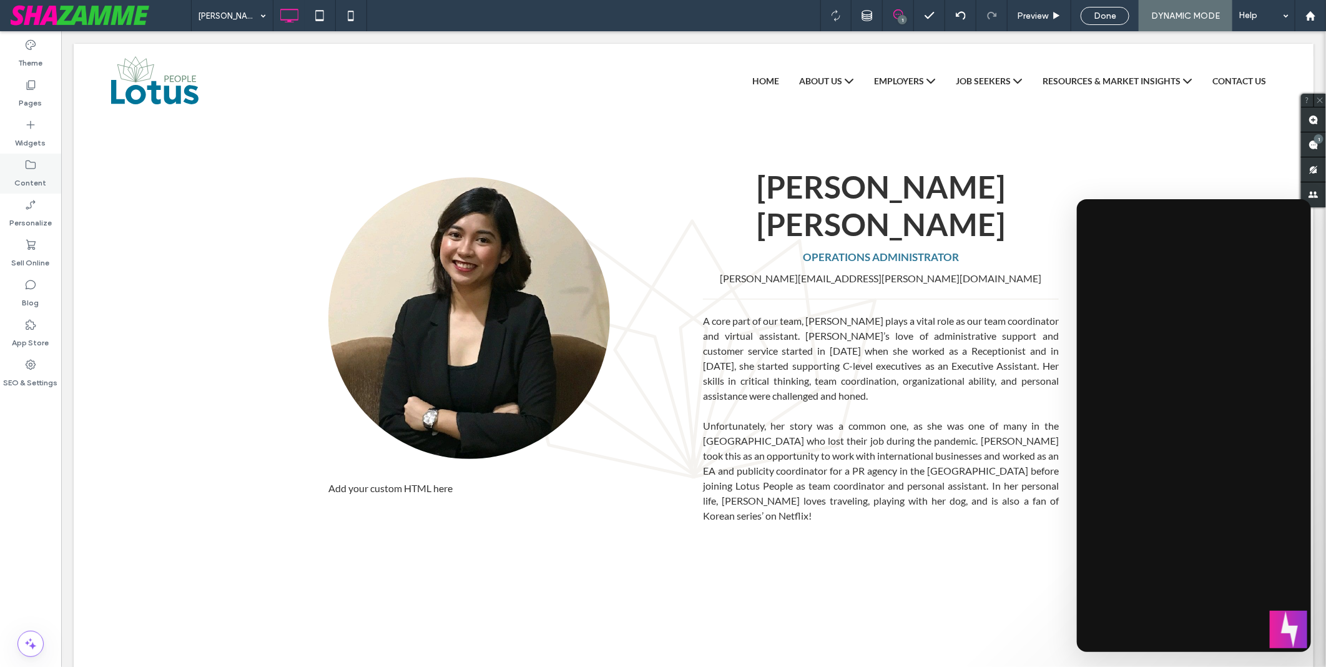
click at [33, 184] on label "Content" at bounding box center [31, 179] width 32 height 17
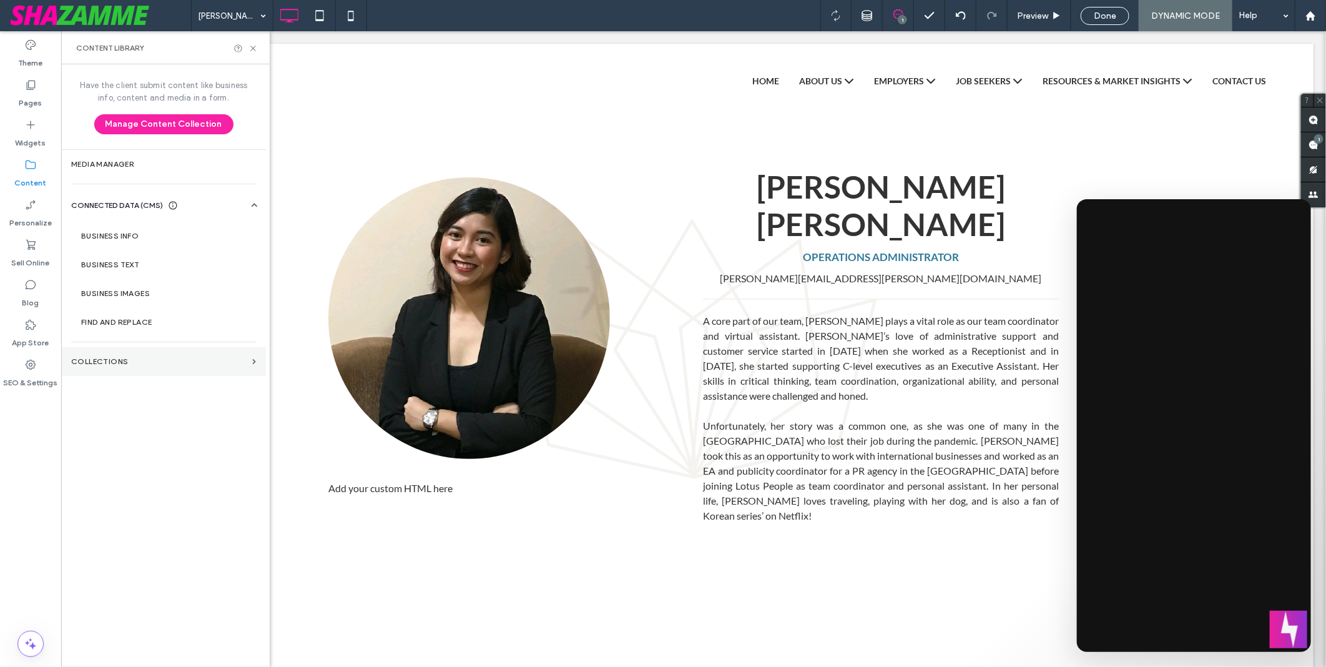
click at [182, 365] on label "Collections" at bounding box center [159, 361] width 176 height 9
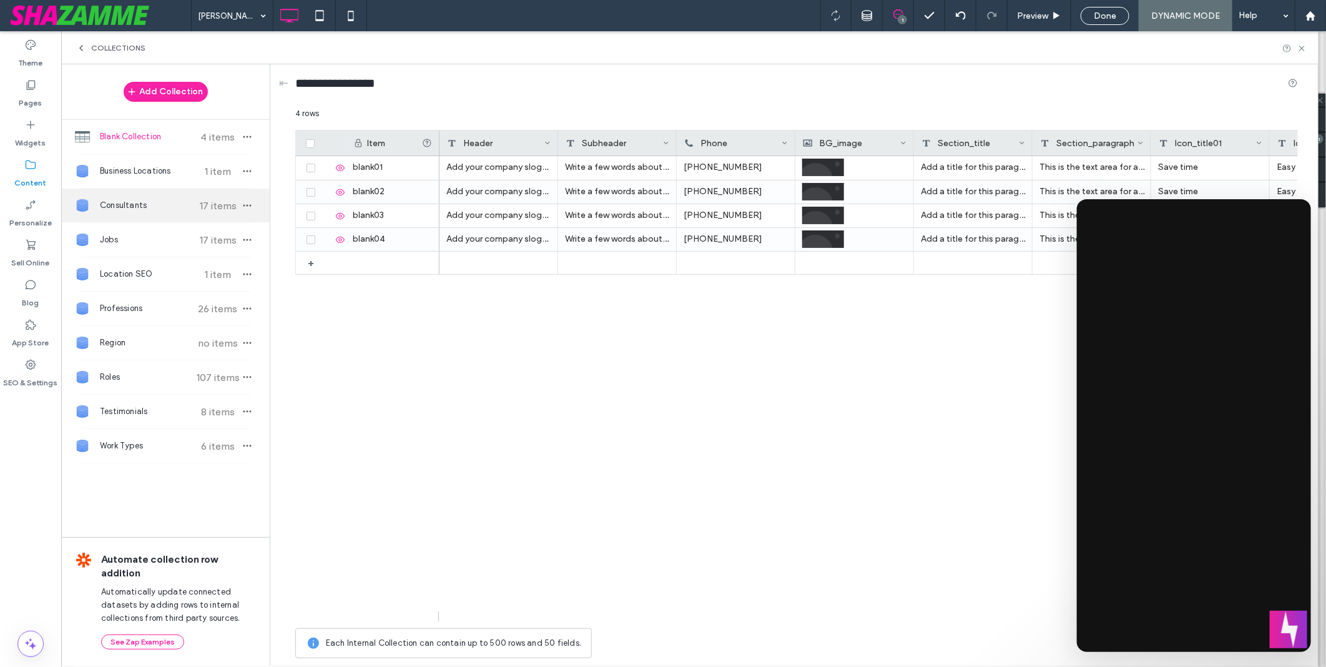
click at [184, 212] on span "Consultants" at bounding box center [146, 205] width 93 height 12
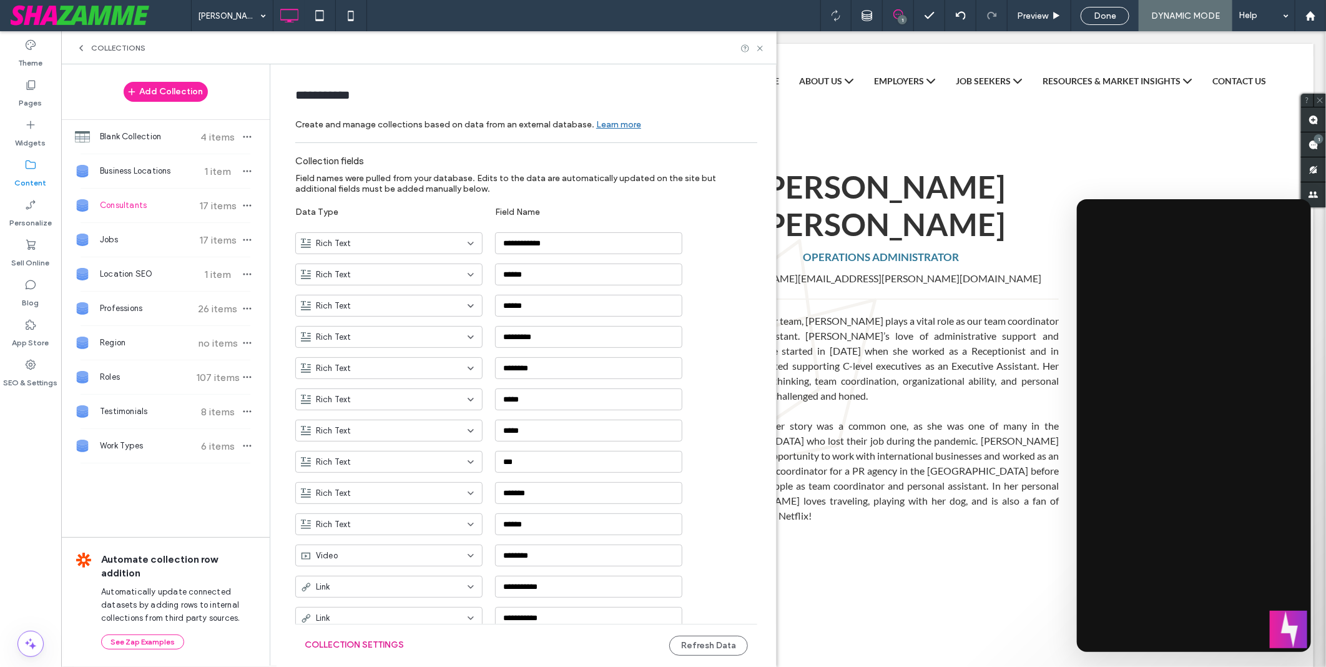
click at [371, 646] on button "Collection Settings" at bounding box center [354, 645] width 99 height 20
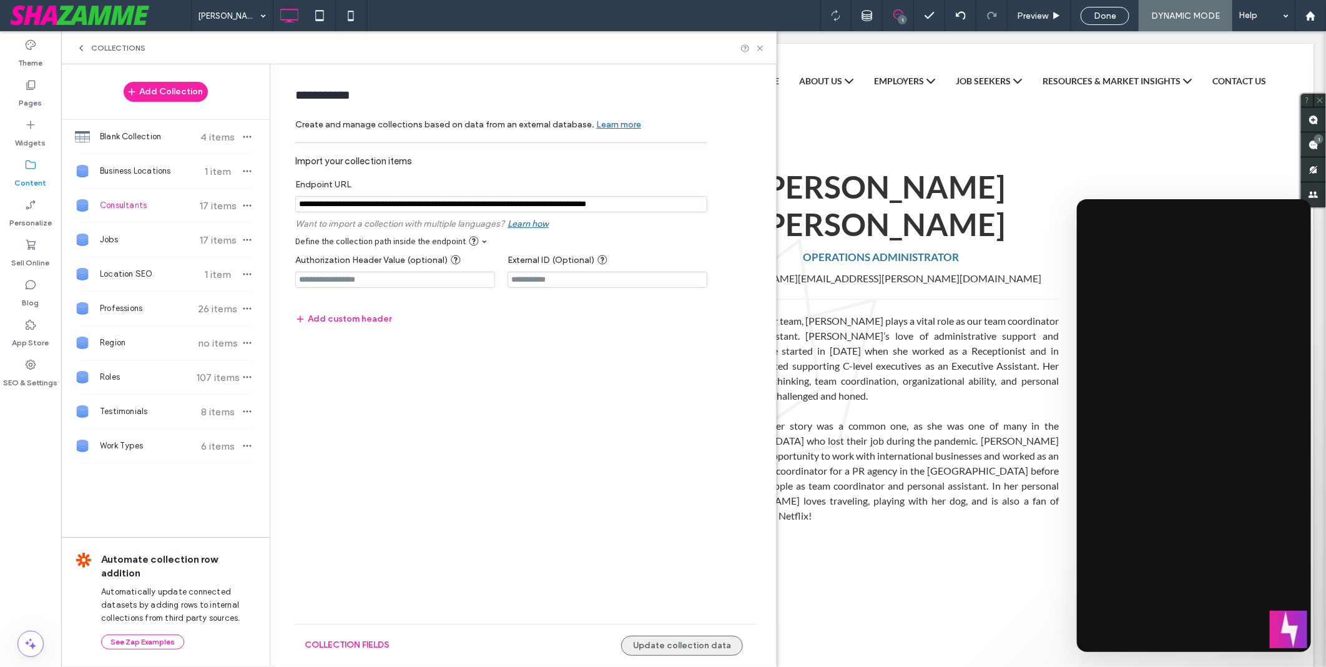
click at [672, 645] on button "Update collection data" at bounding box center [682, 646] width 122 height 20
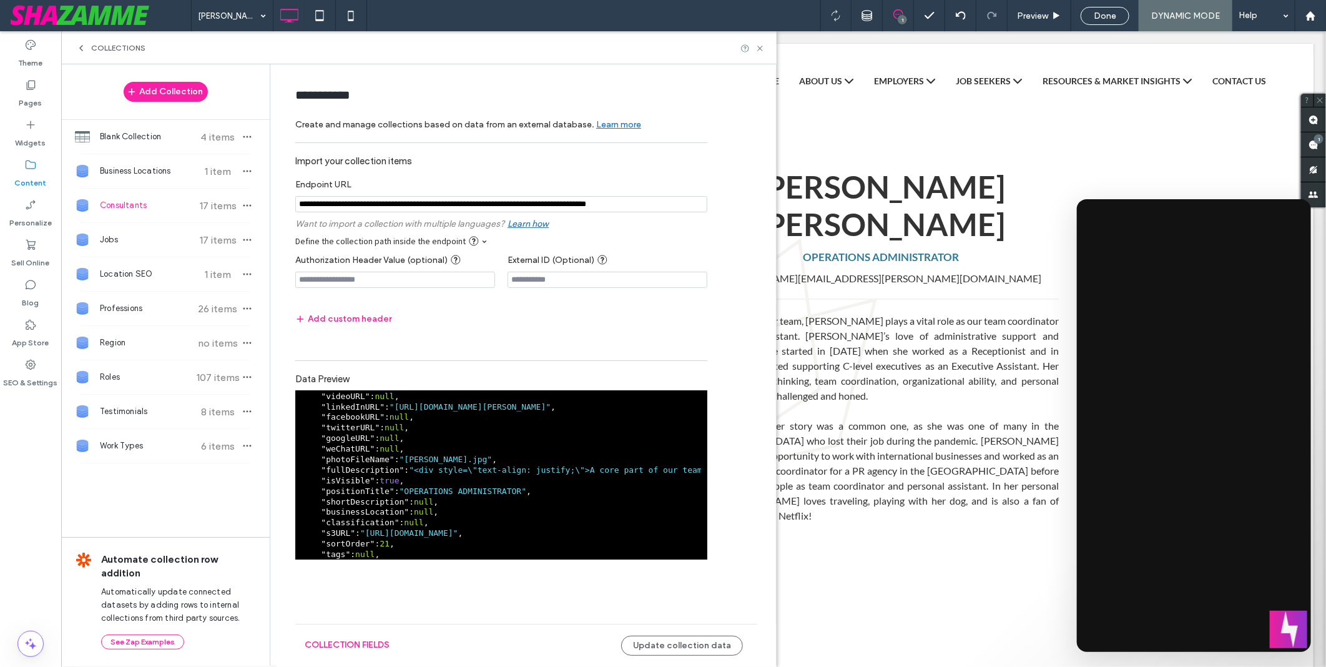
scroll to position [259, 0]
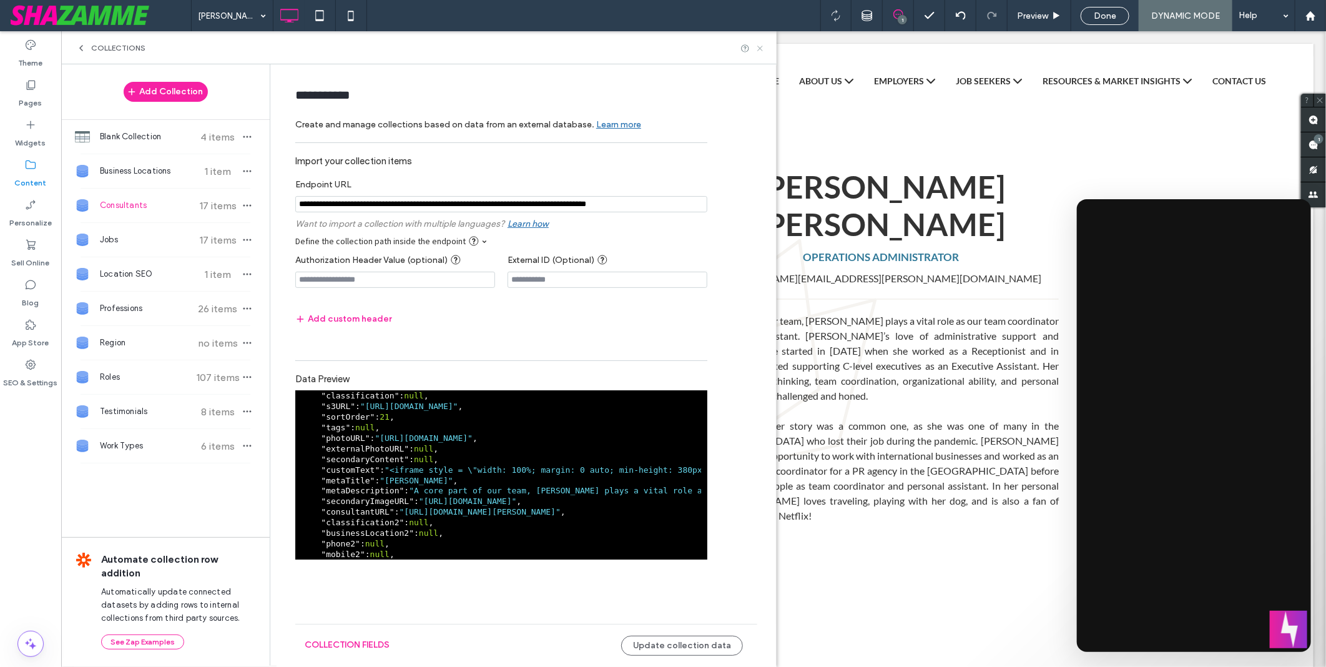
click at [763, 51] on icon at bounding box center [760, 48] width 9 height 9
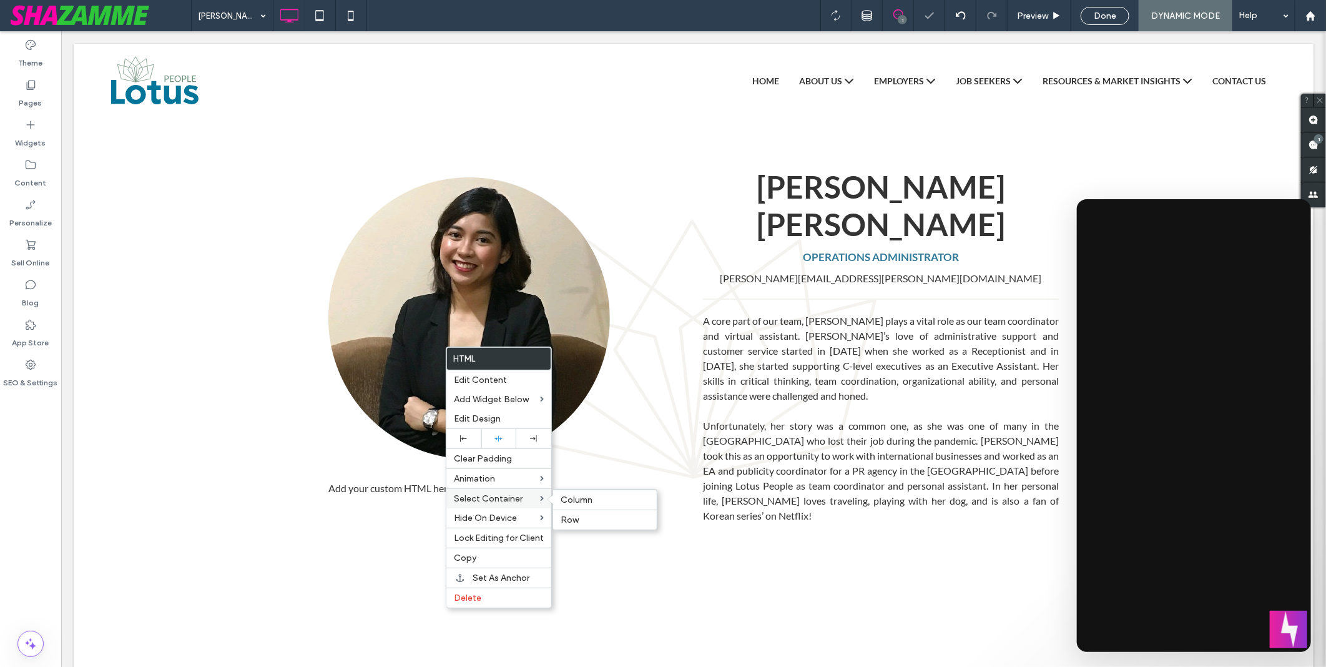
scroll to position [0, 0]
click at [498, 382] on span "Edit Content" at bounding box center [480, 380] width 53 height 11
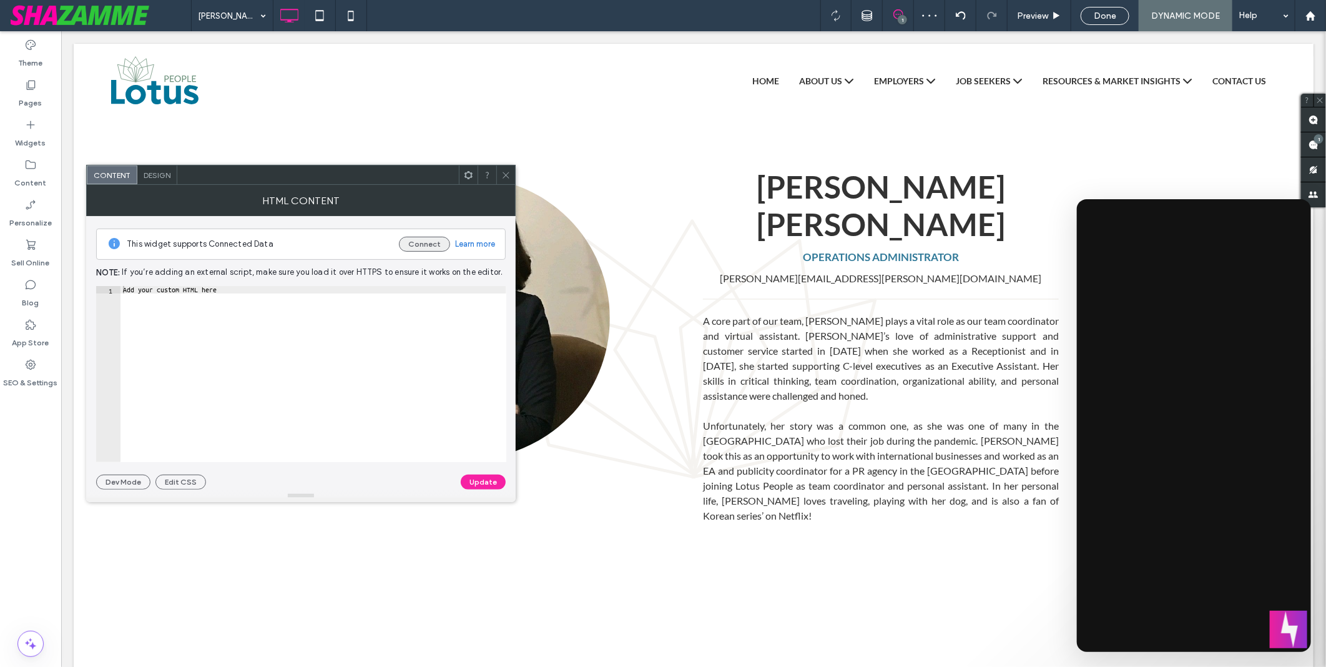
click at [426, 240] on button "Connect" at bounding box center [424, 244] width 51 height 15
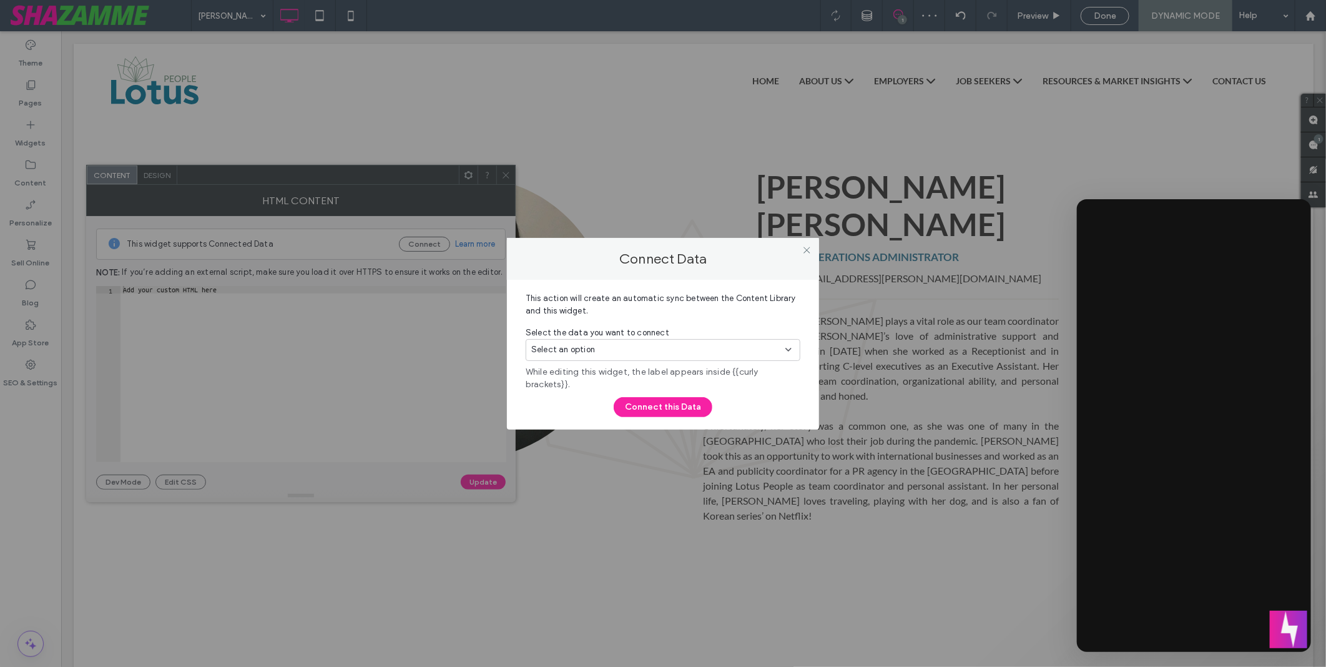
click at [756, 348] on div "Select an option" at bounding box center [655, 349] width 249 height 12
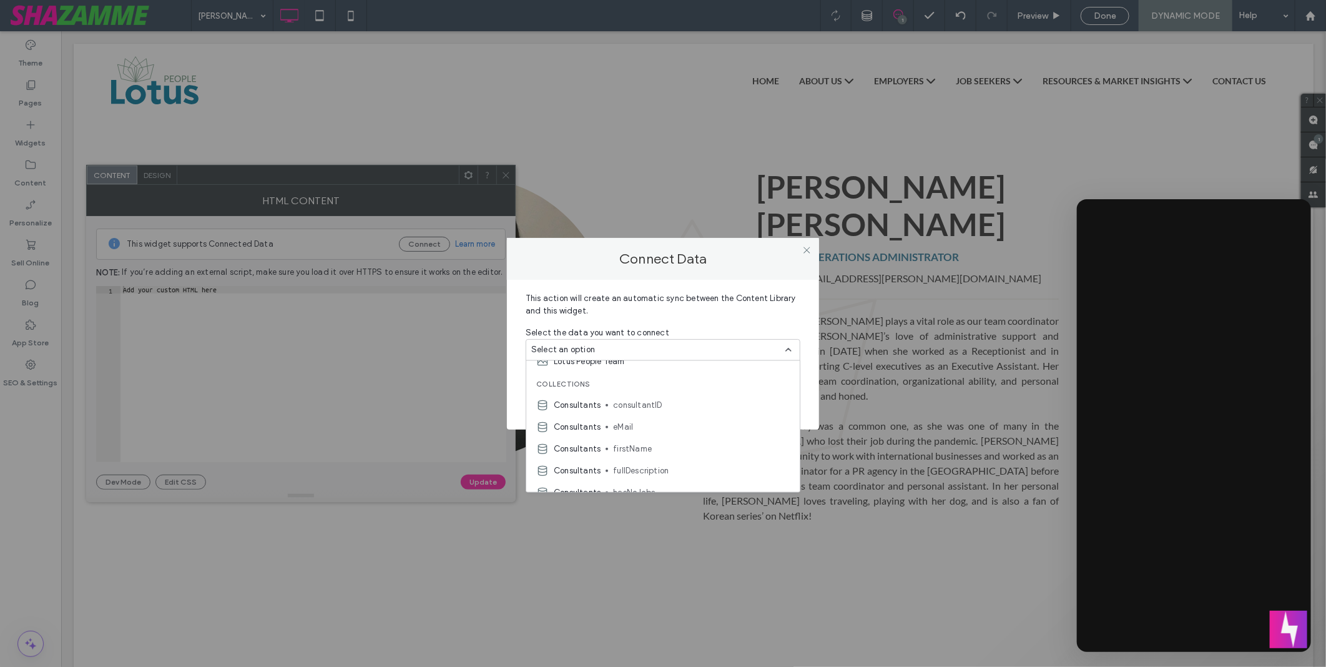
scroll to position [416, 0]
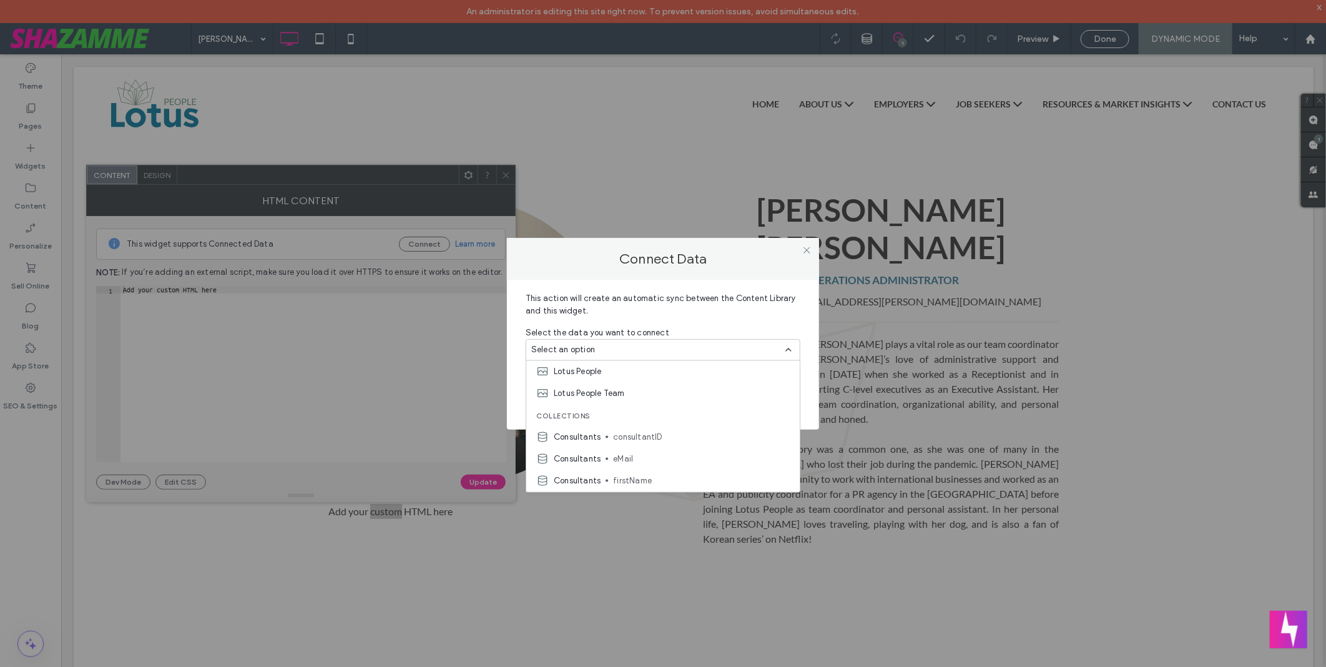
click at [1243, 215] on div "Connect Data This action will create an automatic sync between the Content Libr…" at bounding box center [663, 333] width 1326 height 667
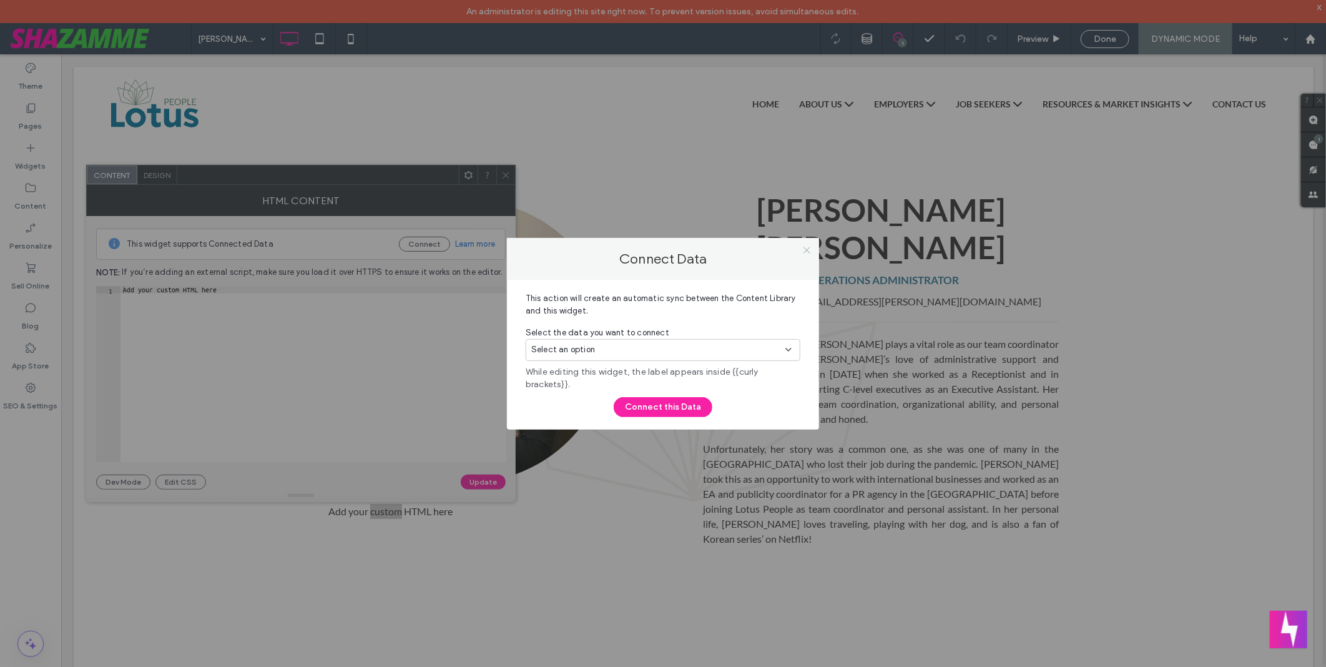
click at [811, 250] on icon at bounding box center [806, 249] width 9 height 9
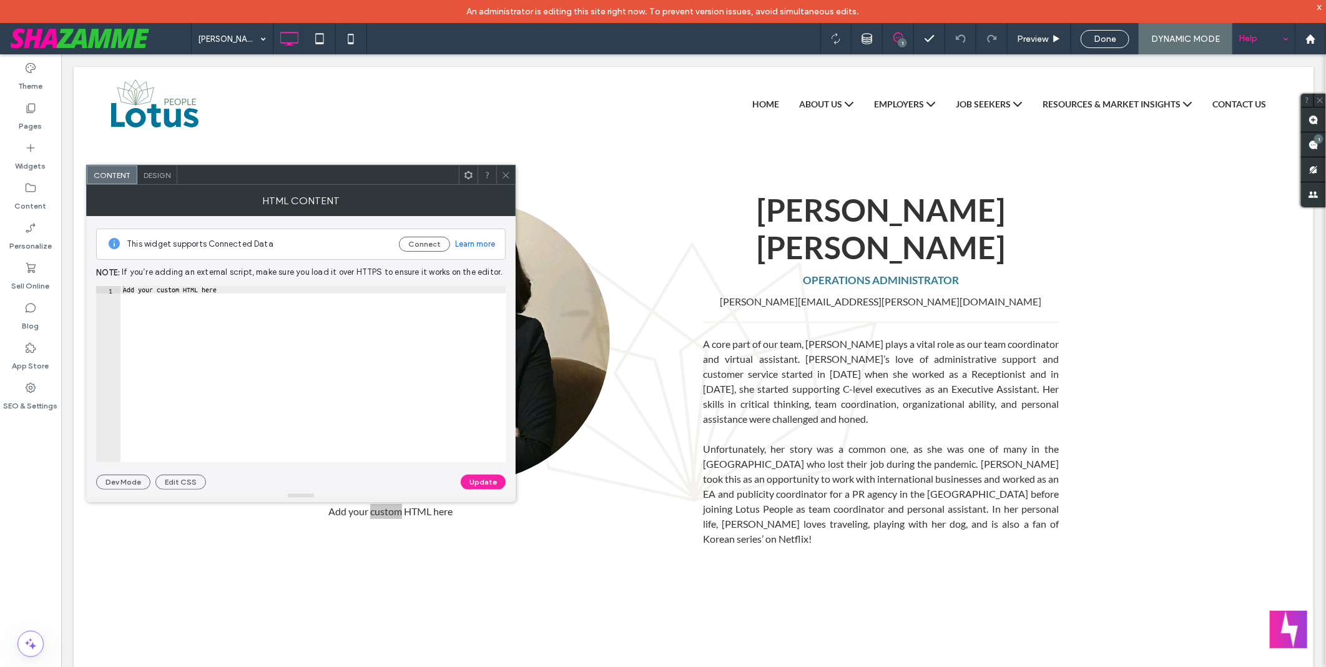
click at [1269, 39] on div "Help" at bounding box center [1264, 38] width 62 height 31
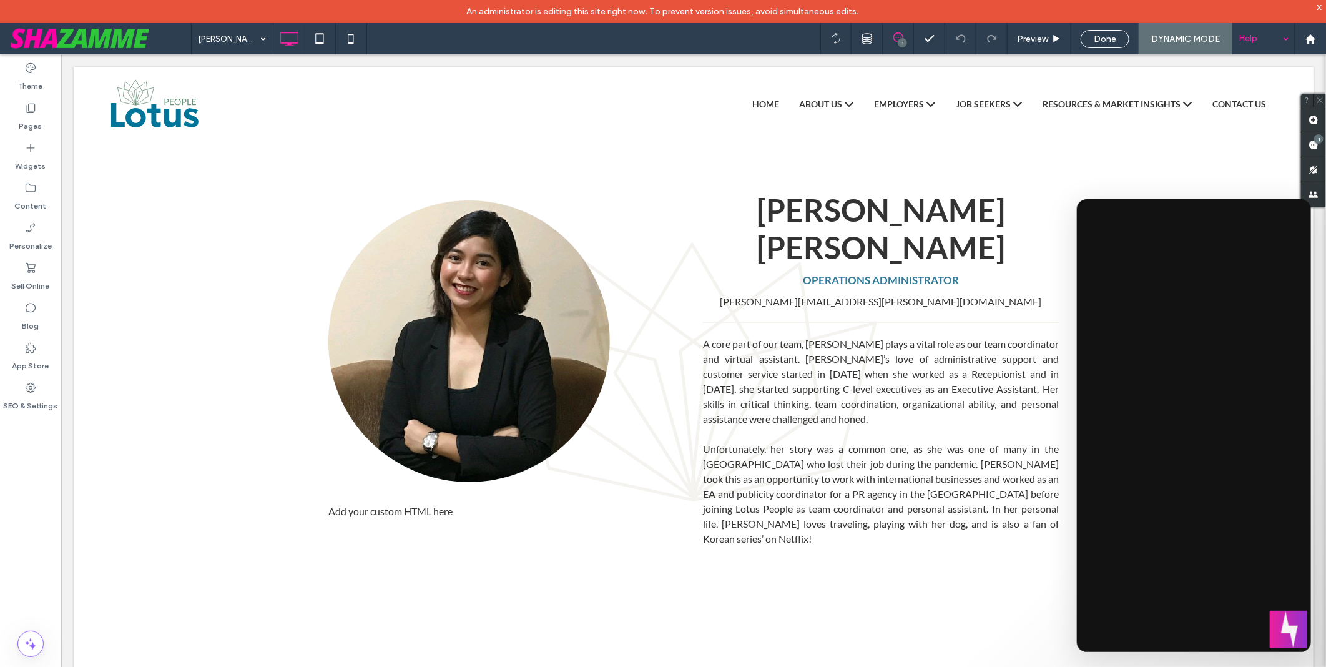
click at [660, 39] on div "[PERSON_NAME] 1 Preview Done DYNAMIC MODE Help" at bounding box center [758, 38] width 1135 height 31
